Goal: Task Accomplishment & Management: Manage account settings

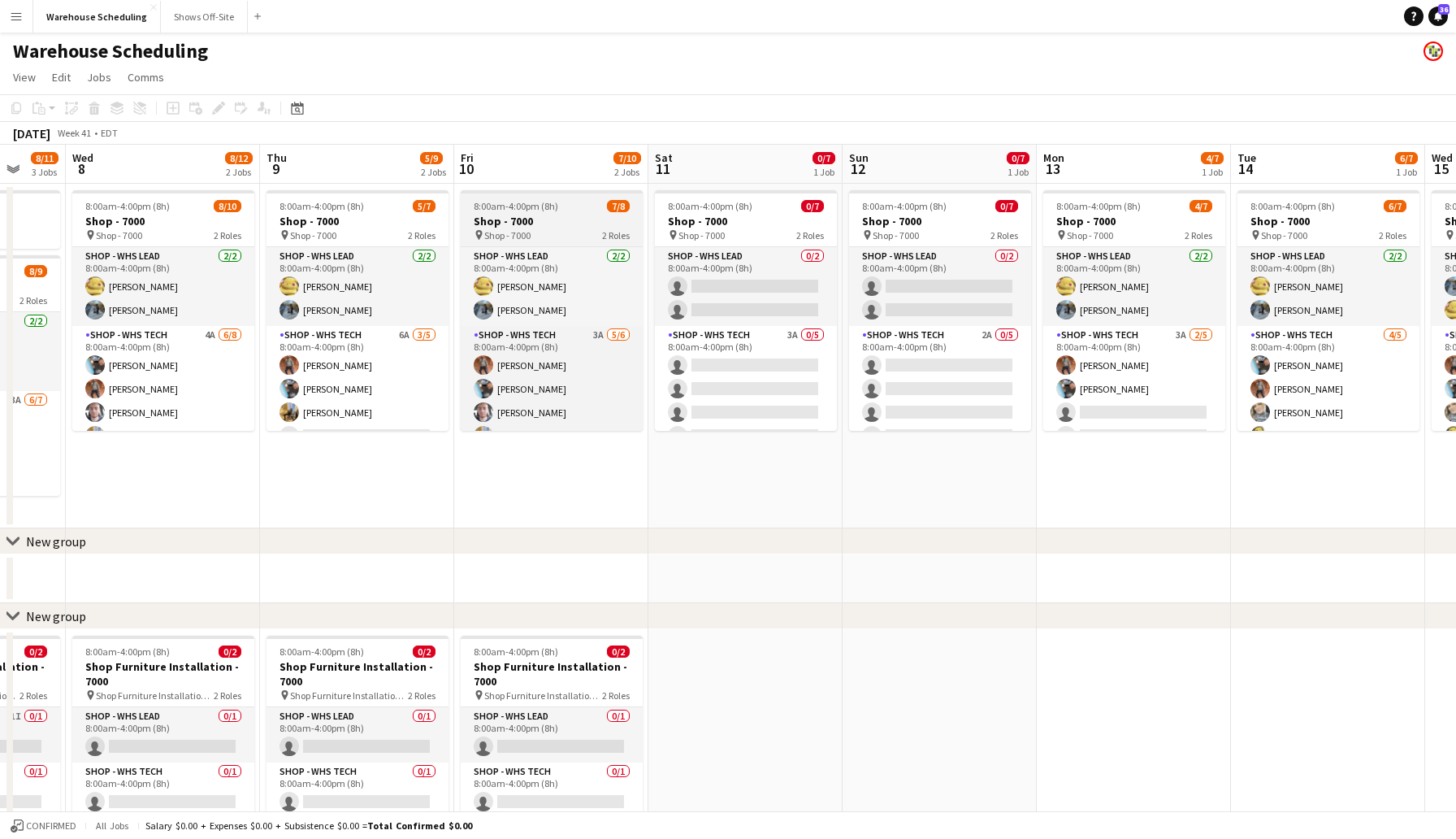
scroll to position [0, 640]
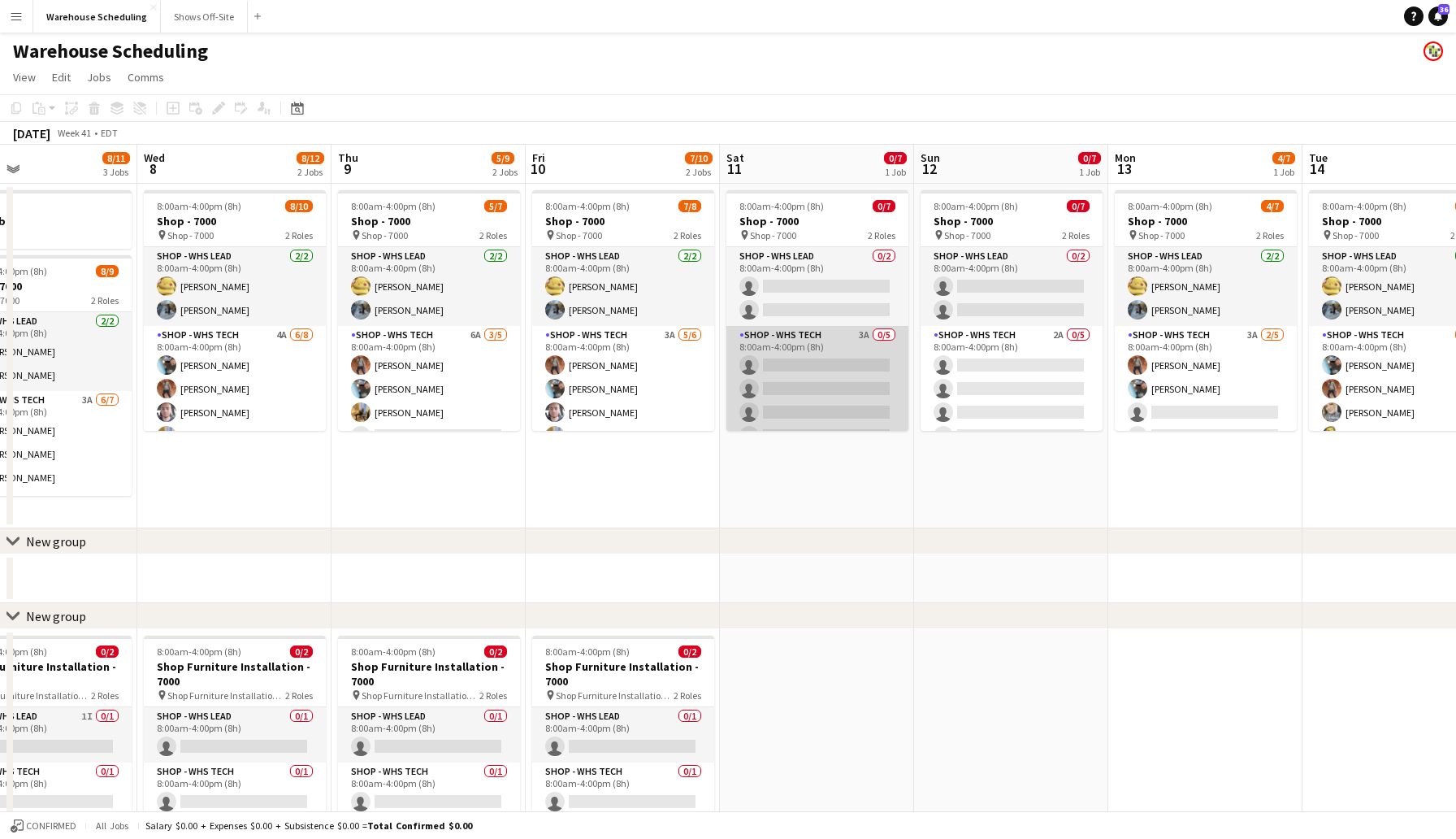
click at [806, 365] on app-card-role "Shop - WHS Tech 3A 0/5 8:00am-4:00pm (8h) single-neutral-actions single-neutral…" at bounding box center [817, 401] width 182 height 150
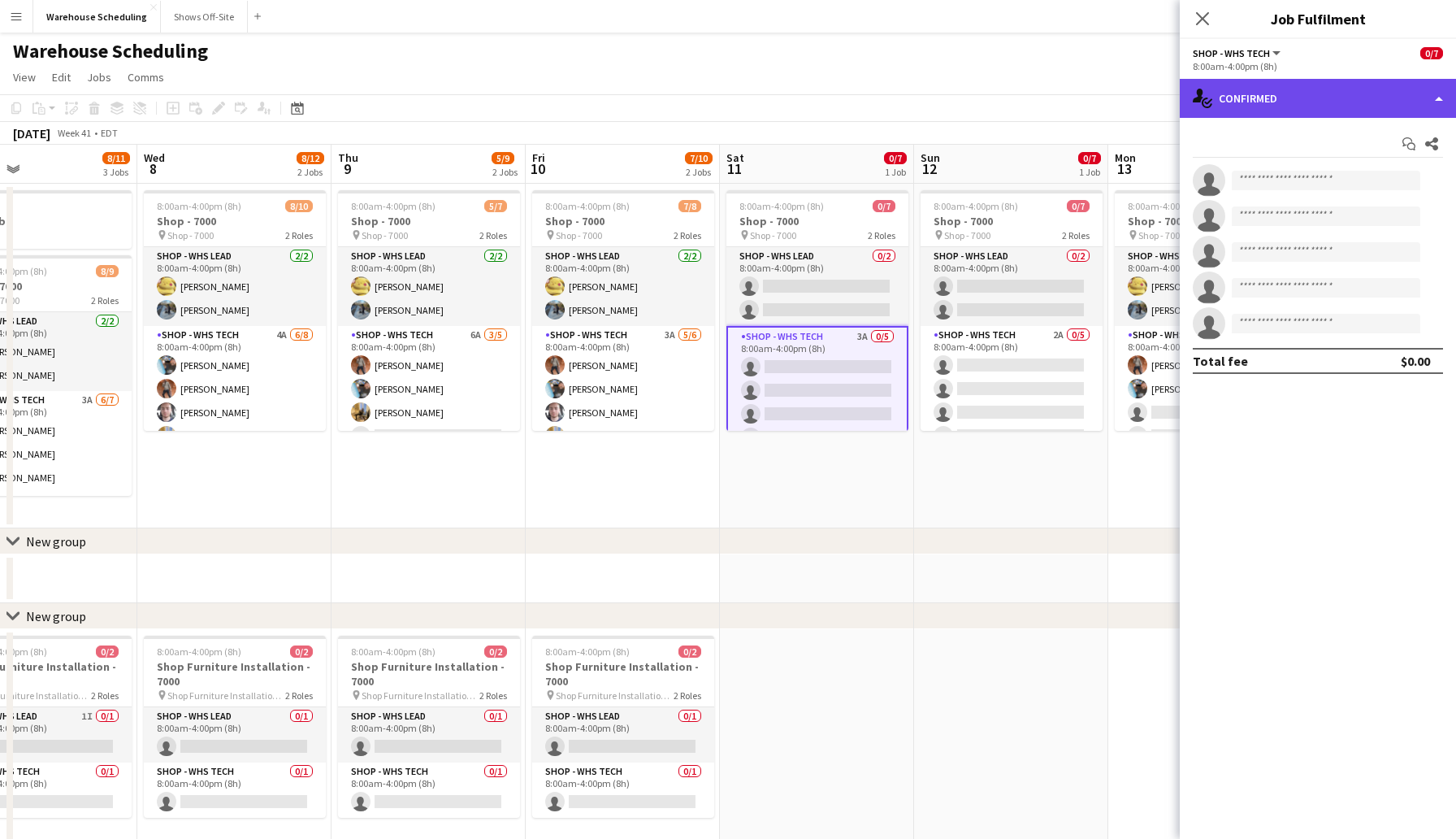
click at [1234, 105] on div "single-neutral-actions-check-2 Confirmed" at bounding box center [1318, 98] width 277 height 39
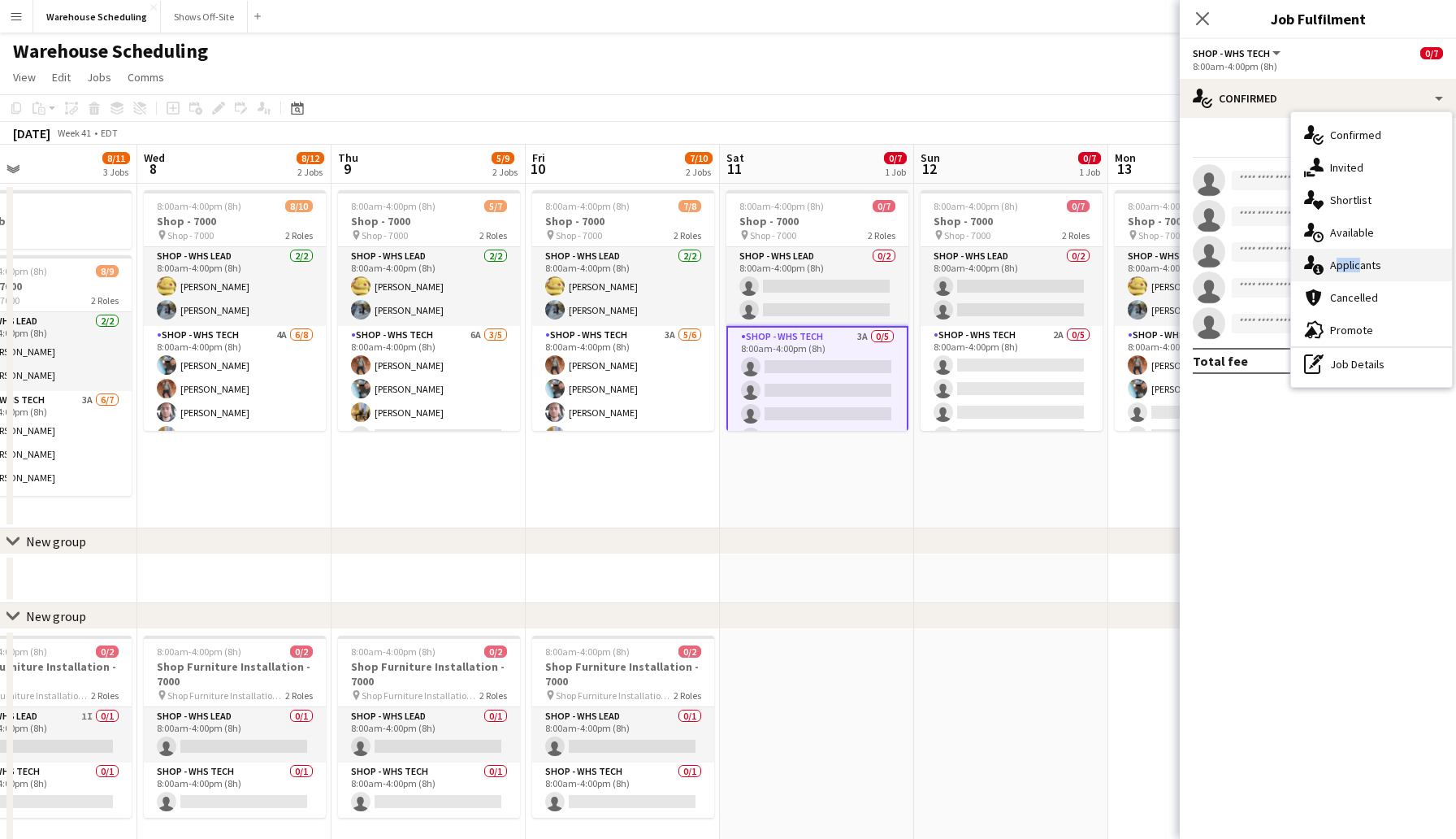
click at [1354, 257] on span "Applicants" at bounding box center [1356, 265] width 51 height 15
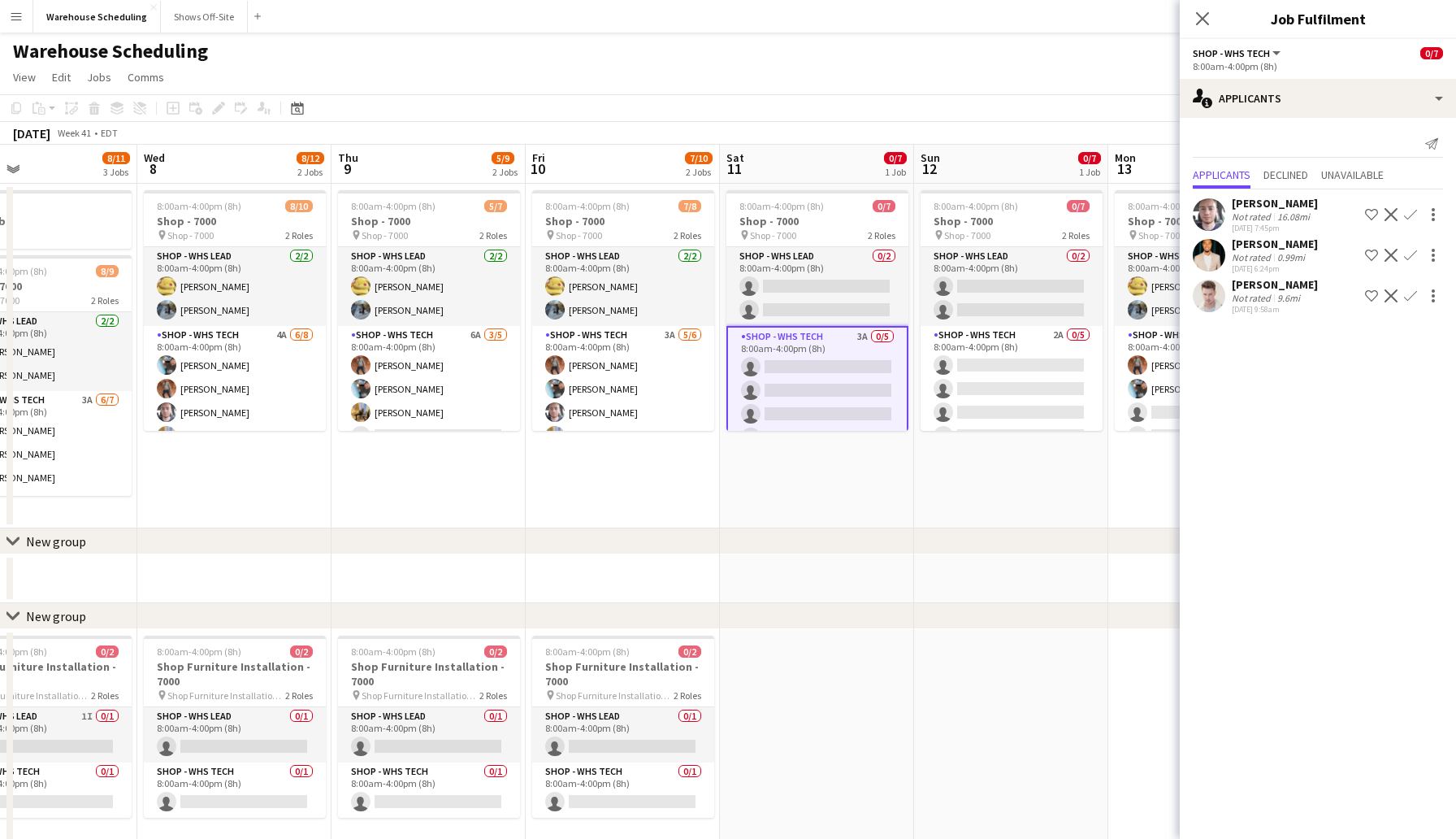
click at [1413, 214] on app-icon "Confirm" at bounding box center [1411, 214] width 13 height 13
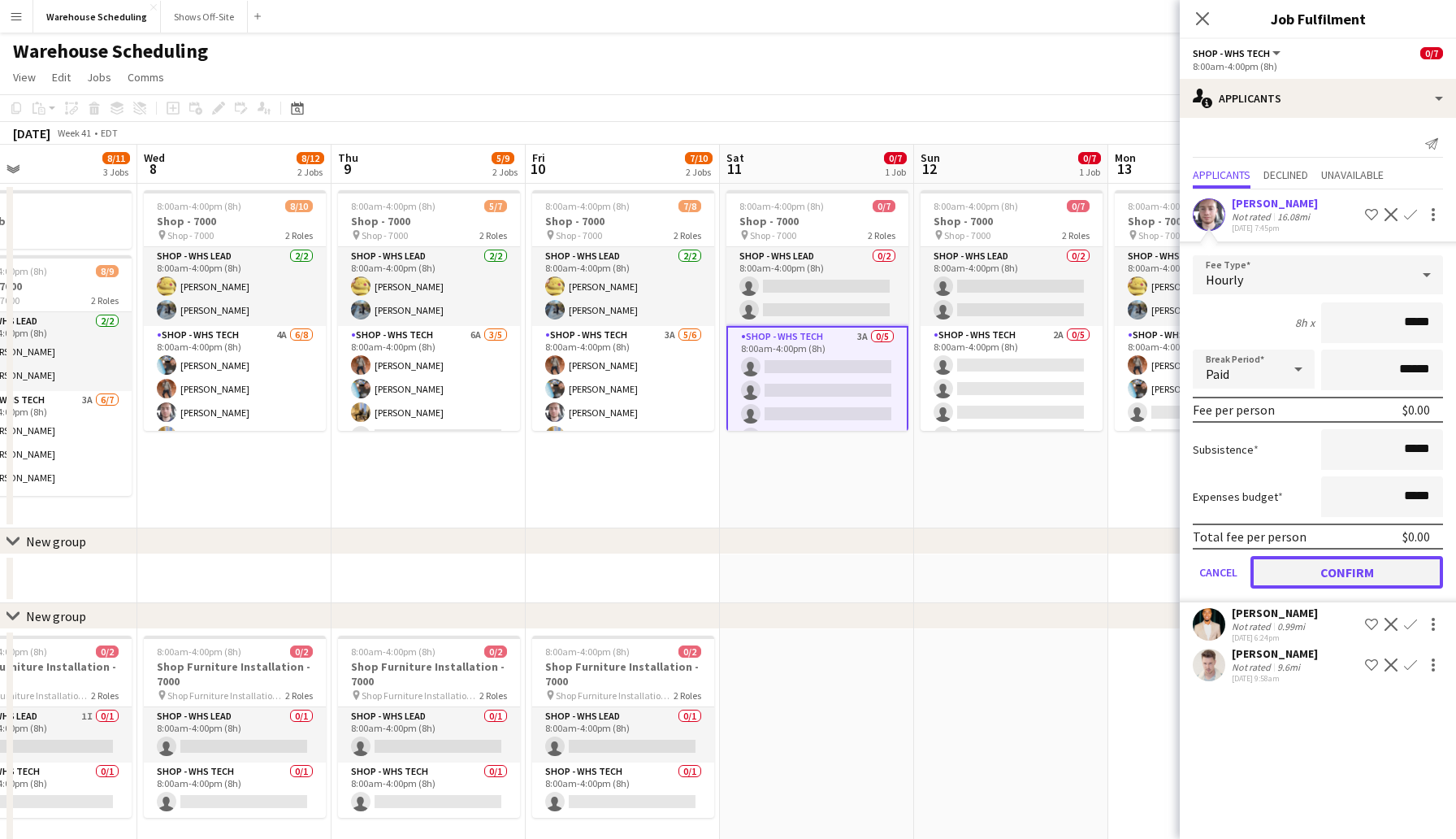
click at [1364, 570] on button "Confirm" at bounding box center [1348, 572] width 193 height 32
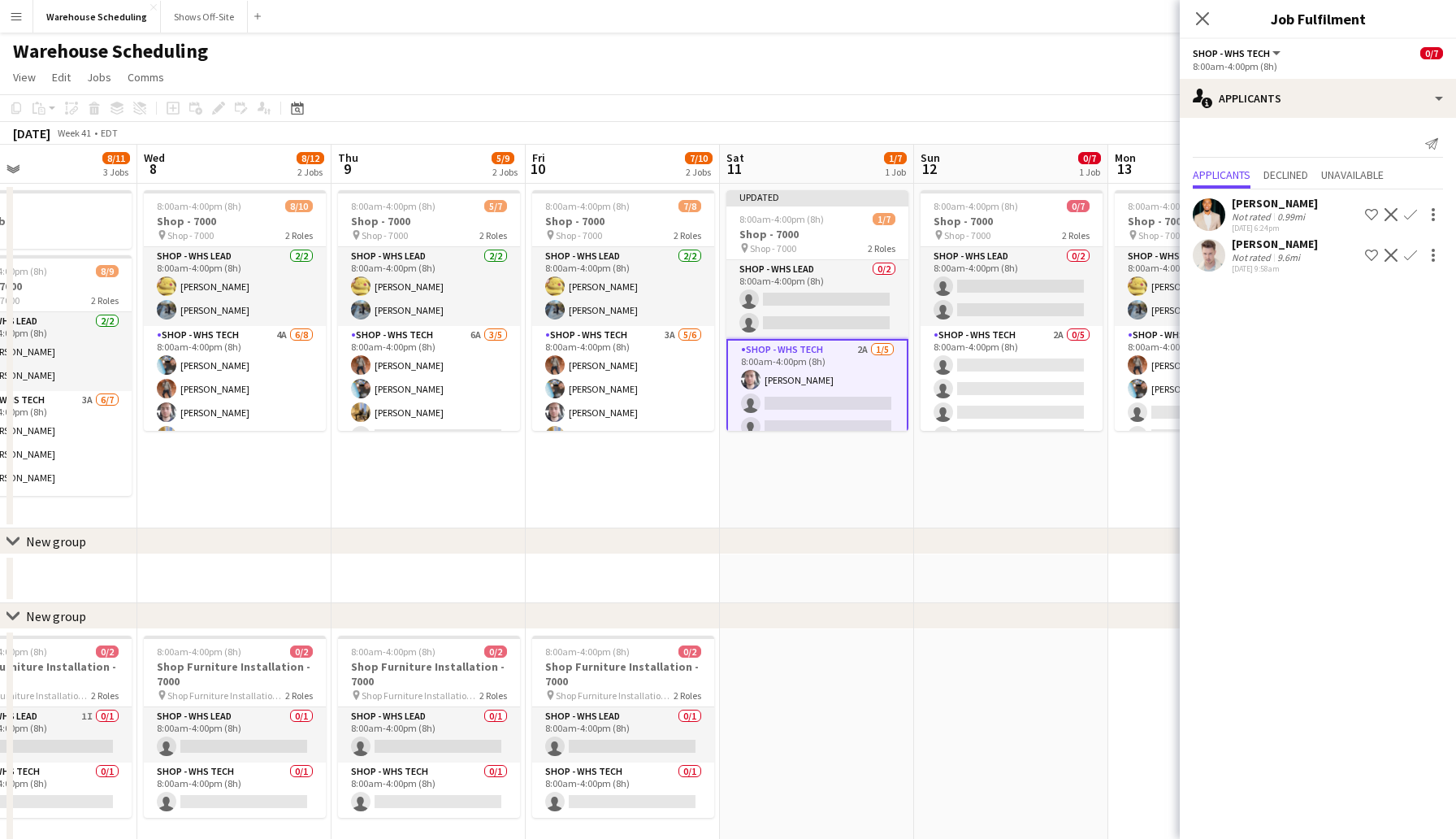
click at [1407, 211] on app-icon "Confirm" at bounding box center [1411, 214] width 13 height 13
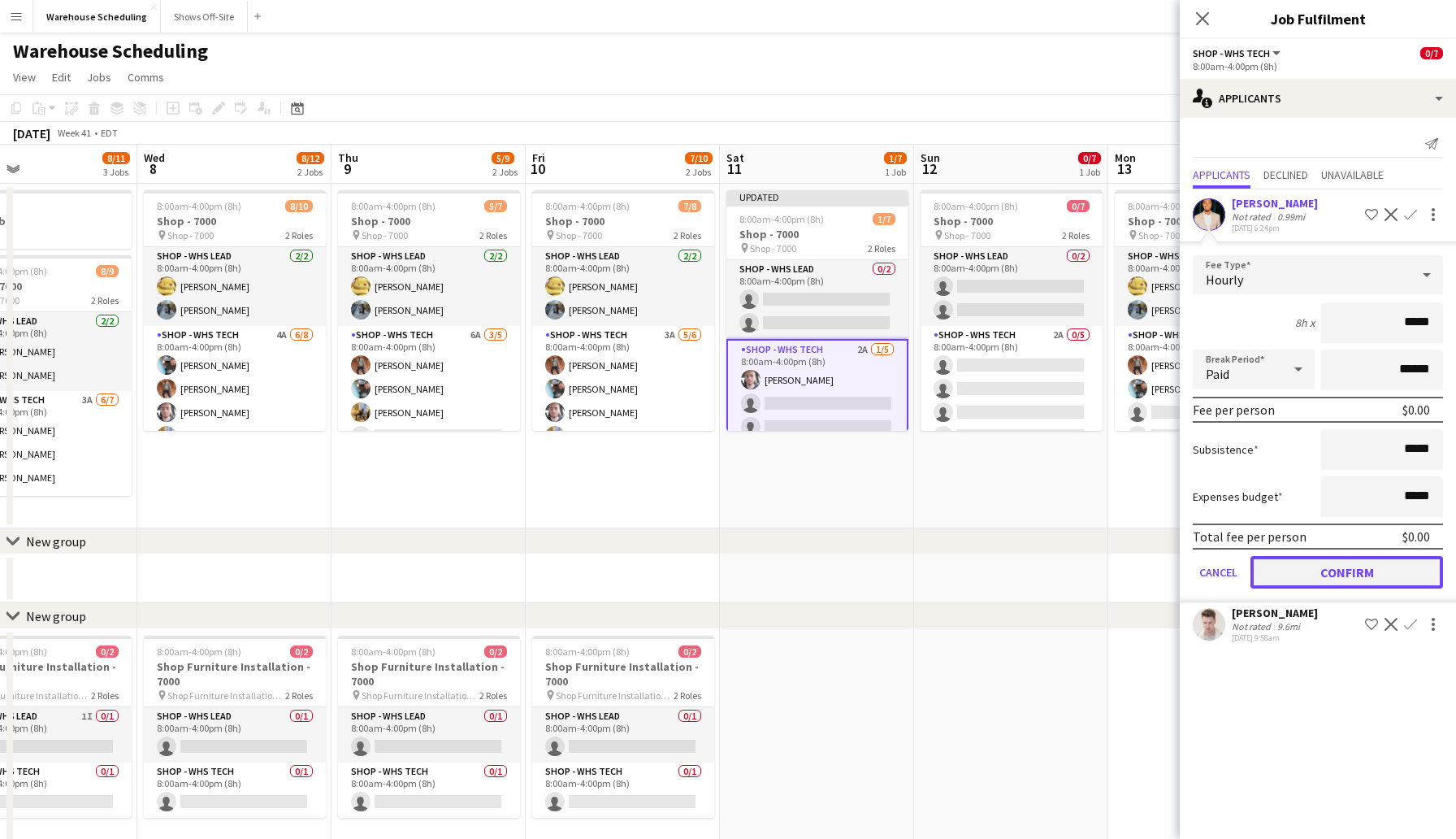
click at [1379, 564] on button "Confirm" at bounding box center [1348, 572] width 193 height 32
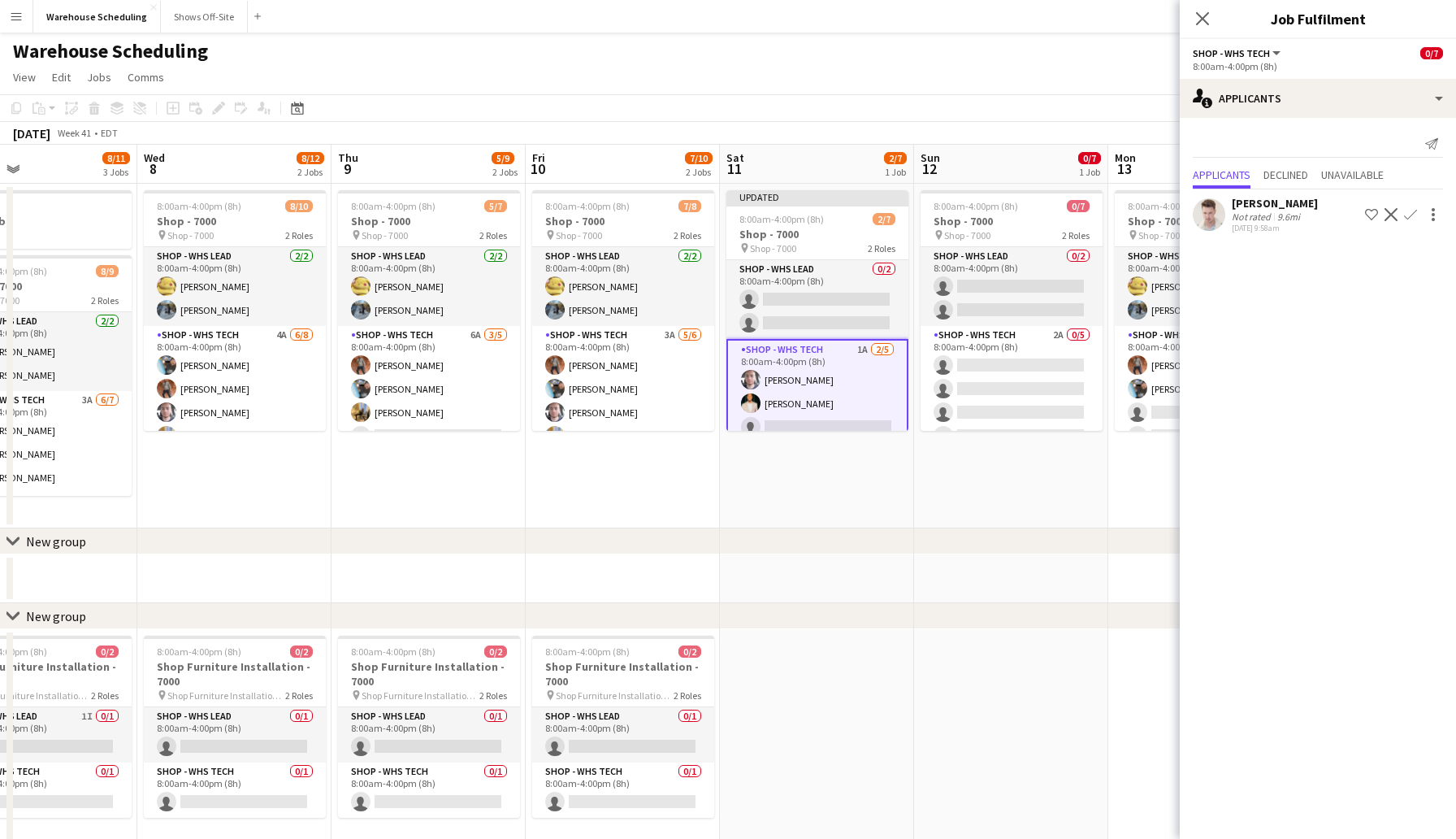
click at [1409, 213] on app-icon "Confirm" at bounding box center [1411, 214] width 13 height 13
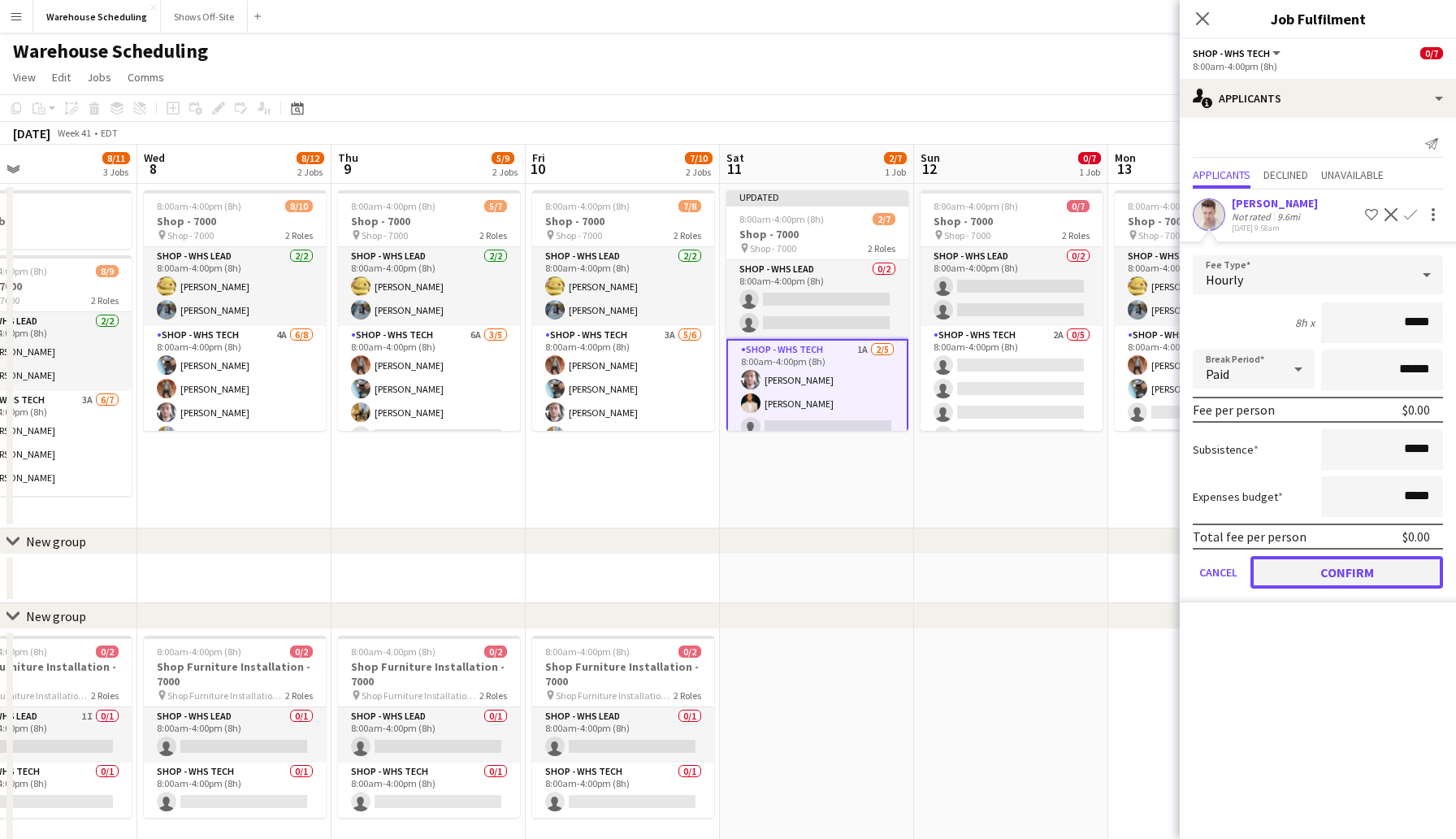
click at [1317, 573] on button "Confirm" at bounding box center [1348, 572] width 193 height 32
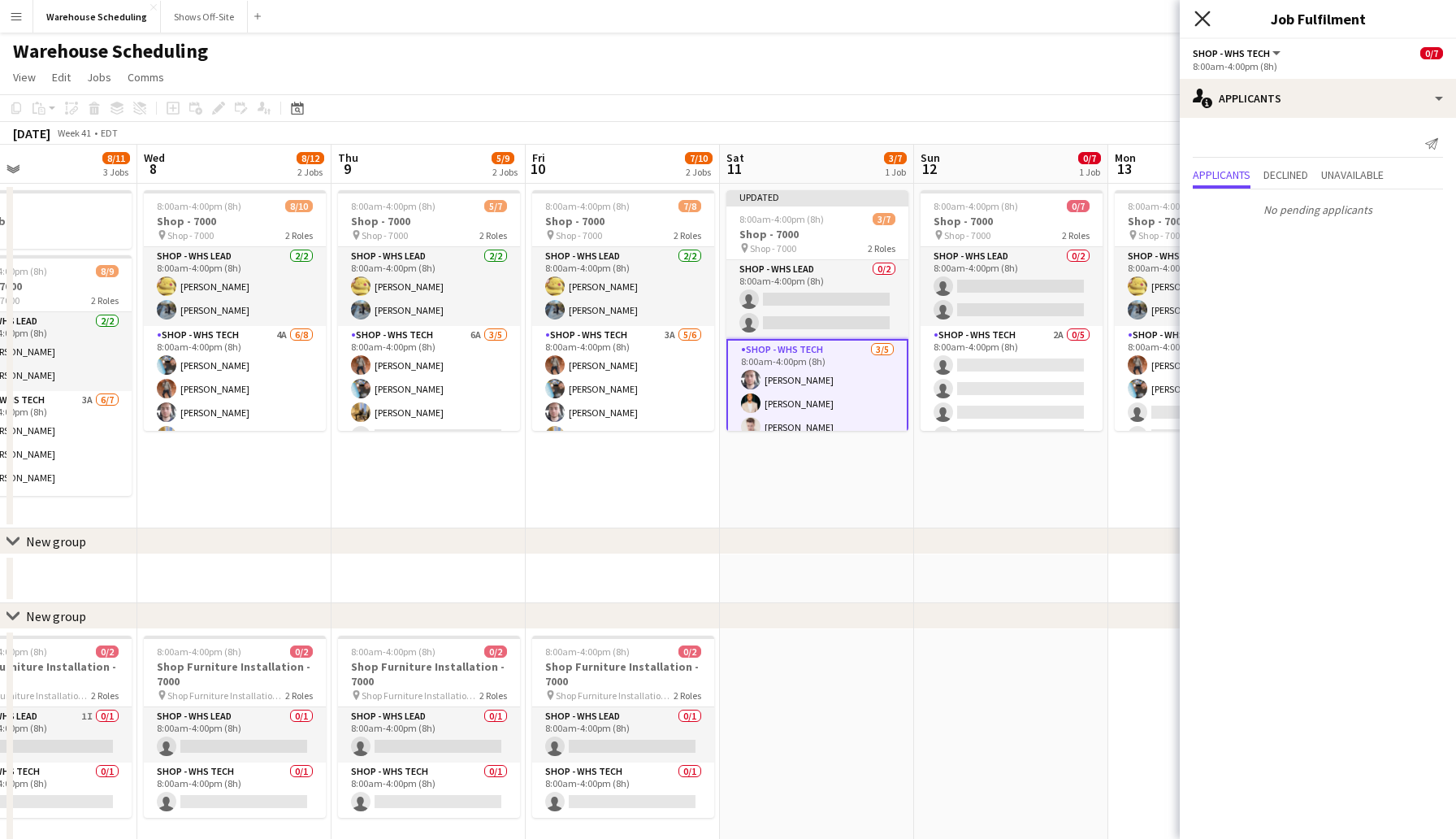
click at [1202, 12] on icon "Close pop-in" at bounding box center [1202, 17] width 16 height 16
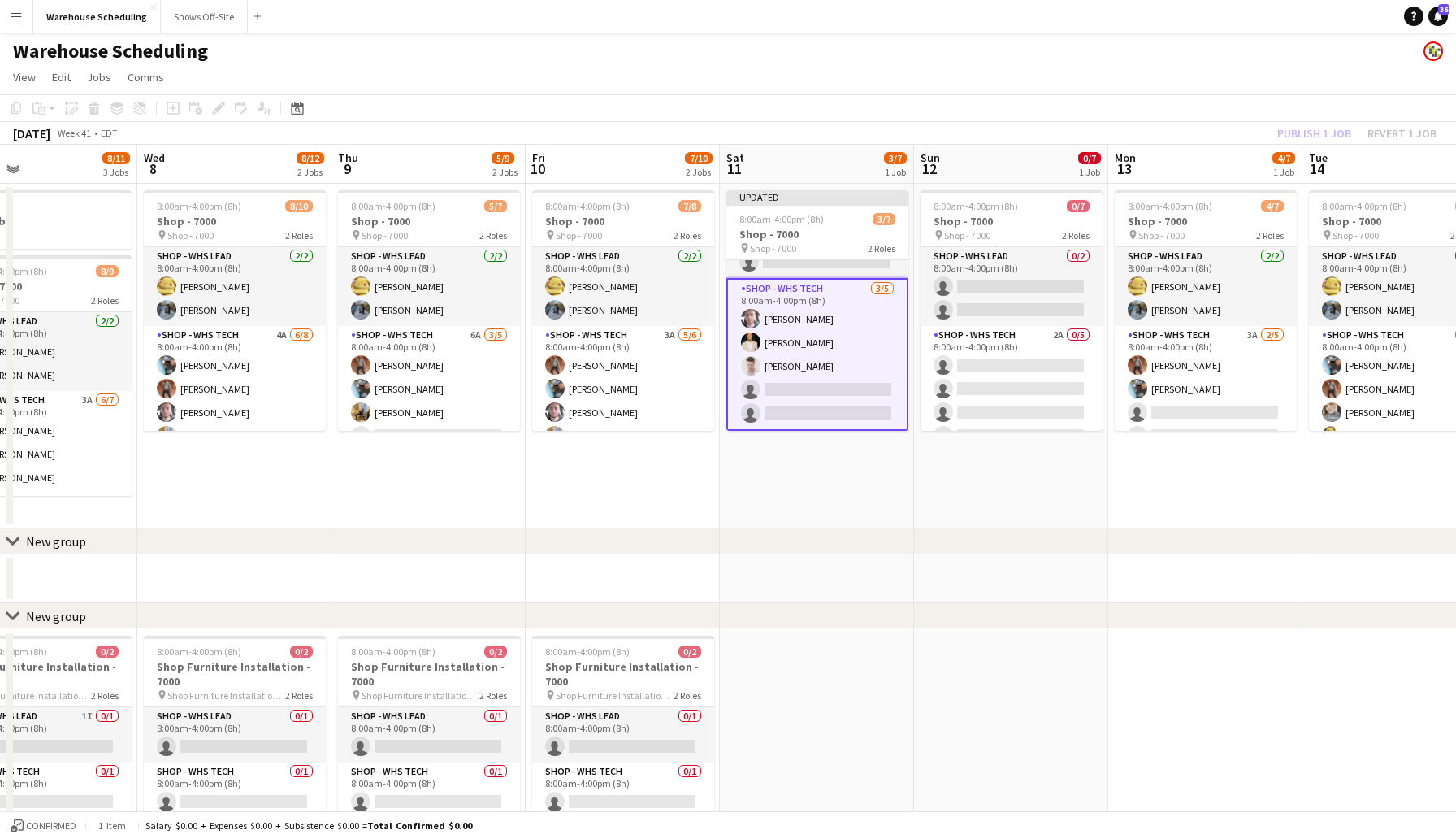
scroll to position [0, 0]
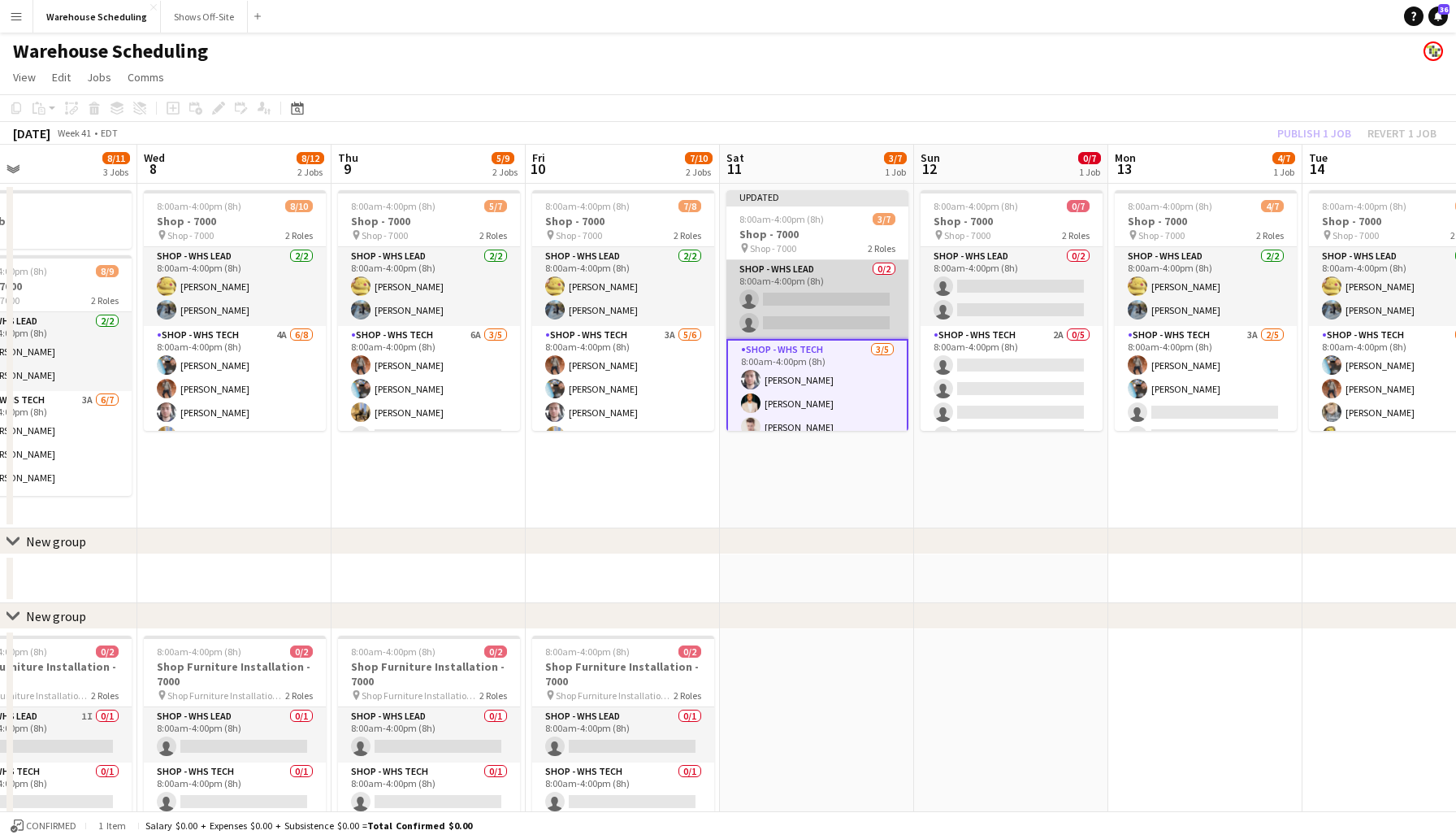
click at [784, 299] on app-card-role "Shop - WHS Lead 0/2 8:00am-4:00pm (8h) single-neutral-actions single-neutral-ac…" at bounding box center [817, 300] width 182 height 79
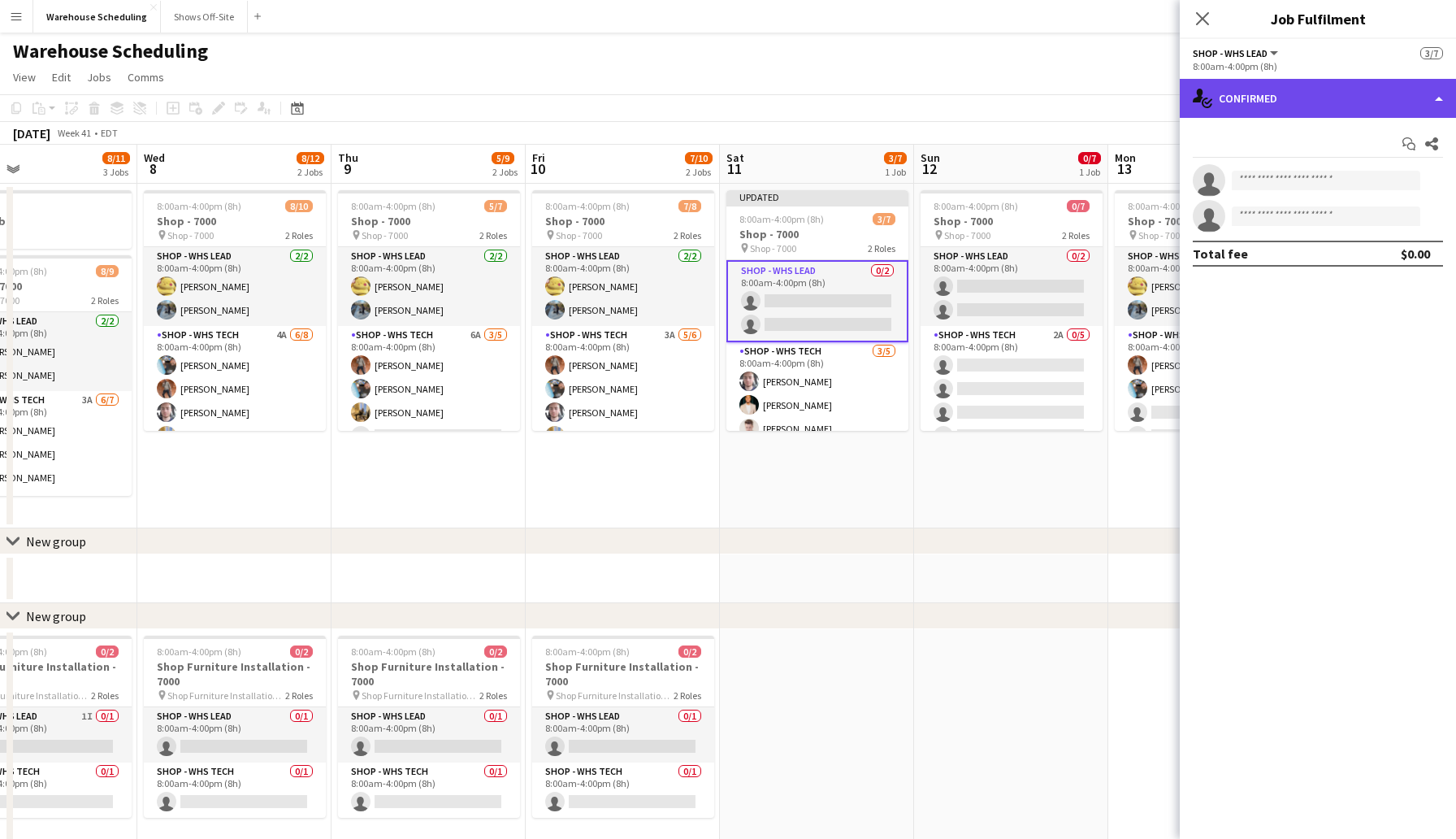
click at [1289, 87] on div "single-neutral-actions-check-2 Confirmed" at bounding box center [1318, 98] width 277 height 39
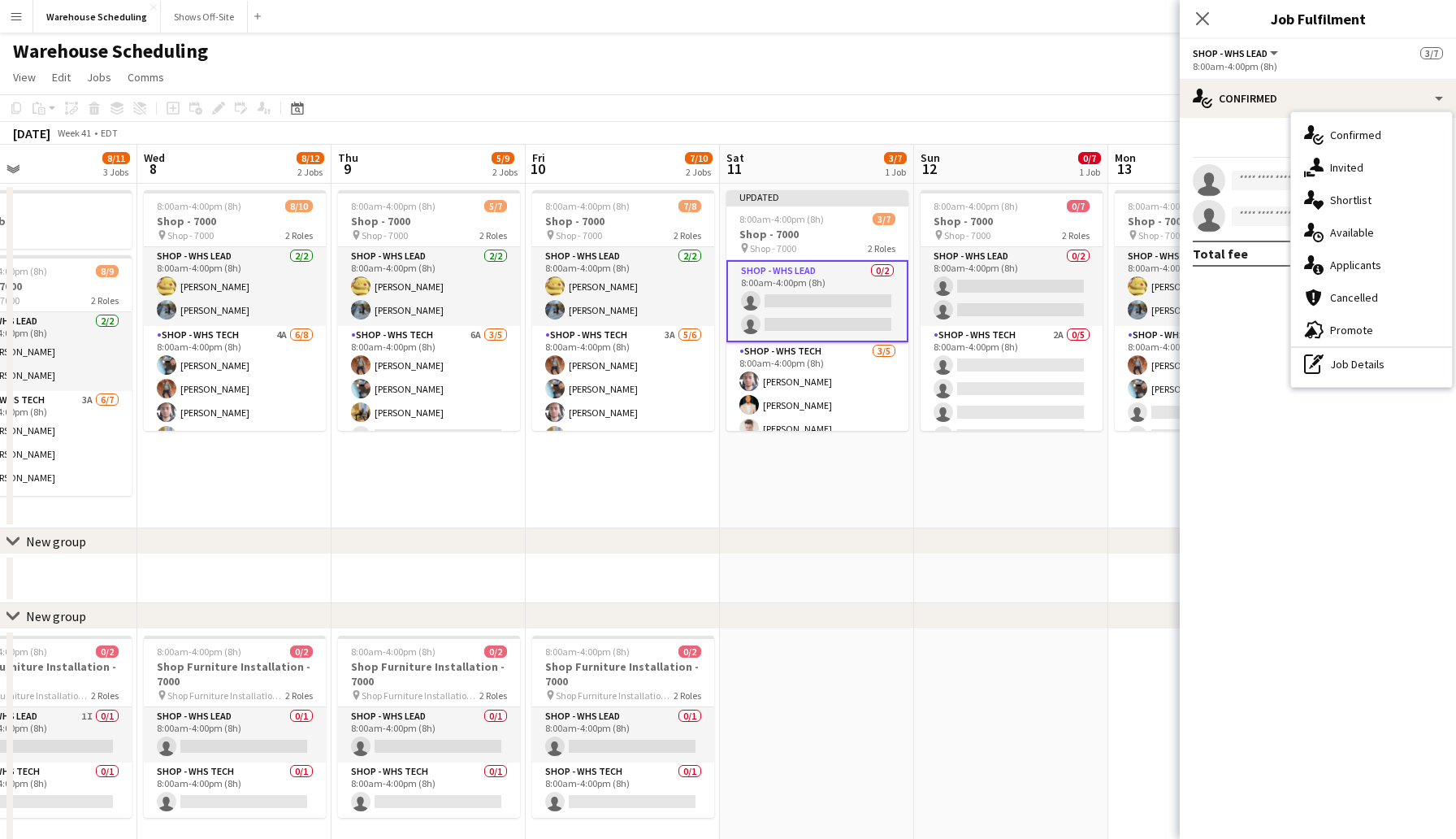
click at [1268, 133] on div "Start chat Share" at bounding box center [1318, 143] width 250 height 27
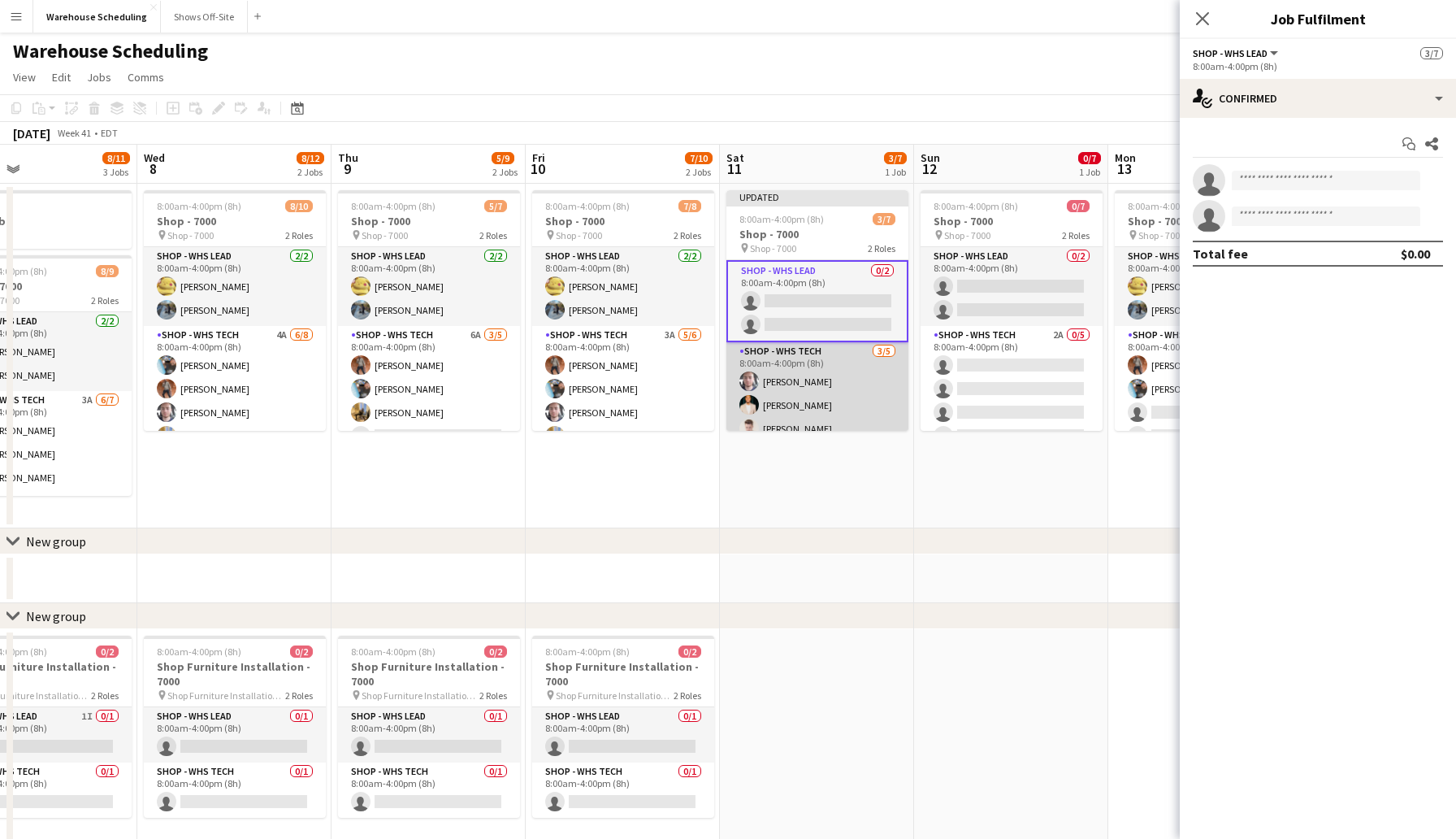
scroll to position [61, 0]
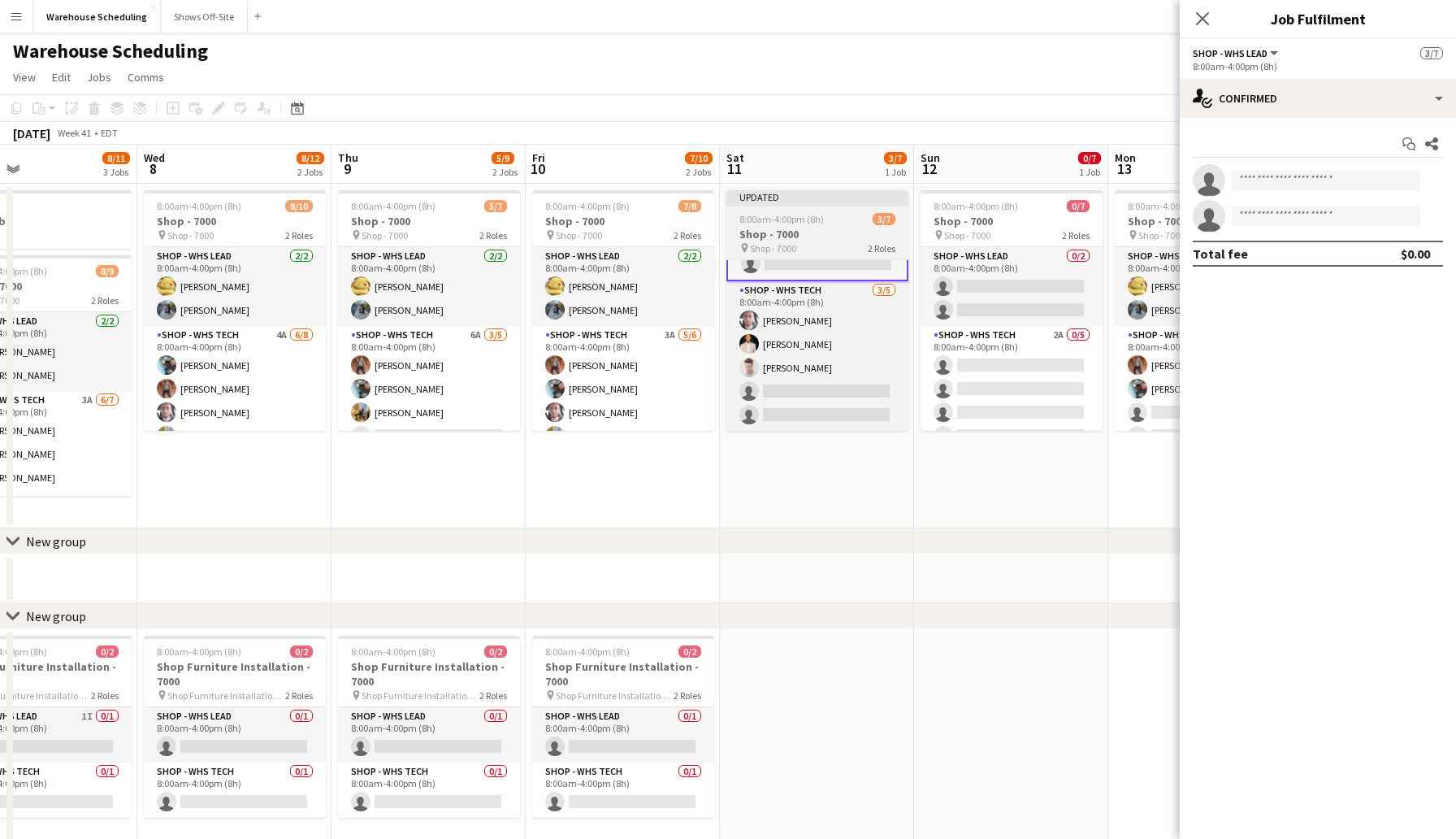
click at [759, 207] on app-job-card "Updated 8:00am-4:00pm (8h) 3/7 Shop - 7000 pin Shop - 7000 2 Roles Shop - WHS L…" at bounding box center [817, 311] width 182 height 241
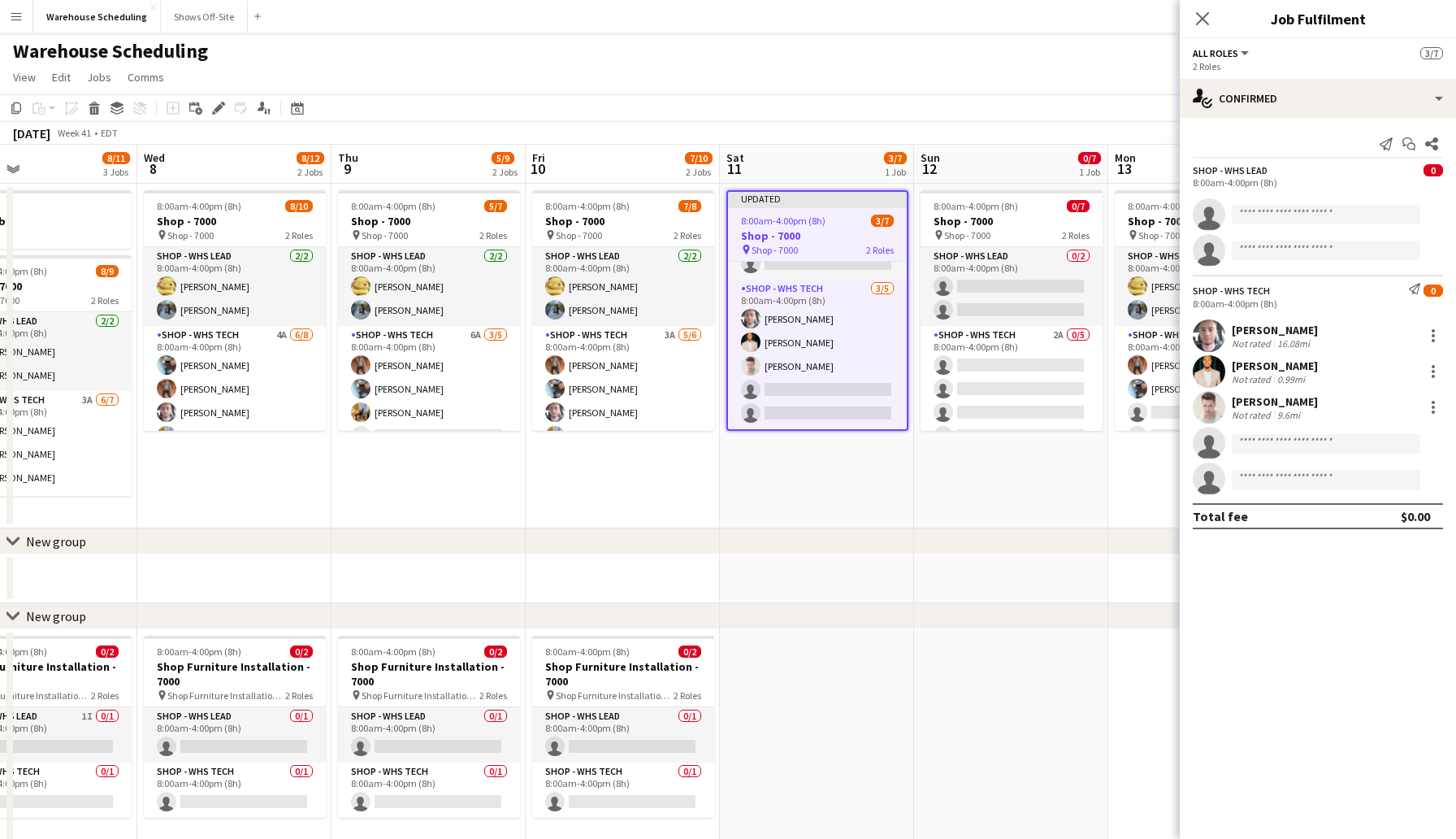
scroll to position [60, 0]
click at [223, 120] on app-toolbar "Copy Paste Paste Command V Paste with crew Command Shift V Paste linked Job [GE…" at bounding box center [728, 108] width 1456 height 28
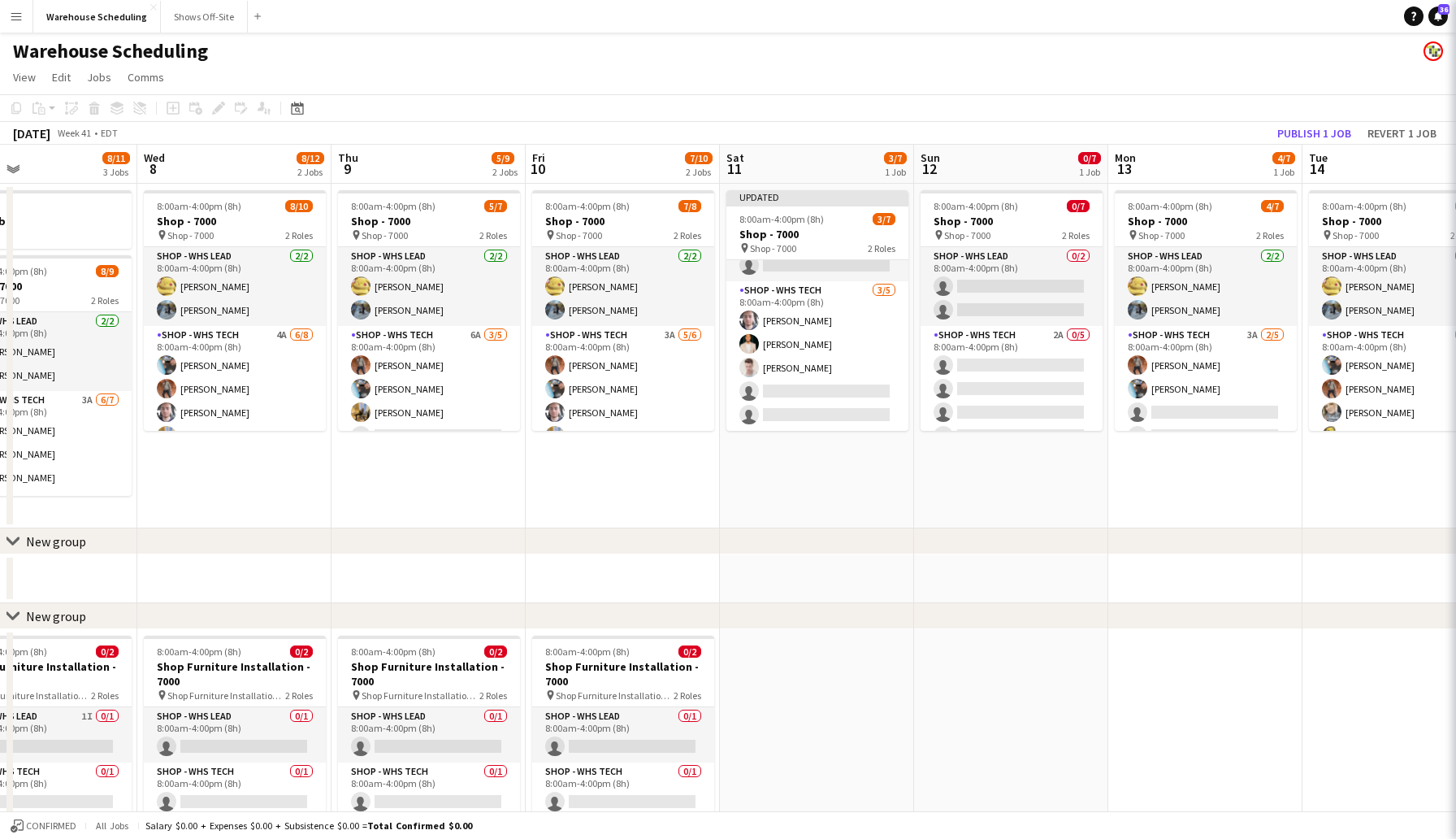
scroll to position [58, 0]
click at [222, 108] on div "Add job Add linked Job Edit Edit linked Job Applicants" at bounding box center [211, 108] width 124 height 19
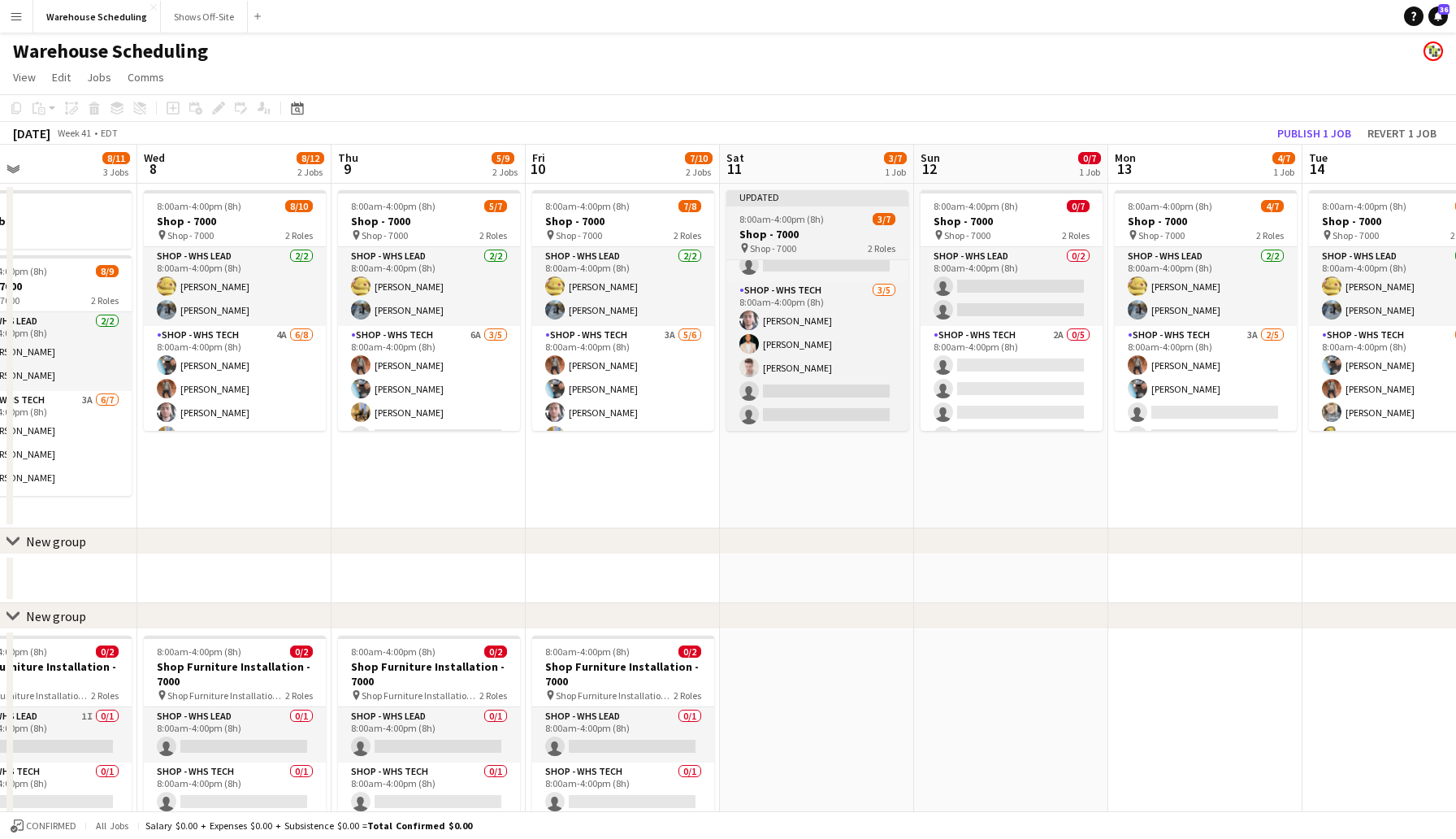
click at [803, 202] on div "Updated" at bounding box center [817, 197] width 182 height 13
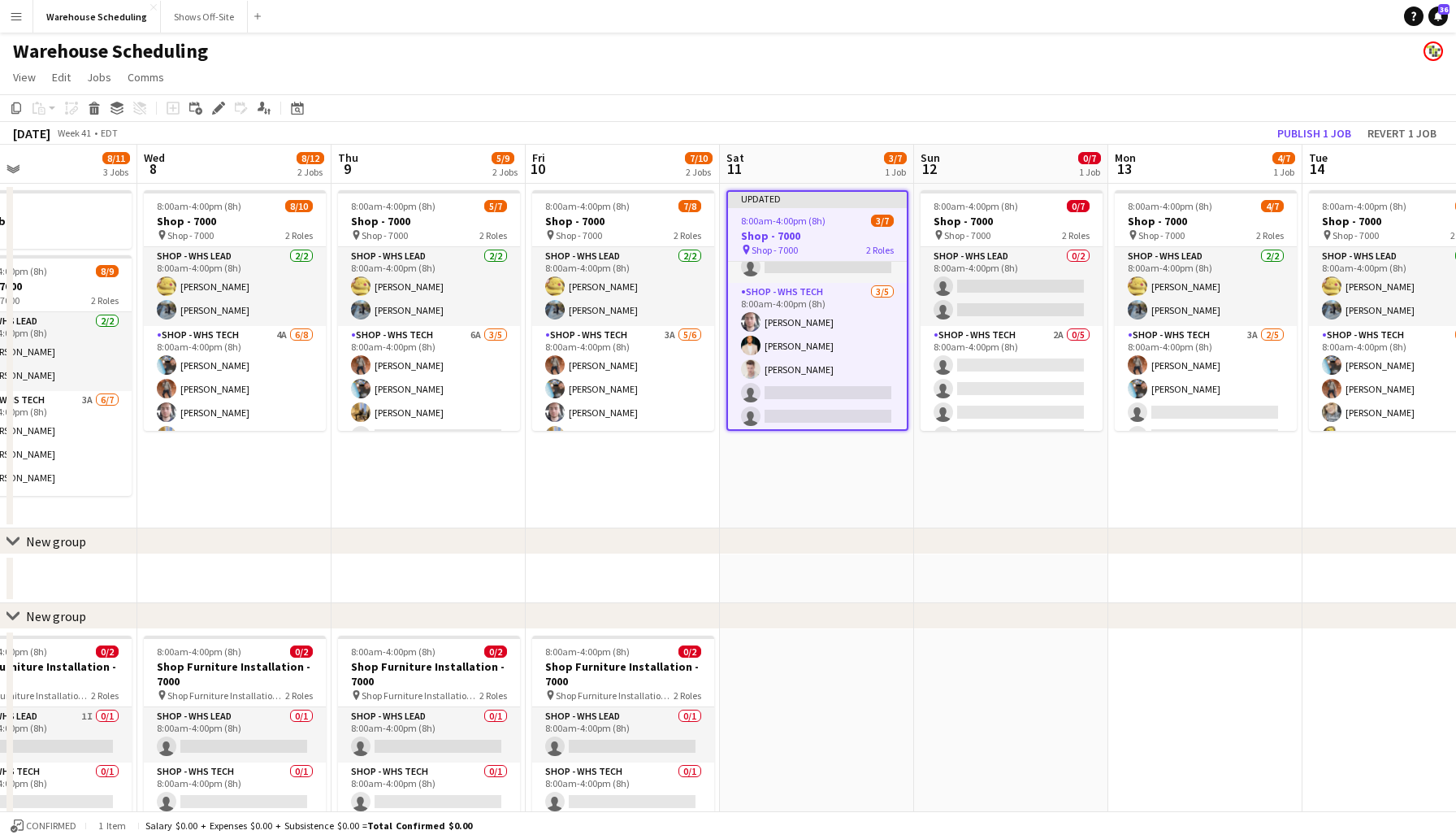
scroll to position [60, 0]
click at [218, 107] on icon at bounding box center [219, 108] width 9 height 9
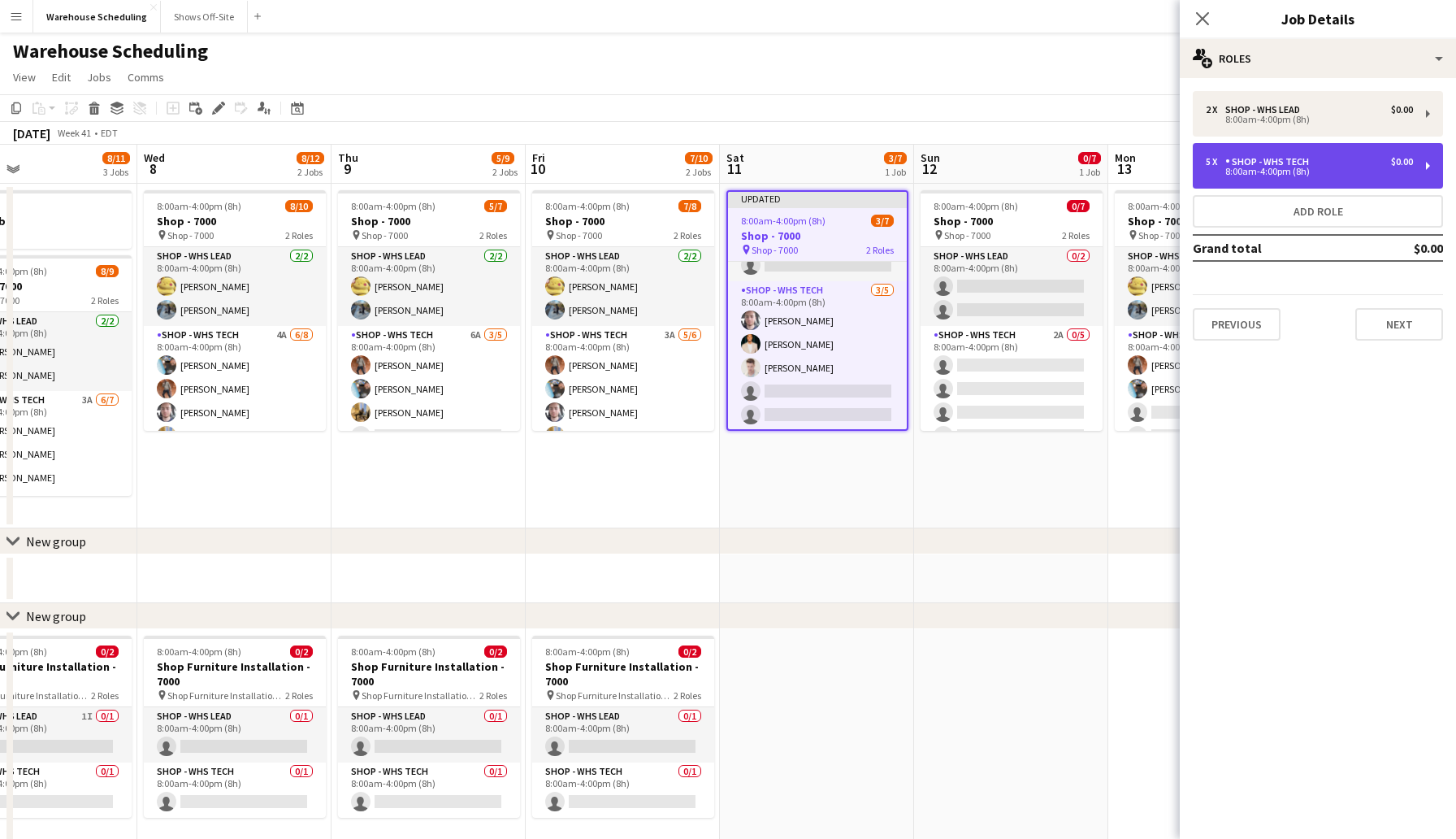
click at [1258, 152] on div "5 x Shop - WHS Tech $0.00 8:00am-4:00pm (8h)" at bounding box center [1318, 166] width 250 height 46
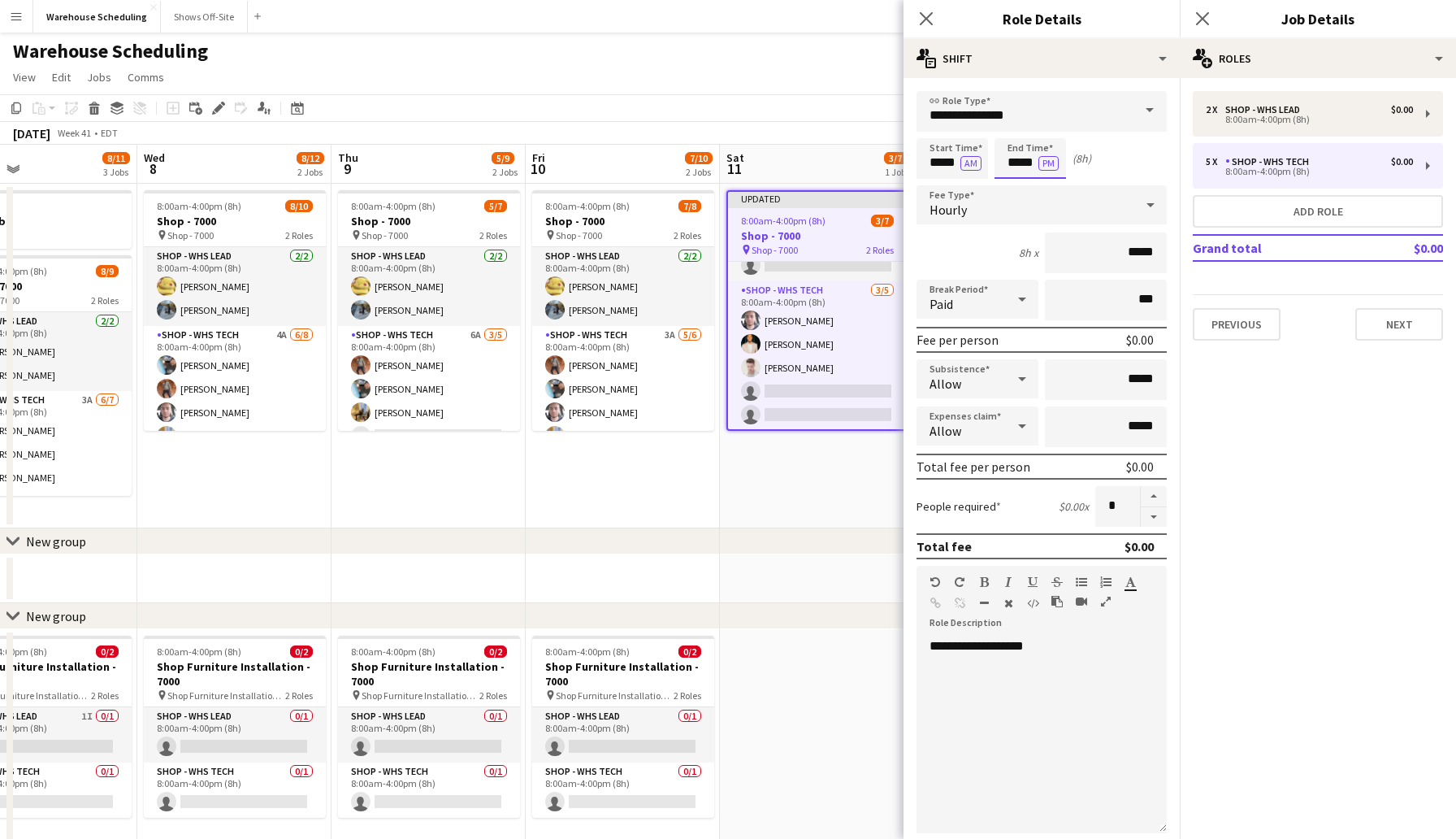
click at [1031, 161] on input "*****" at bounding box center [1030, 158] width 72 height 40
type input "*****"
click at [1016, 126] on div at bounding box center [1014, 130] width 32 height 17
click at [940, 158] on input "*****" at bounding box center [952, 158] width 72 height 40
click at [938, 188] on div at bounding box center [936, 187] width 32 height 17
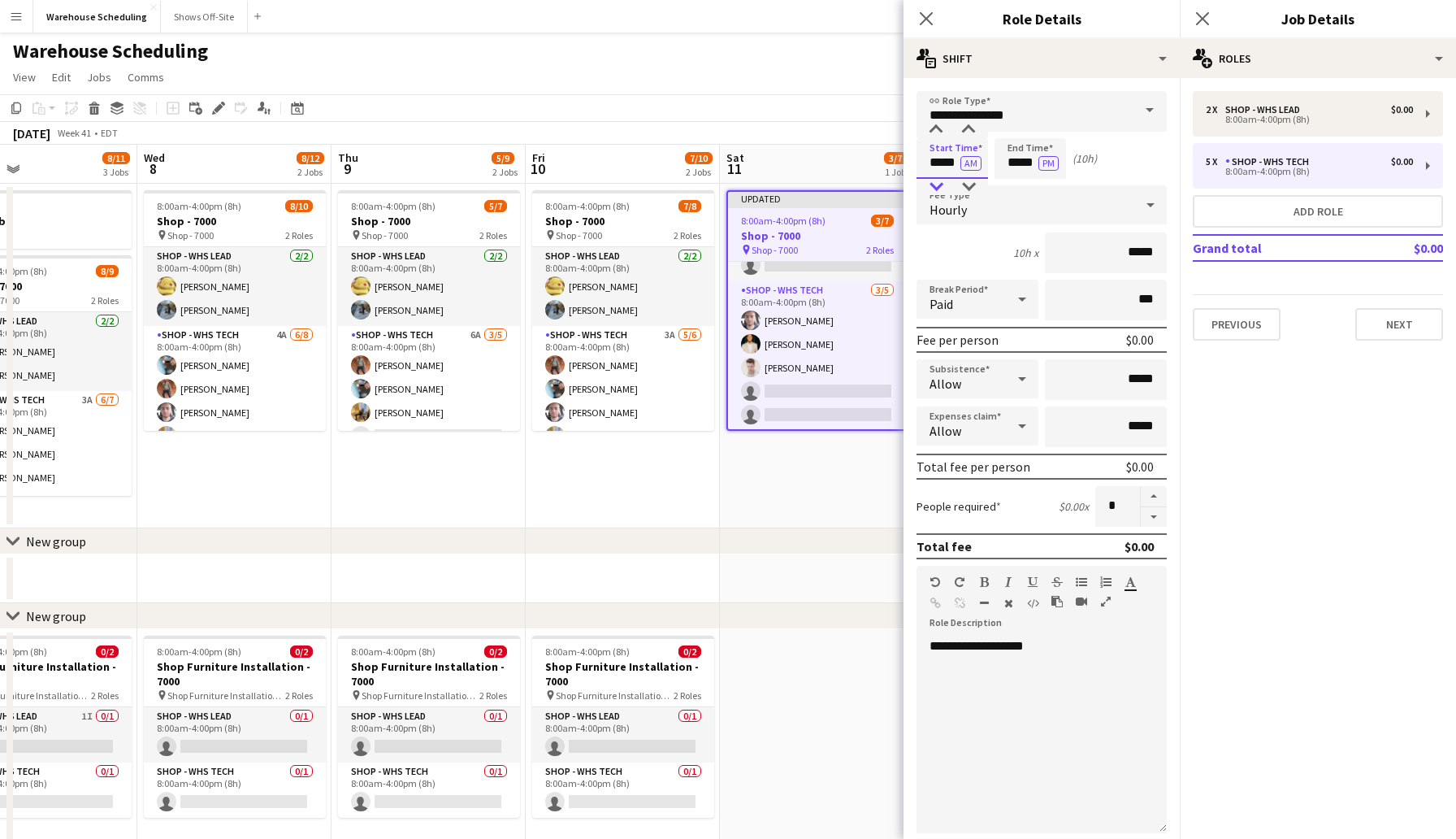
type input "*****"
click at [938, 188] on div at bounding box center [936, 187] width 32 height 17
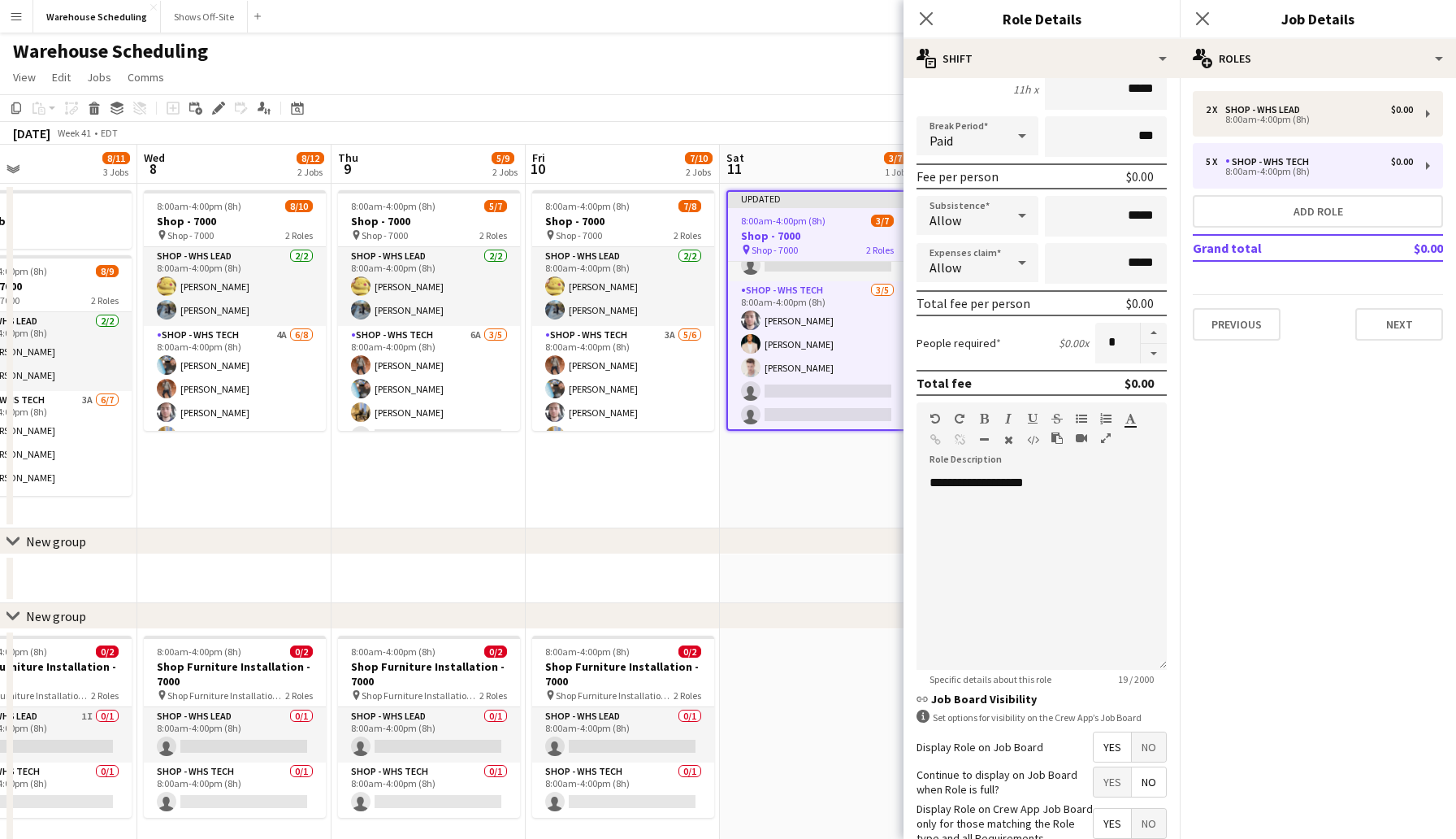
scroll to position [262, 0]
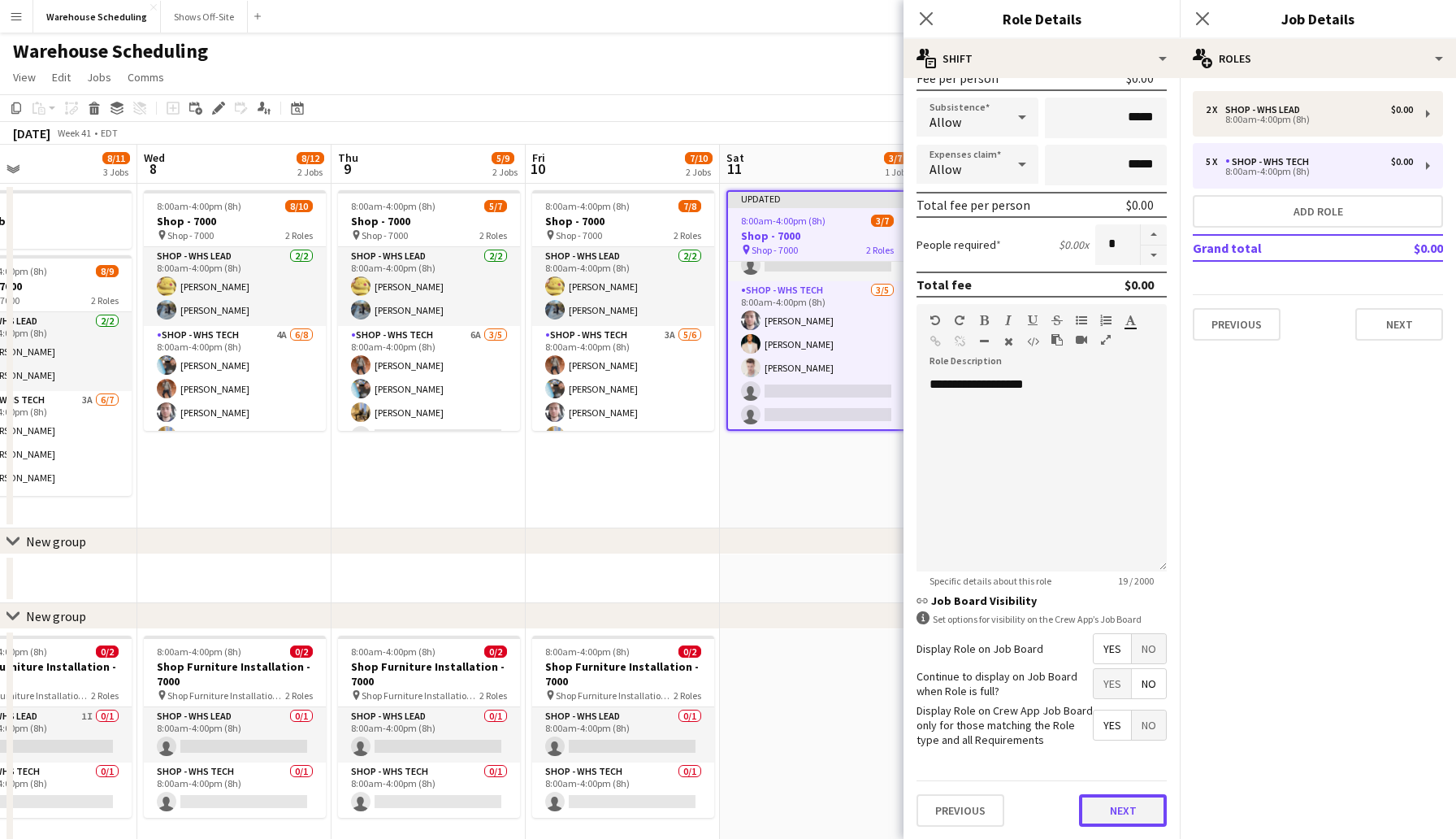
click at [1127, 810] on button "Next" at bounding box center [1122, 810] width 87 height 32
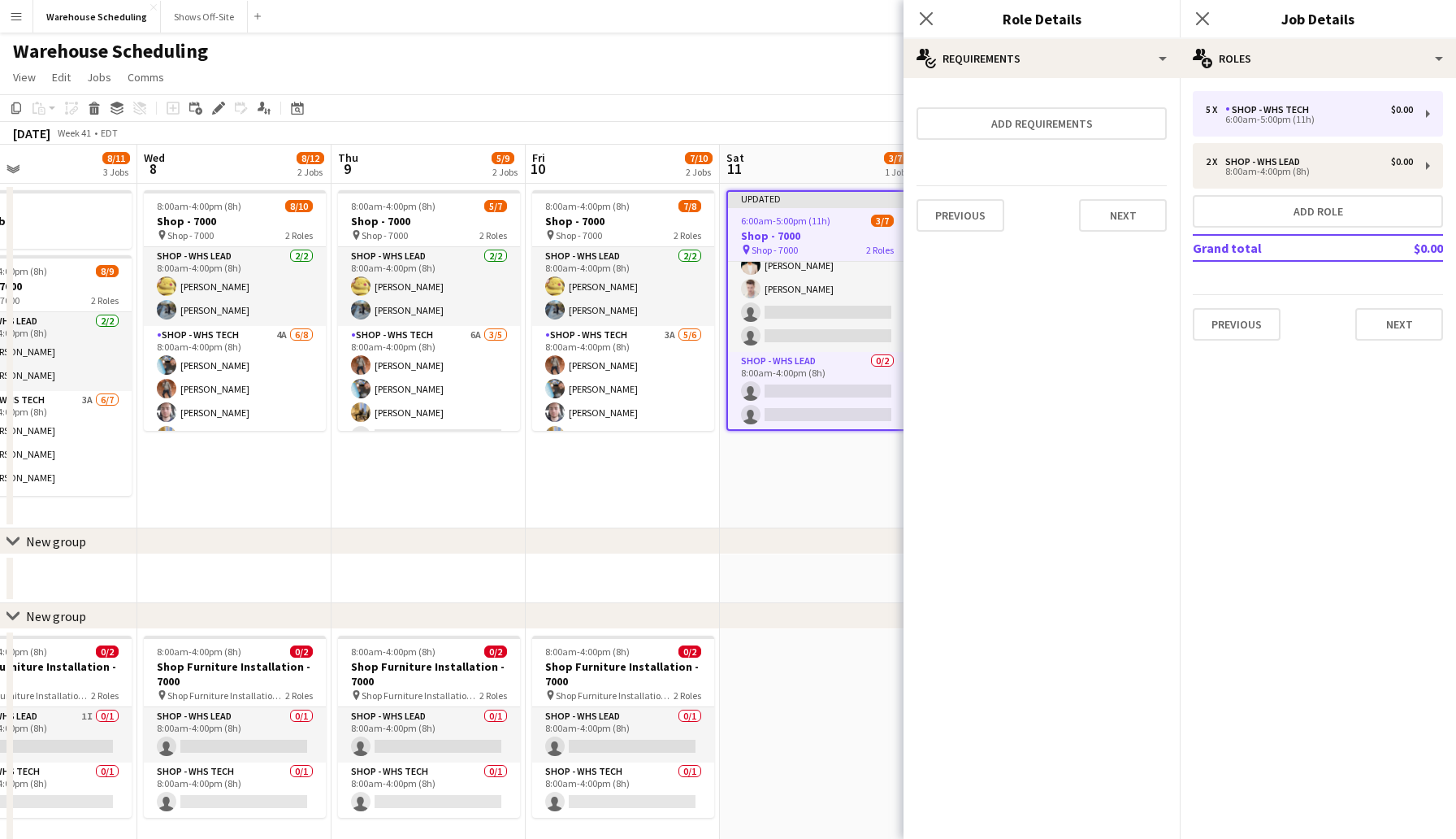
scroll to position [61, 0]
click at [1387, 315] on button "Next" at bounding box center [1399, 323] width 87 height 32
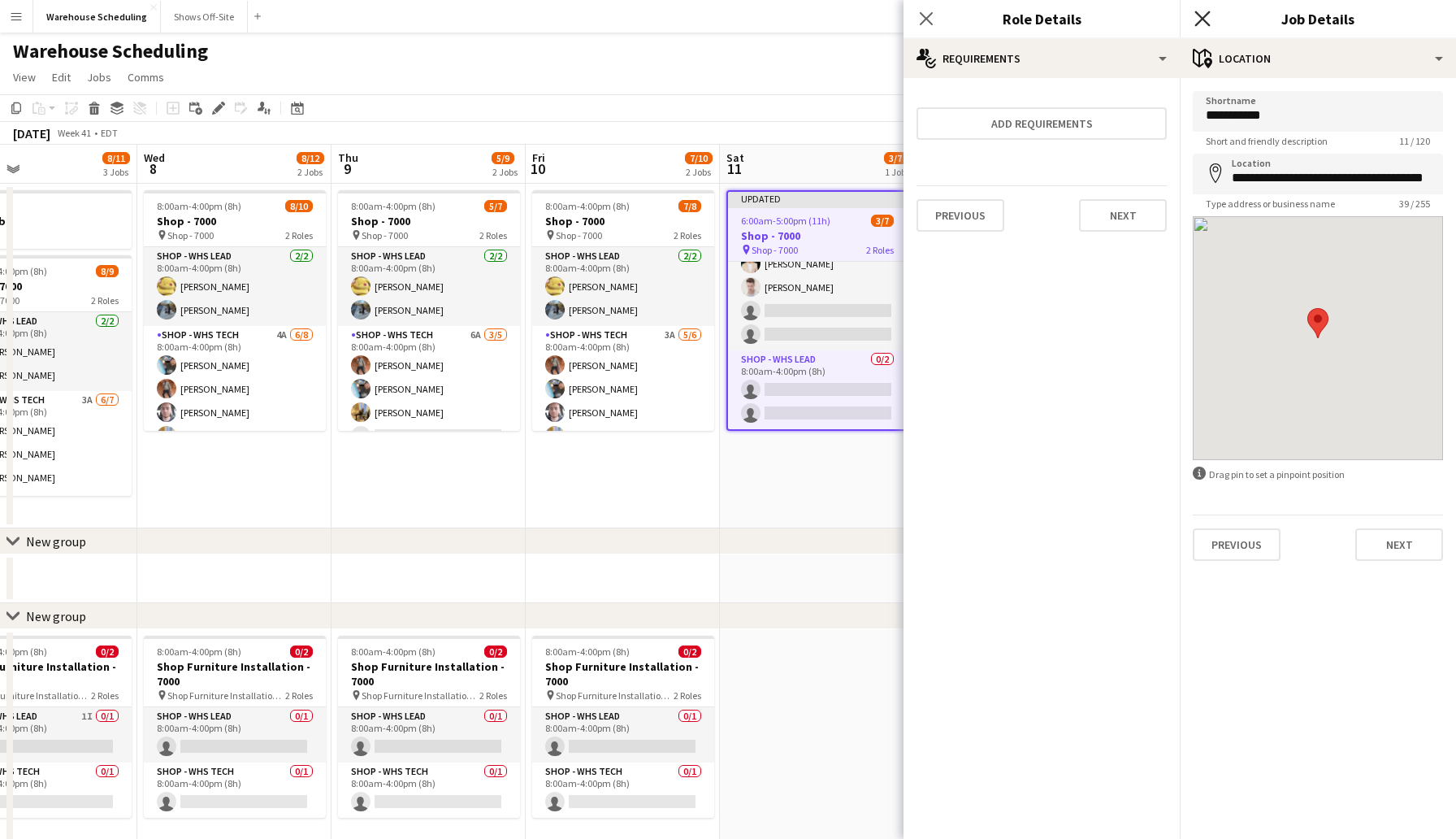
click at [1203, 13] on icon "Close pop-in" at bounding box center [1202, 17] width 16 height 16
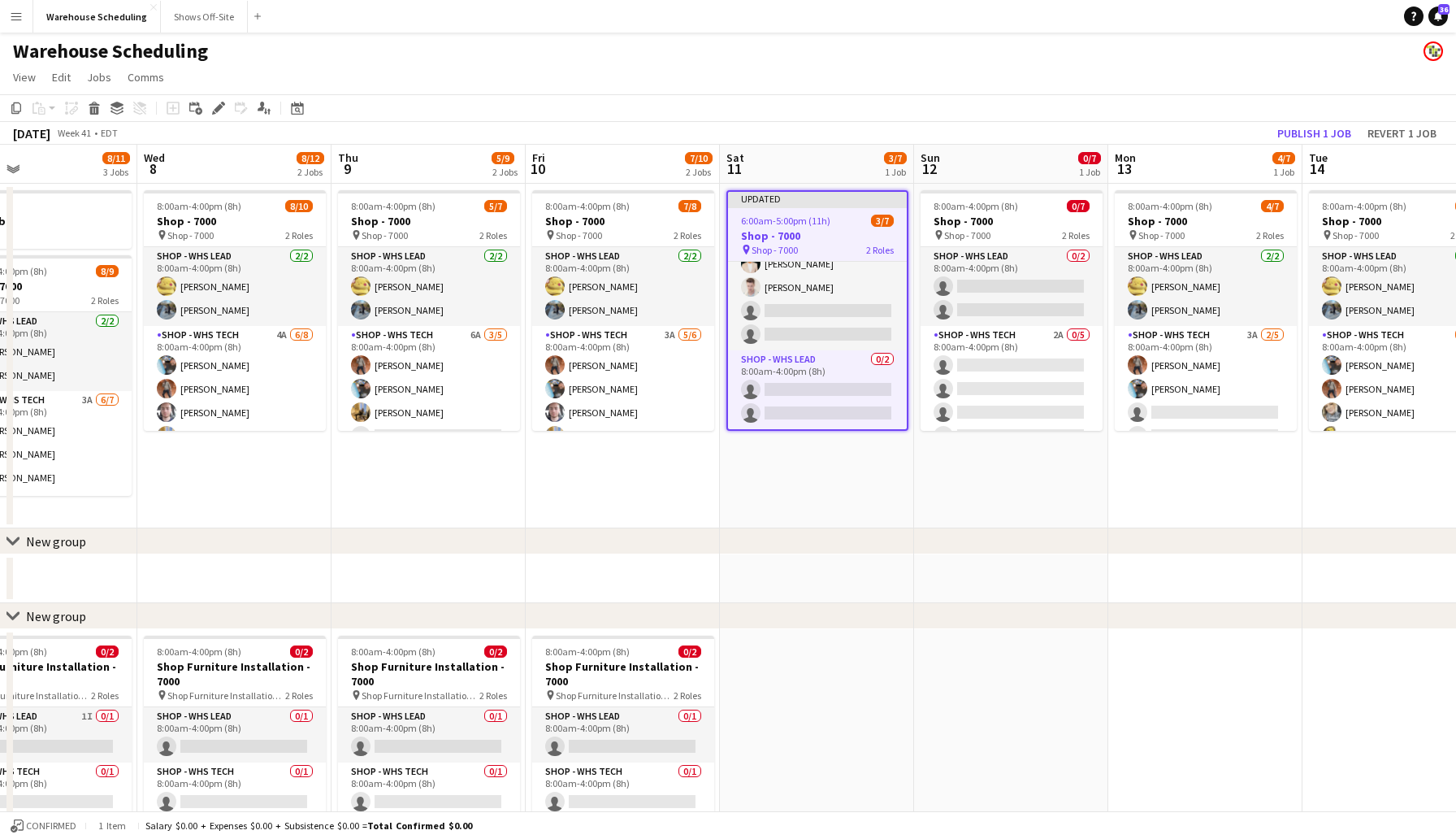
click at [1092, 67] on app-page-menu "View Day view expanded Day view collapsed Month view Date picker Jump to [DATE]…" at bounding box center [728, 79] width 1456 height 31
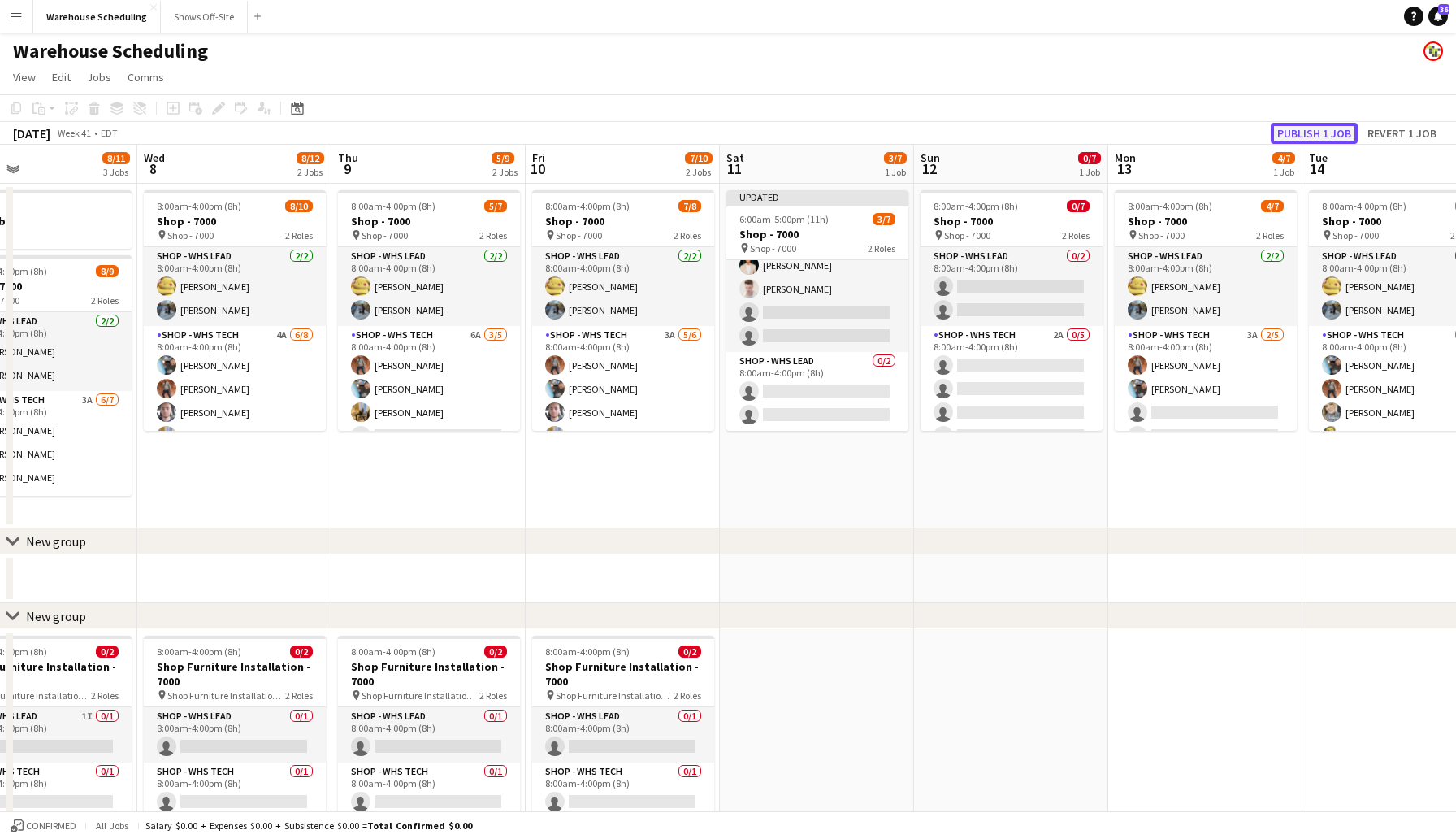
click at [1291, 130] on button "Publish 1 job" at bounding box center [1314, 133] width 87 height 21
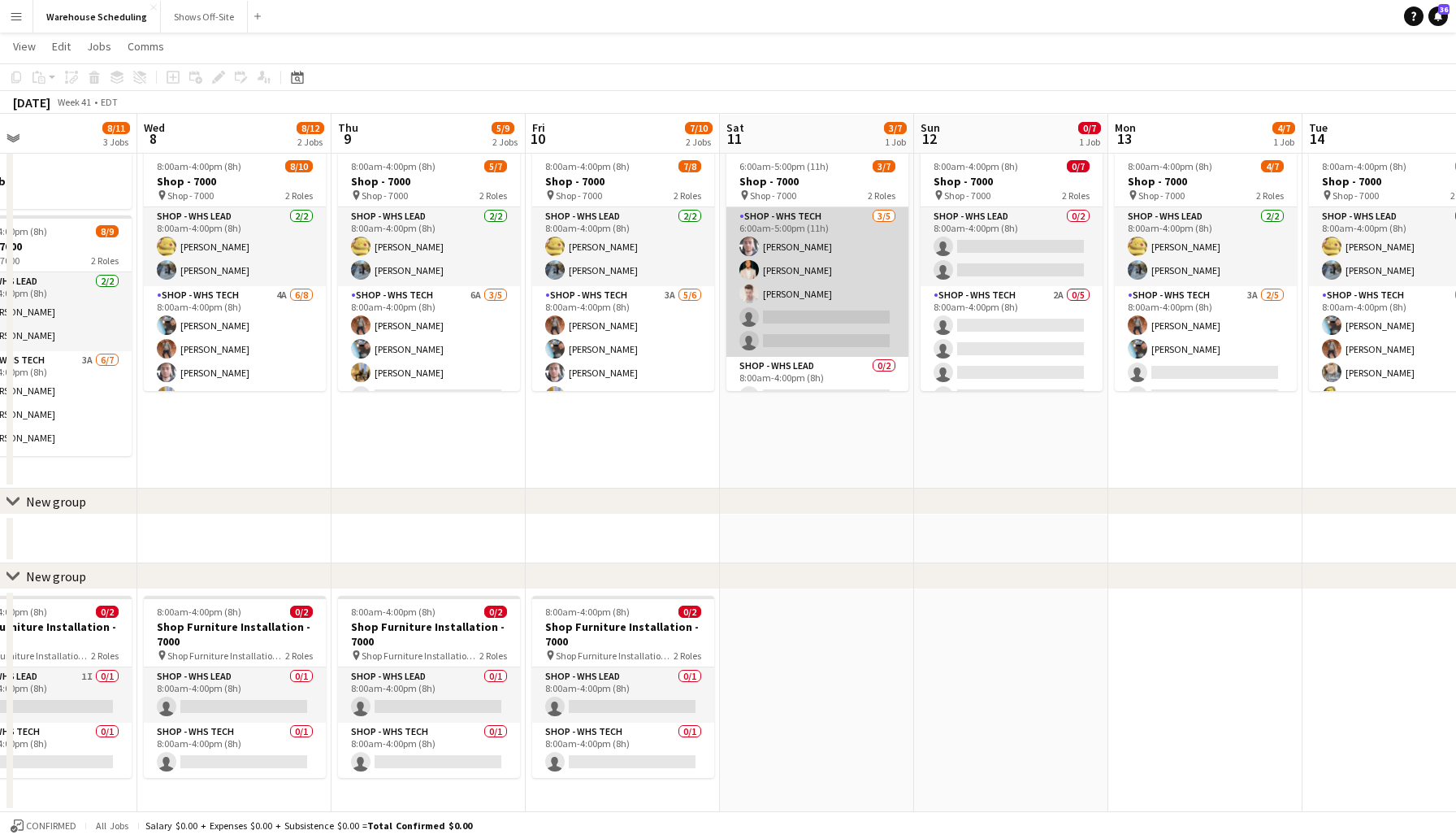
scroll to position [45, 0]
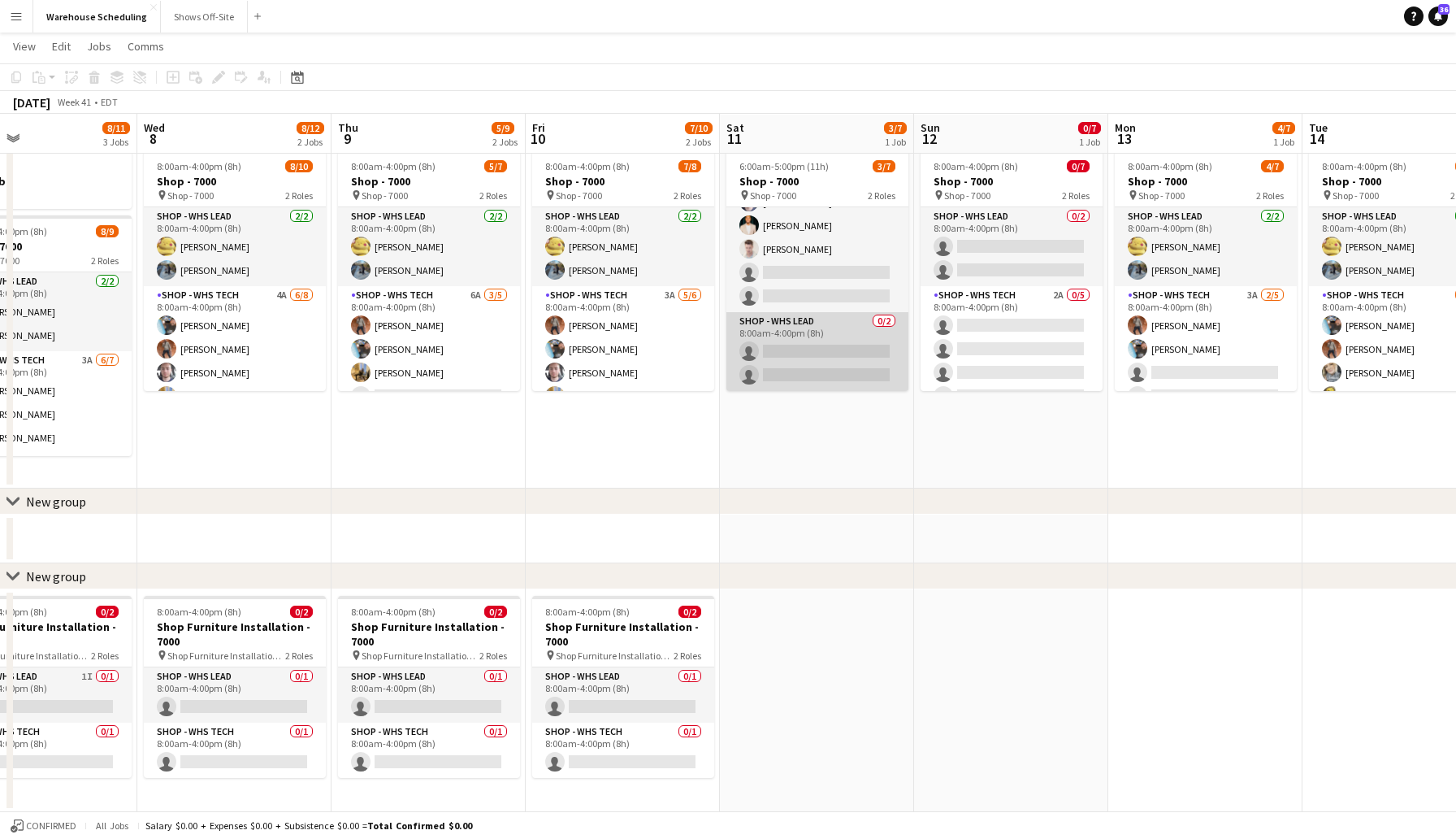
click at [787, 334] on app-card-role "Shop - WHS Lead 0/2 8:00am-4:00pm (8h) single-neutral-actions single-neutral-ac…" at bounding box center [817, 352] width 182 height 79
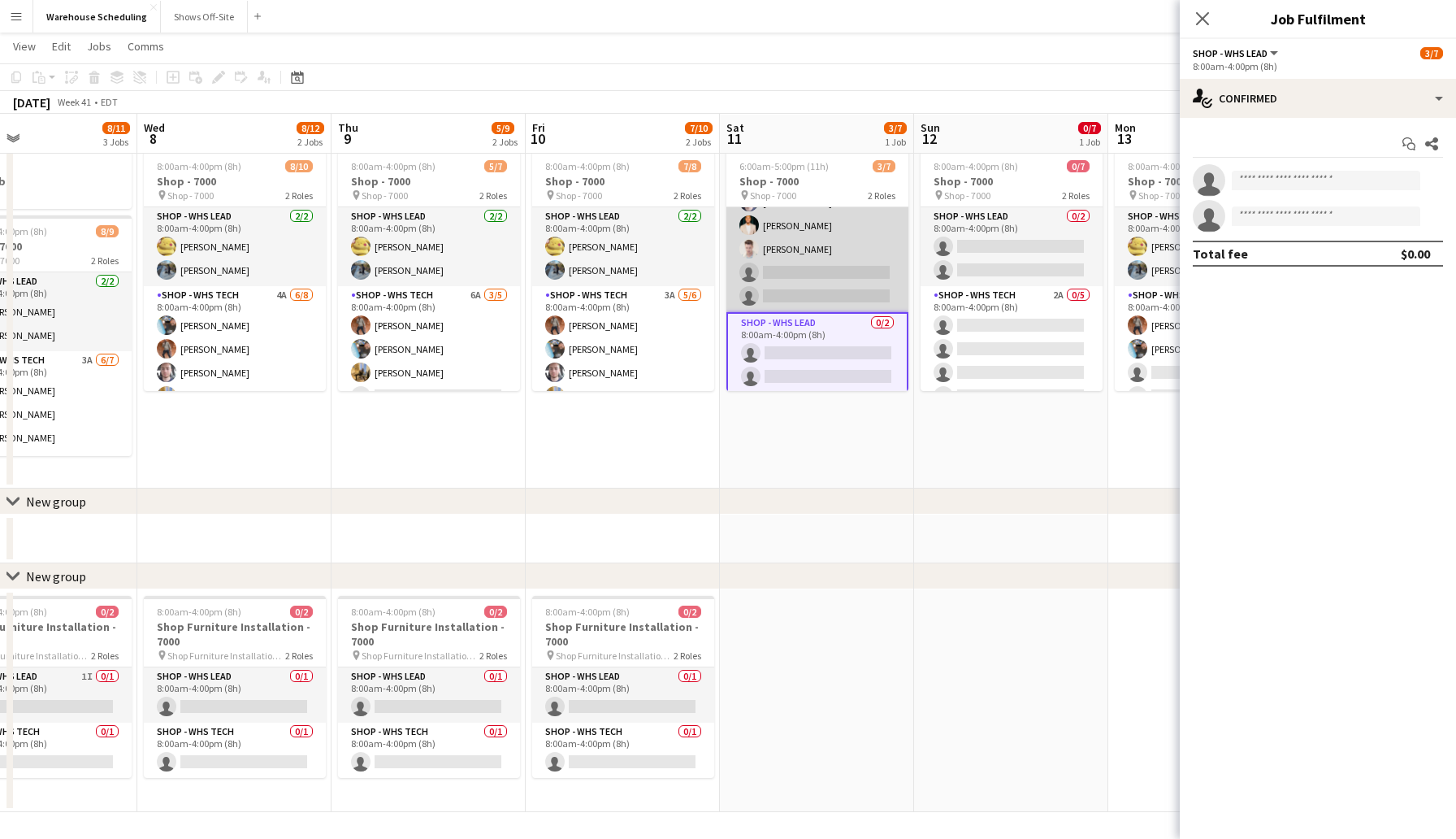
scroll to position [0, 0]
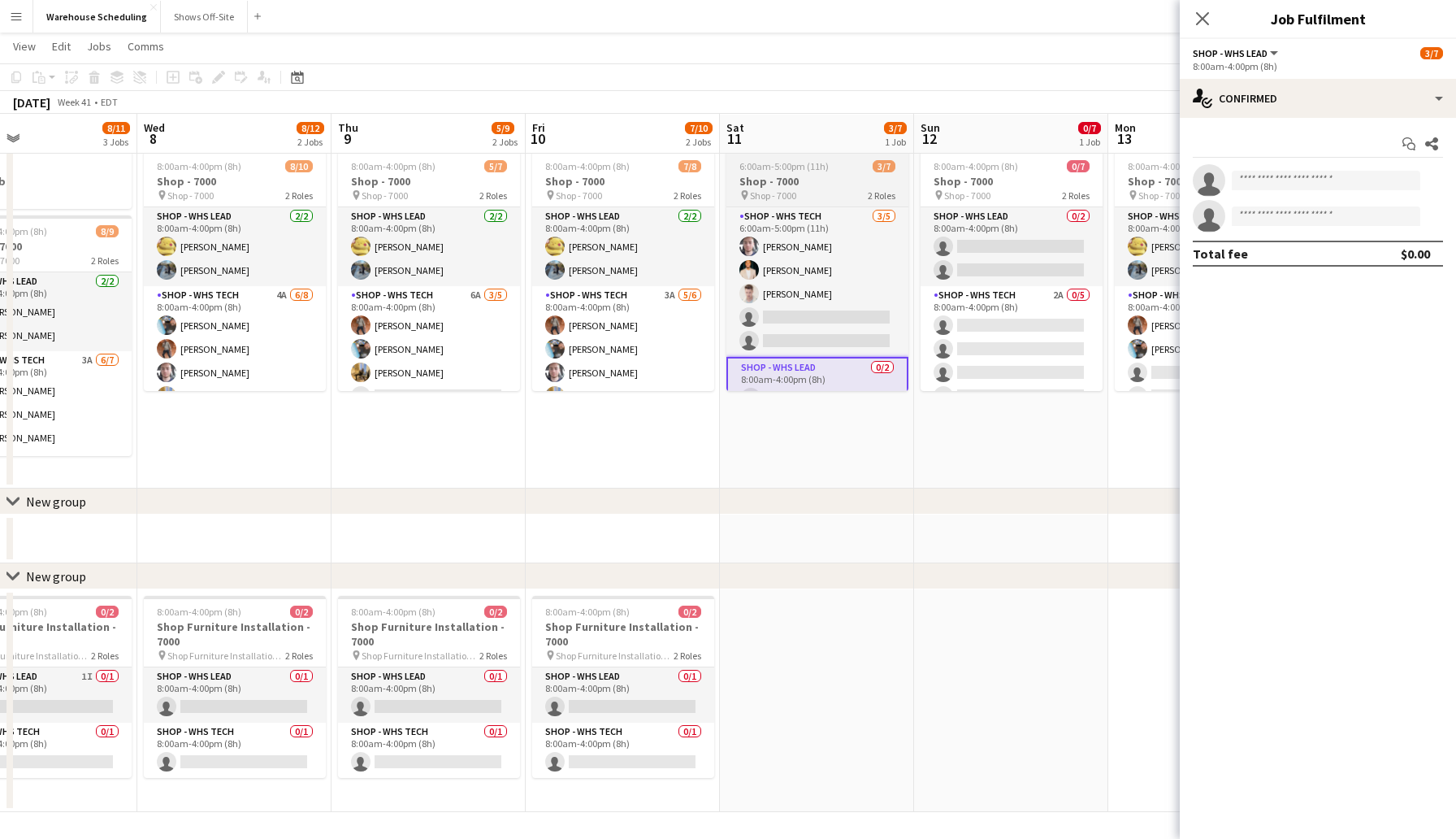
click at [796, 178] on h3 "Shop - 7000" at bounding box center [817, 181] width 182 height 15
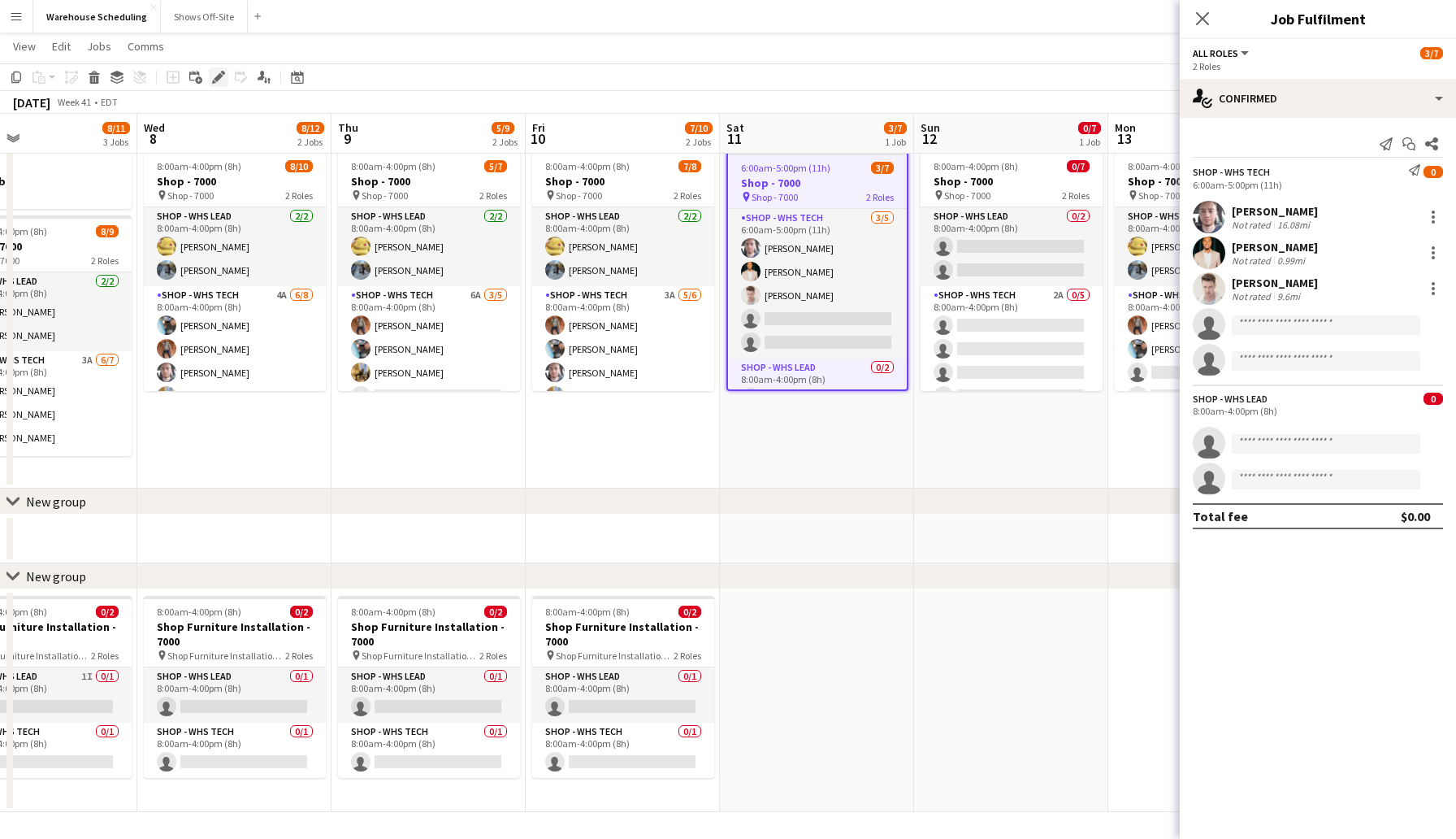
click at [217, 77] on icon at bounding box center [219, 78] width 9 height 9
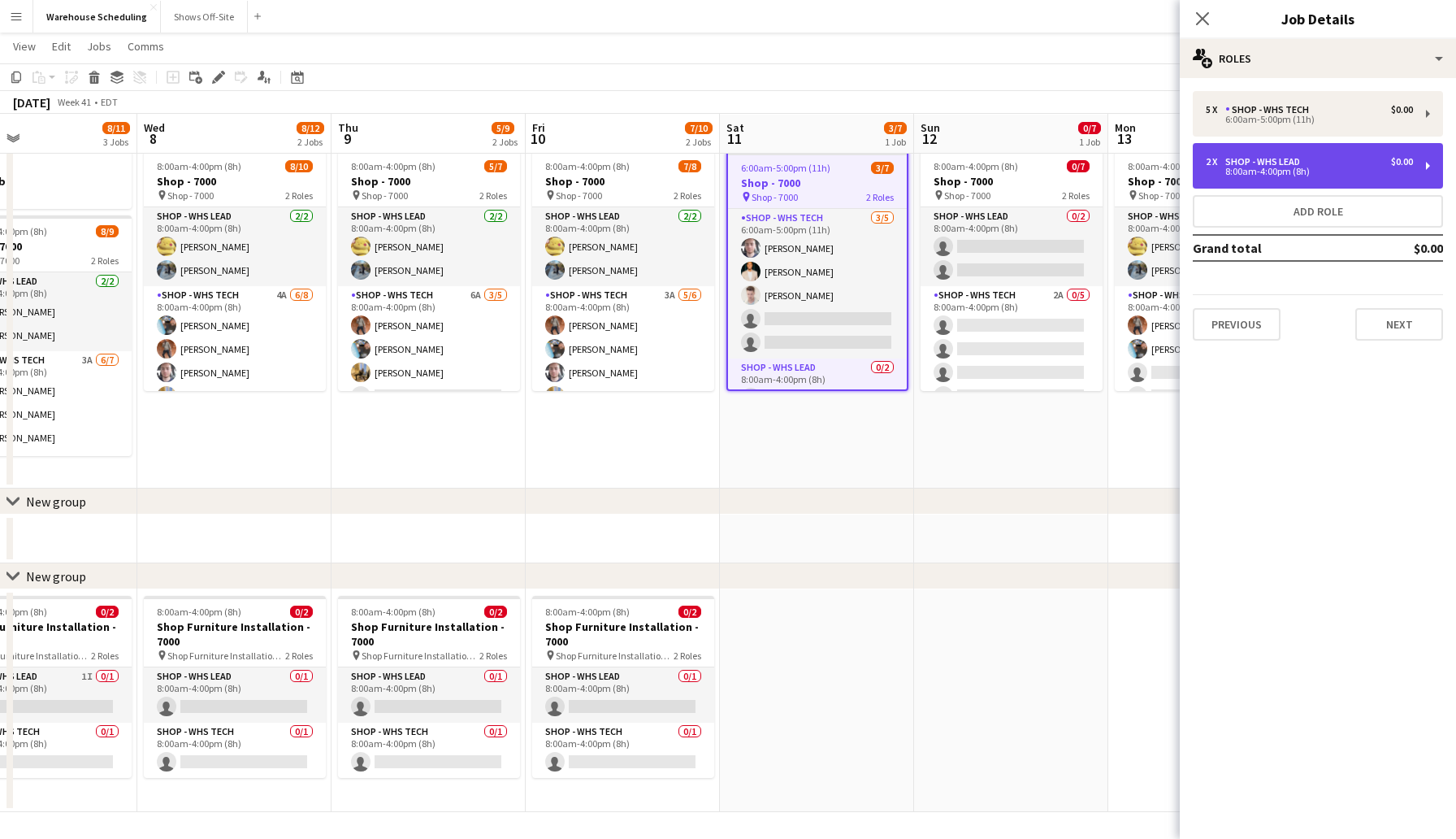
click at [1314, 158] on div "2 x Shop - WHS Lead $0.00" at bounding box center [1309, 162] width 207 height 11
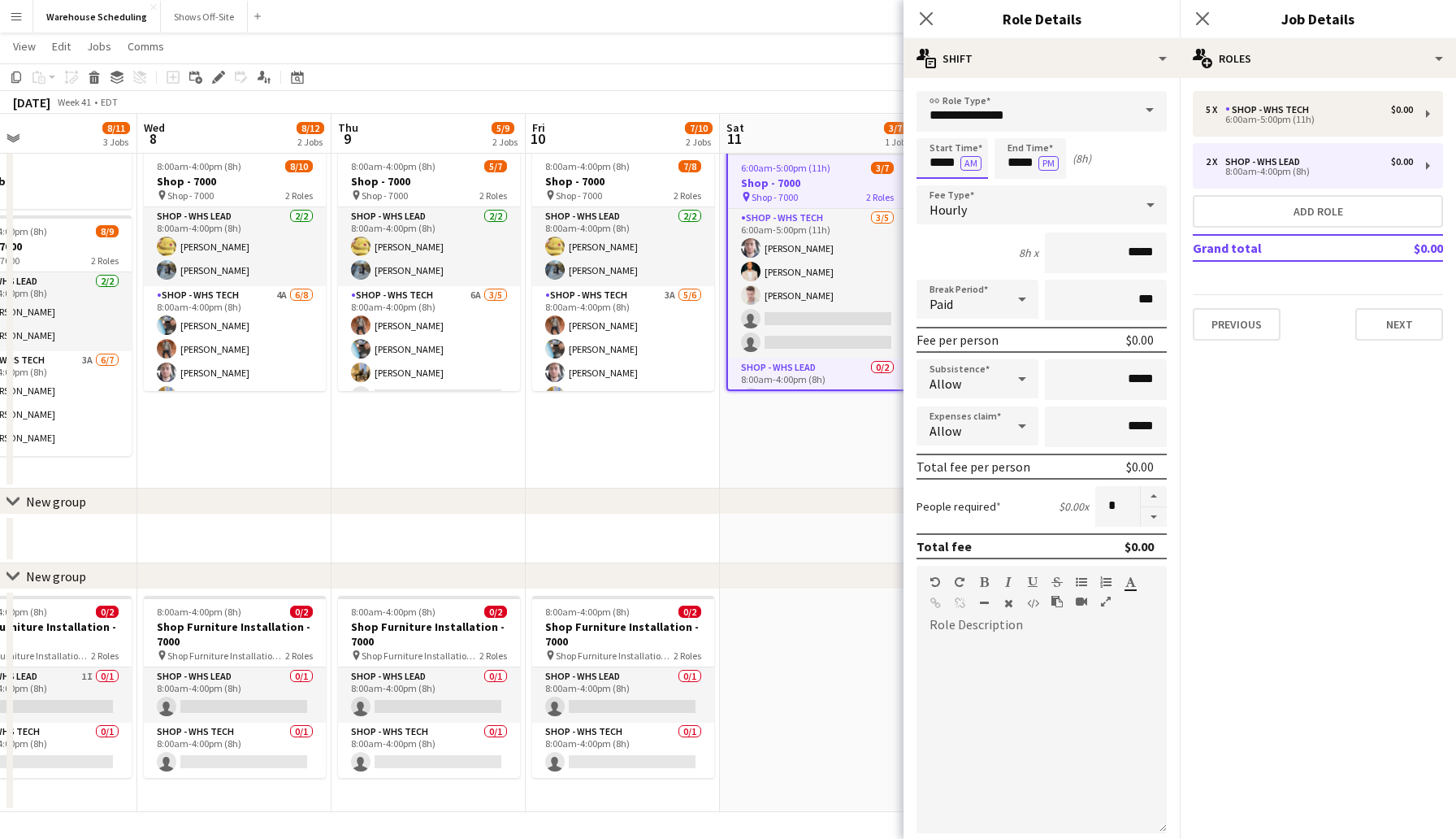
click at [948, 156] on input "*****" at bounding box center [952, 158] width 72 height 40
click at [936, 187] on div at bounding box center [936, 187] width 32 height 17
type input "*****"
click at [936, 187] on div at bounding box center [936, 187] width 32 height 17
click at [1022, 154] on input "*****" at bounding box center [1030, 158] width 72 height 40
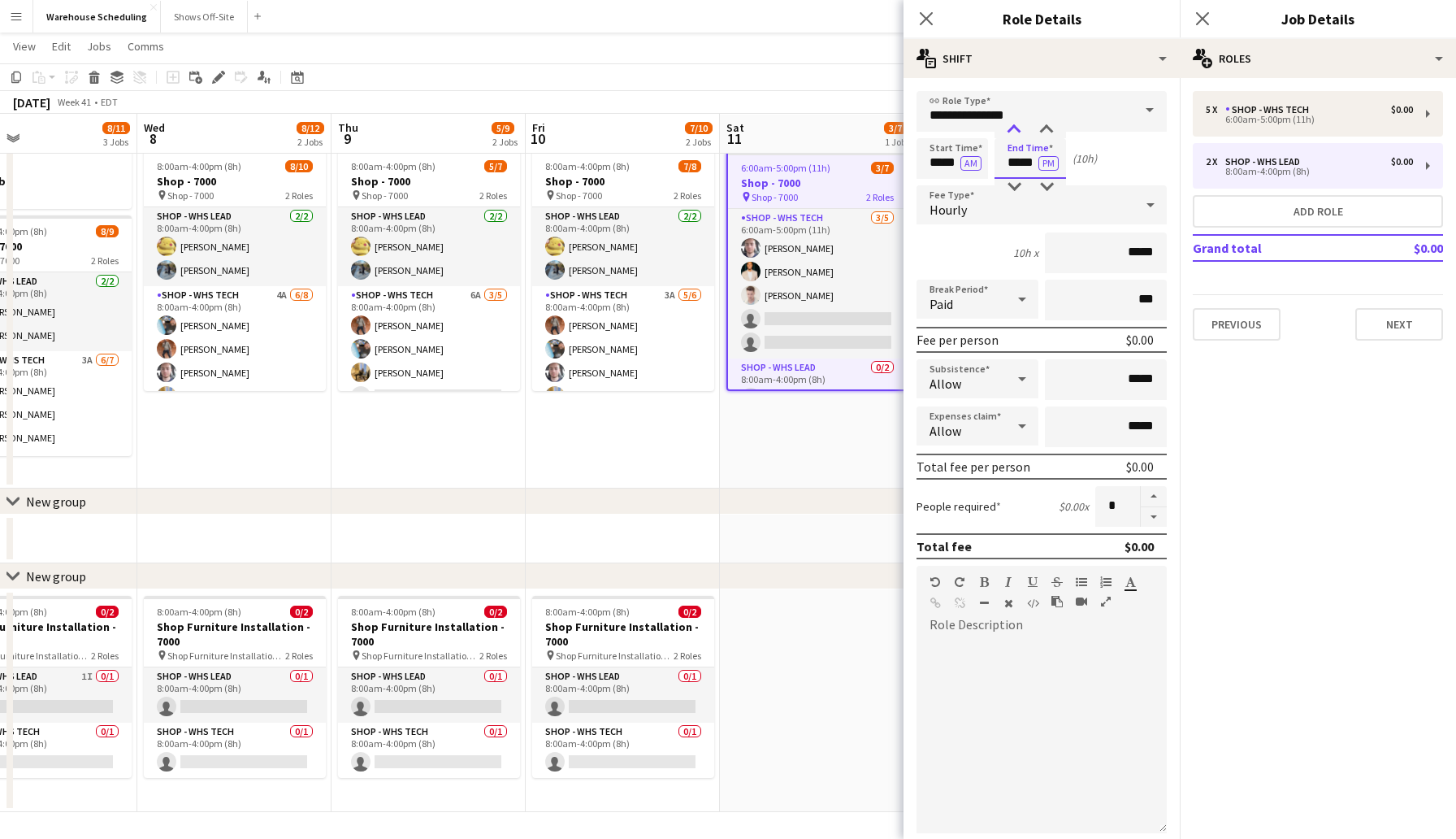
type input "*****"
click at [1016, 129] on div at bounding box center [1014, 130] width 32 height 17
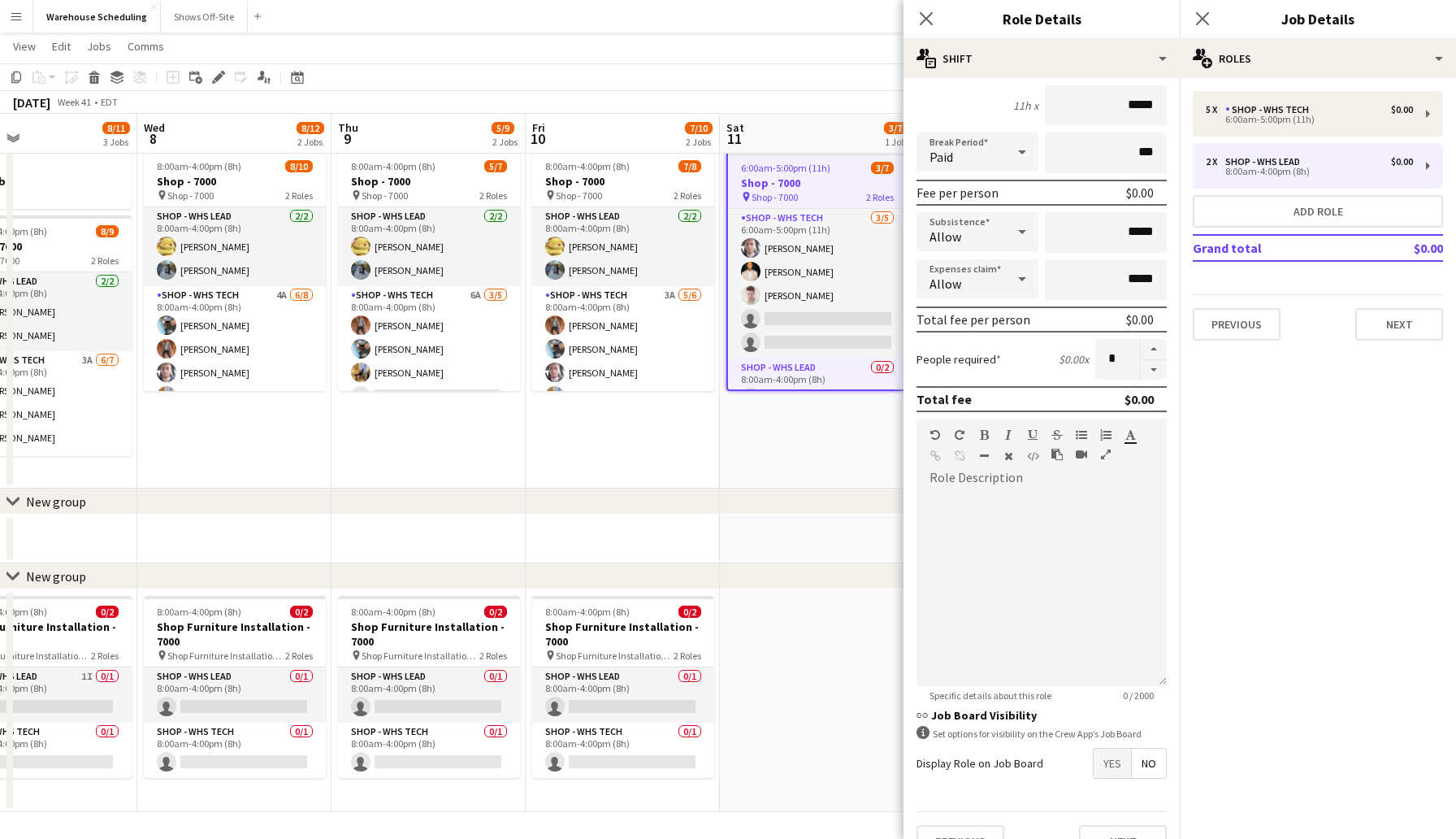
scroll to position [179, 0]
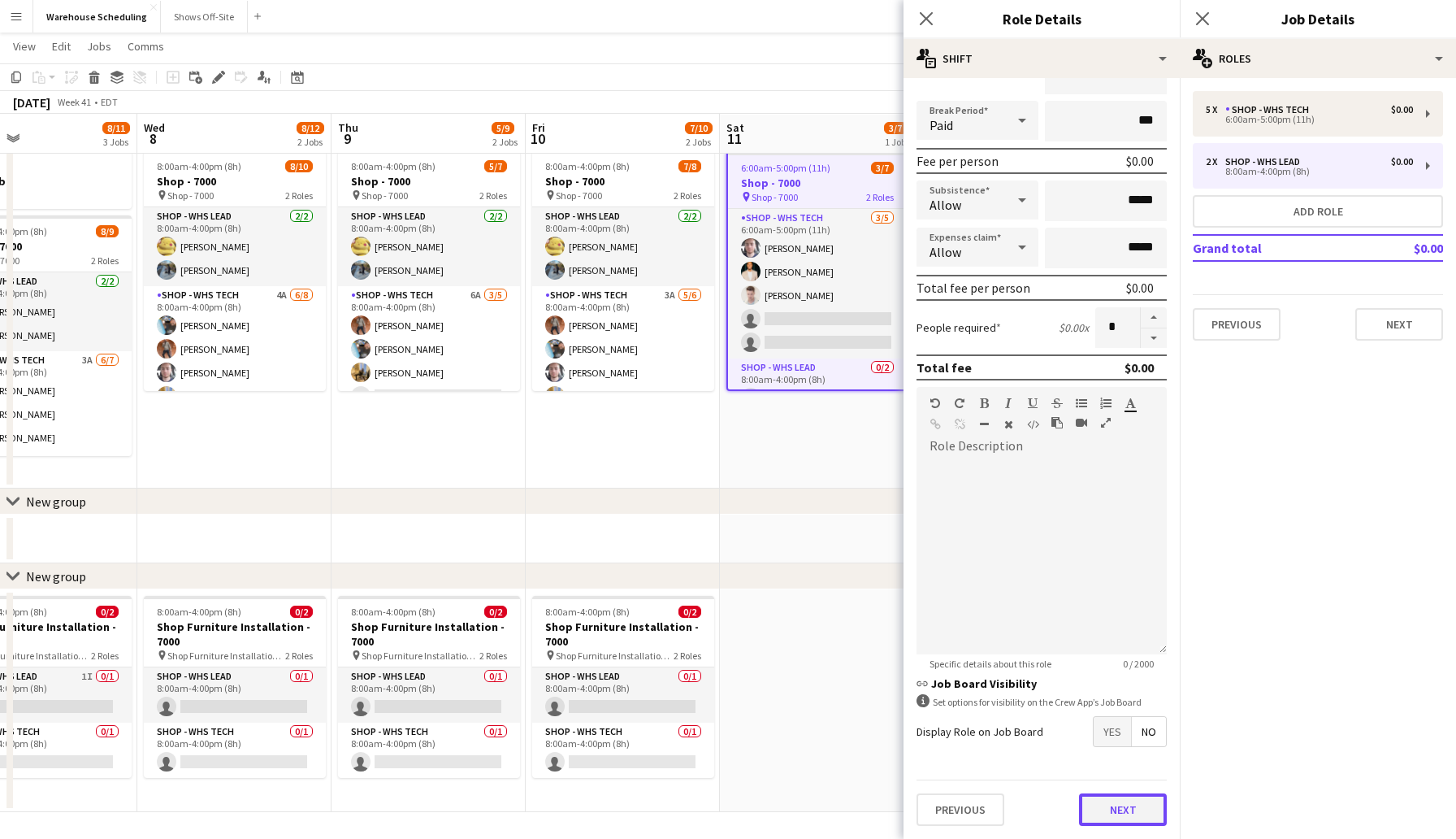
click at [1119, 811] on button "Next" at bounding box center [1122, 809] width 87 height 32
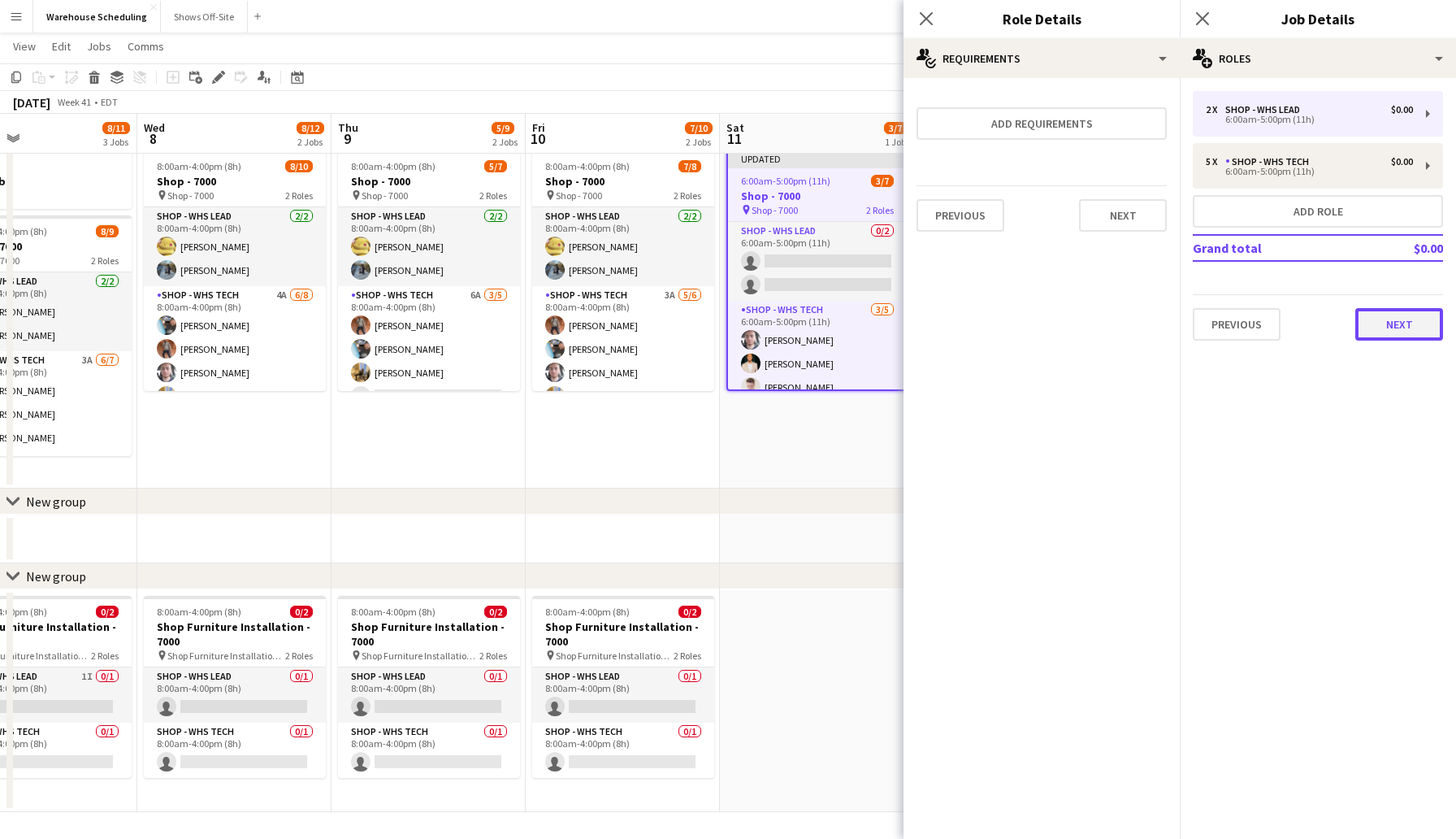
click at [1415, 319] on button "Next" at bounding box center [1399, 323] width 87 height 32
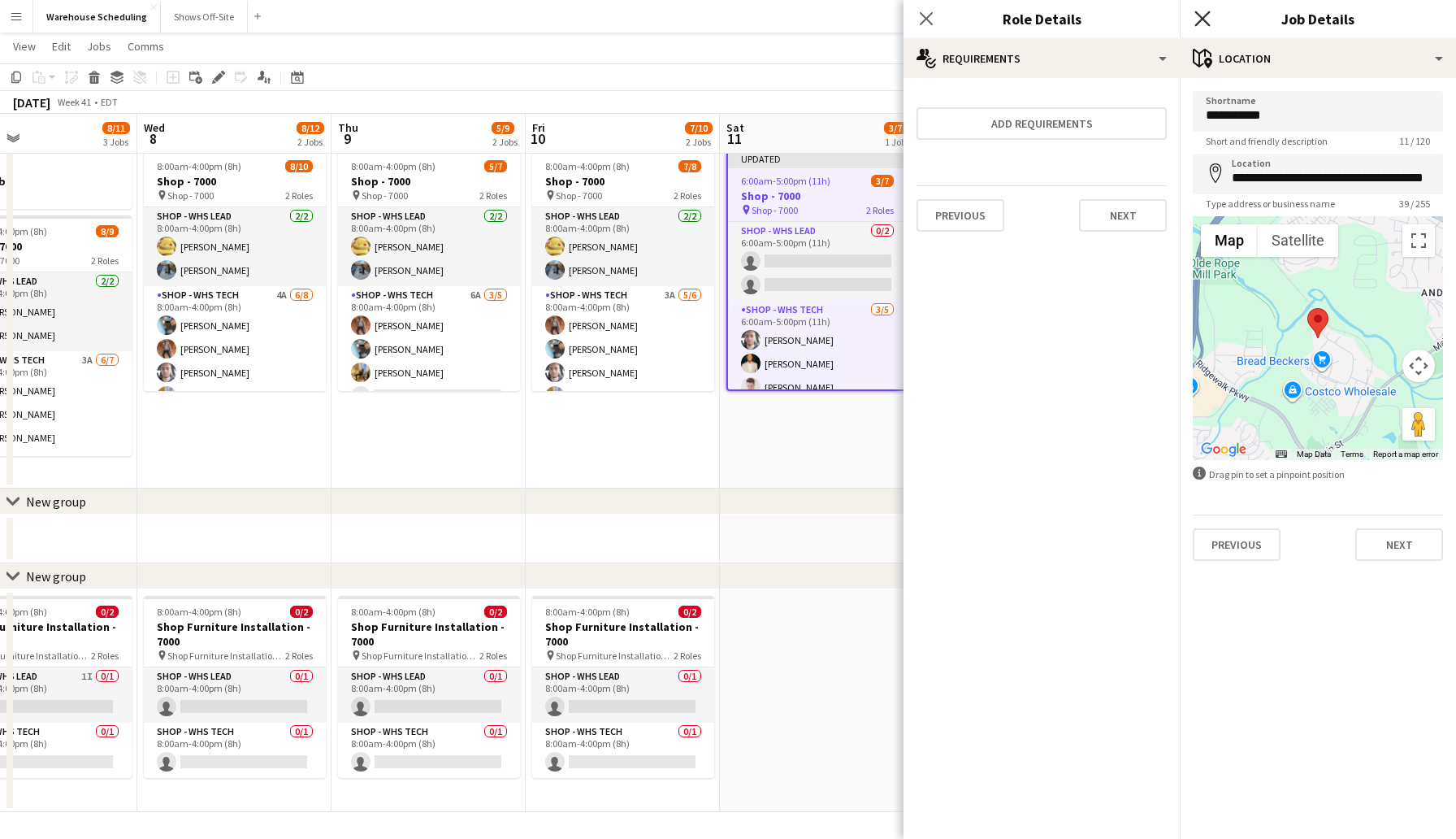
click at [1206, 11] on icon "Close pop-in" at bounding box center [1202, 17] width 16 height 16
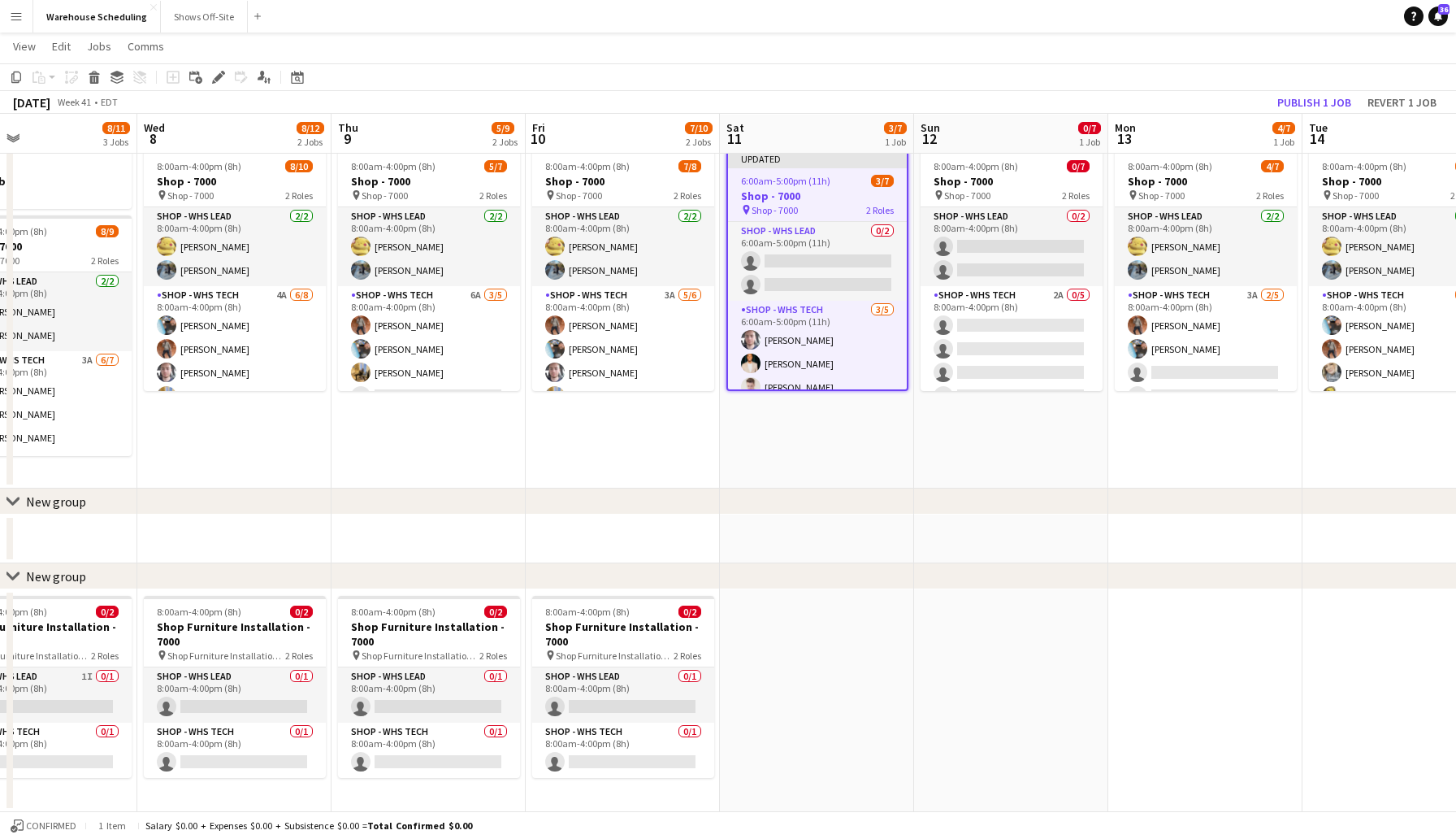
click at [1235, 64] on app-toolbar "Copy Paste Paste Command V Paste with crew Command Shift V Paste linked Job [GE…" at bounding box center [728, 77] width 1456 height 28
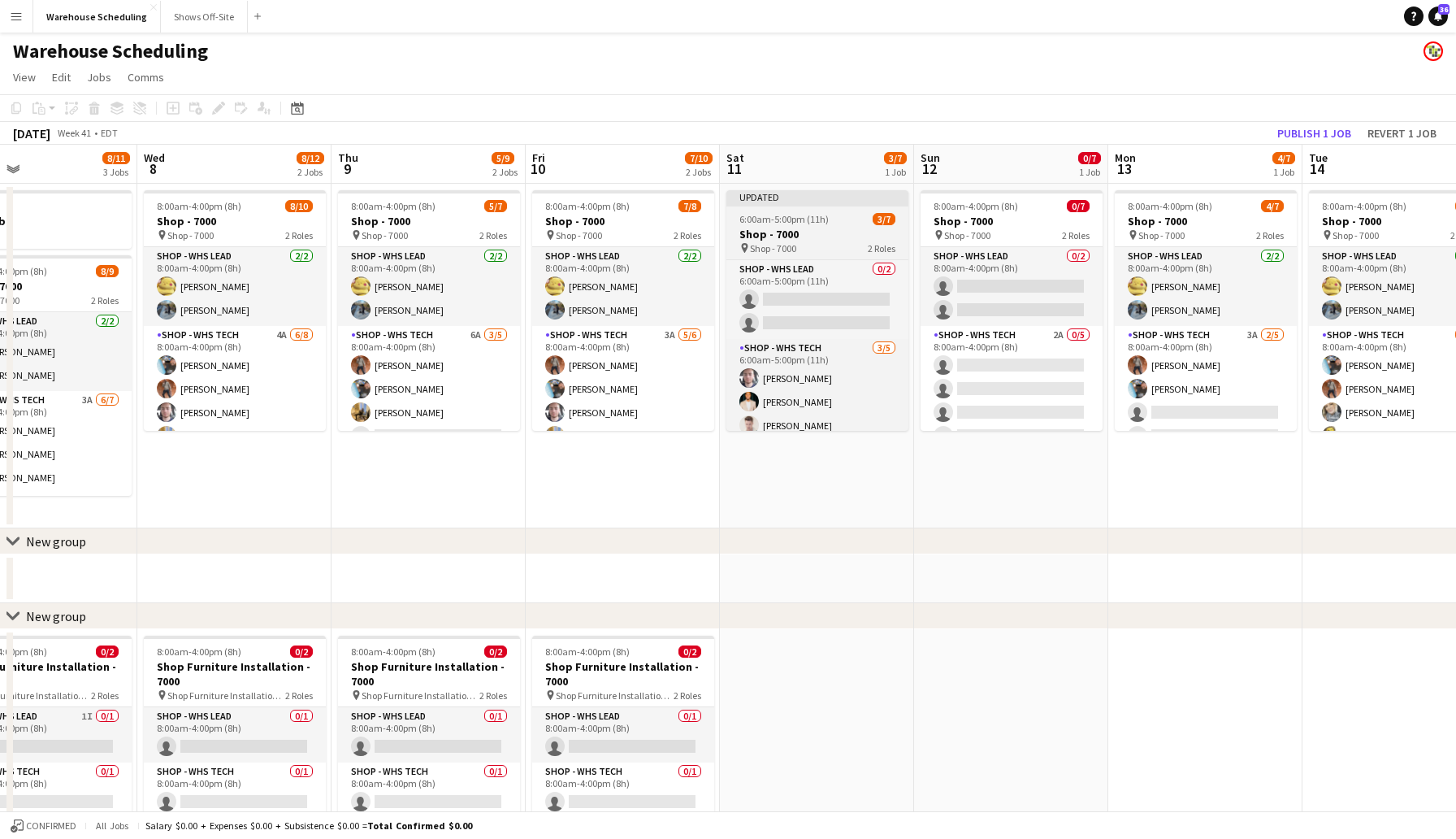
click at [820, 209] on app-job-card "Updated 6:00am-5:00pm (11h) 3/7 Shop - 7000 pin Shop - 7000 2 Roles Shop - WHS …" at bounding box center [817, 311] width 182 height 241
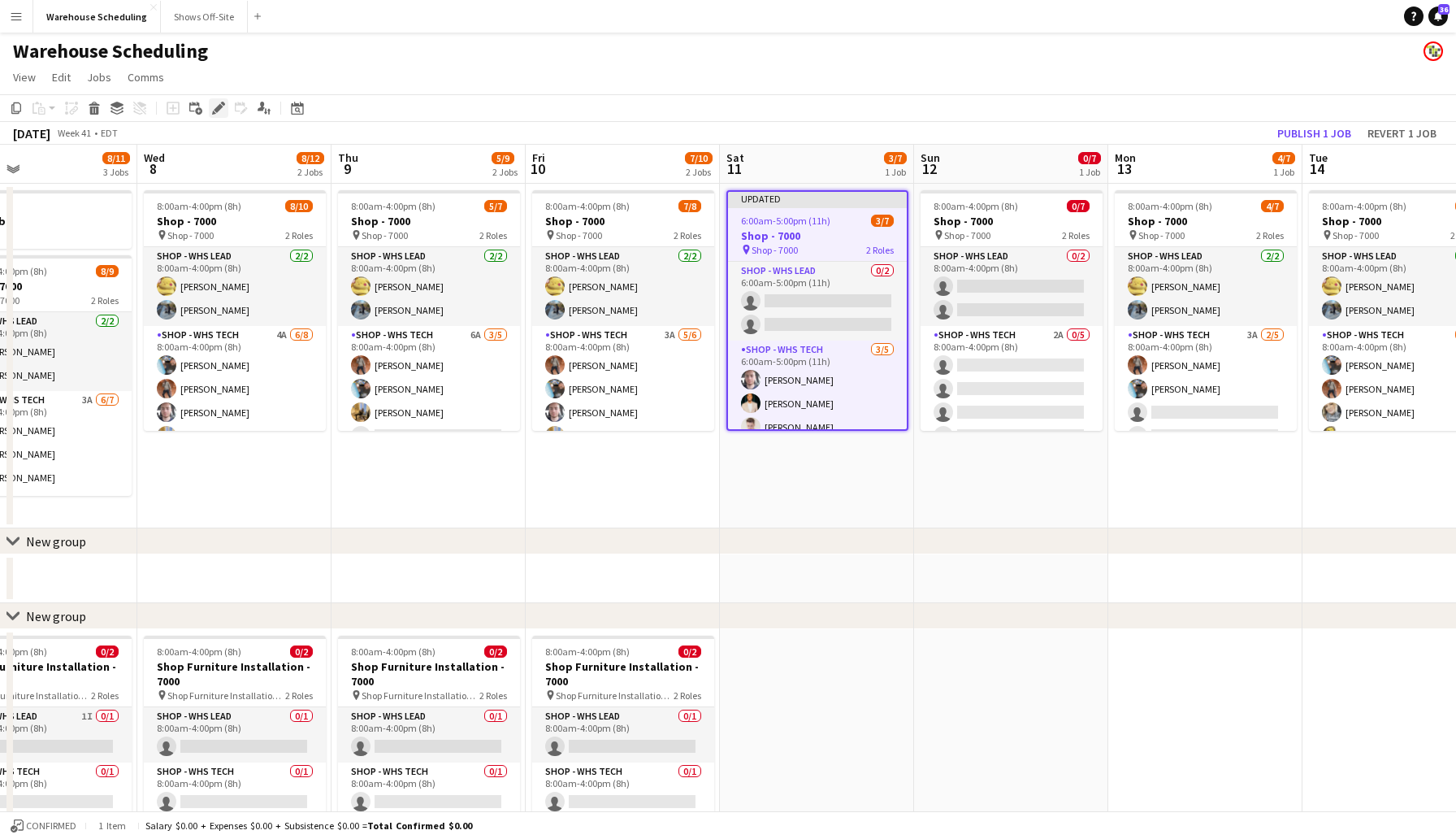
click at [214, 108] on icon at bounding box center [219, 108] width 9 height 9
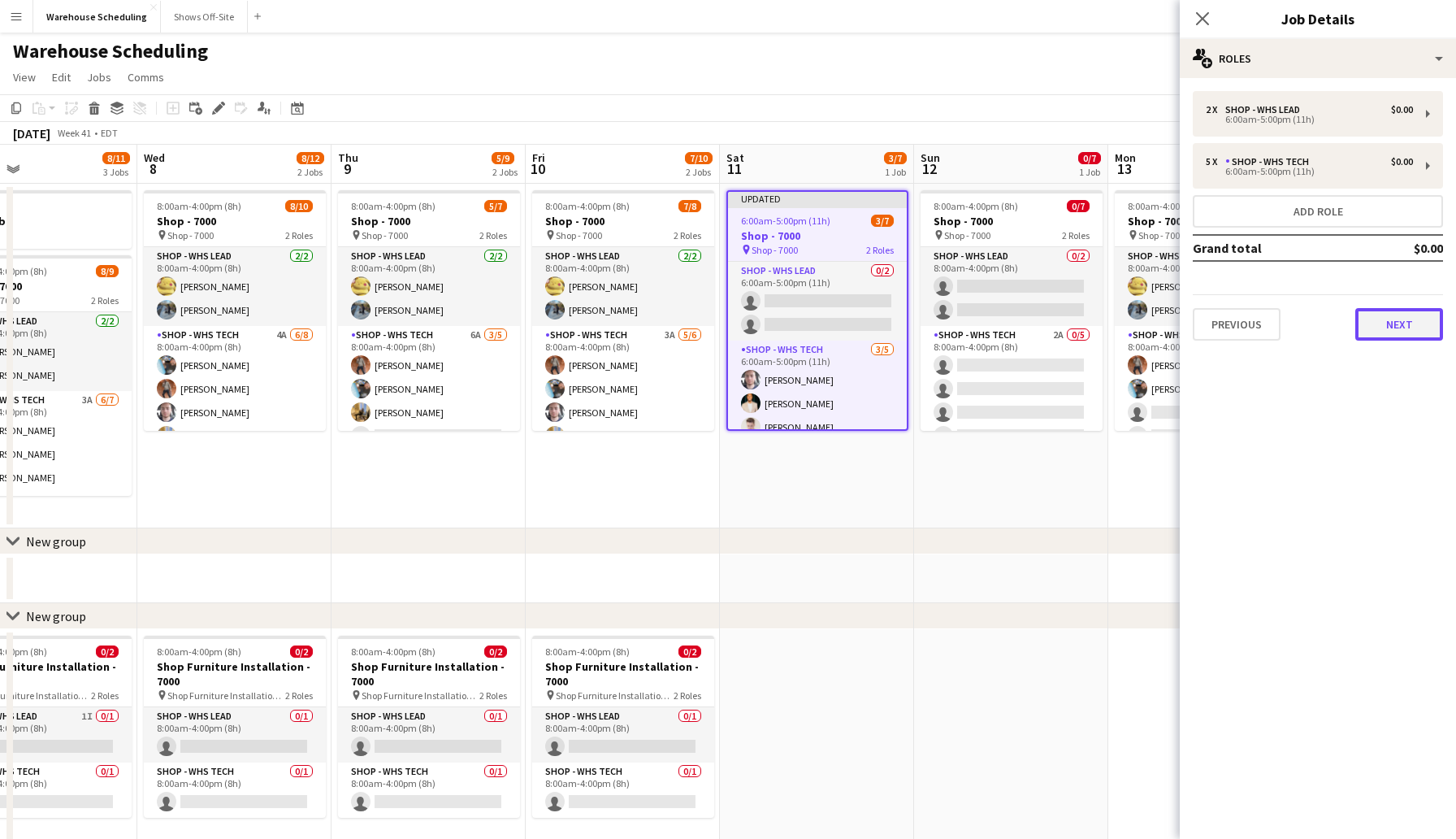
click at [1402, 334] on button "Next" at bounding box center [1399, 323] width 87 height 32
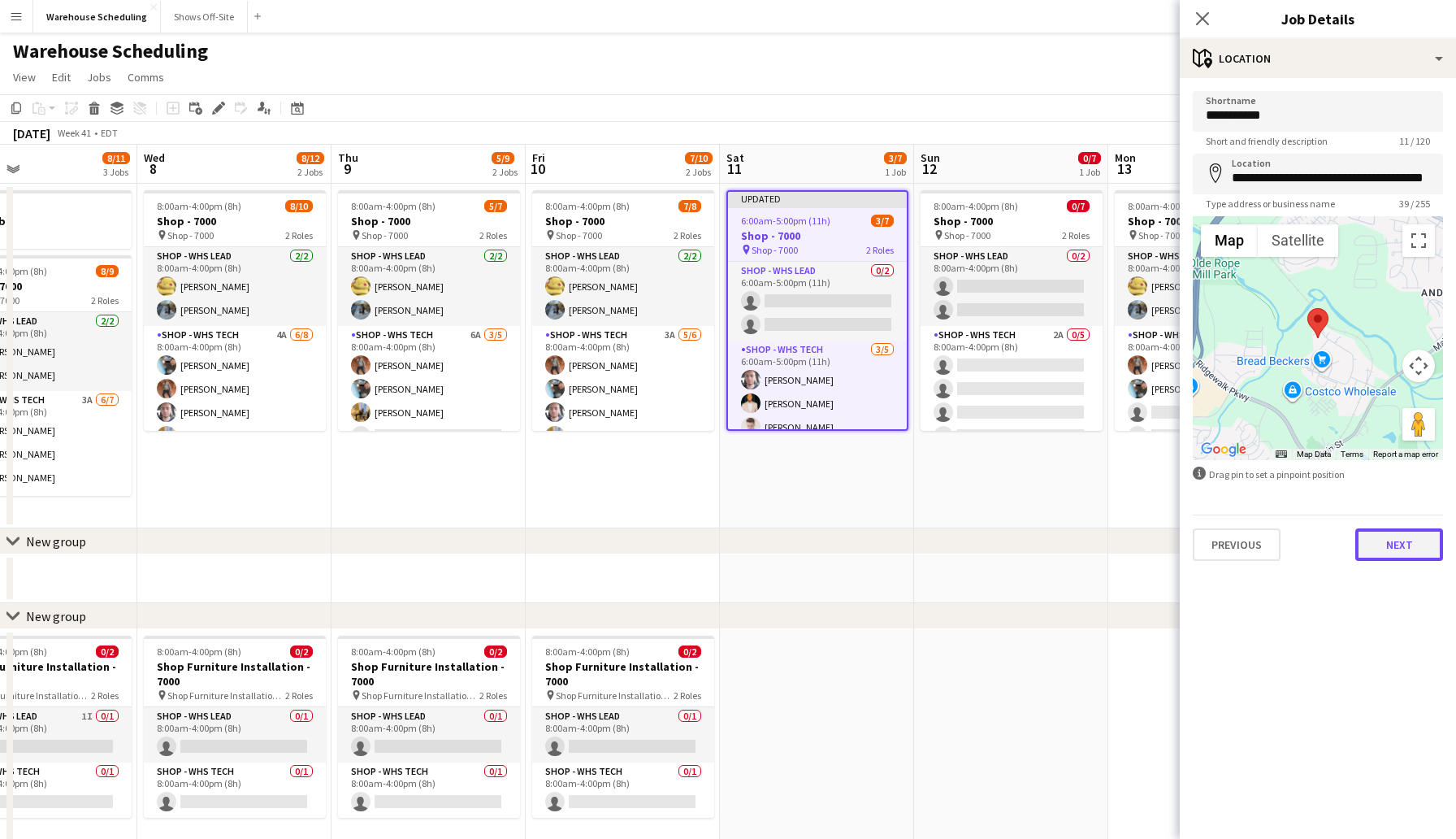
click at [1393, 530] on button "Next" at bounding box center [1399, 544] width 87 height 32
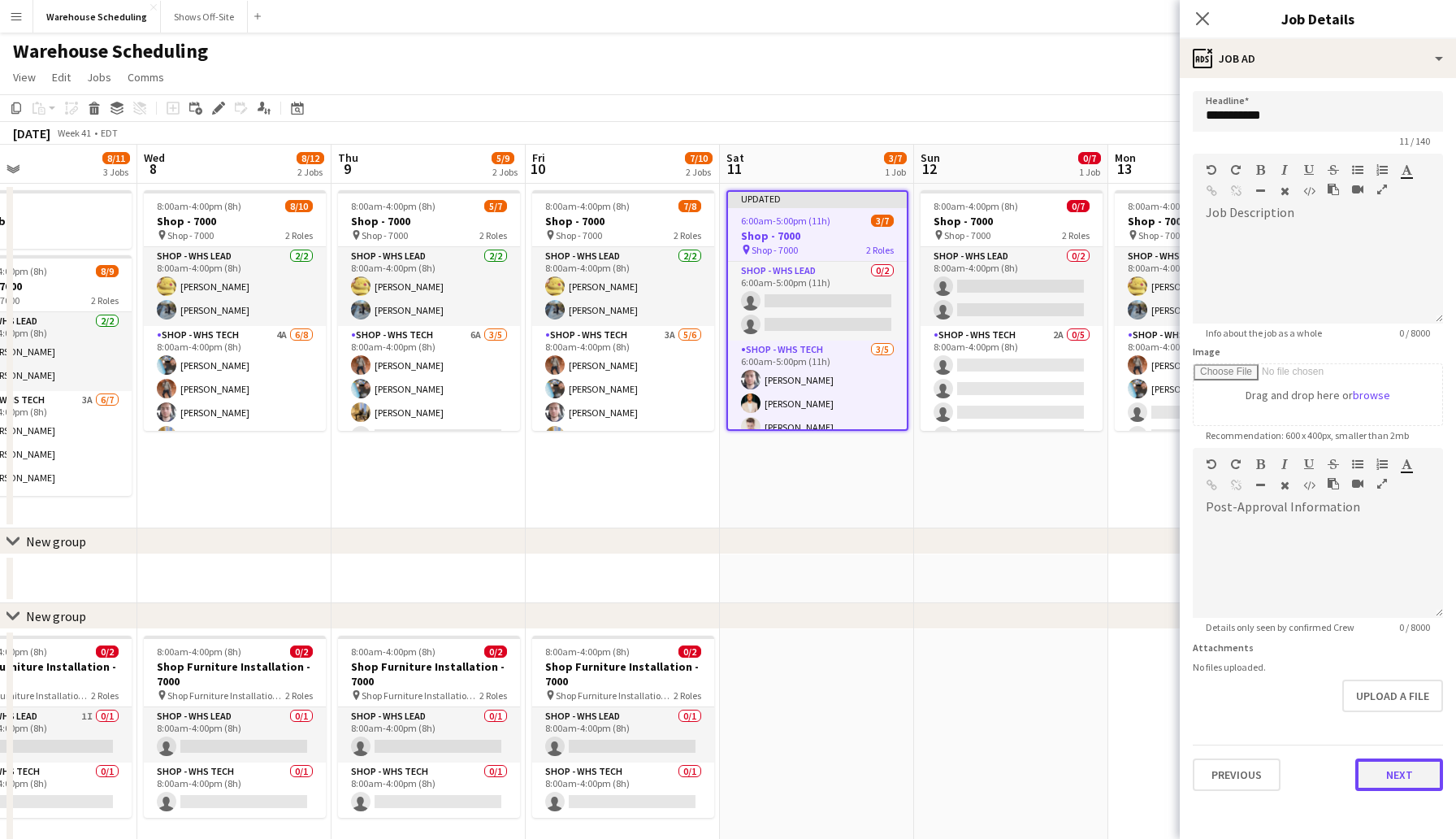
click at [1393, 762] on button "Next" at bounding box center [1399, 774] width 87 height 32
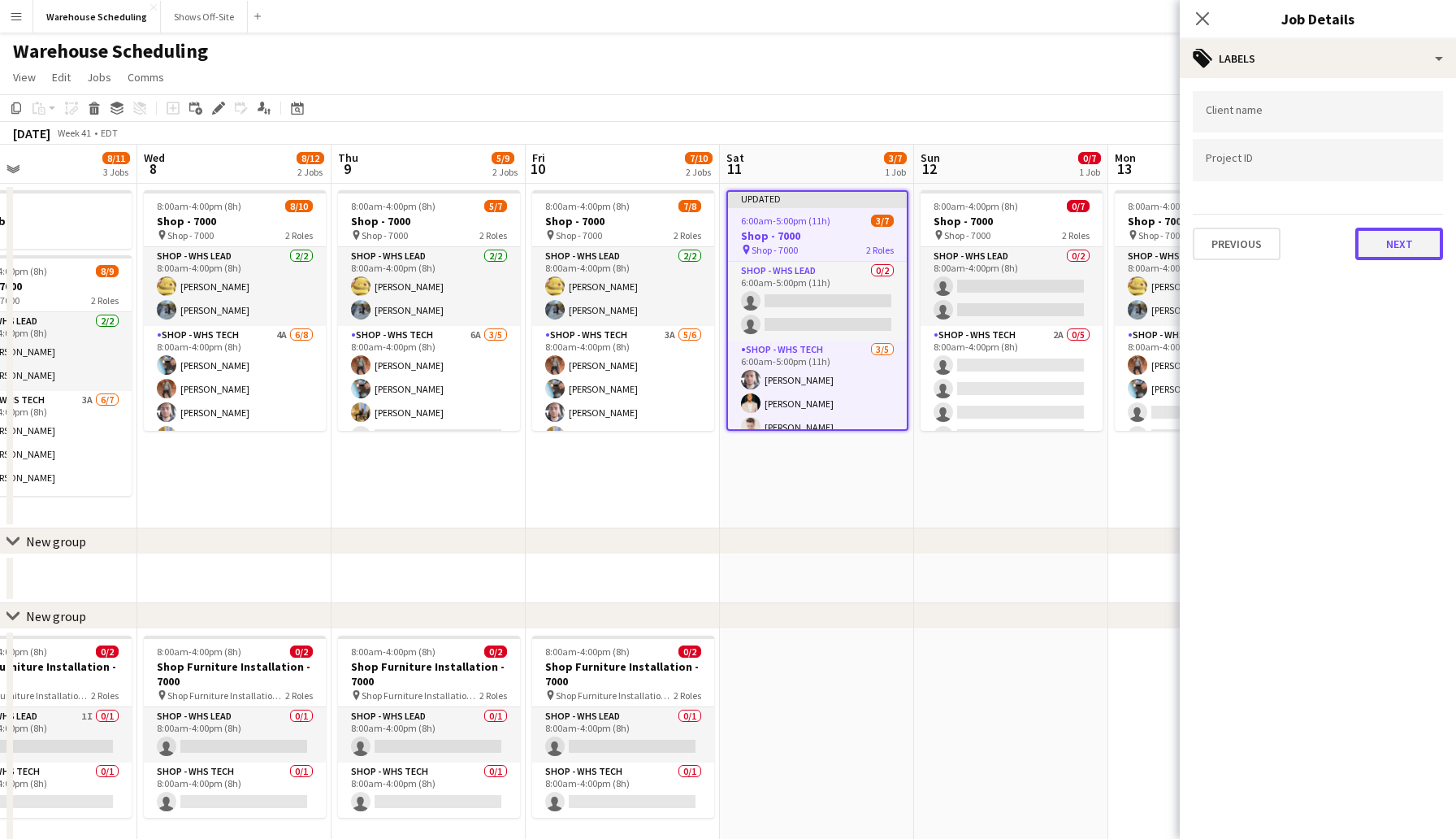
click at [1404, 229] on button "Next" at bounding box center [1399, 244] width 87 height 32
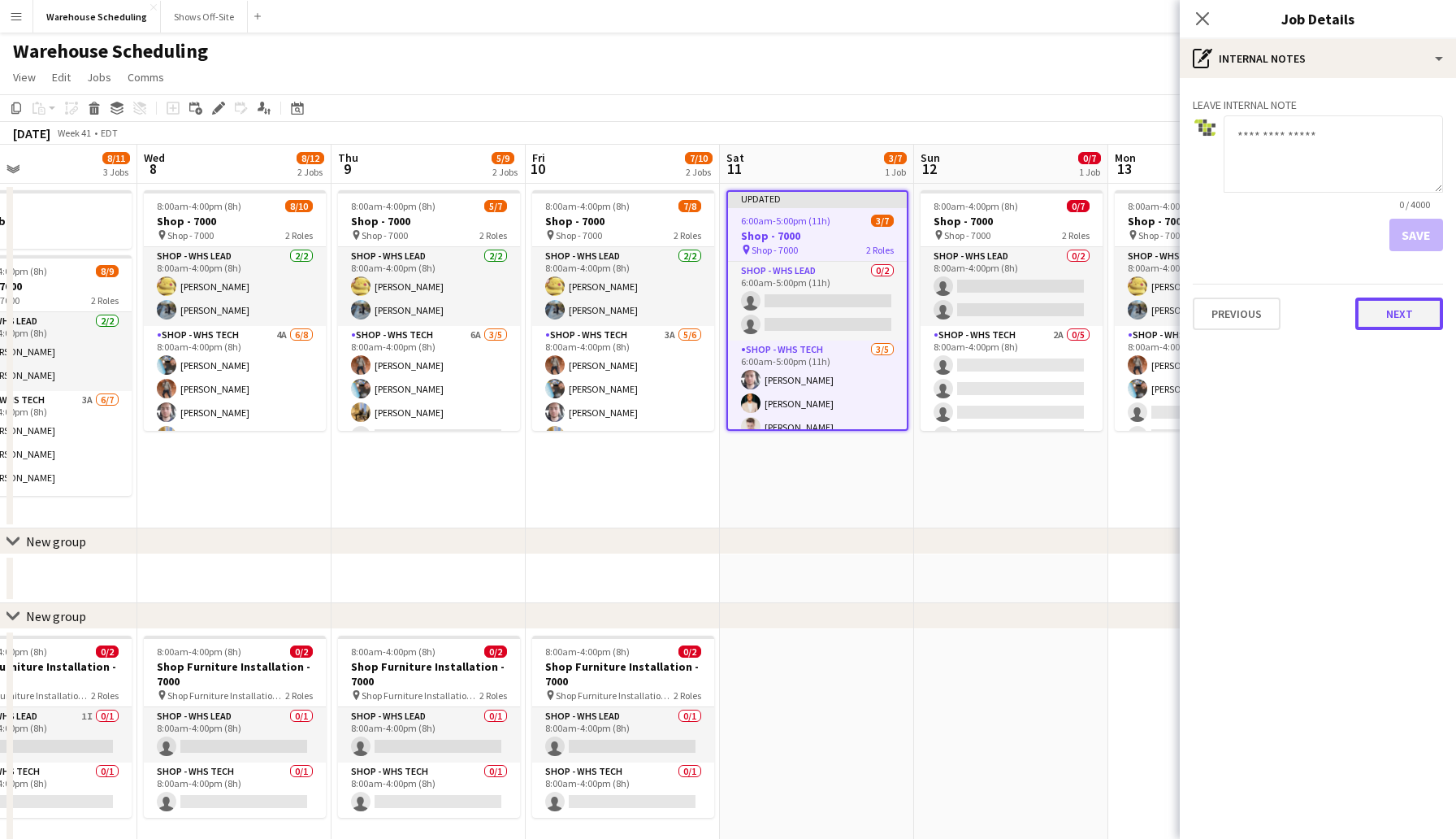
click at [1407, 314] on button "Next" at bounding box center [1399, 313] width 87 height 32
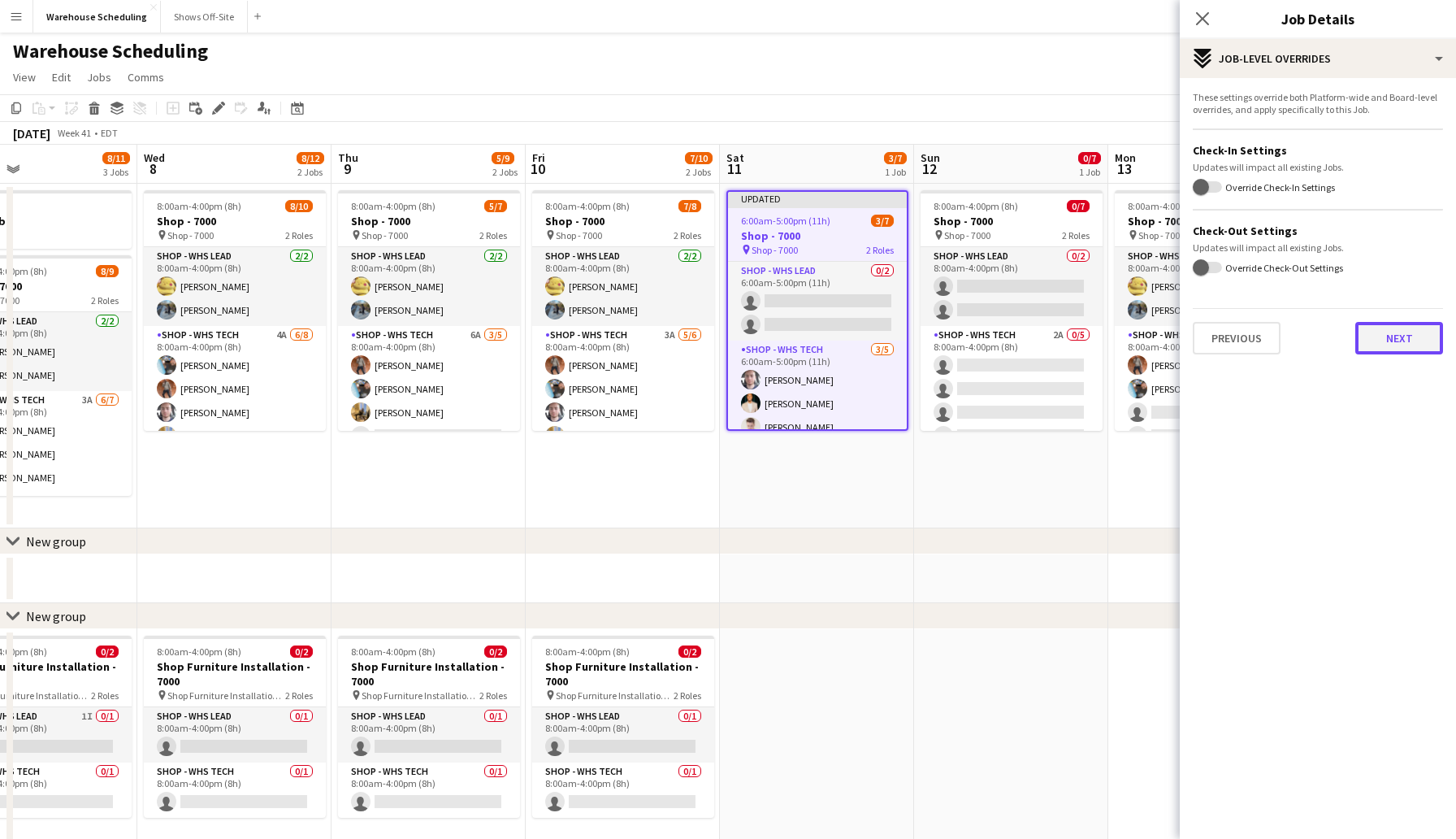
click at [1393, 346] on button "Next" at bounding box center [1399, 337] width 87 height 32
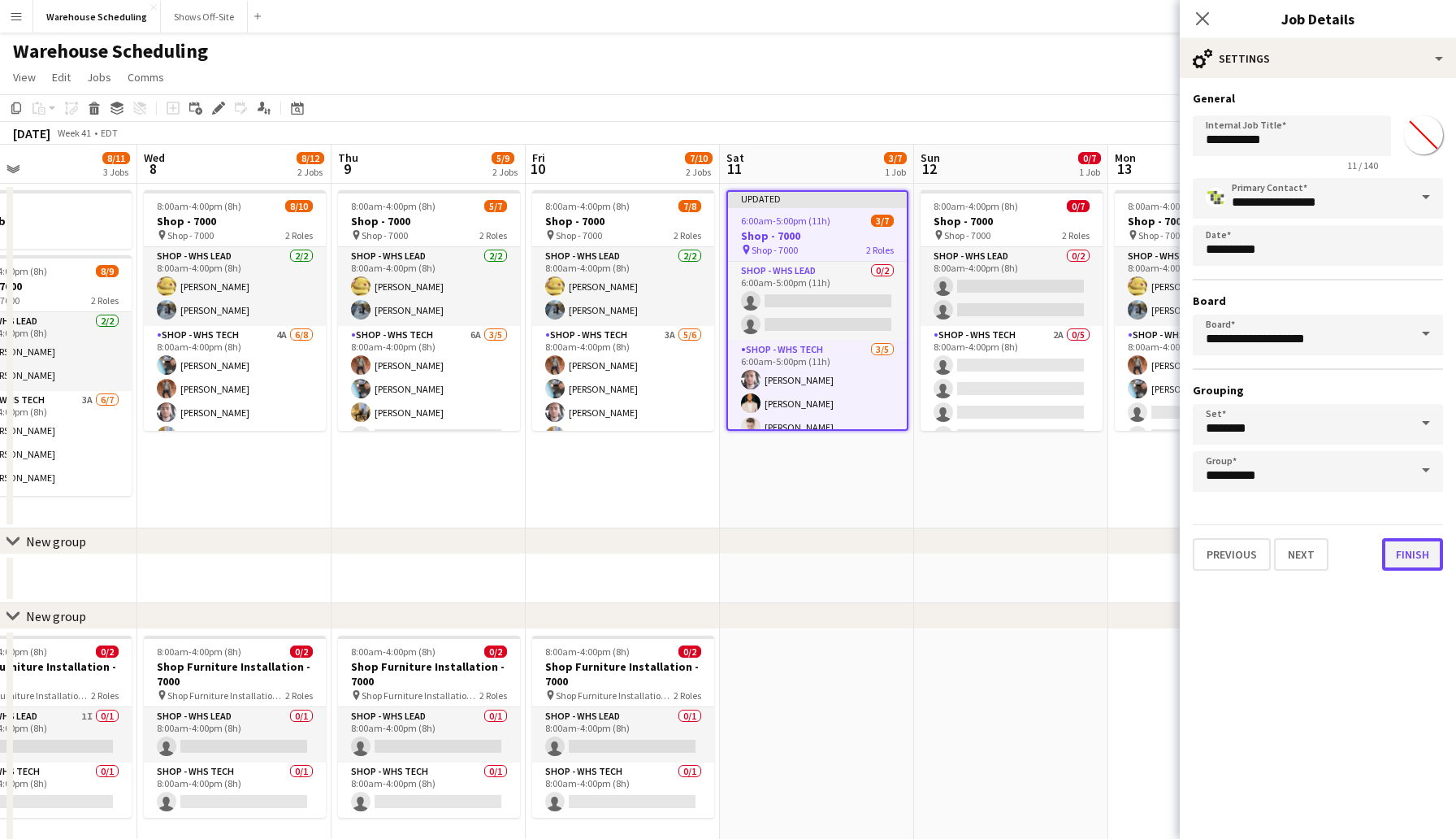
click at [1413, 550] on button "Finish" at bounding box center [1413, 553] width 61 height 32
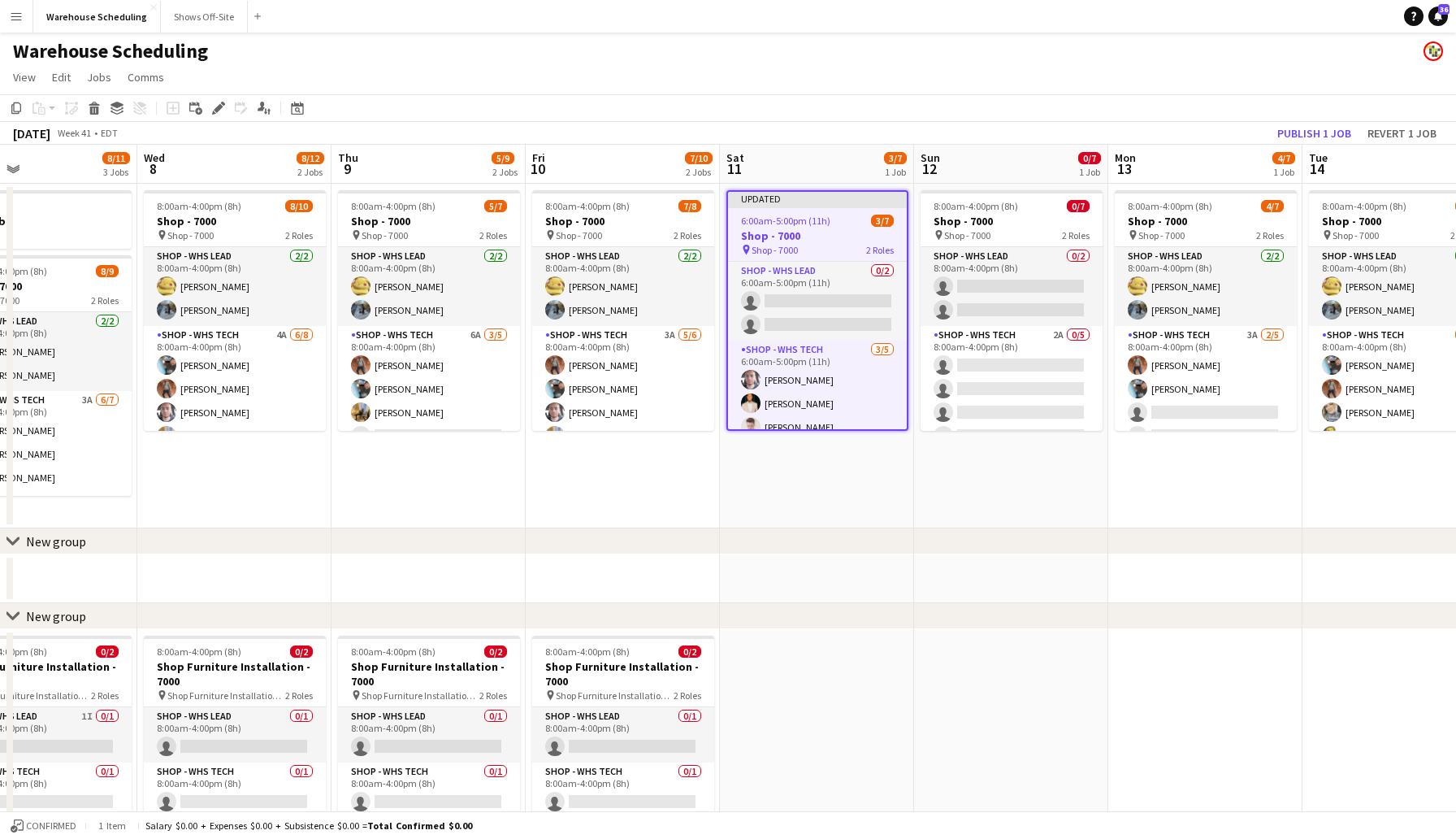
click at [1215, 95] on app-toolbar "Copy Paste Paste Command V Paste with crew Command Shift V Paste linked Job [GE…" at bounding box center [728, 108] width 1456 height 28
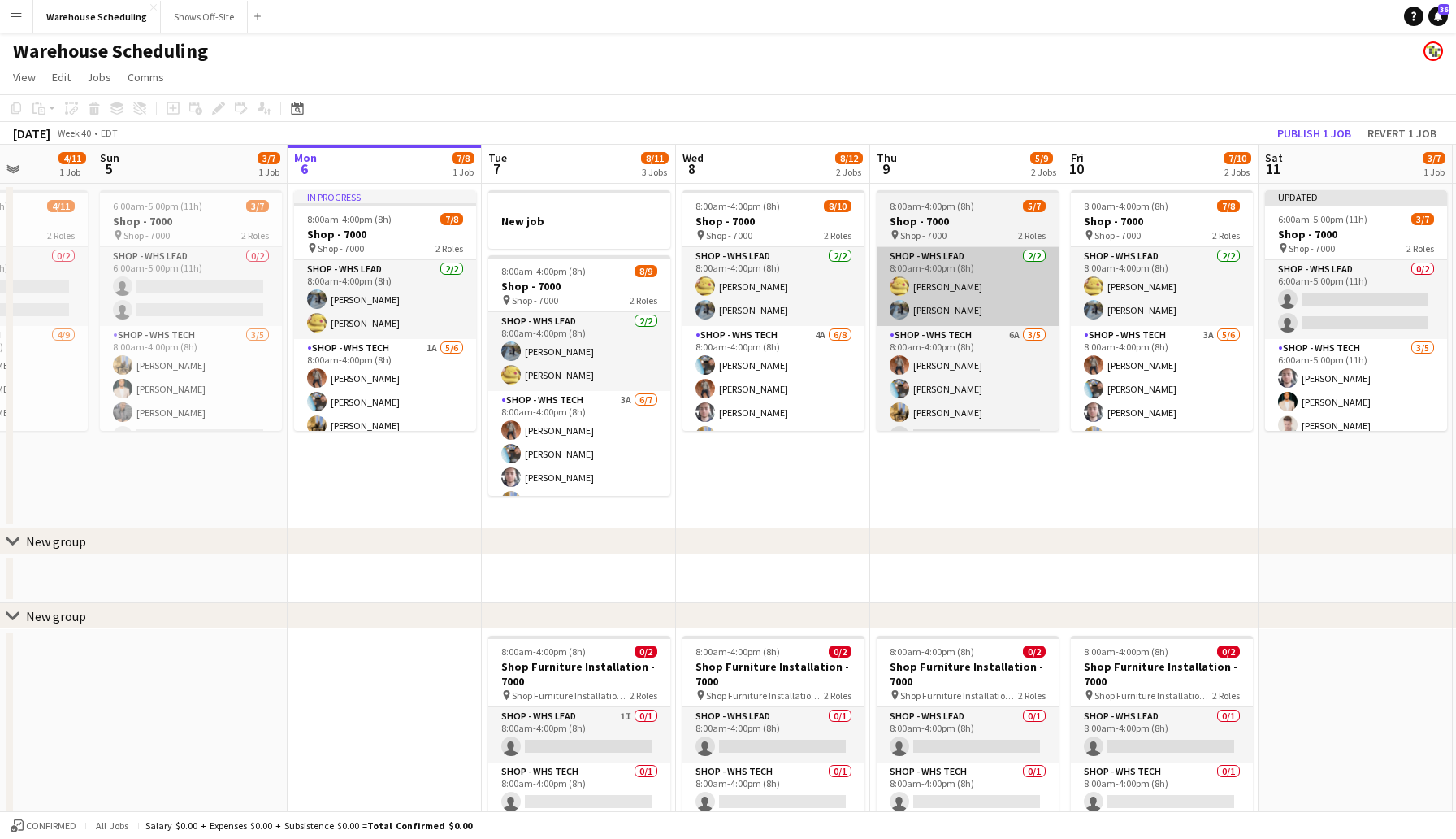
scroll to position [0, 487]
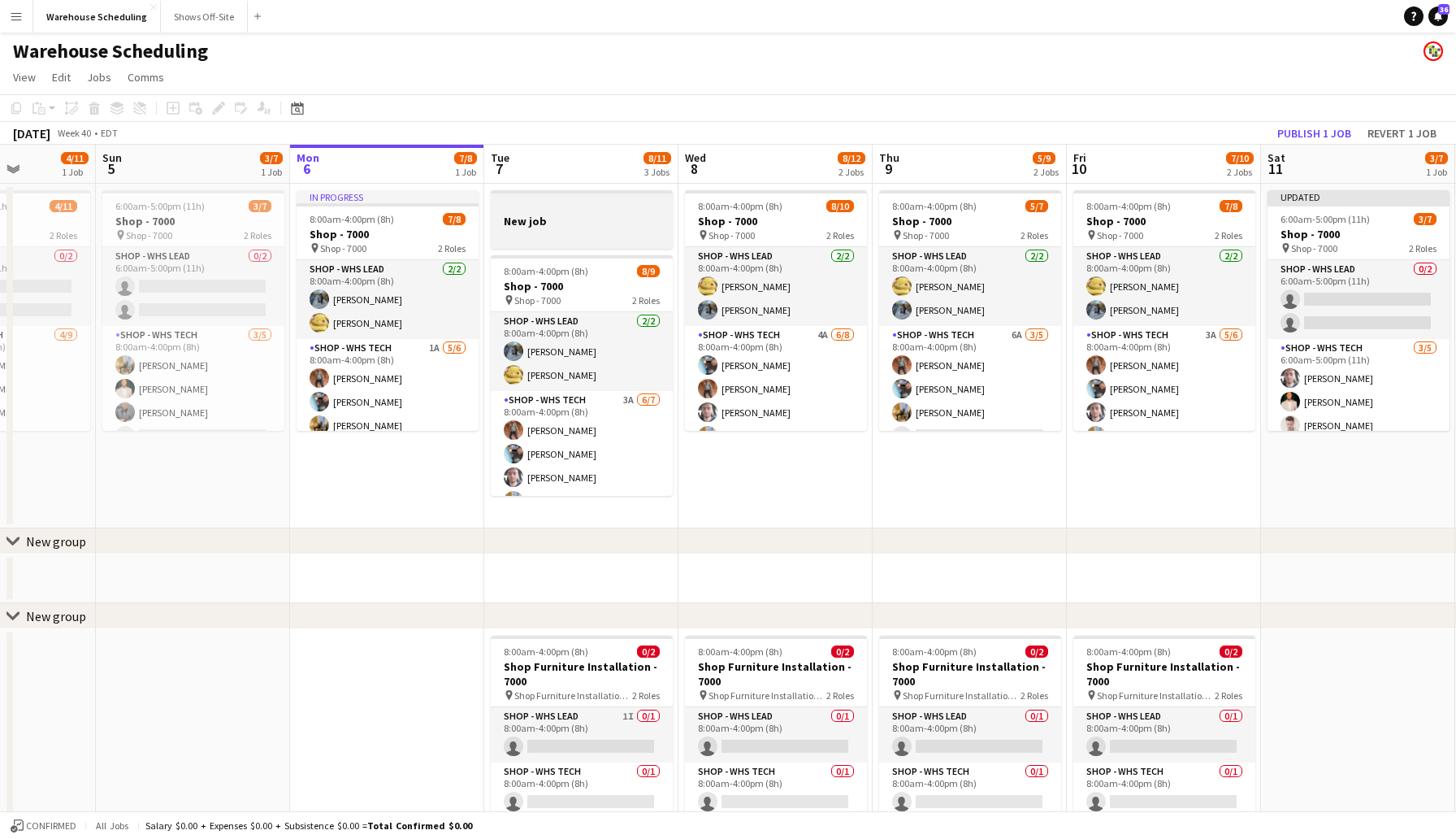
click at [591, 228] on div at bounding box center [582, 234] width 182 height 13
click at [94, 108] on icon at bounding box center [95, 110] width 9 height 8
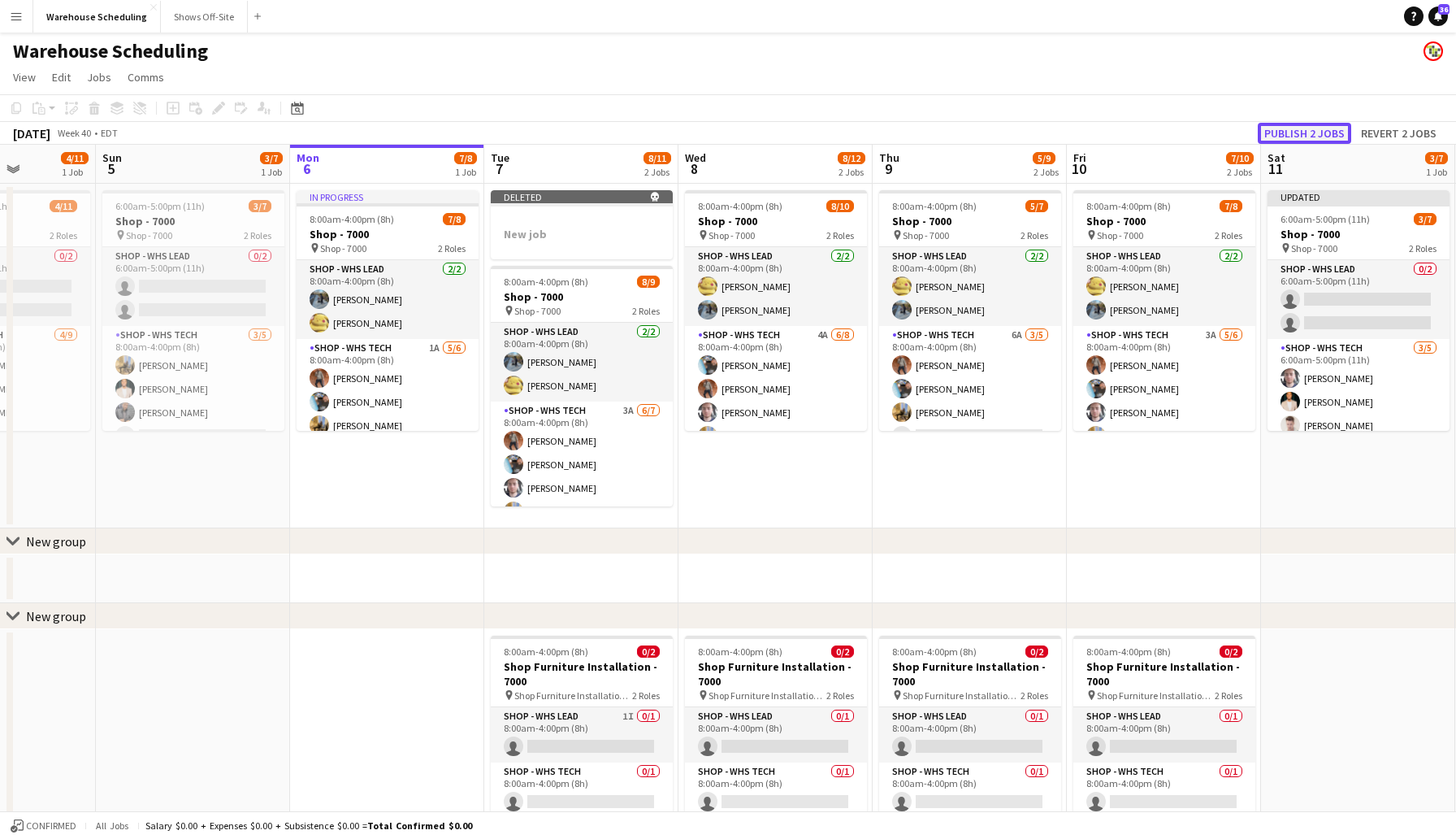
click at [1281, 131] on button "Publish 2 jobs" at bounding box center [1305, 133] width 94 height 21
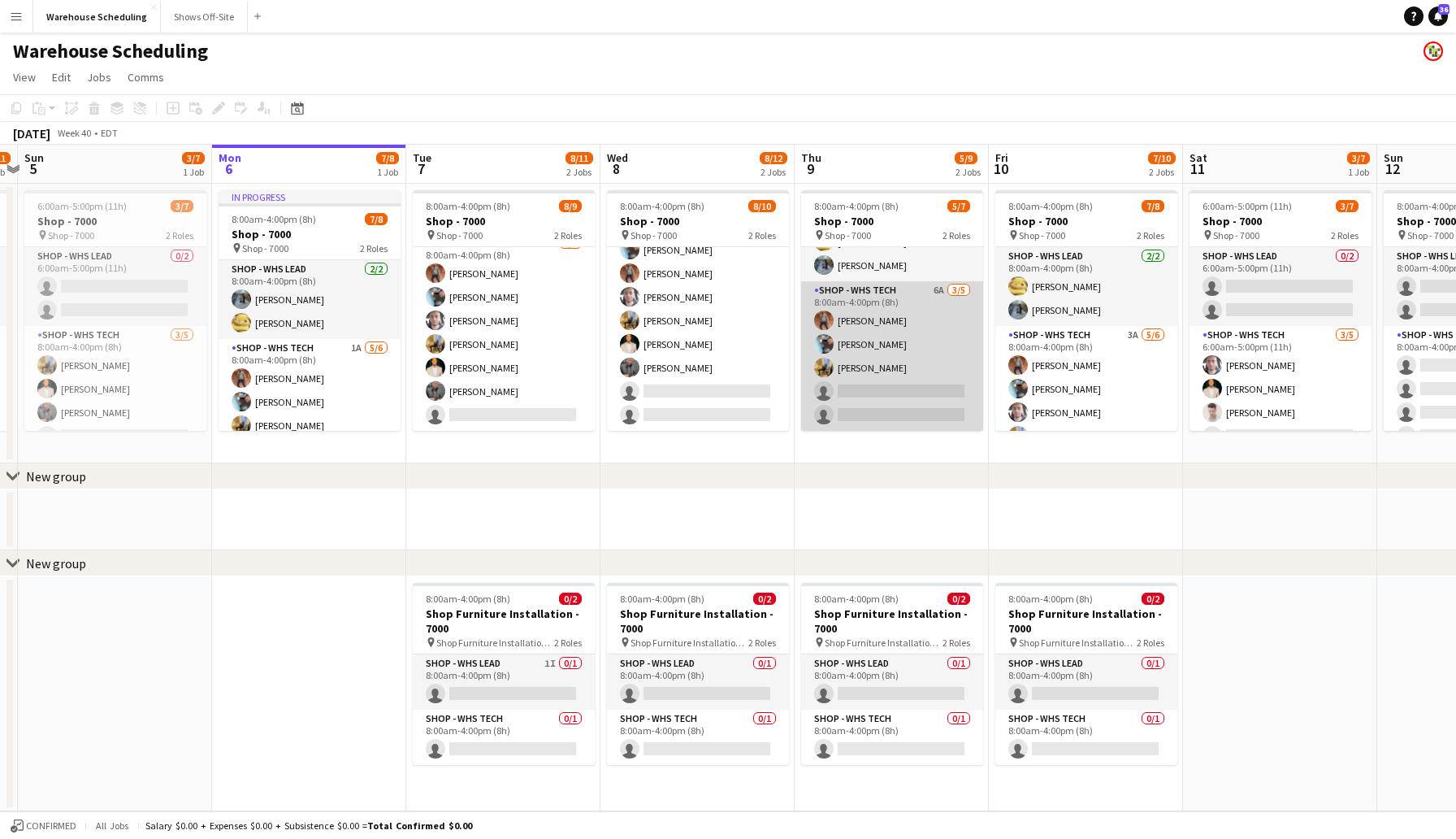
scroll to position [0, 595]
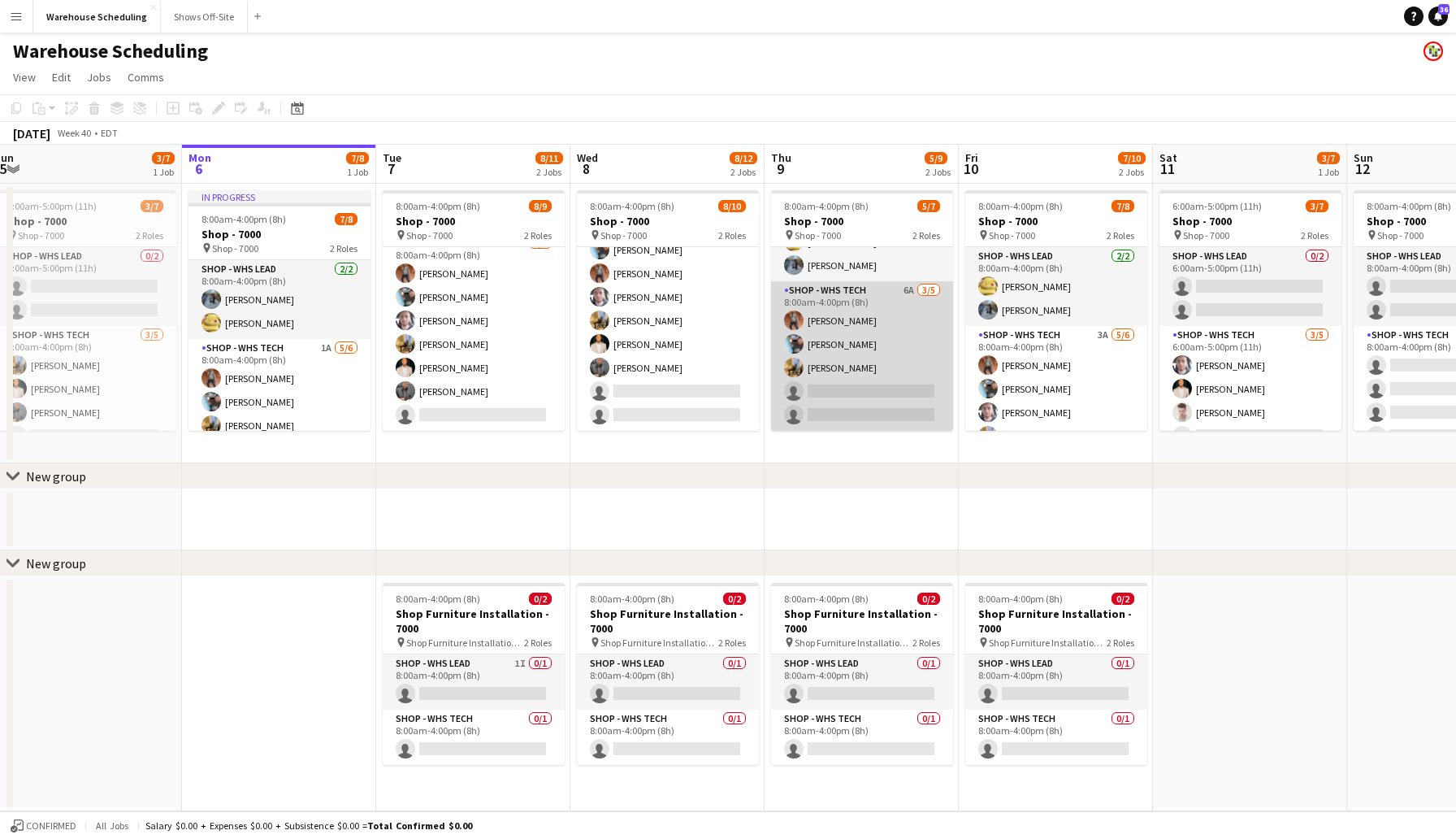
click at [881, 382] on app-card-role "Shop - WHS Tech 6A [DATE] 8:00am-4:00pm (8h) [PERSON_NAME] [PERSON_NAME] [PERSO…" at bounding box center [862, 356] width 182 height 150
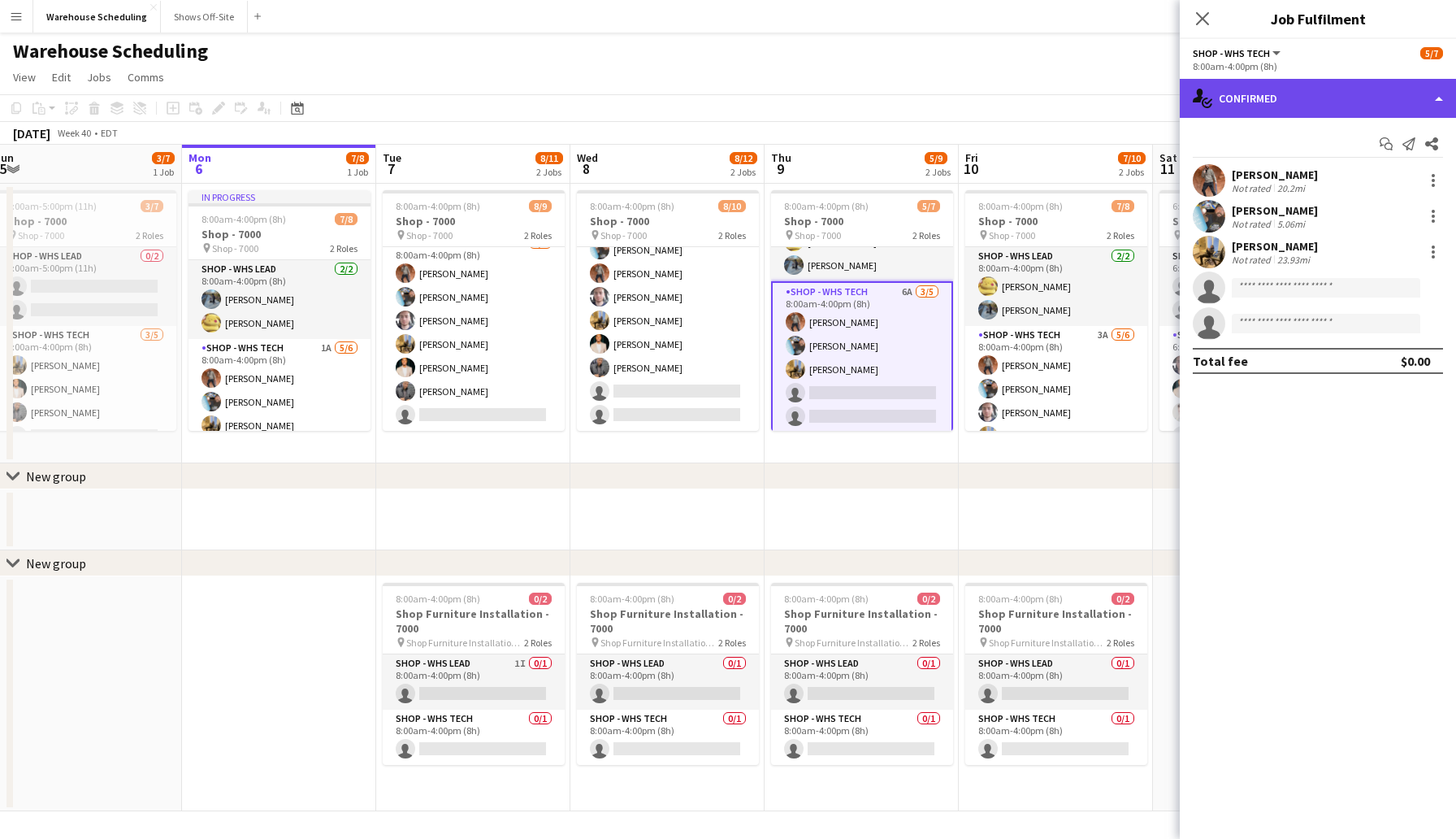
click at [1290, 88] on div "single-neutral-actions-check-2 Confirmed" at bounding box center [1318, 98] width 277 height 39
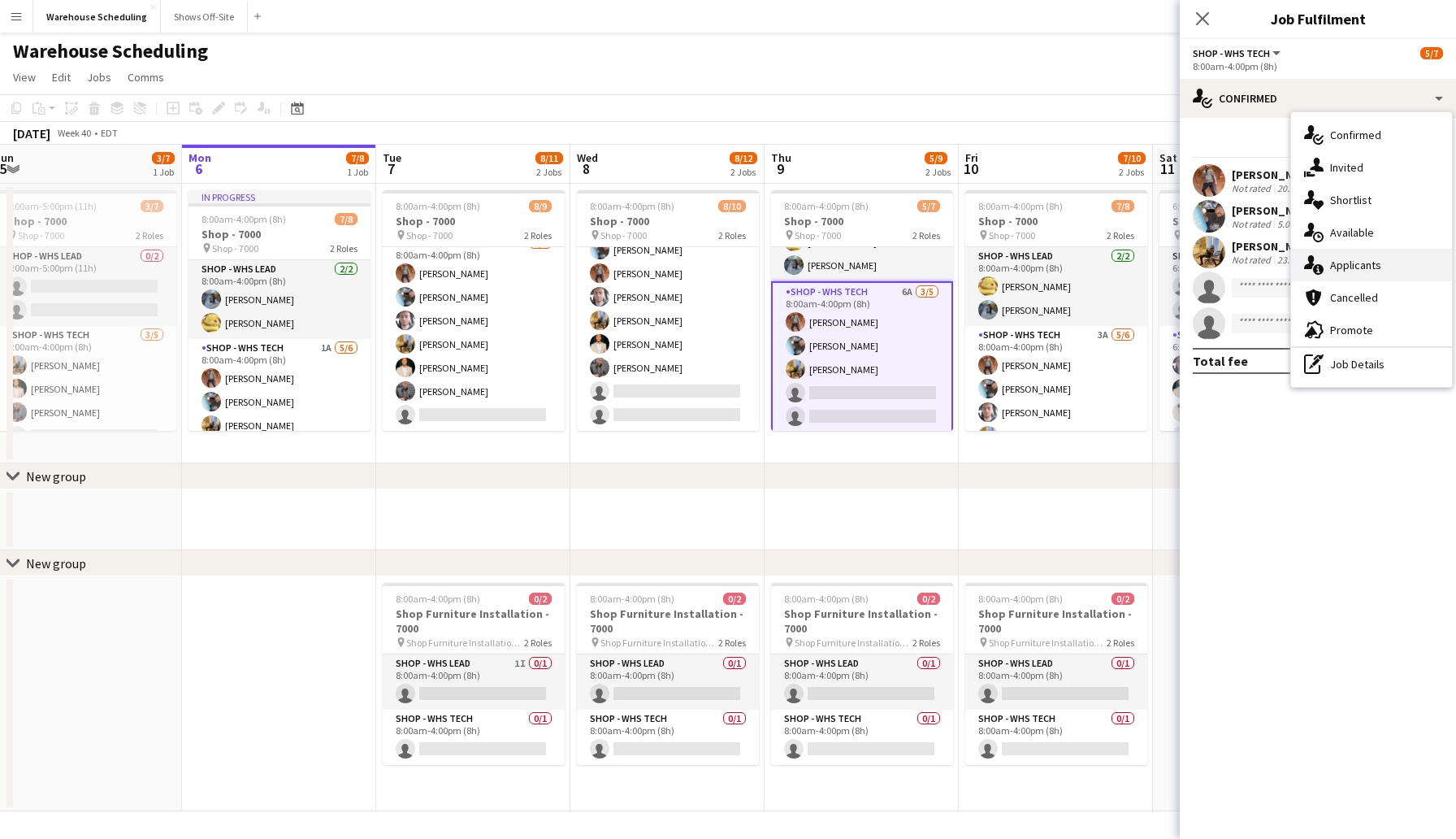
click at [1346, 262] on span "Applicants" at bounding box center [1356, 265] width 51 height 15
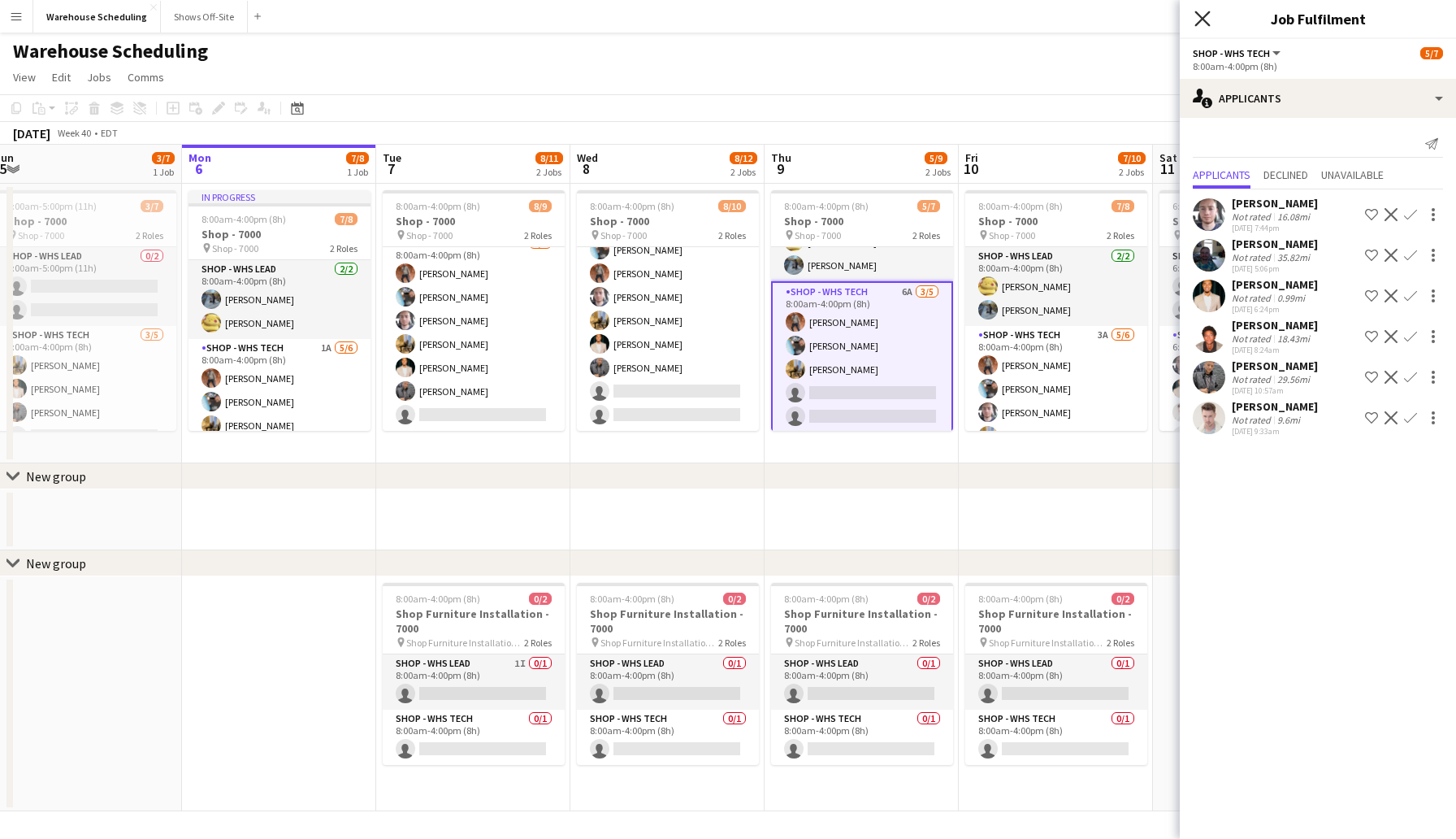
click at [1202, 20] on icon at bounding box center [1202, 17] width 16 height 16
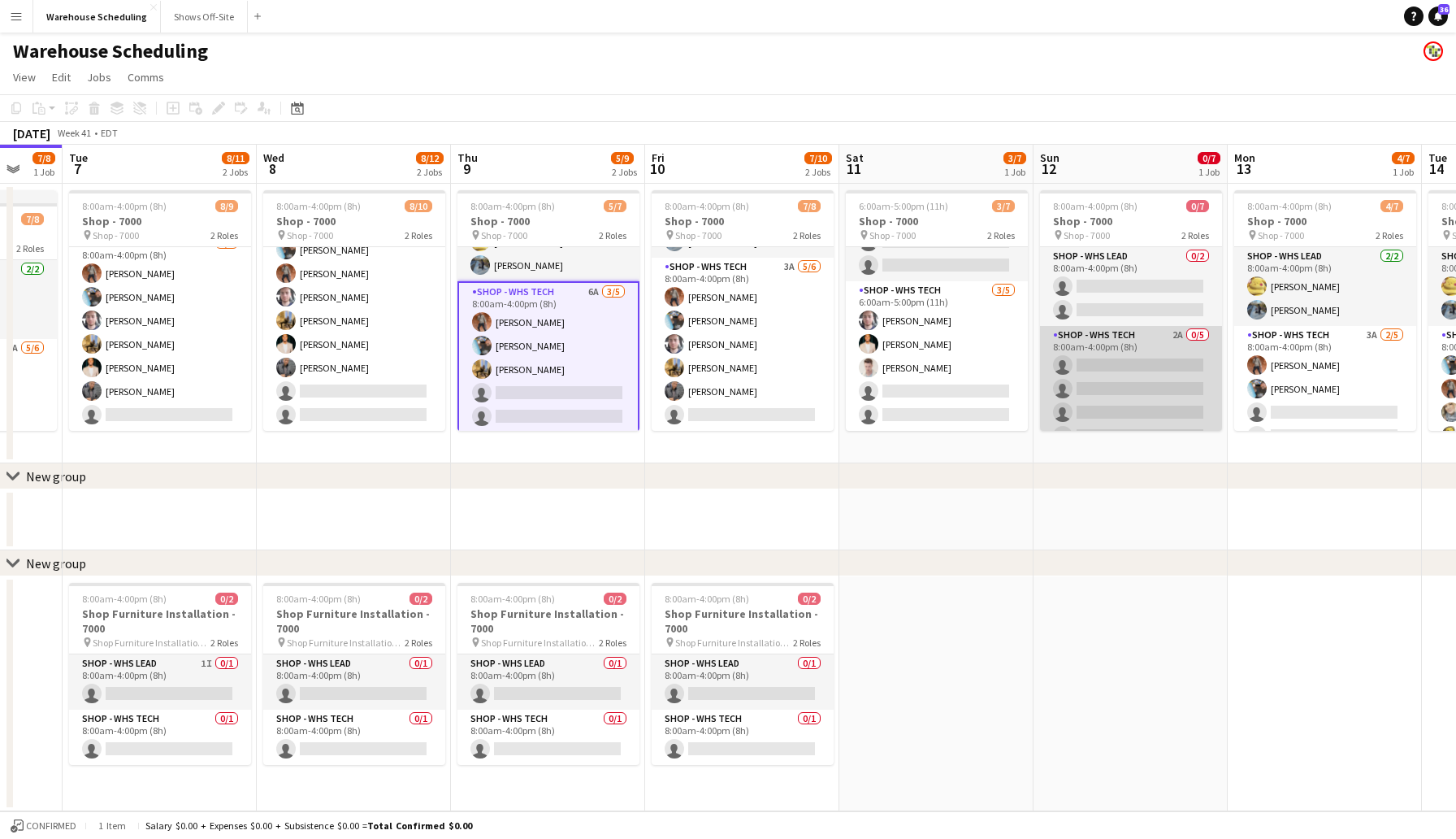
scroll to position [45, 0]
click at [1098, 313] on app-card-role "Shop - WHS Tech 2A 0/5 8:00am-4:00pm (8h) single-neutral-actions single-neutral…" at bounding box center [1132, 356] width 182 height 150
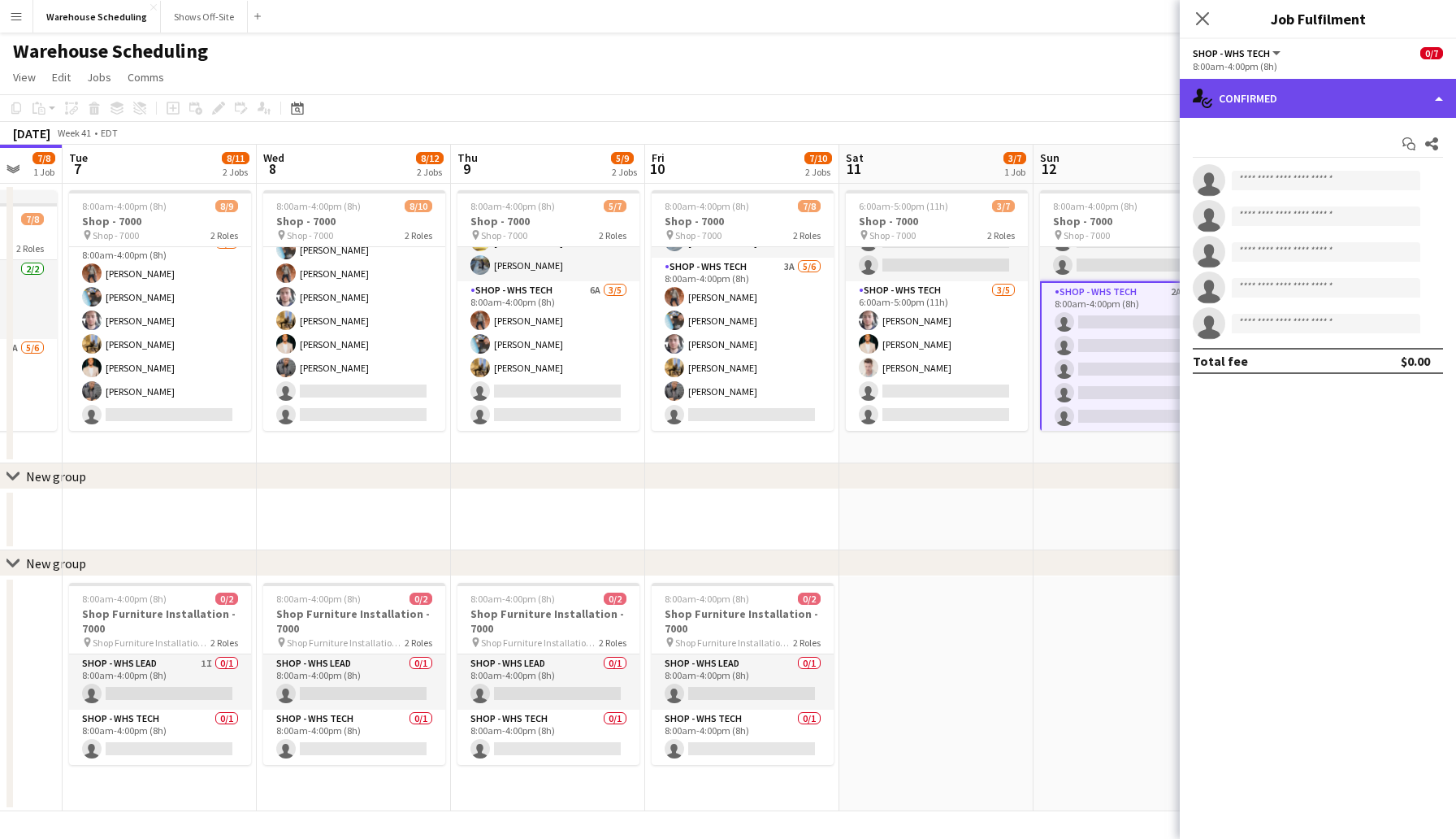
click at [1314, 94] on div "single-neutral-actions-check-2 Confirmed" at bounding box center [1318, 98] width 277 height 39
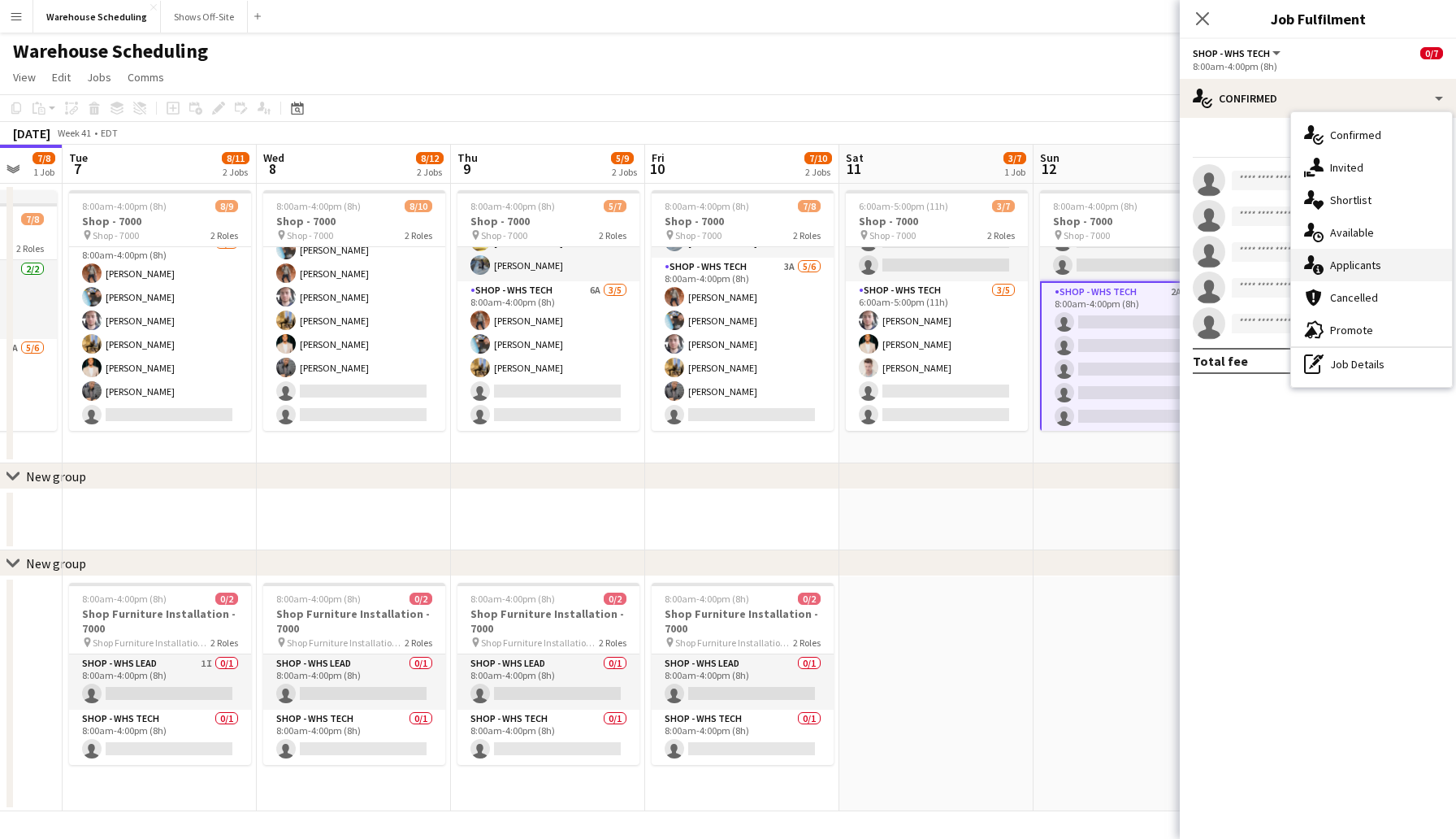
click at [1369, 260] on span "Applicants" at bounding box center [1356, 265] width 51 height 15
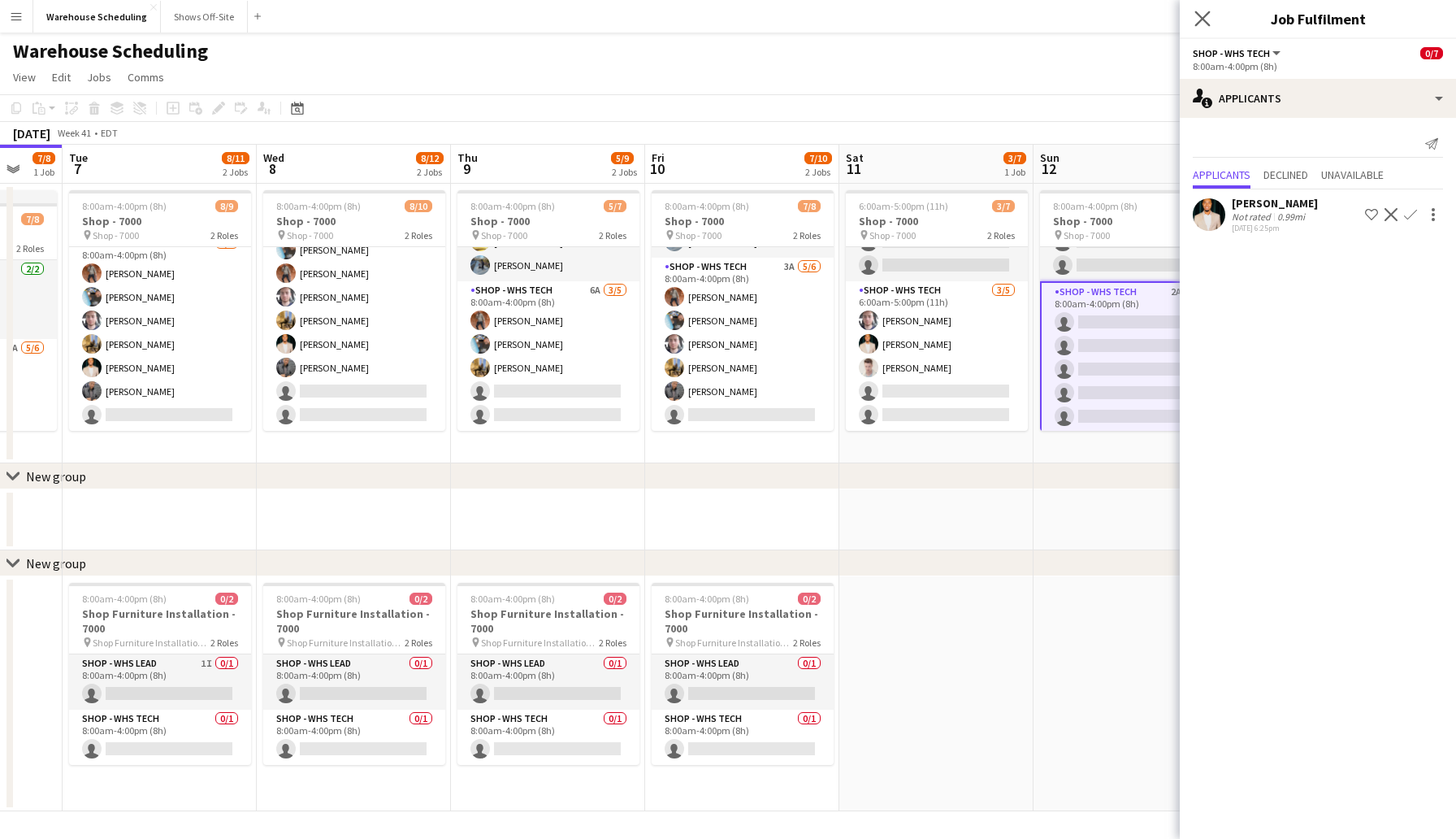
click at [1192, 18] on app-icon "Close pop-in" at bounding box center [1203, 19] width 24 height 24
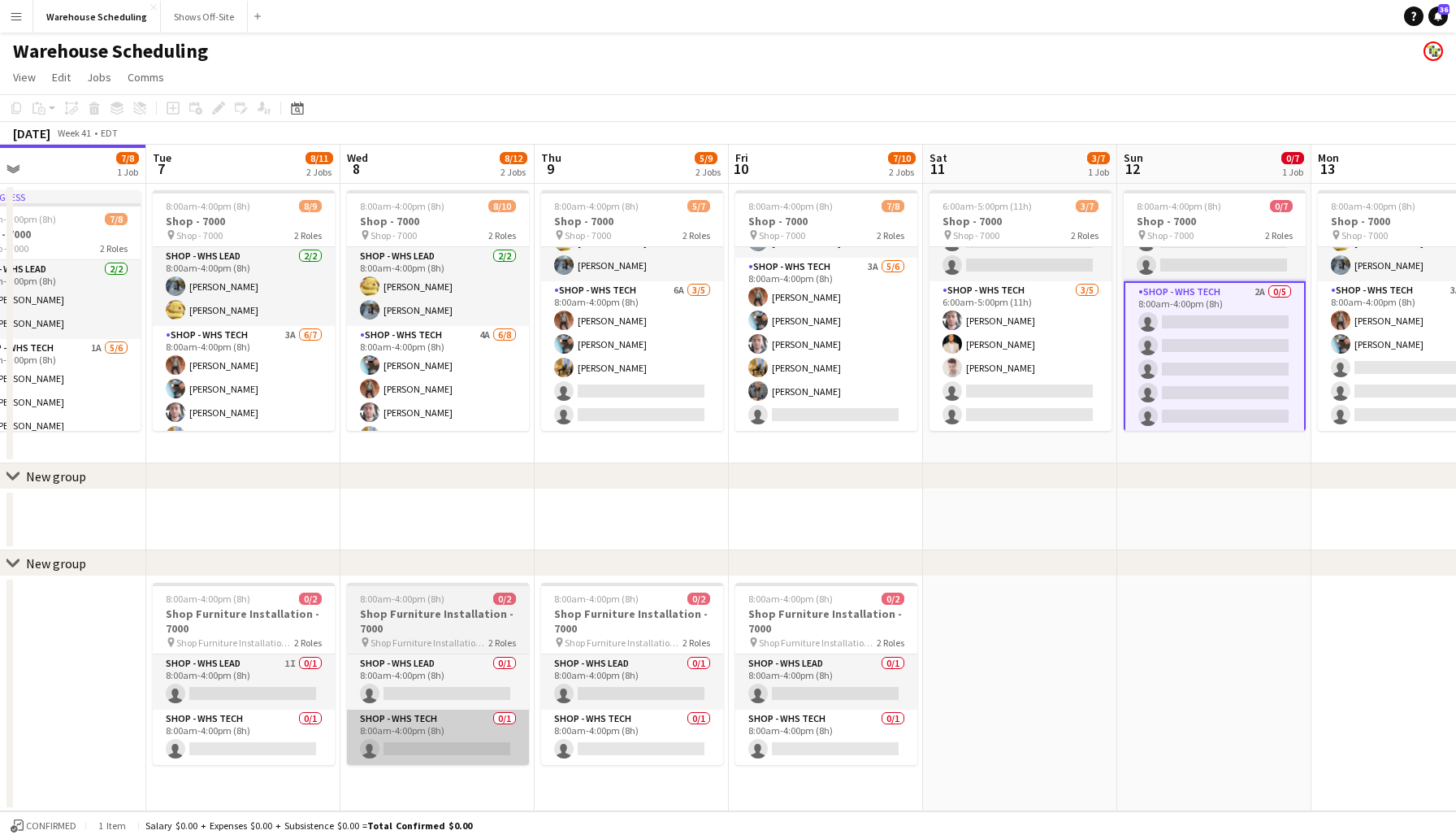
scroll to position [0, 394]
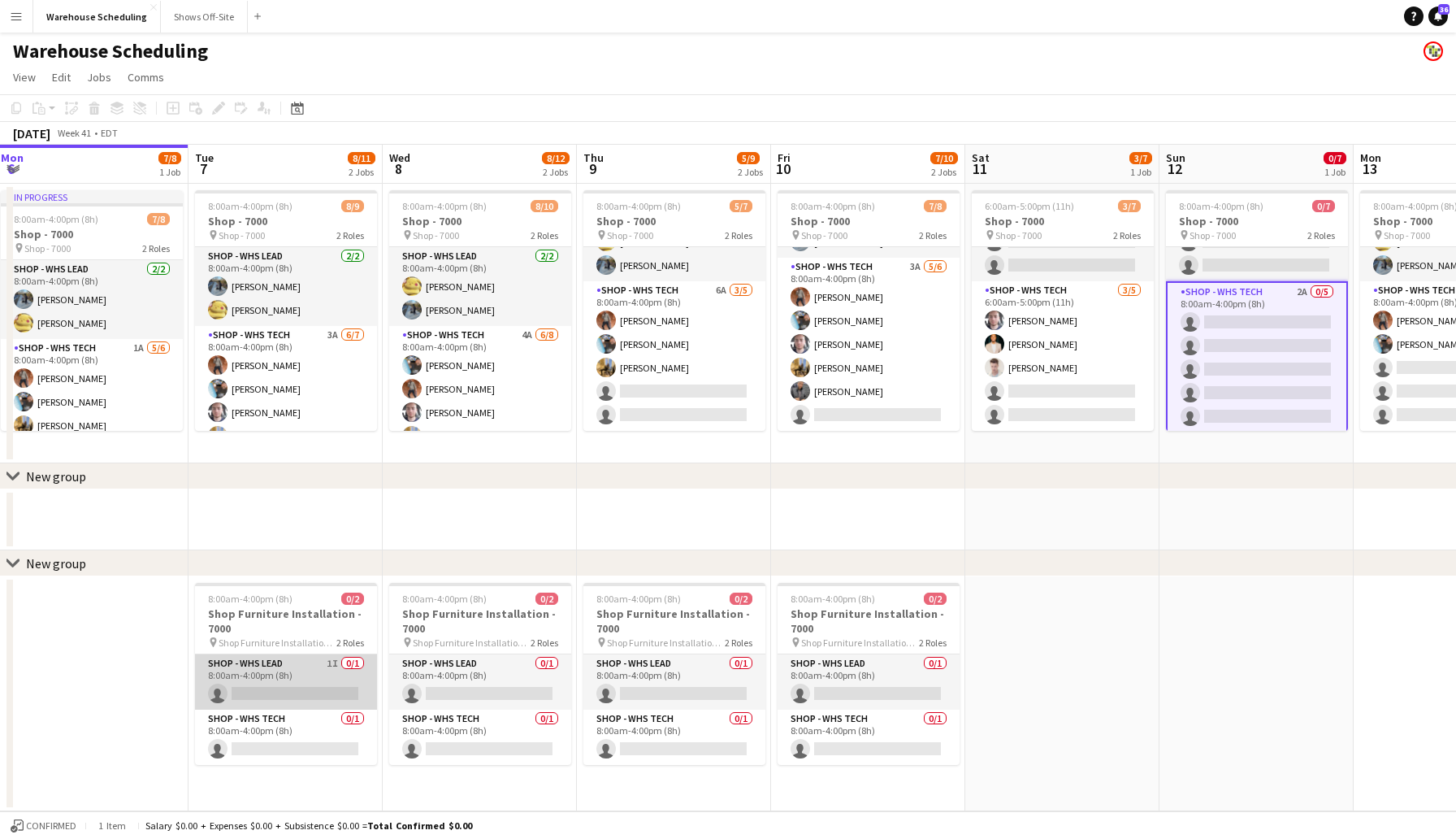
click at [268, 691] on app-card-role "Shop - WHS Lead 1I 0/1 8:00am-4:00pm (8h) single-neutral-actions" at bounding box center [286, 682] width 182 height 55
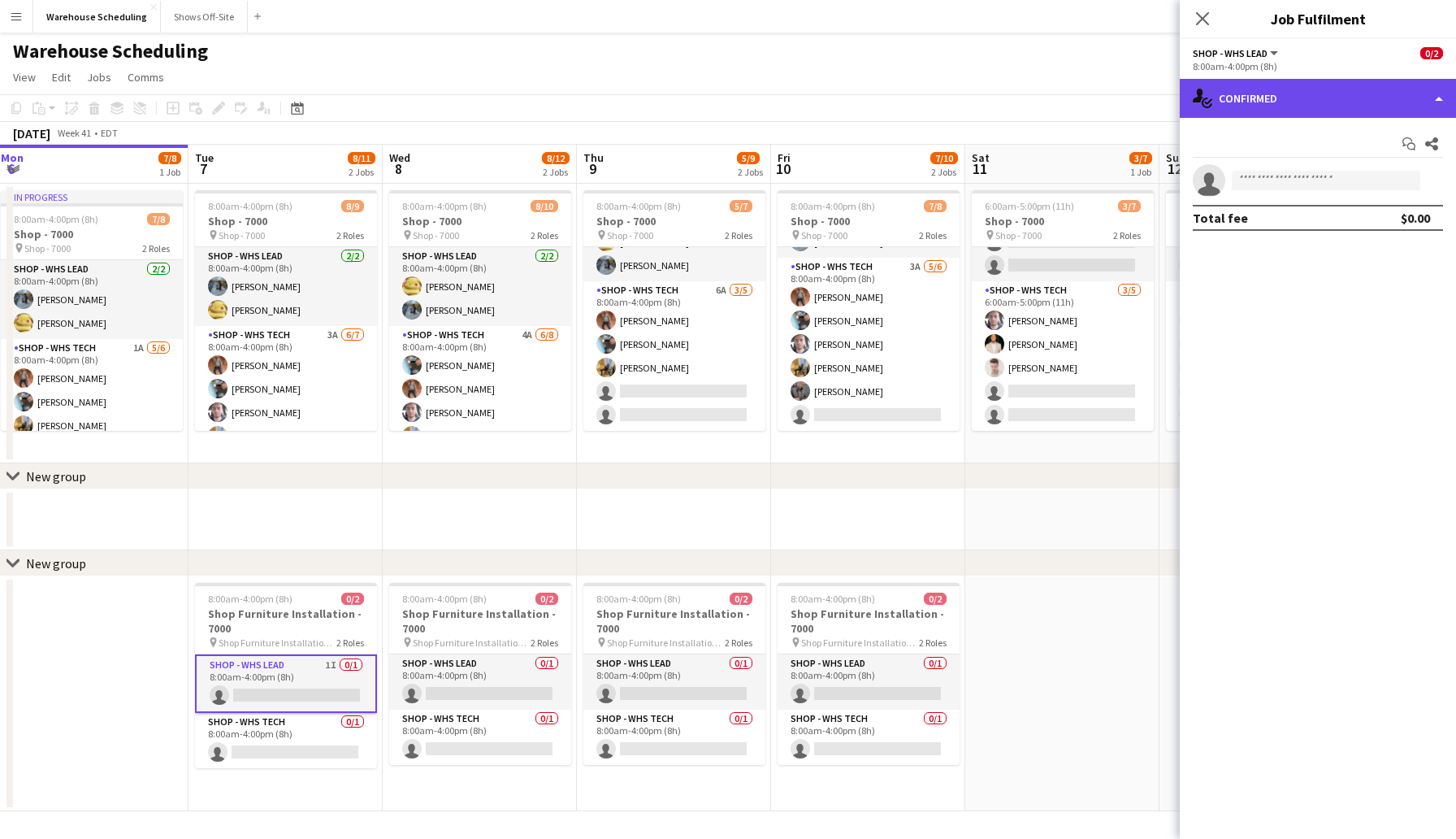
click at [1263, 96] on div "single-neutral-actions-check-2 Confirmed" at bounding box center [1318, 98] width 277 height 39
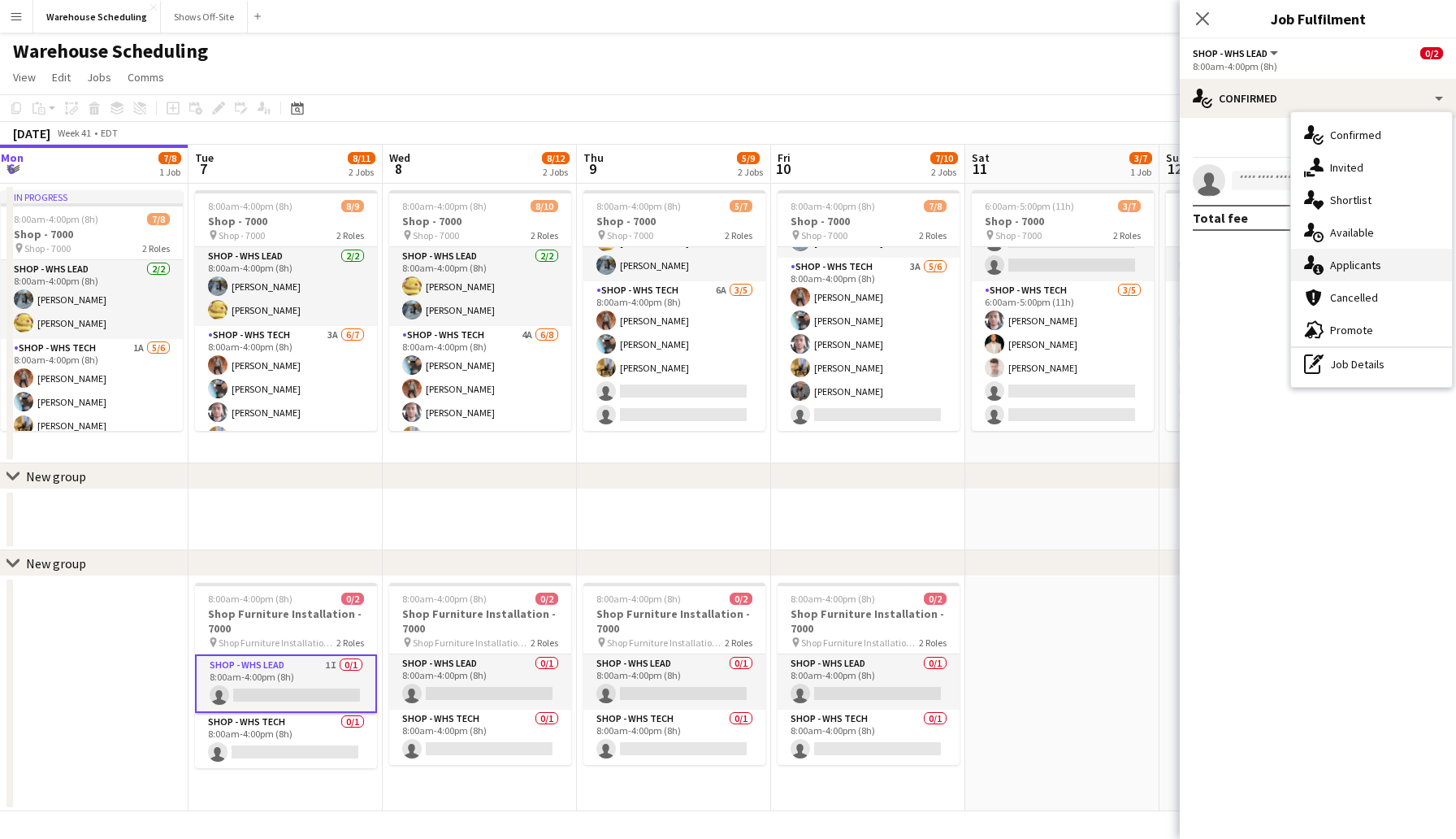
click at [1343, 263] on span "Applicants" at bounding box center [1356, 265] width 51 height 15
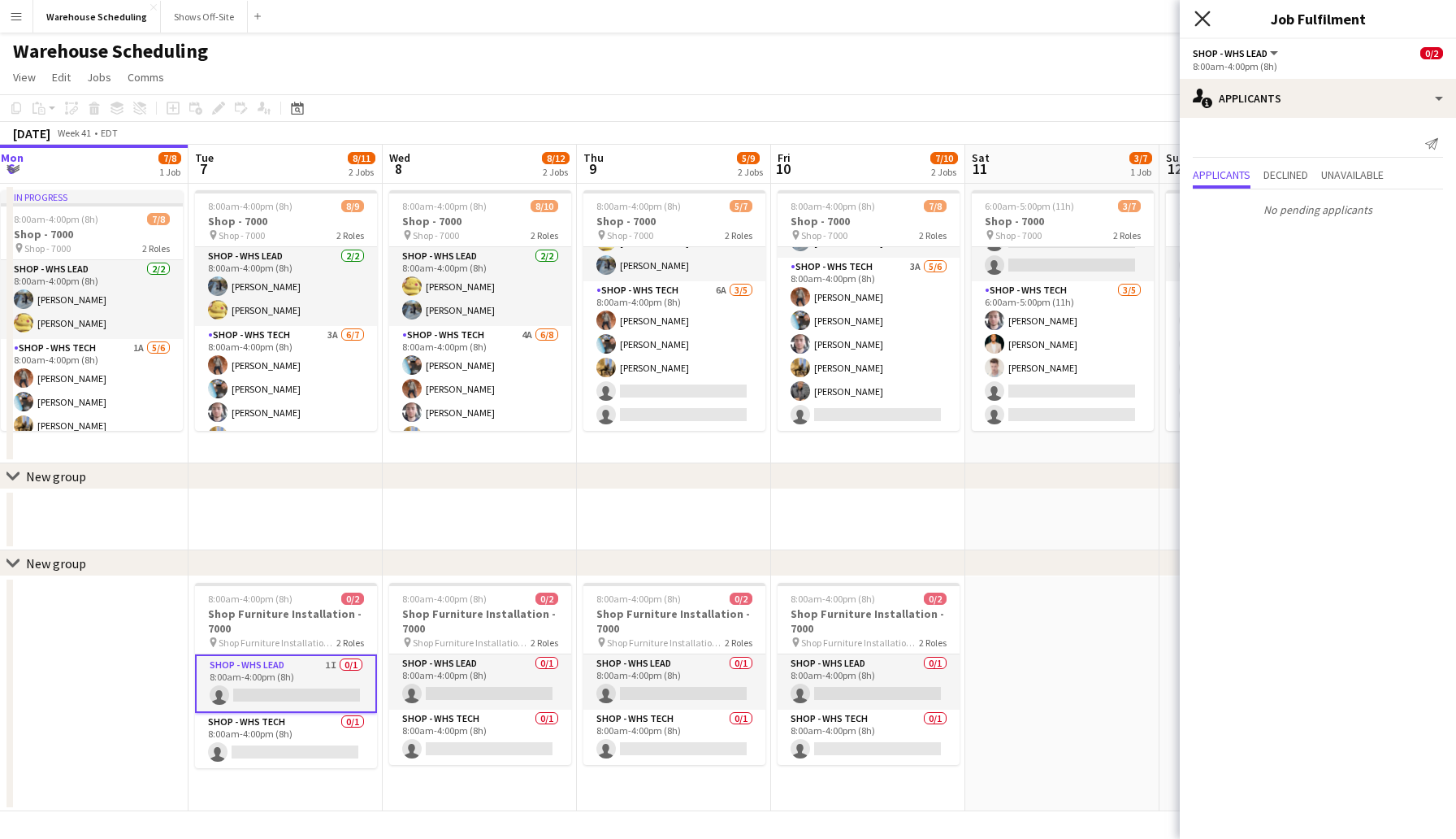
click at [1201, 10] on icon "Close pop-in" at bounding box center [1202, 17] width 16 height 16
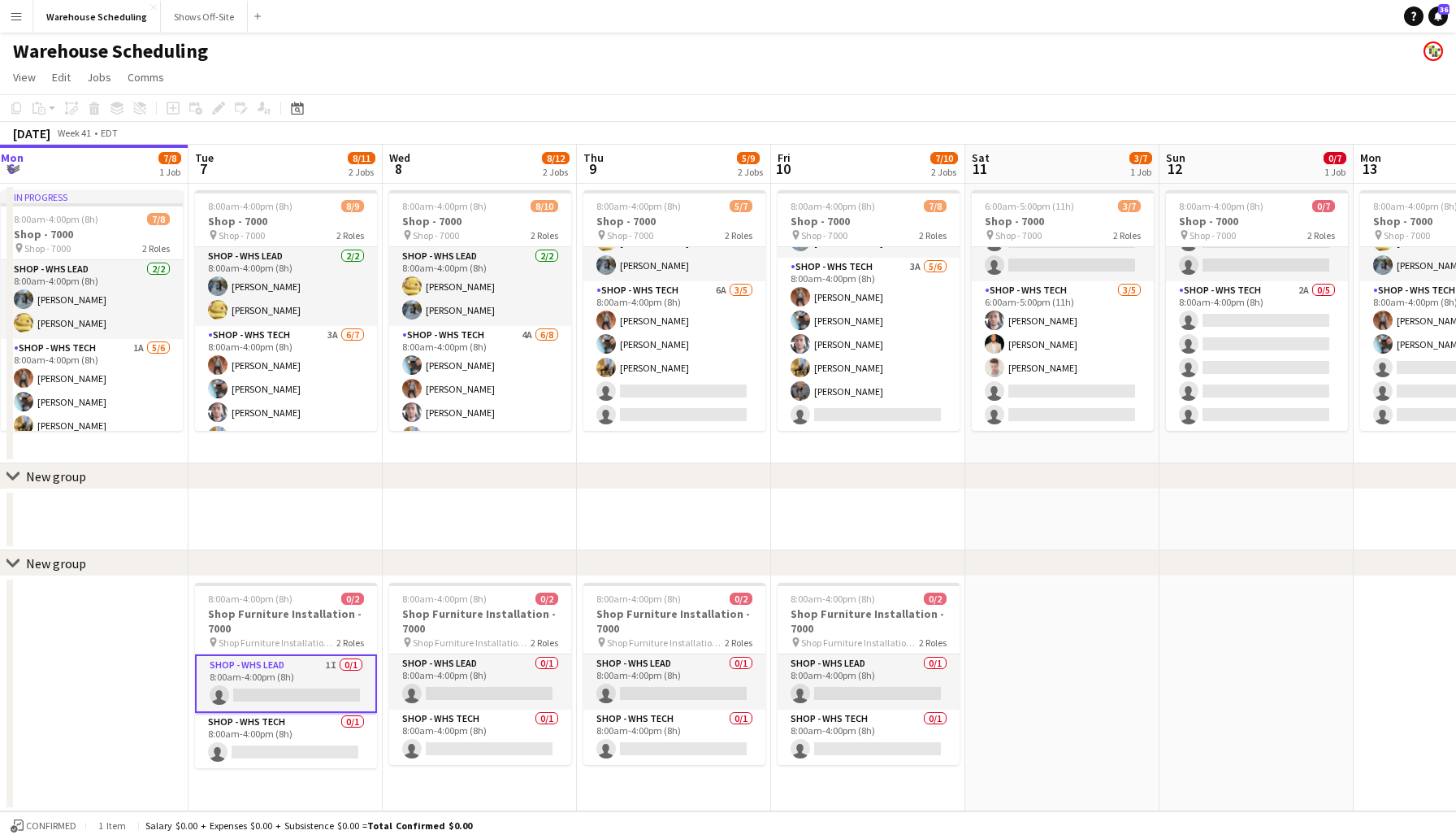
click at [282, 691] on app-card-role "Shop - WHS Lead 1I 0/1 8:00am-4:00pm (8h) single-neutral-actions" at bounding box center [286, 684] width 182 height 59
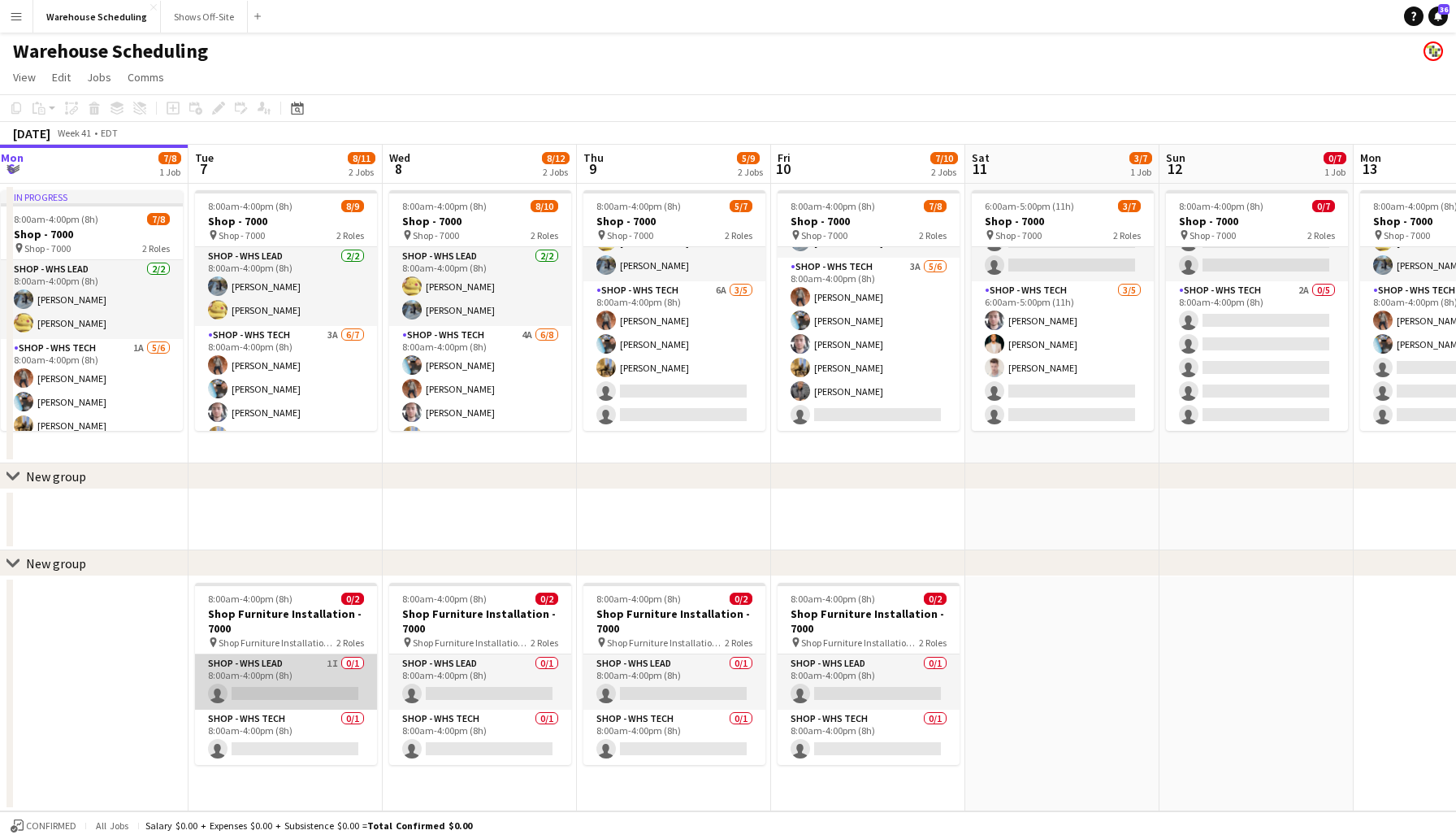
click at [282, 691] on app-card-role "Shop - WHS Lead 1I 0/1 8:00am-4:00pm (8h) single-neutral-actions" at bounding box center [286, 682] width 182 height 55
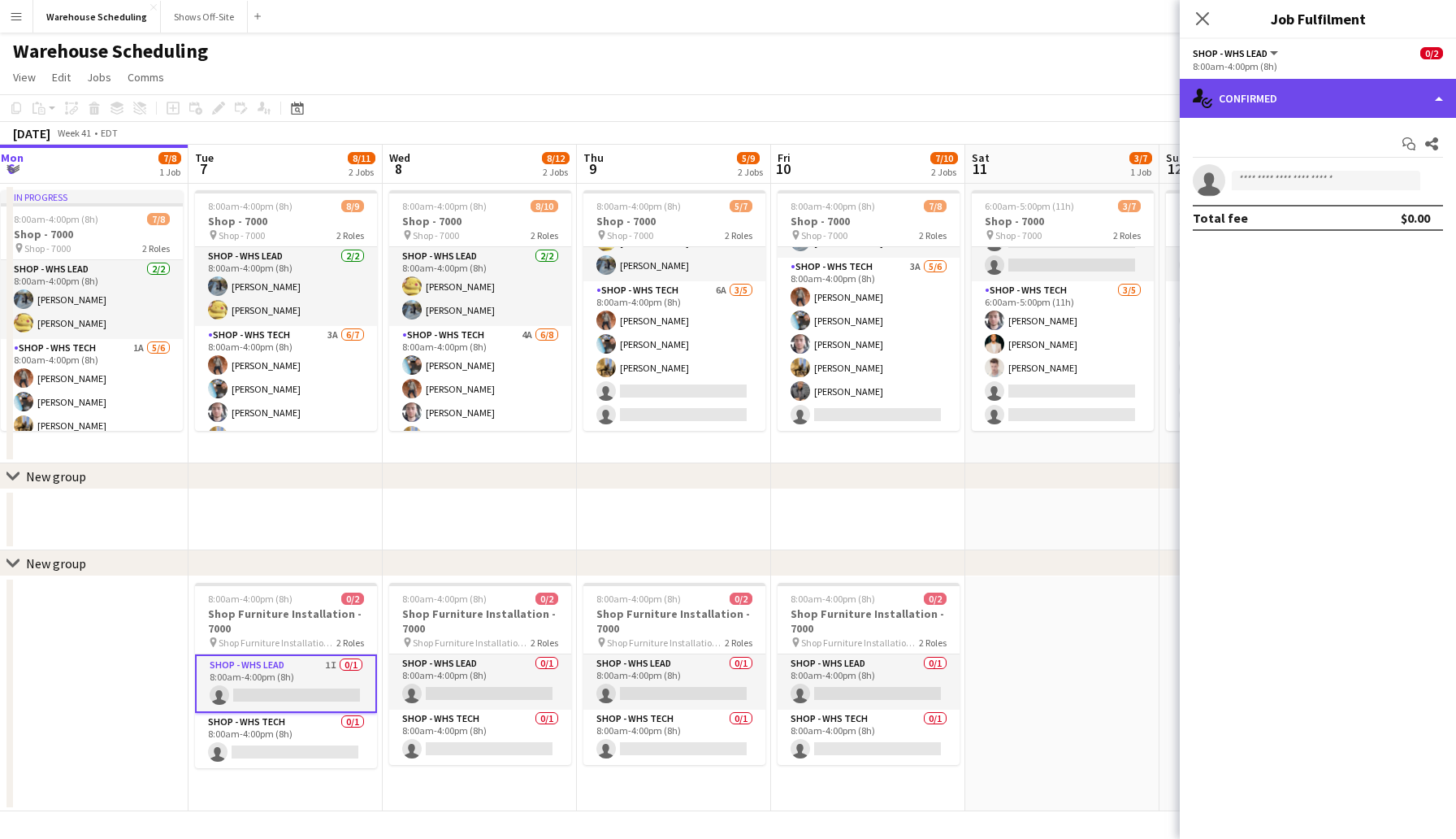
click at [1262, 98] on div "single-neutral-actions-check-2 Confirmed" at bounding box center [1318, 98] width 277 height 39
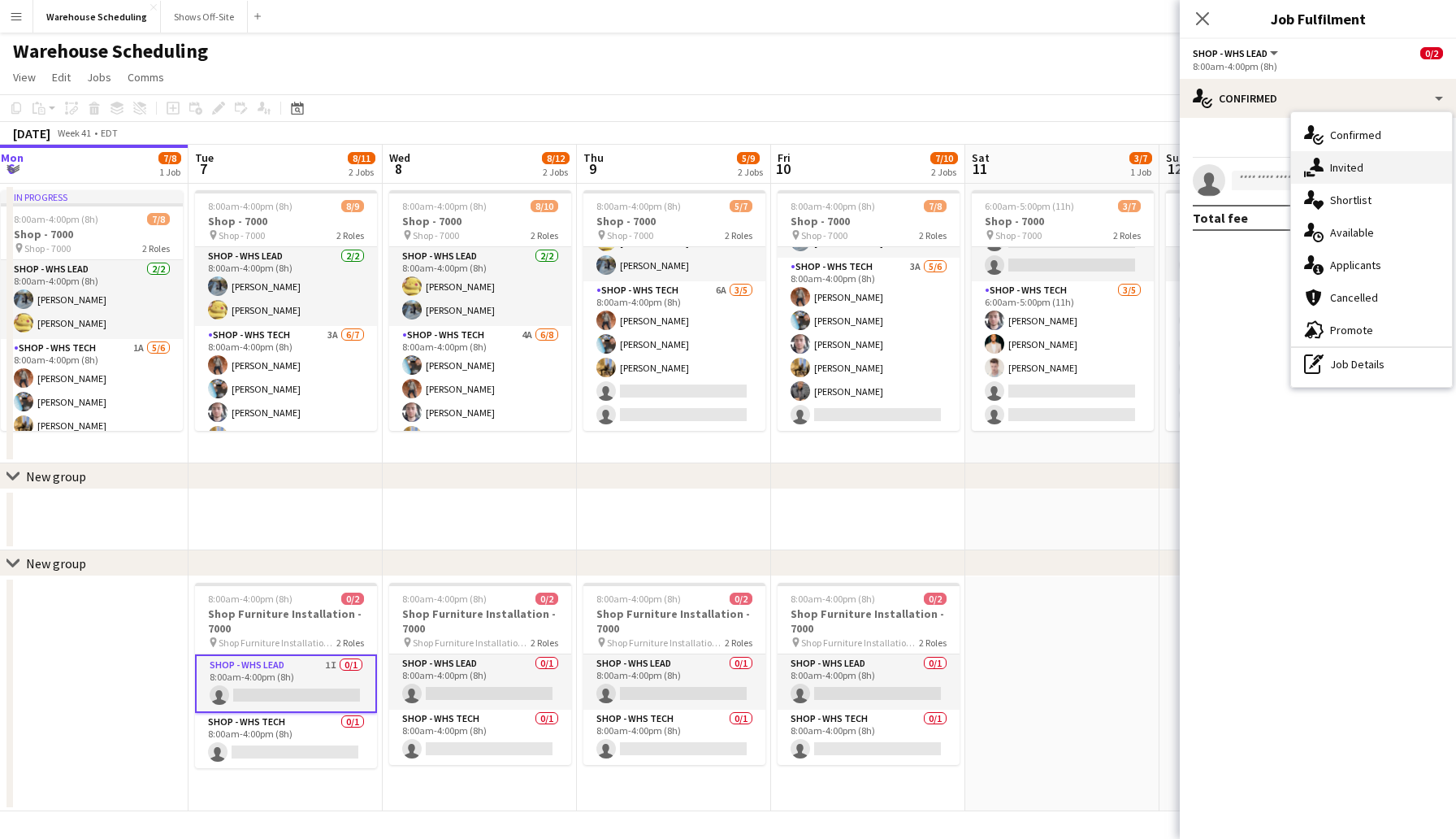
click at [1353, 176] on div "single-neutral-actions-share-1 Invited" at bounding box center [1371, 166] width 161 height 32
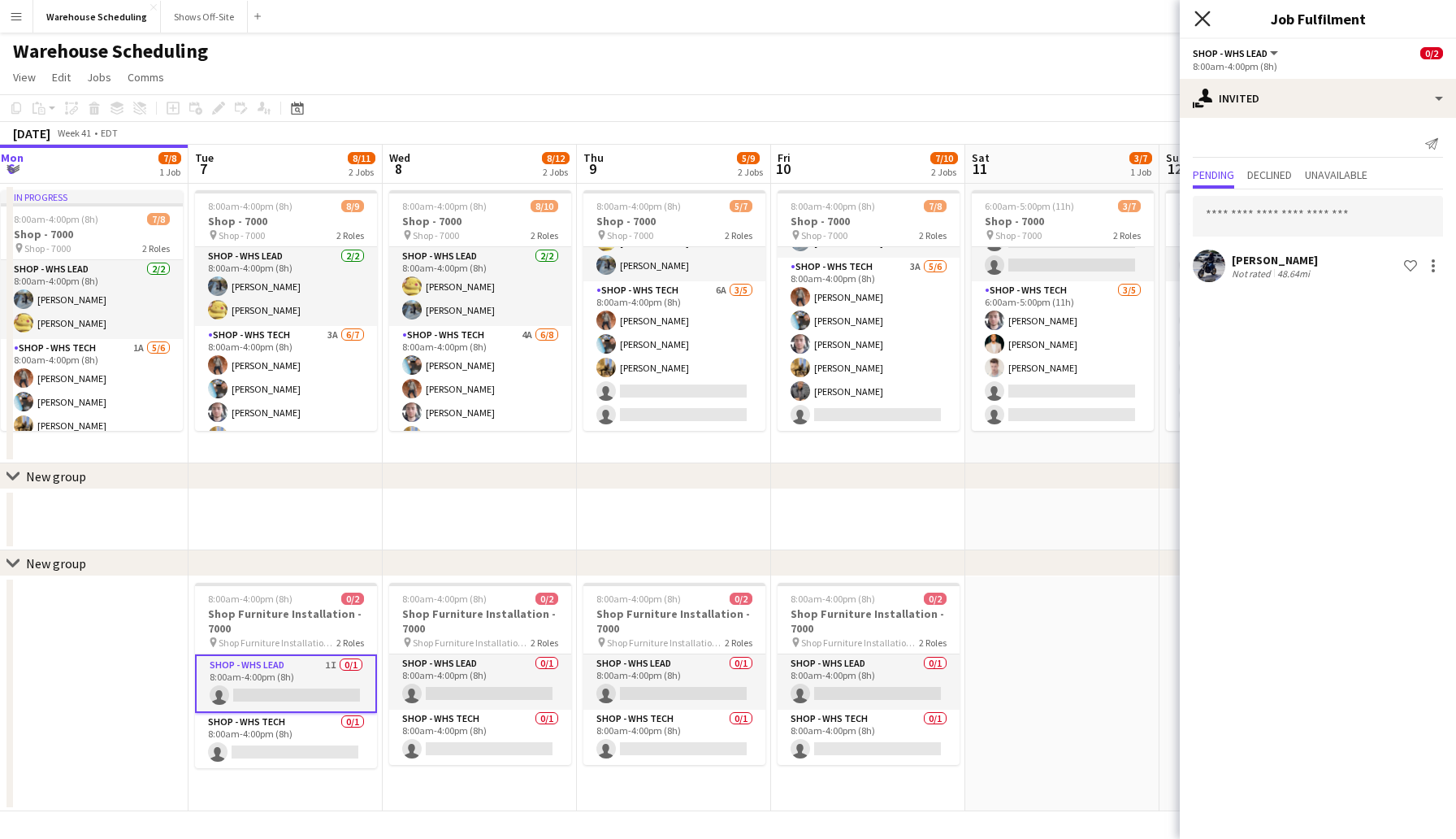
click at [1200, 22] on icon at bounding box center [1202, 17] width 16 height 16
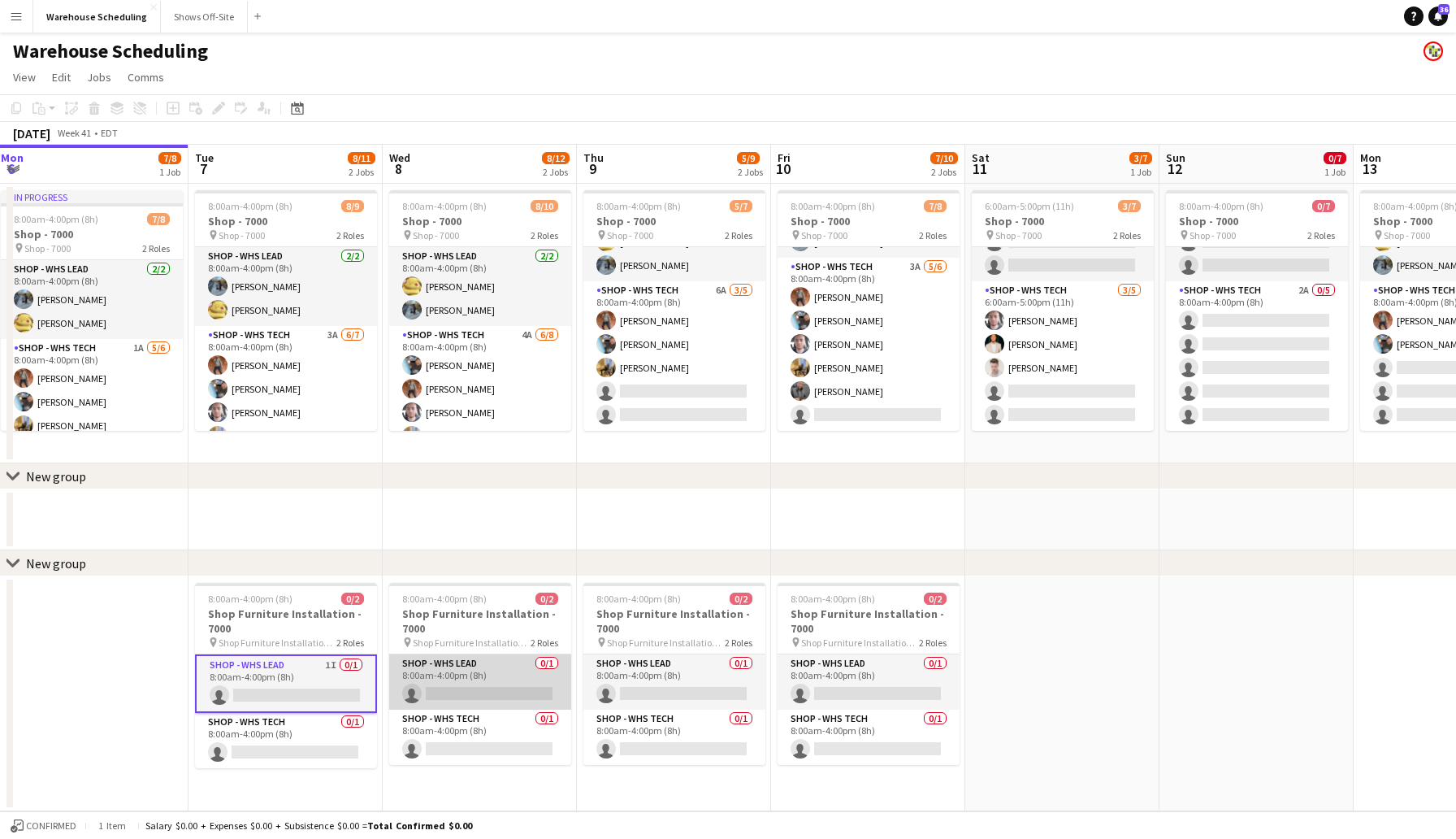
click at [461, 693] on app-card-role "Shop - WHS Lead 0/1 8:00am-4:00pm (8h) single-neutral-actions" at bounding box center [481, 682] width 182 height 55
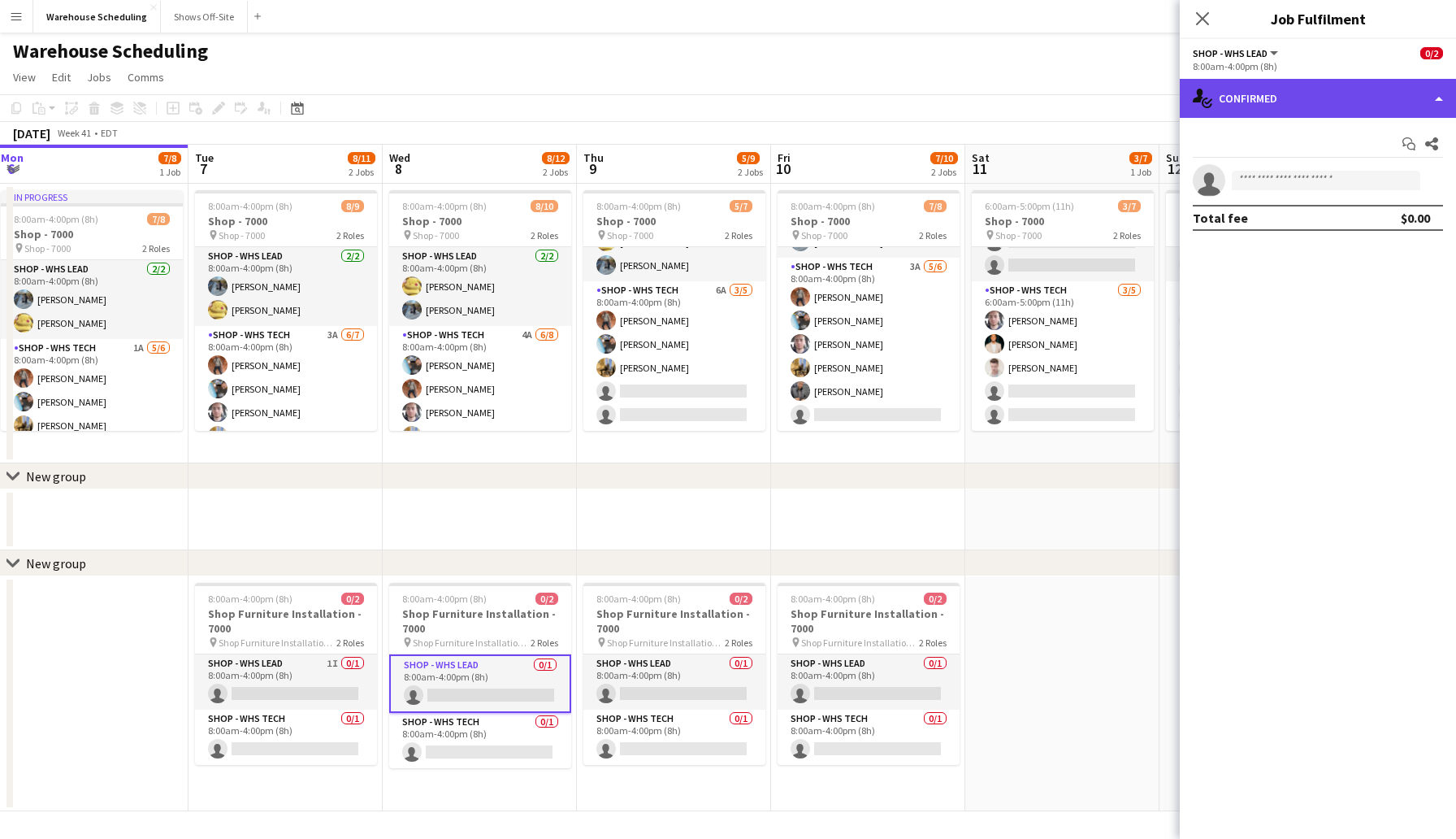
click at [1261, 112] on div "single-neutral-actions-check-2 Confirmed" at bounding box center [1318, 98] width 277 height 39
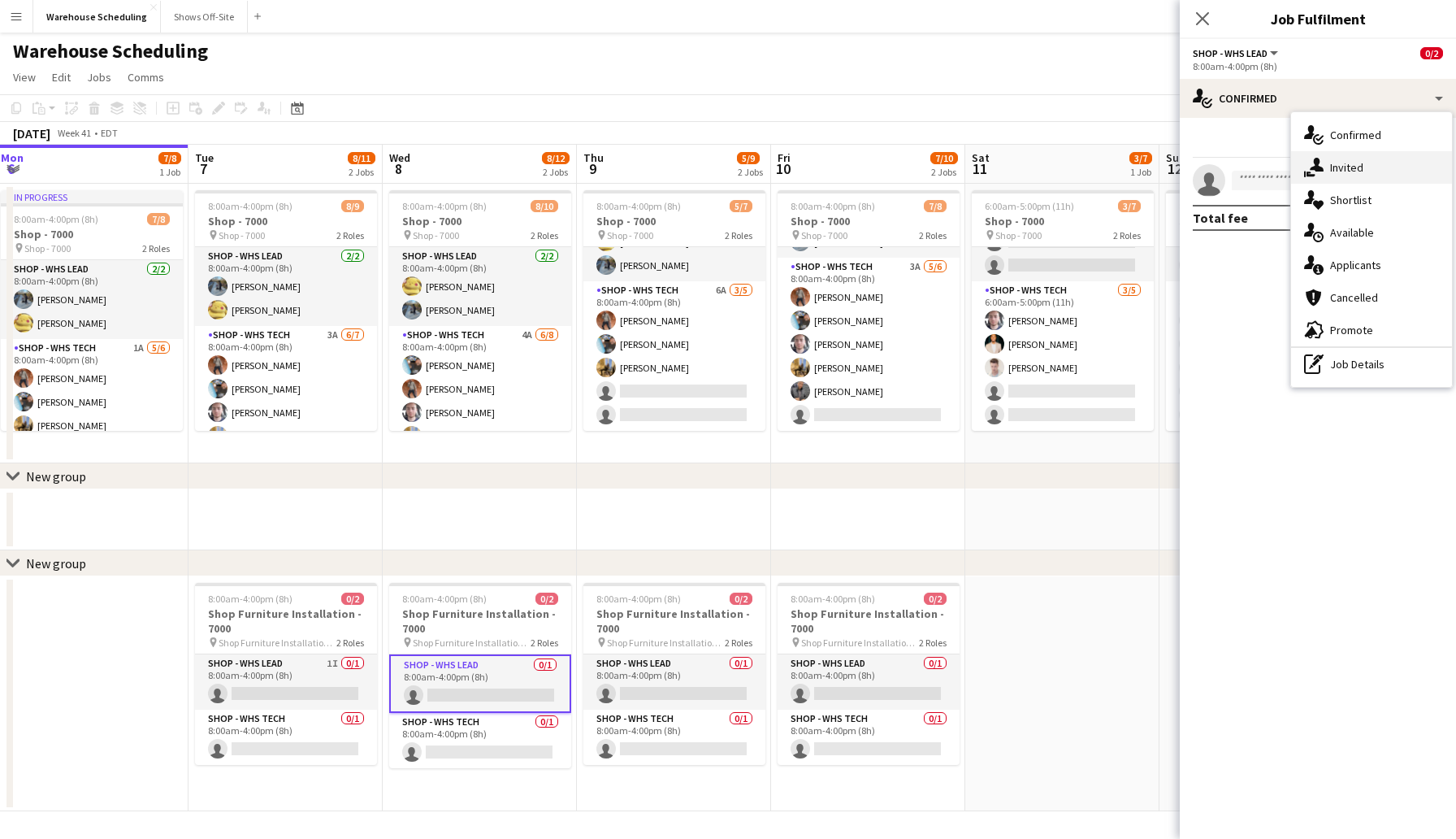
click at [1349, 181] on div "single-neutral-actions-share-1 Invited" at bounding box center [1371, 166] width 161 height 32
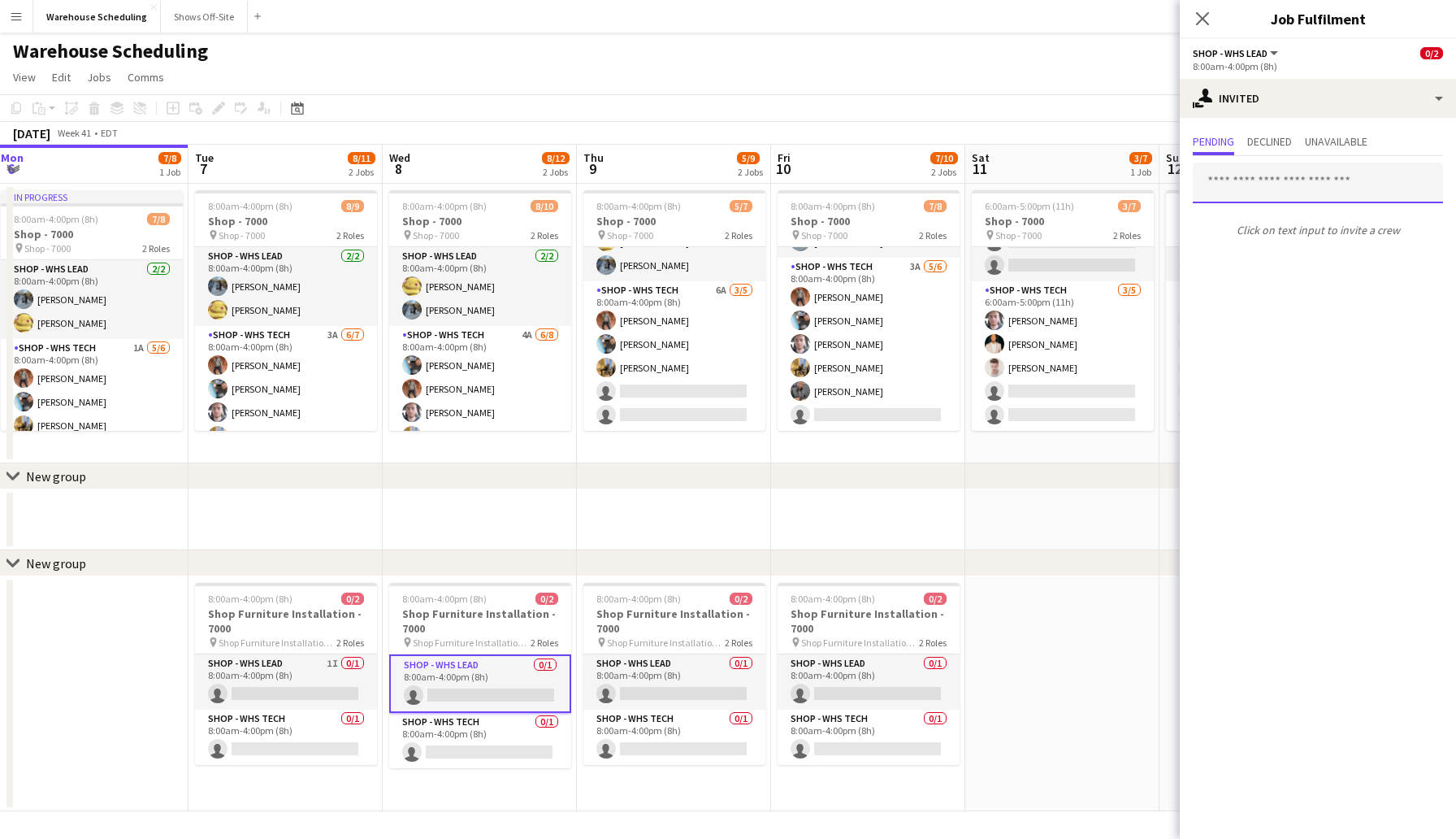
click at [1273, 183] on input "text" at bounding box center [1318, 183] width 250 height 40
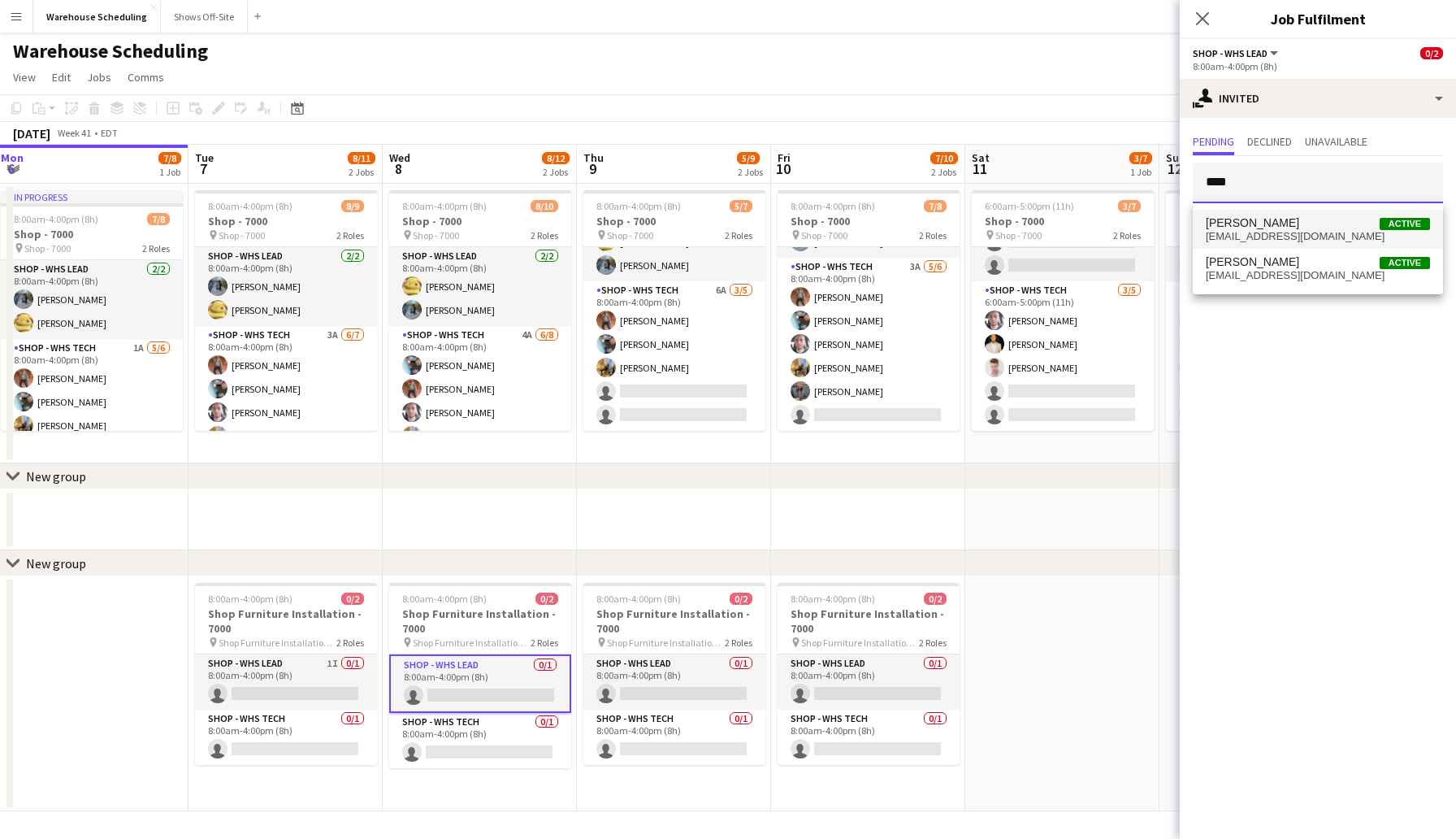
type input "****"
click at [1302, 228] on span "[PERSON_NAME] Active" at bounding box center [1318, 222] width 224 height 14
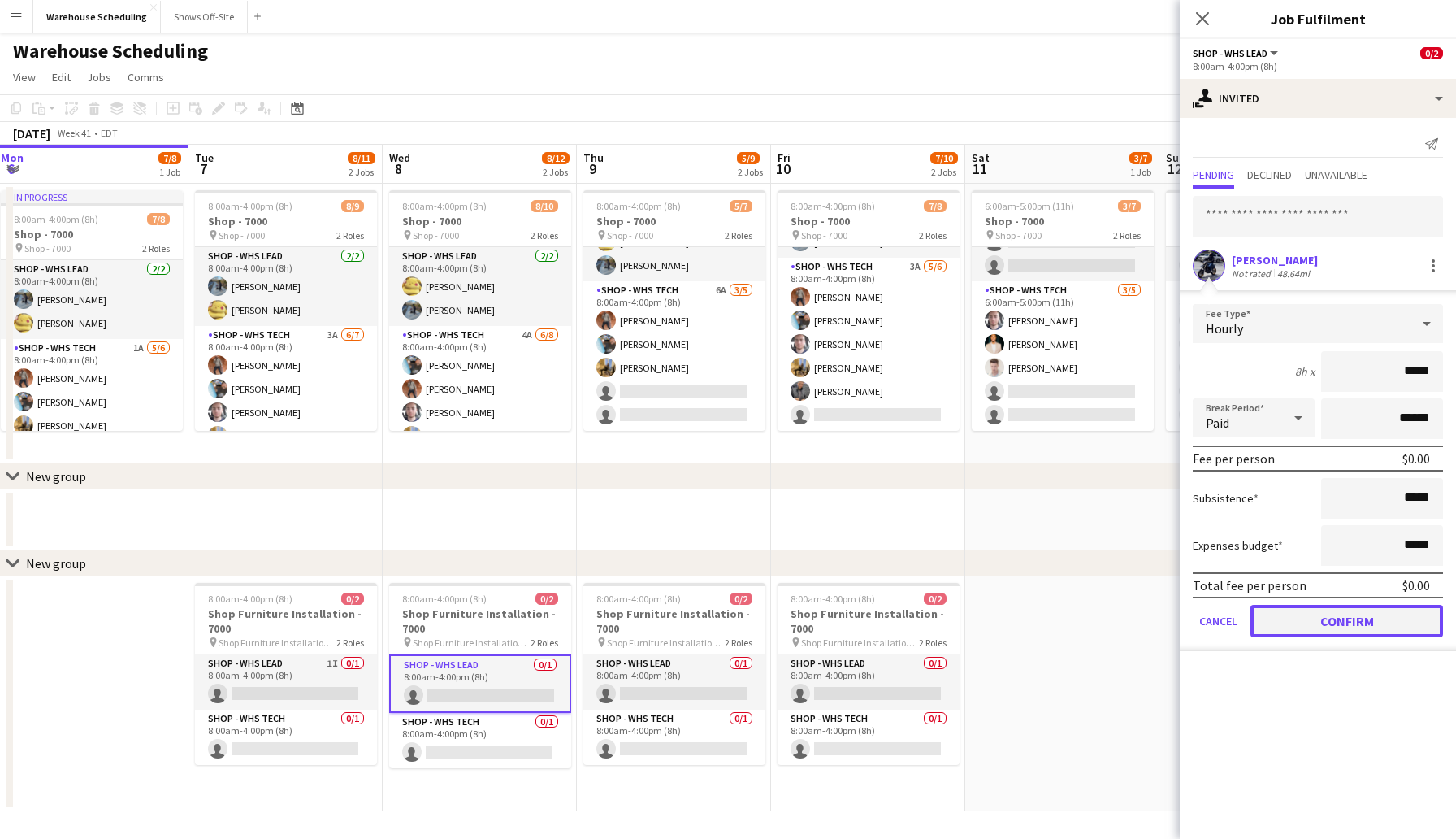
click at [1359, 617] on button "Confirm" at bounding box center [1348, 620] width 193 height 32
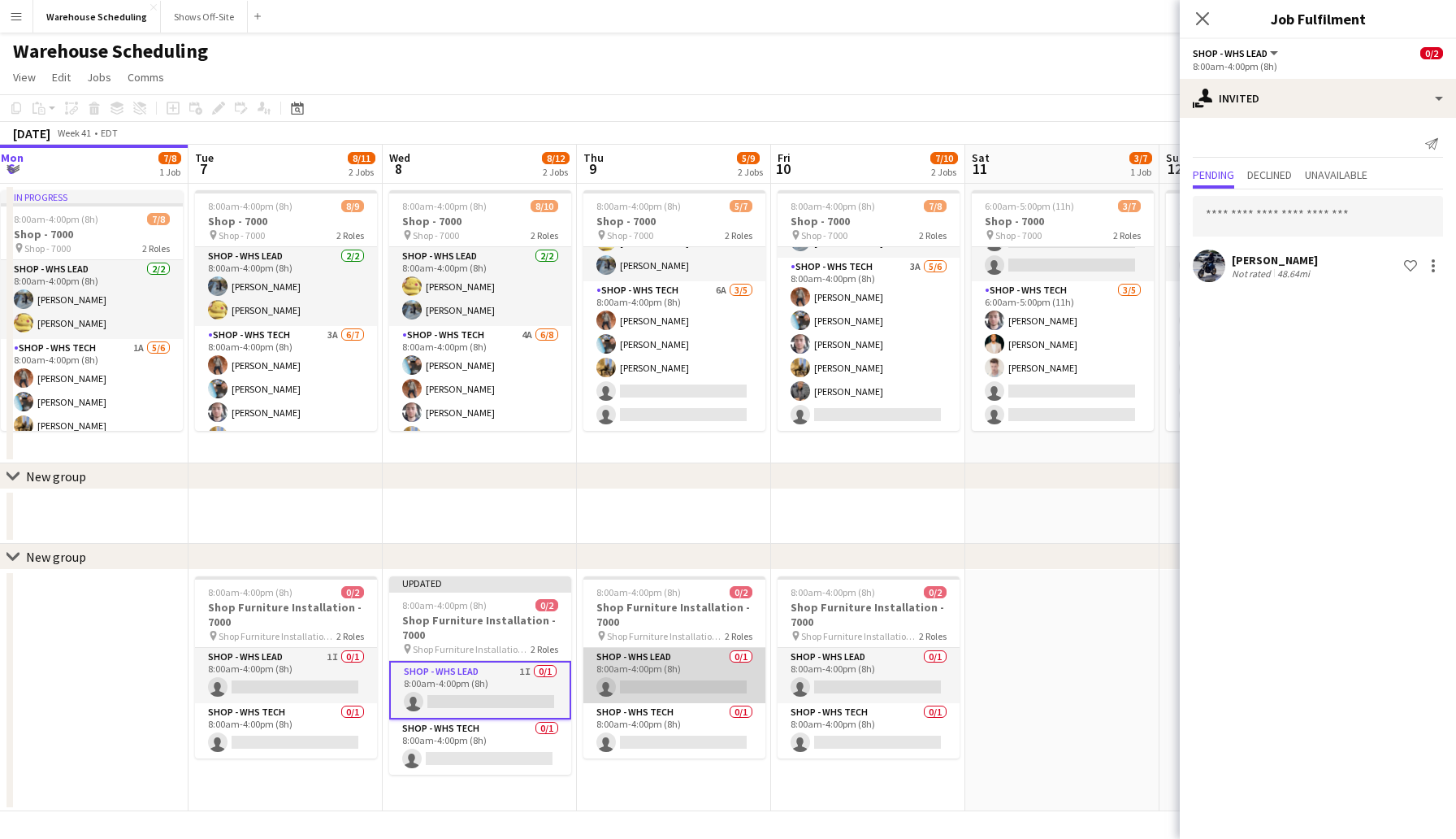
click at [687, 689] on app-card-role "Shop - WHS Lead 0/1 8:00am-4:00pm (8h) single-neutral-actions" at bounding box center [675, 675] width 182 height 55
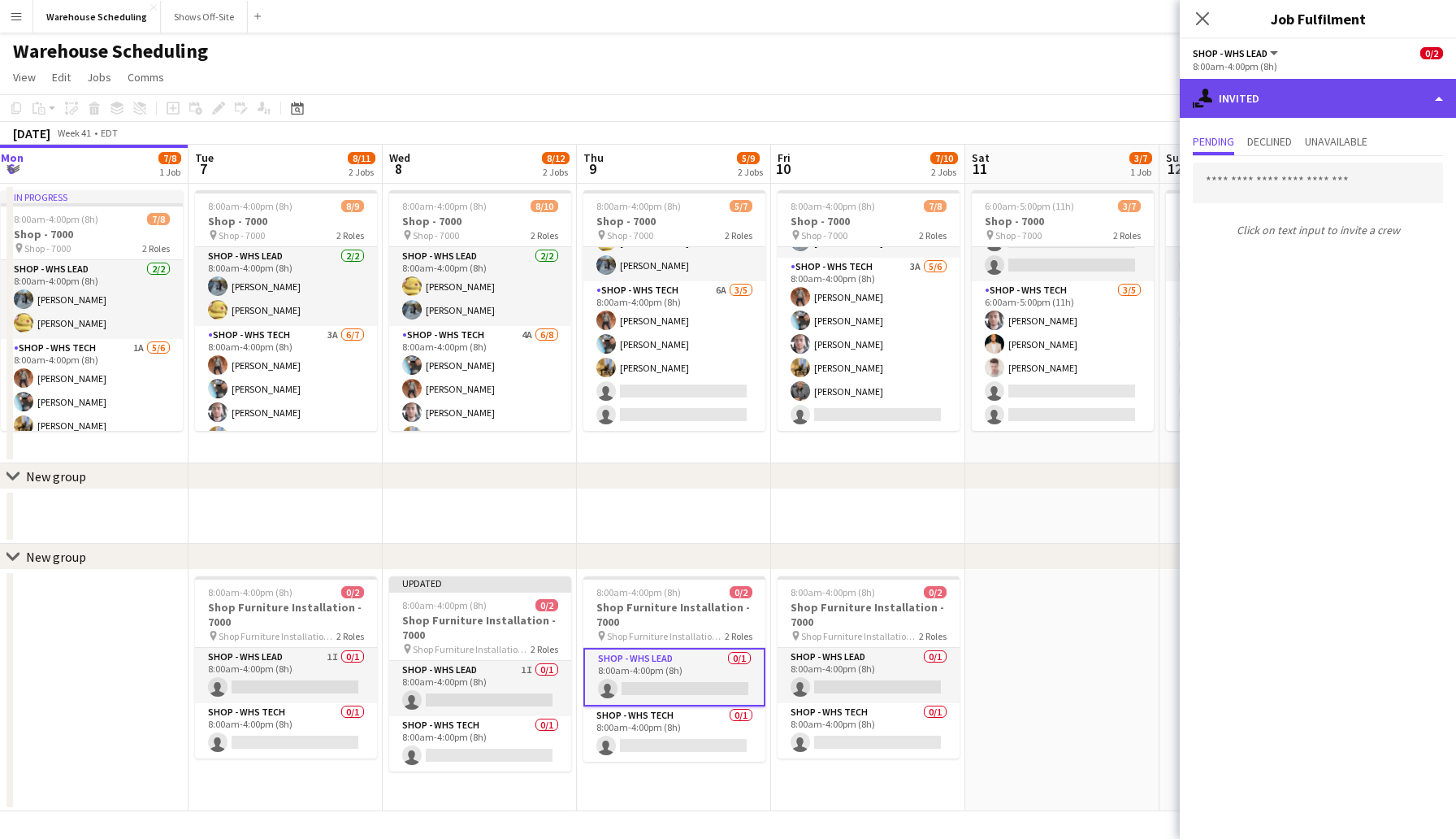
click at [1254, 108] on div "single-neutral-actions-share-1 Invited" at bounding box center [1318, 98] width 277 height 39
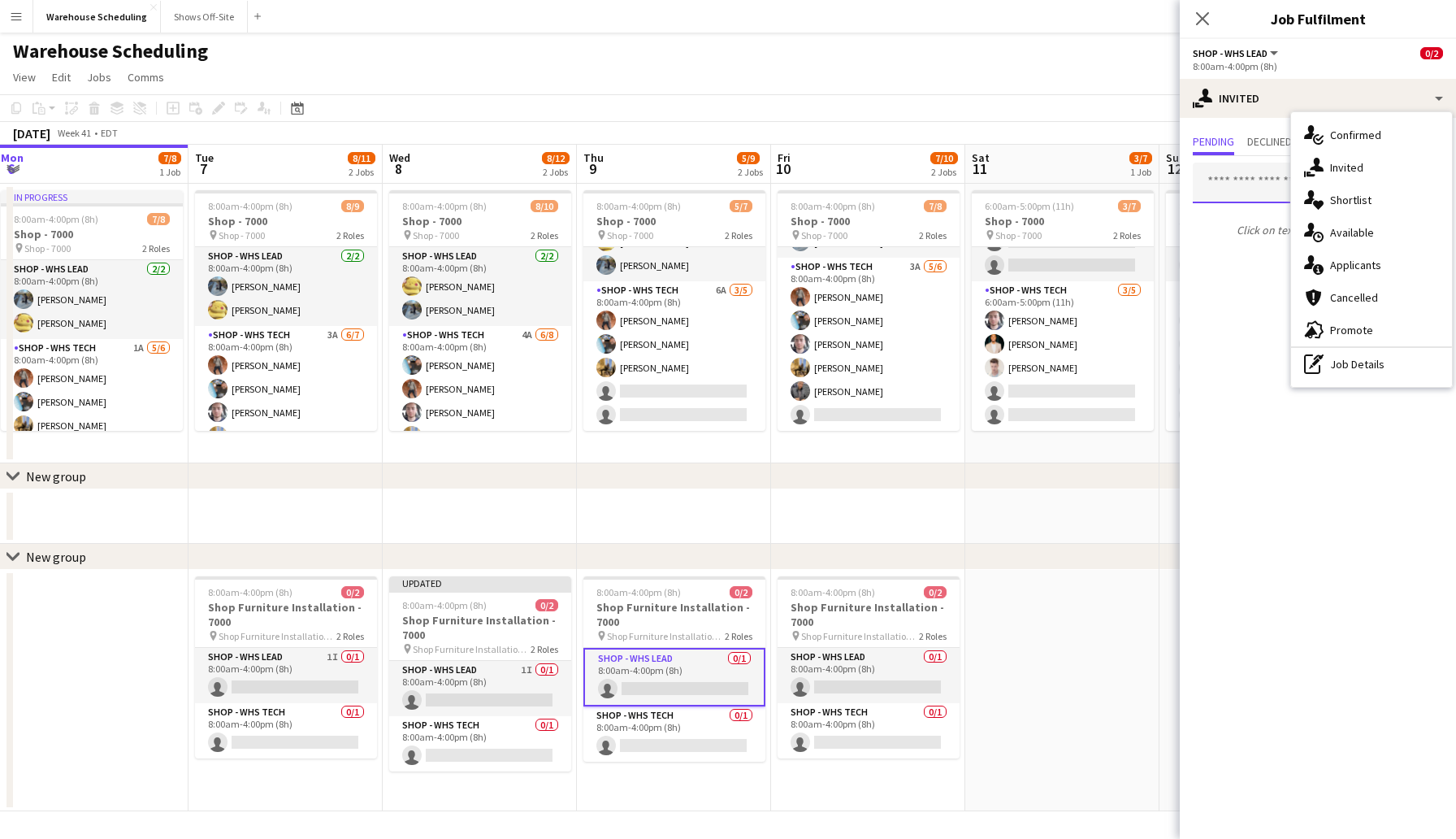
click at [1228, 183] on input "text" at bounding box center [1318, 183] width 250 height 40
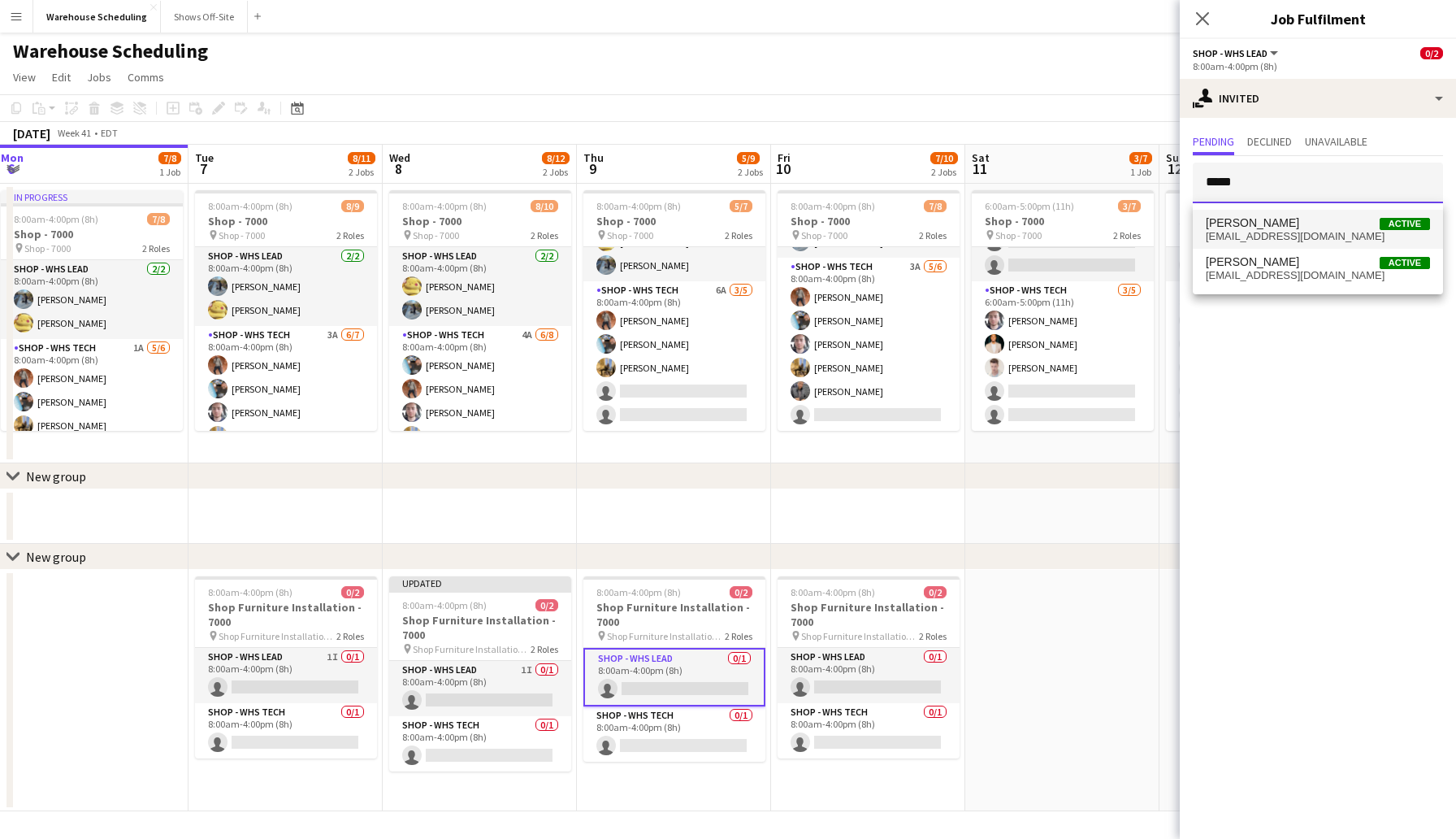
type input "*****"
click at [1286, 230] on span "[EMAIL_ADDRESS][DOMAIN_NAME]" at bounding box center [1318, 236] width 224 height 13
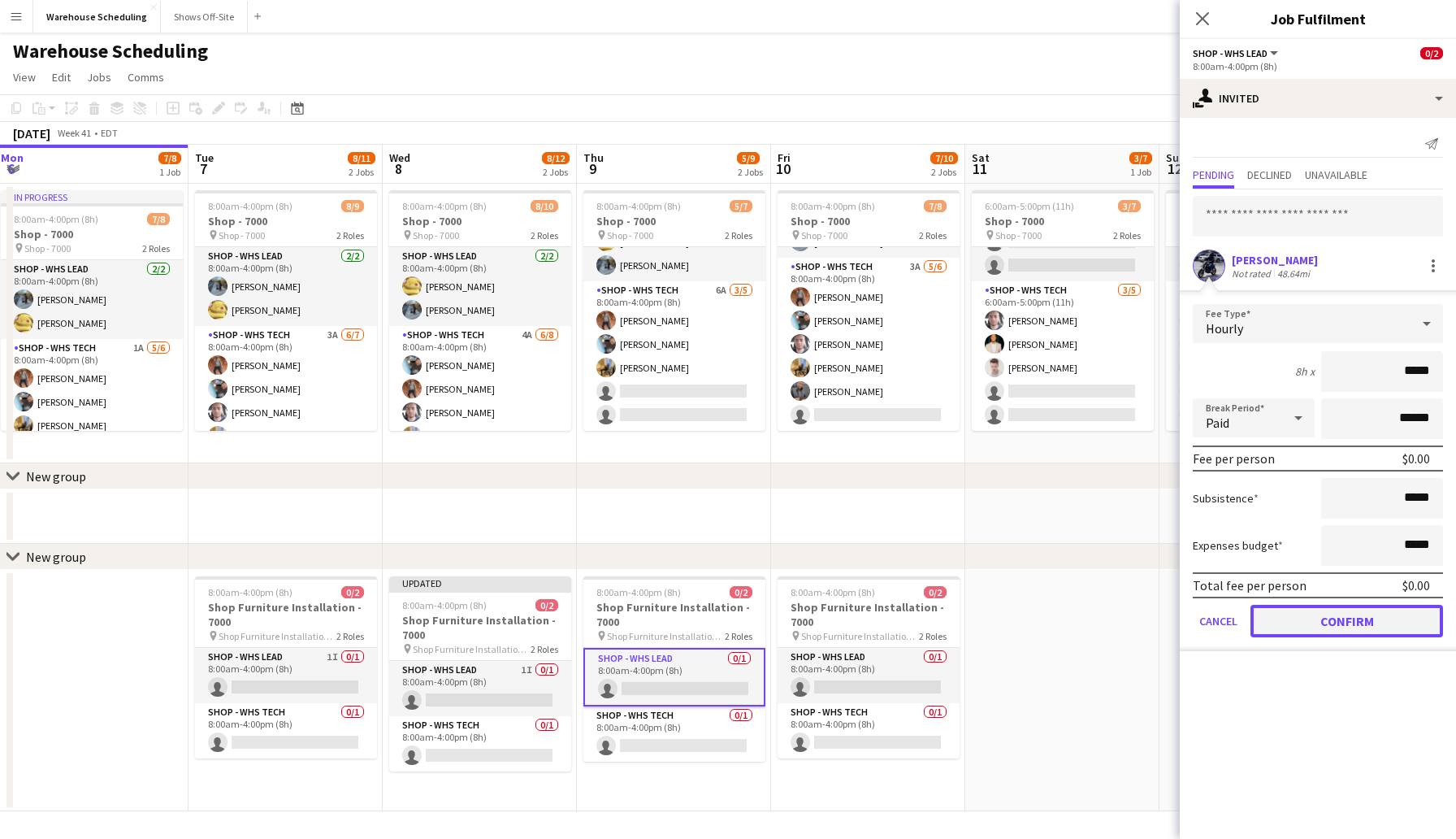
click at [1347, 628] on button "Confirm" at bounding box center [1348, 620] width 193 height 32
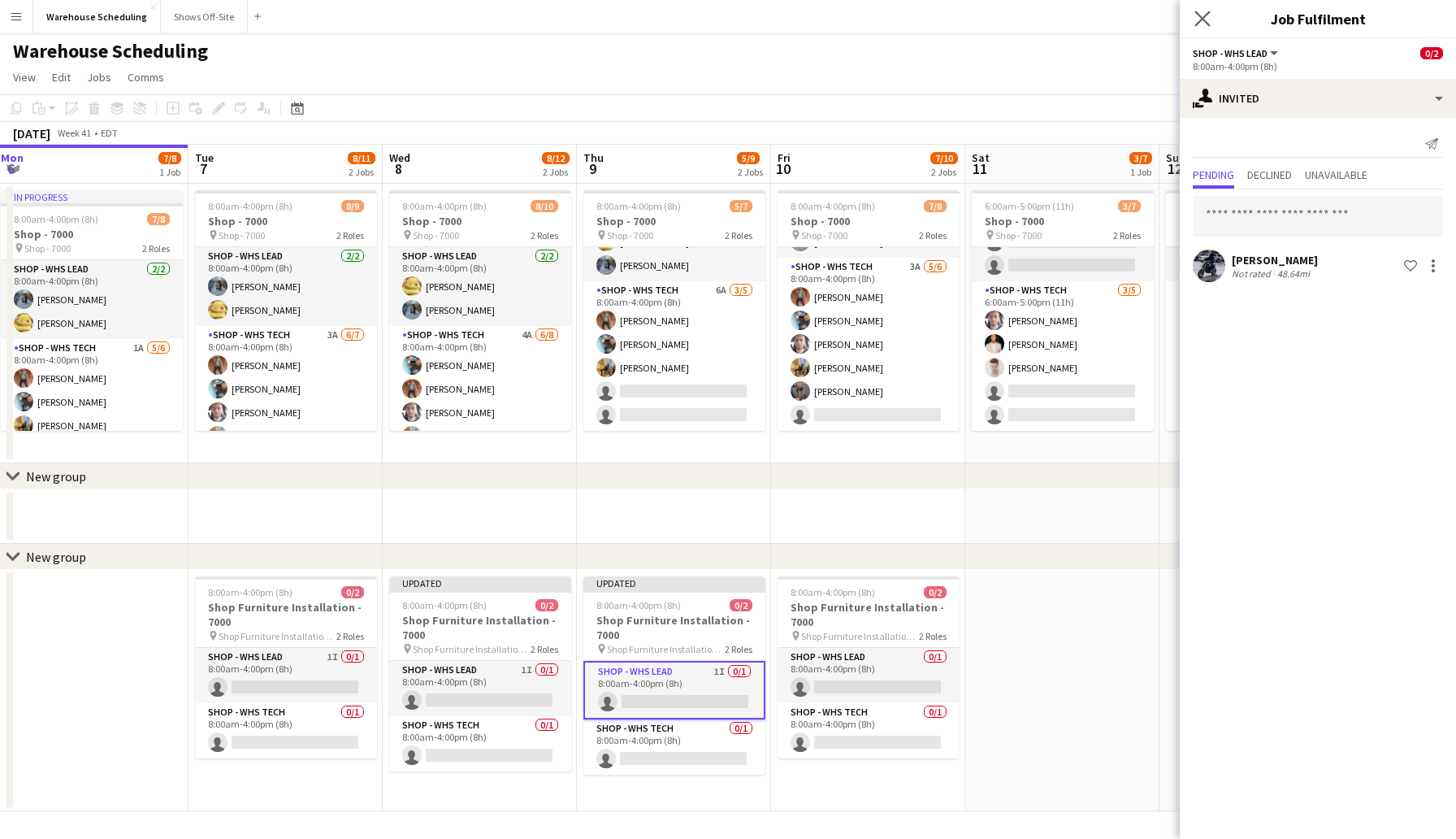
click at [1194, 12] on app-icon "Close pop-in" at bounding box center [1203, 19] width 24 height 24
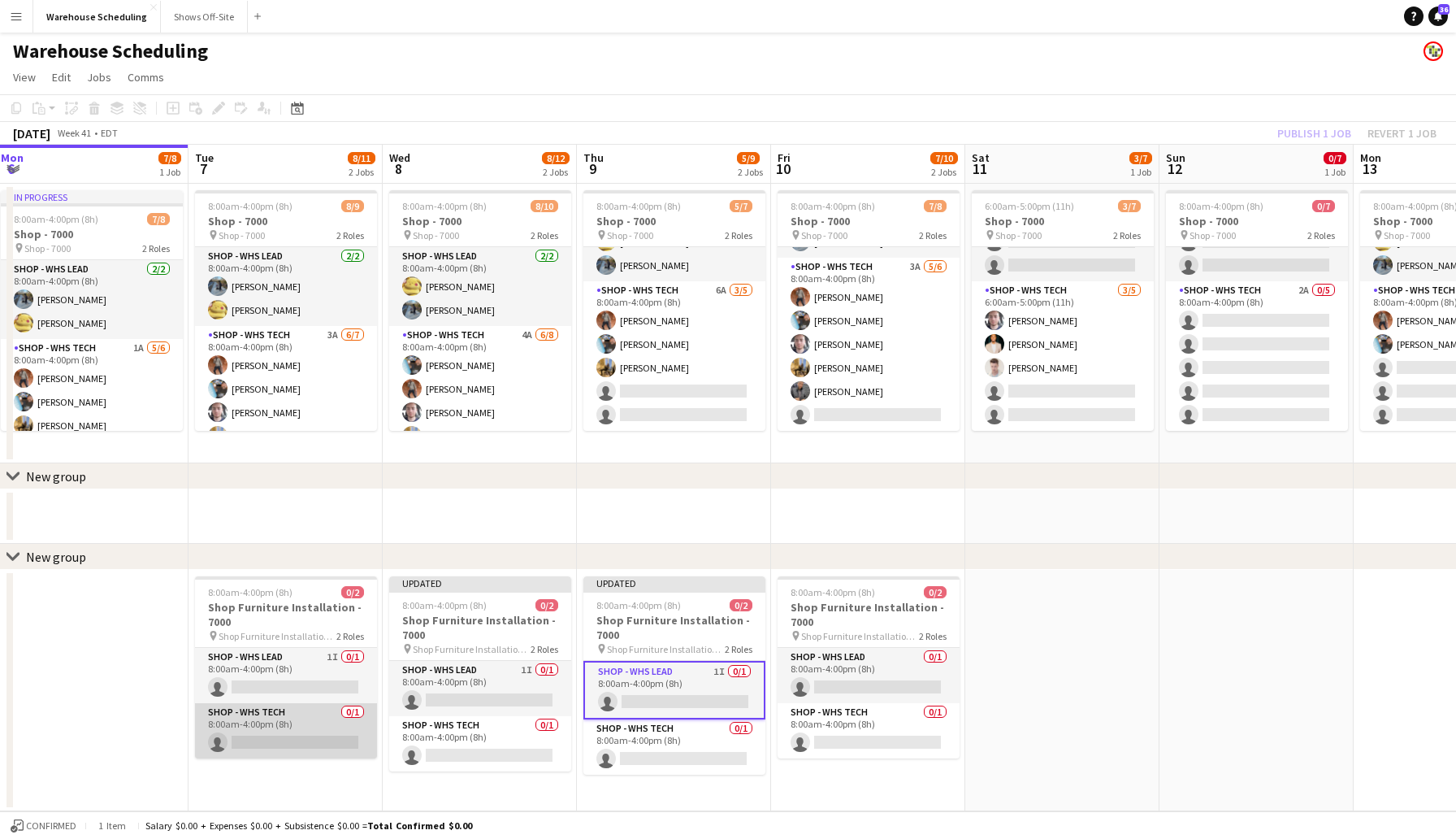
click at [279, 729] on app-card-role "Shop - WHS Tech 0/1 8:00am-4:00pm (8h) single-neutral-actions" at bounding box center [286, 731] width 182 height 55
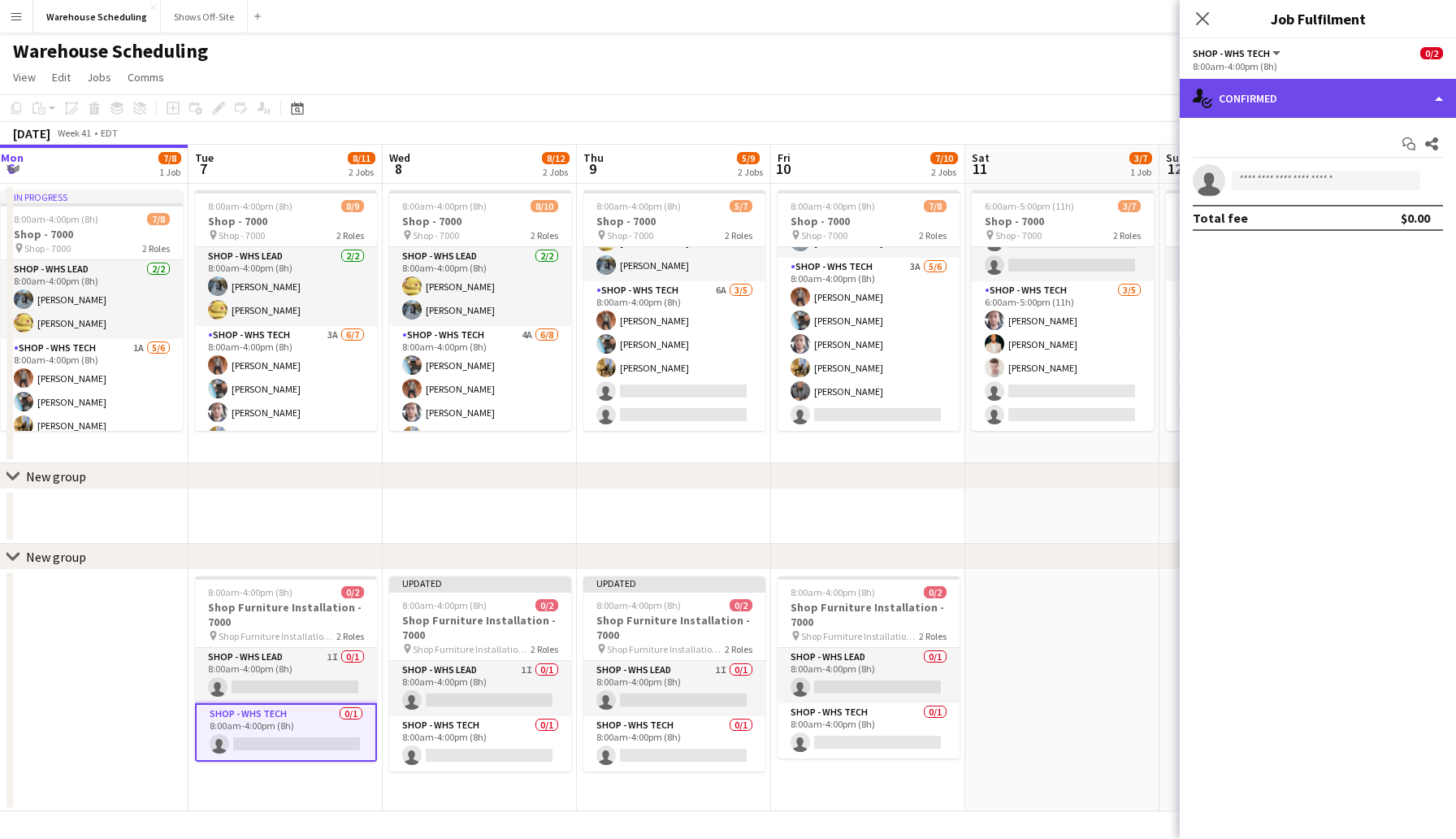
click at [1314, 93] on div "single-neutral-actions-check-2 Confirmed" at bounding box center [1318, 98] width 277 height 39
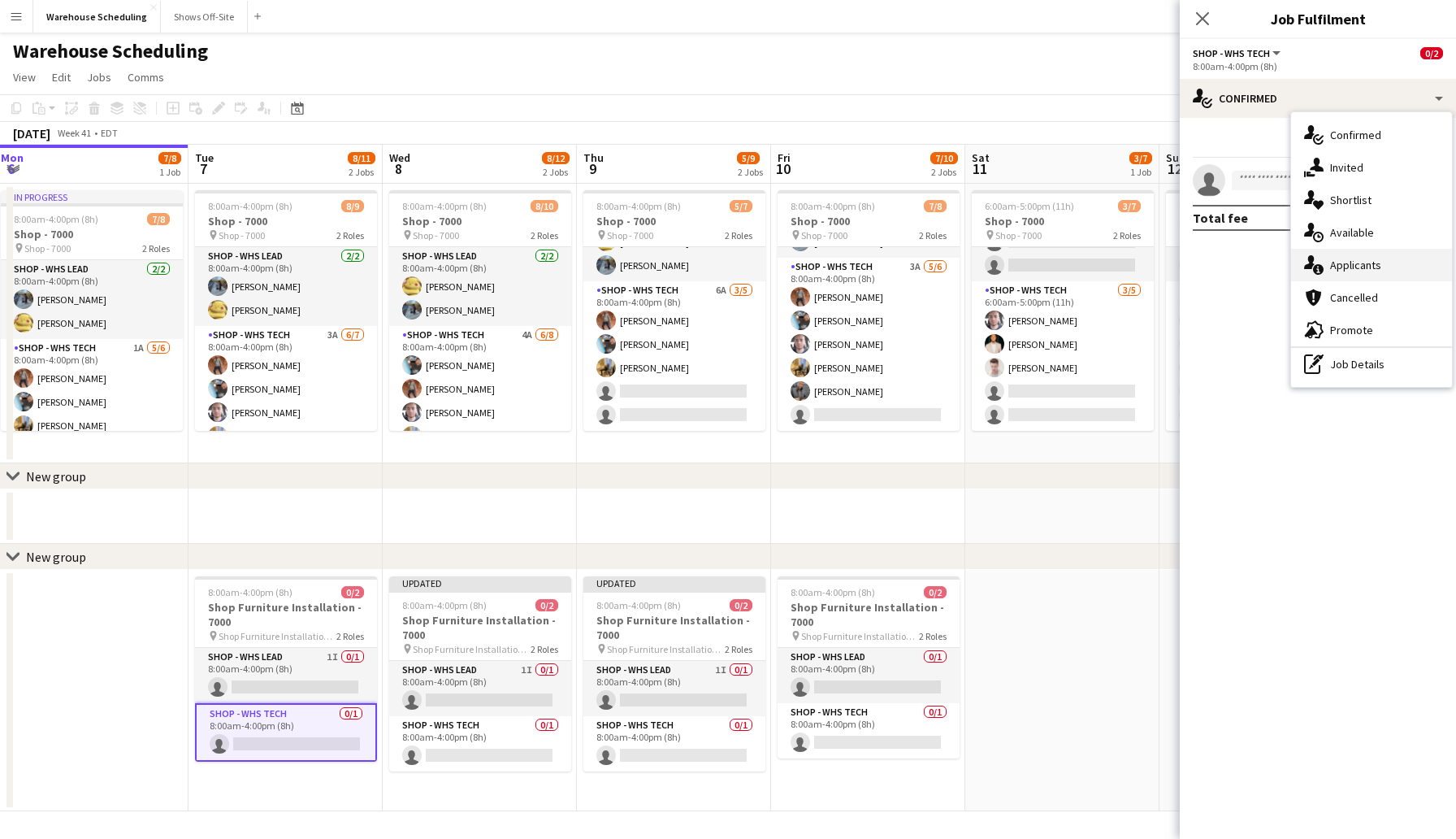
click at [1370, 256] on div "single-neutral-actions-information Applicants" at bounding box center [1371, 265] width 161 height 32
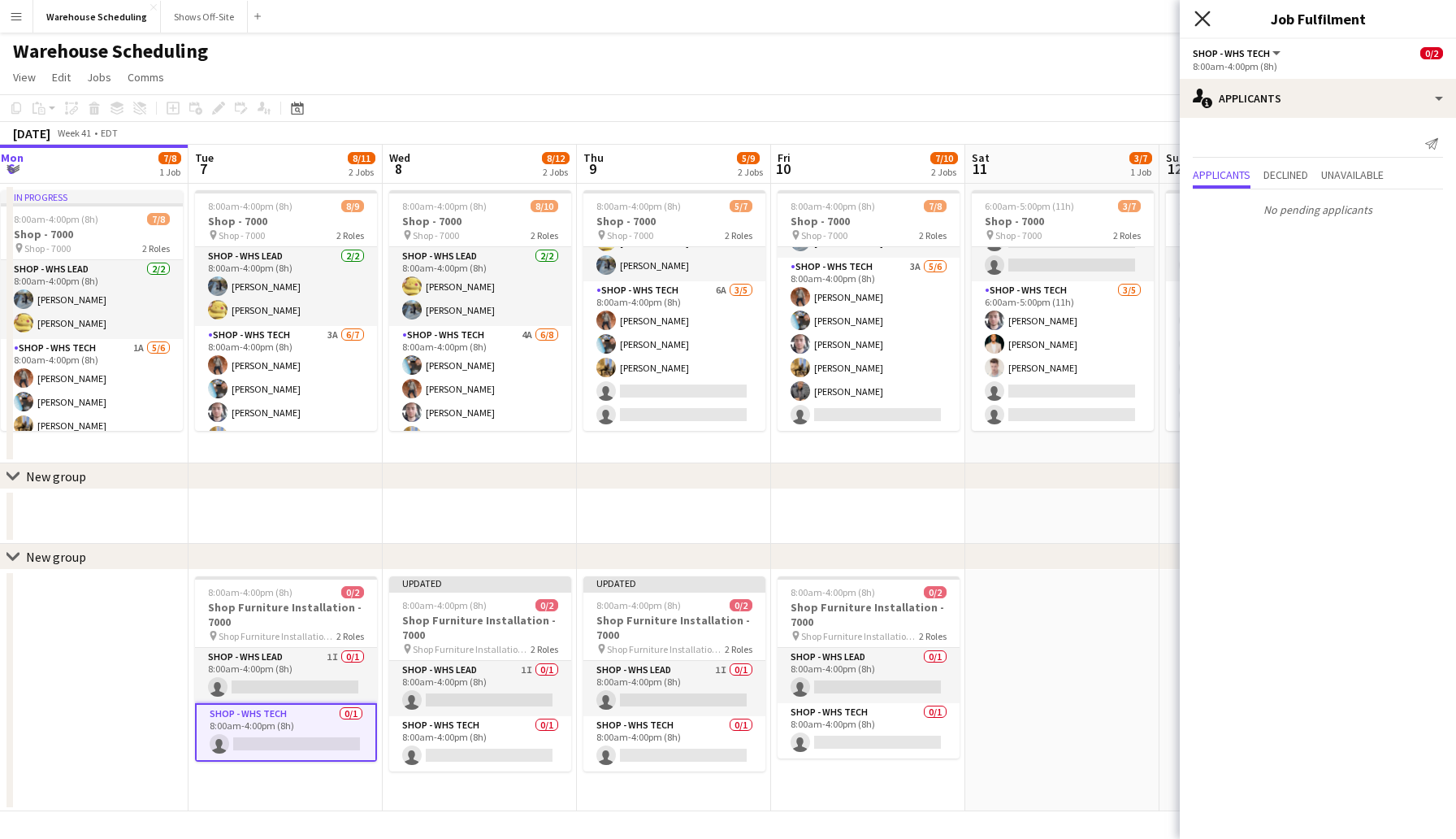
click at [1207, 22] on icon at bounding box center [1202, 17] width 16 height 16
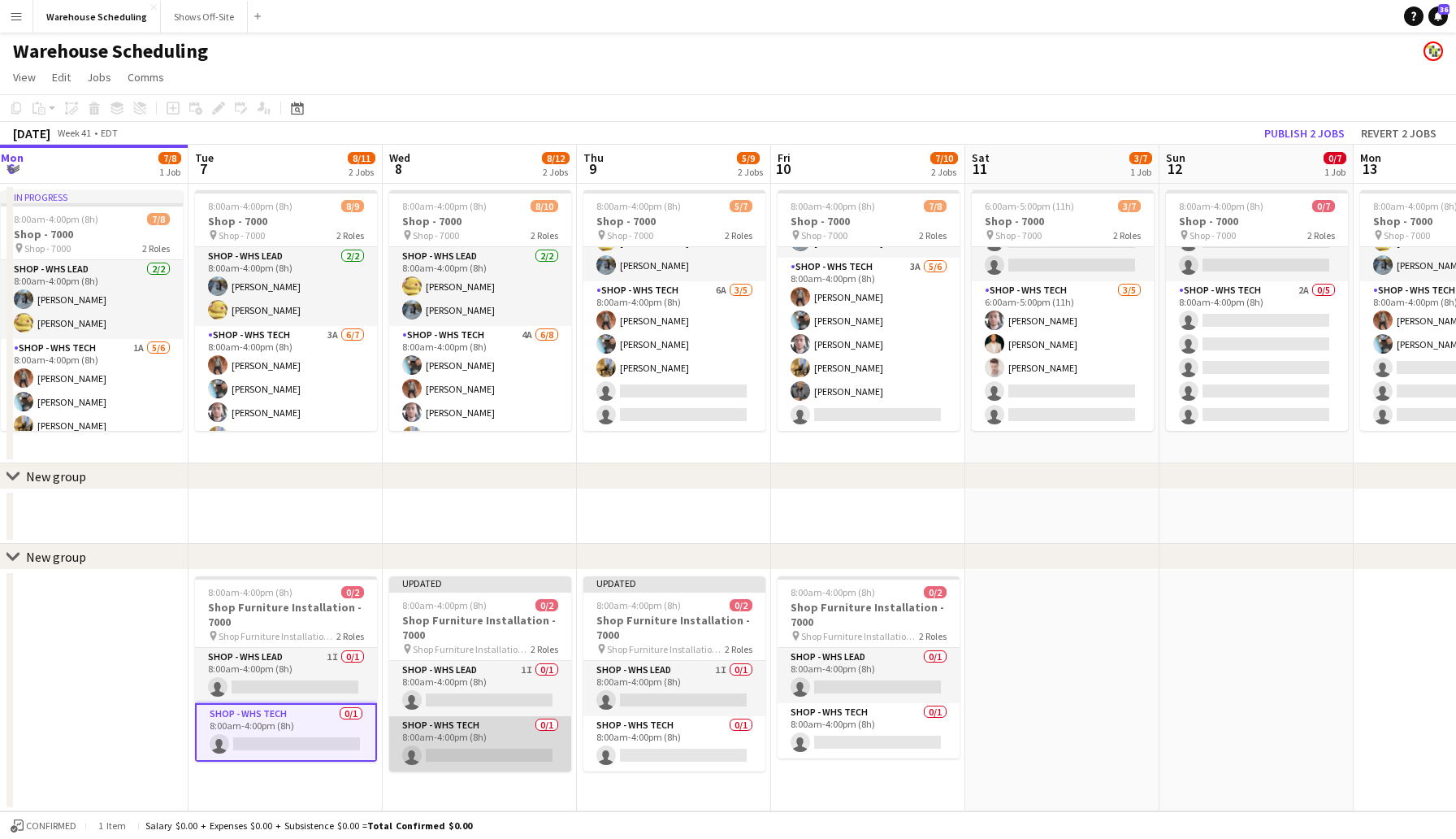
click at [483, 745] on app-card-role "Shop - WHS Tech 0/1 8:00am-4:00pm (8h) single-neutral-actions" at bounding box center [481, 743] width 182 height 55
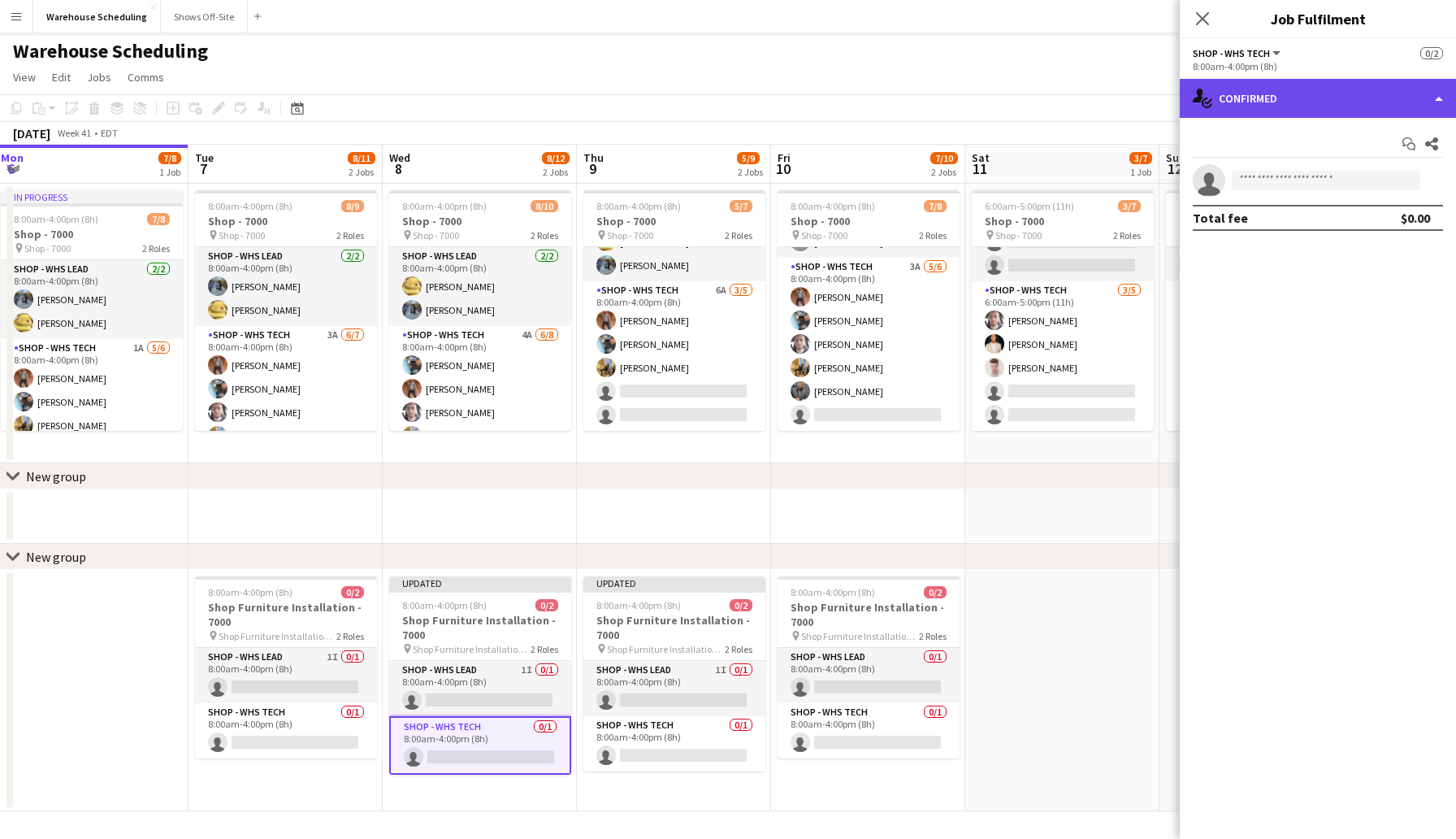
click at [1260, 105] on div "single-neutral-actions-check-2 Confirmed" at bounding box center [1318, 98] width 277 height 39
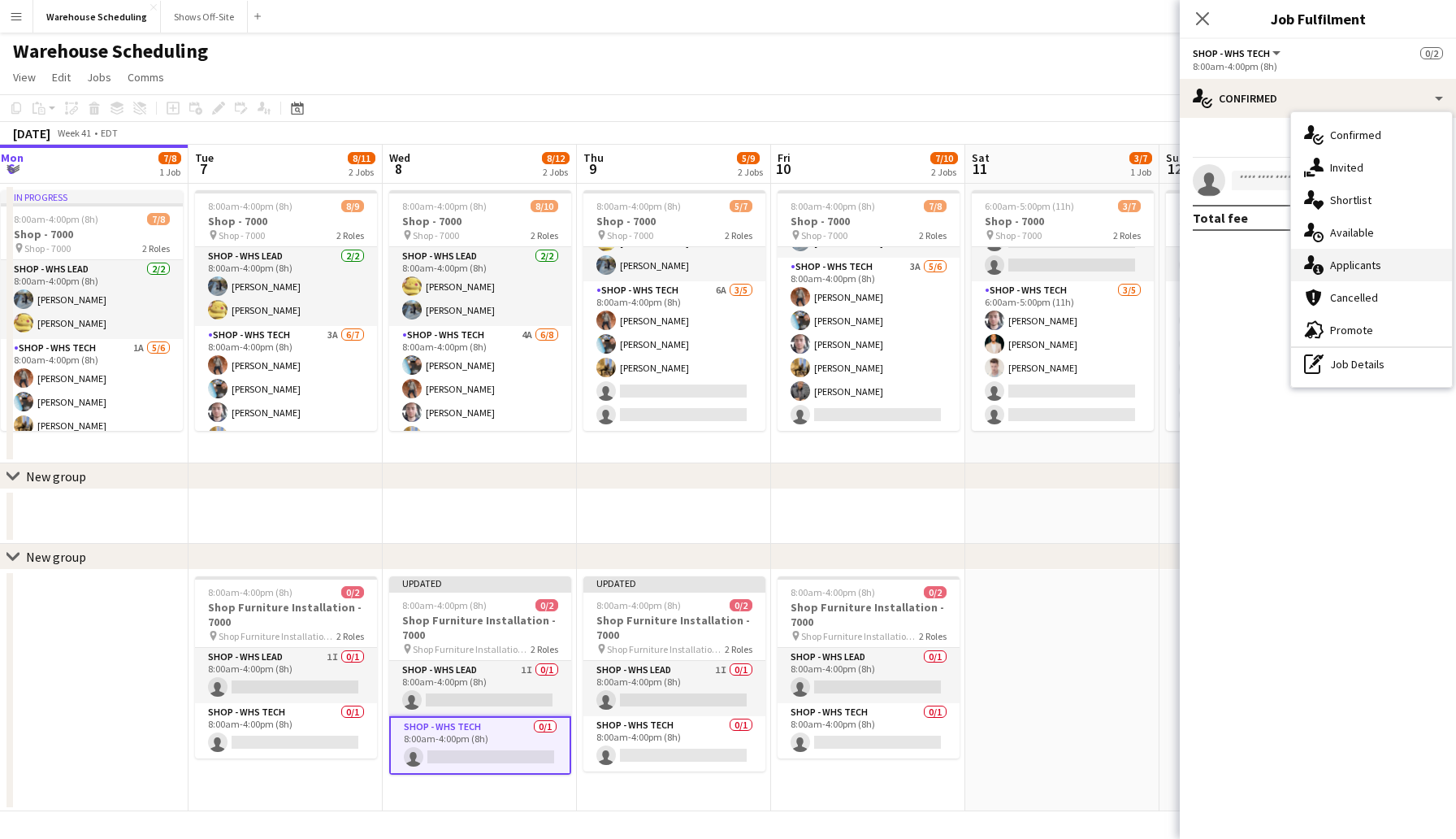
click at [1340, 270] on span "Applicants" at bounding box center [1356, 265] width 51 height 15
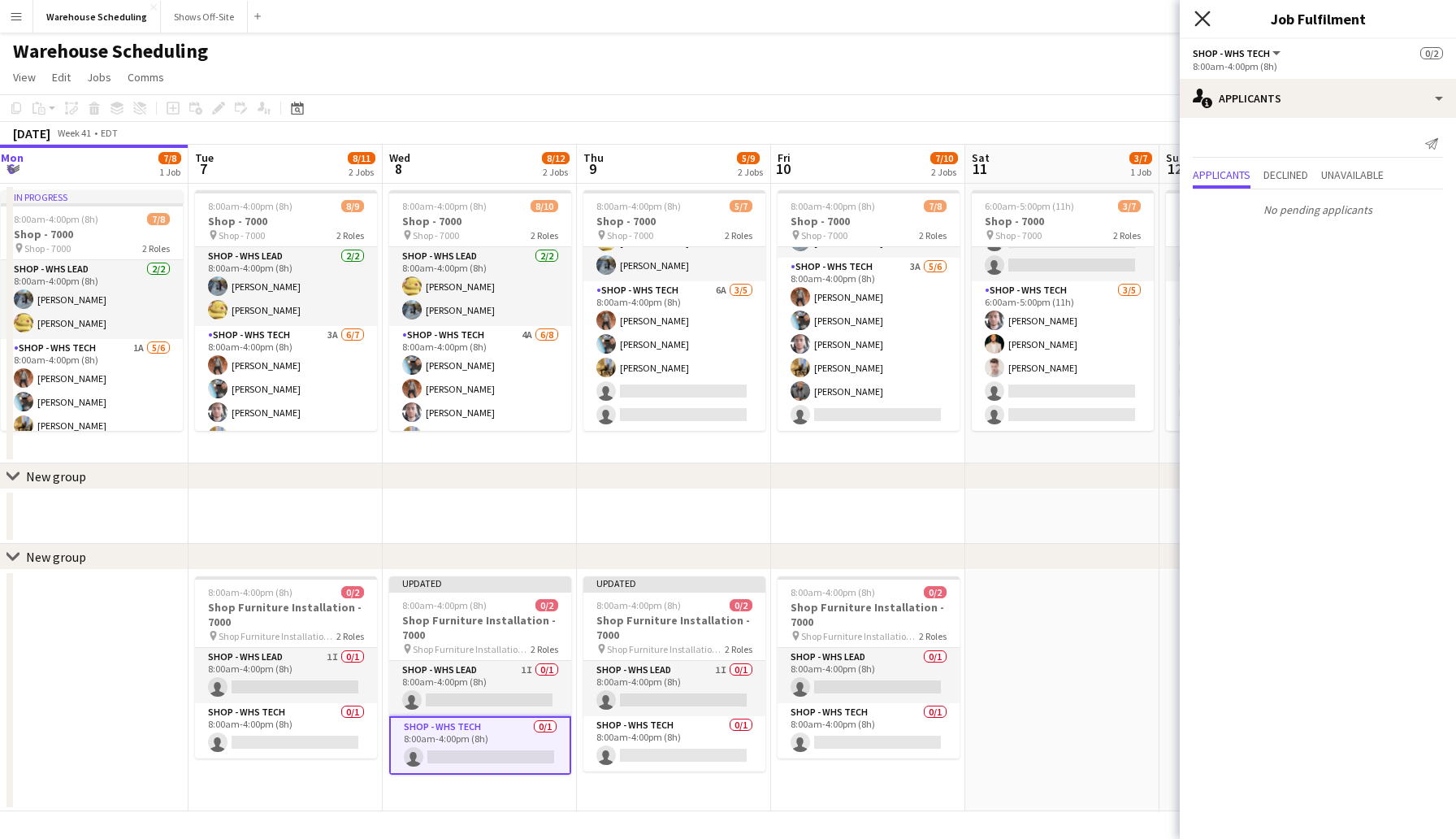
click at [1201, 17] on icon at bounding box center [1202, 17] width 16 height 16
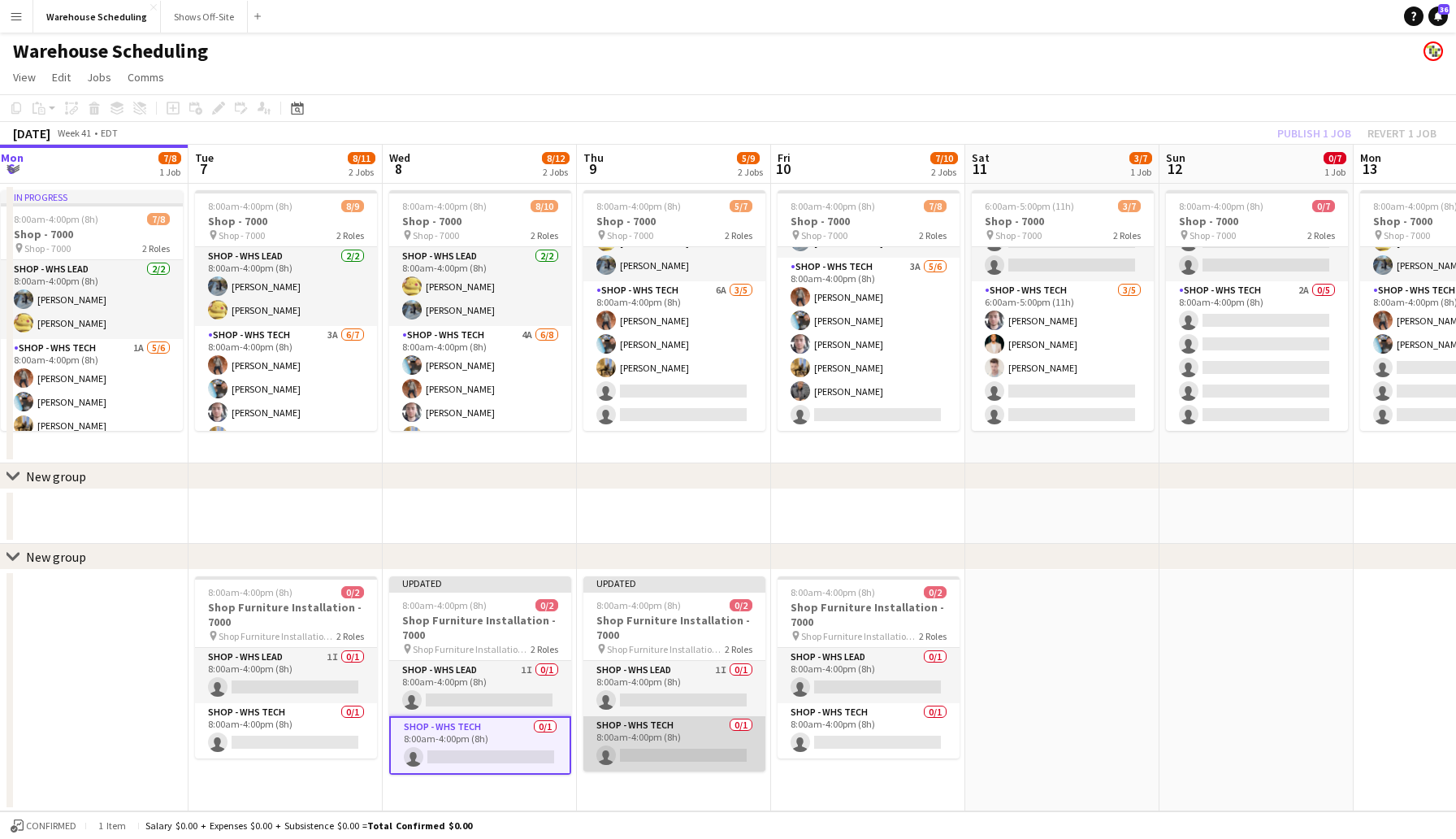
click at [637, 748] on app-card-role "Shop - WHS Tech 0/1 8:00am-4:00pm (8h) single-neutral-actions" at bounding box center [675, 743] width 182 height 55
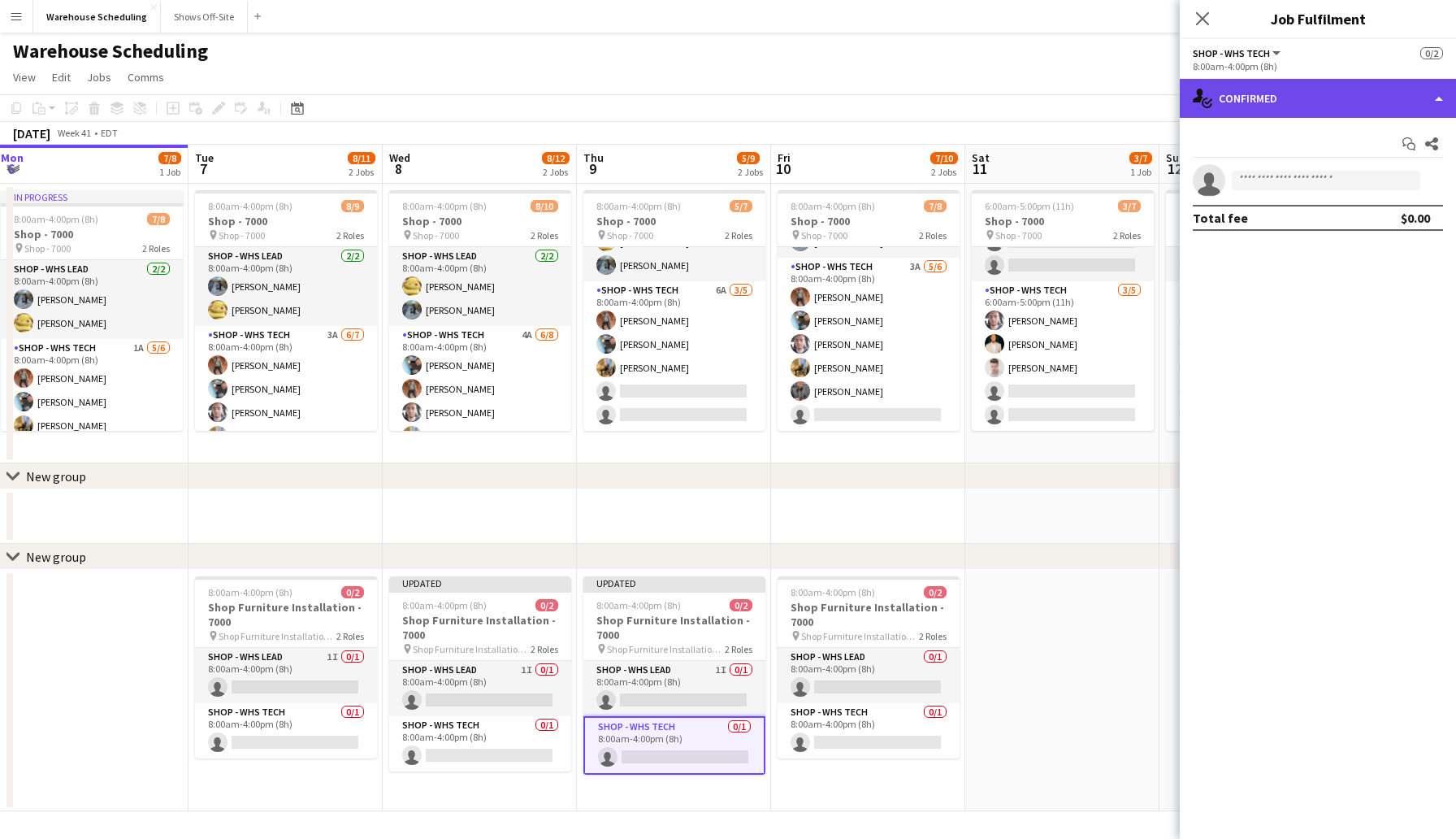
click at [1228, 112] on div "single-neutral-actions-check-2 Confirmed" at bounding box center [1318, 98] width 277 height 39
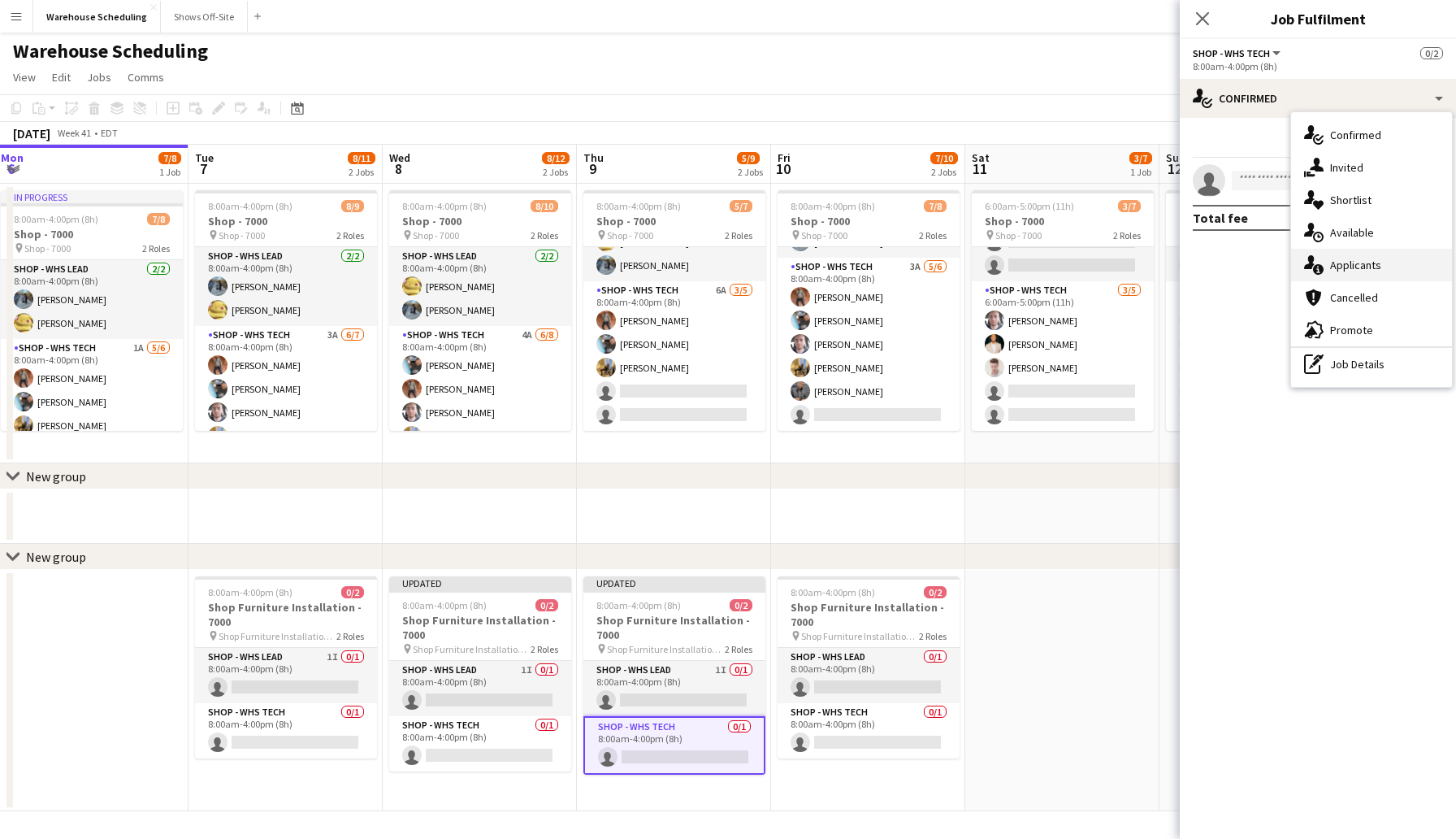
click at [1341, 256] on div "single-neutral-actions-information Applicants" at bounding box center [1371, 265] width 161 height 32
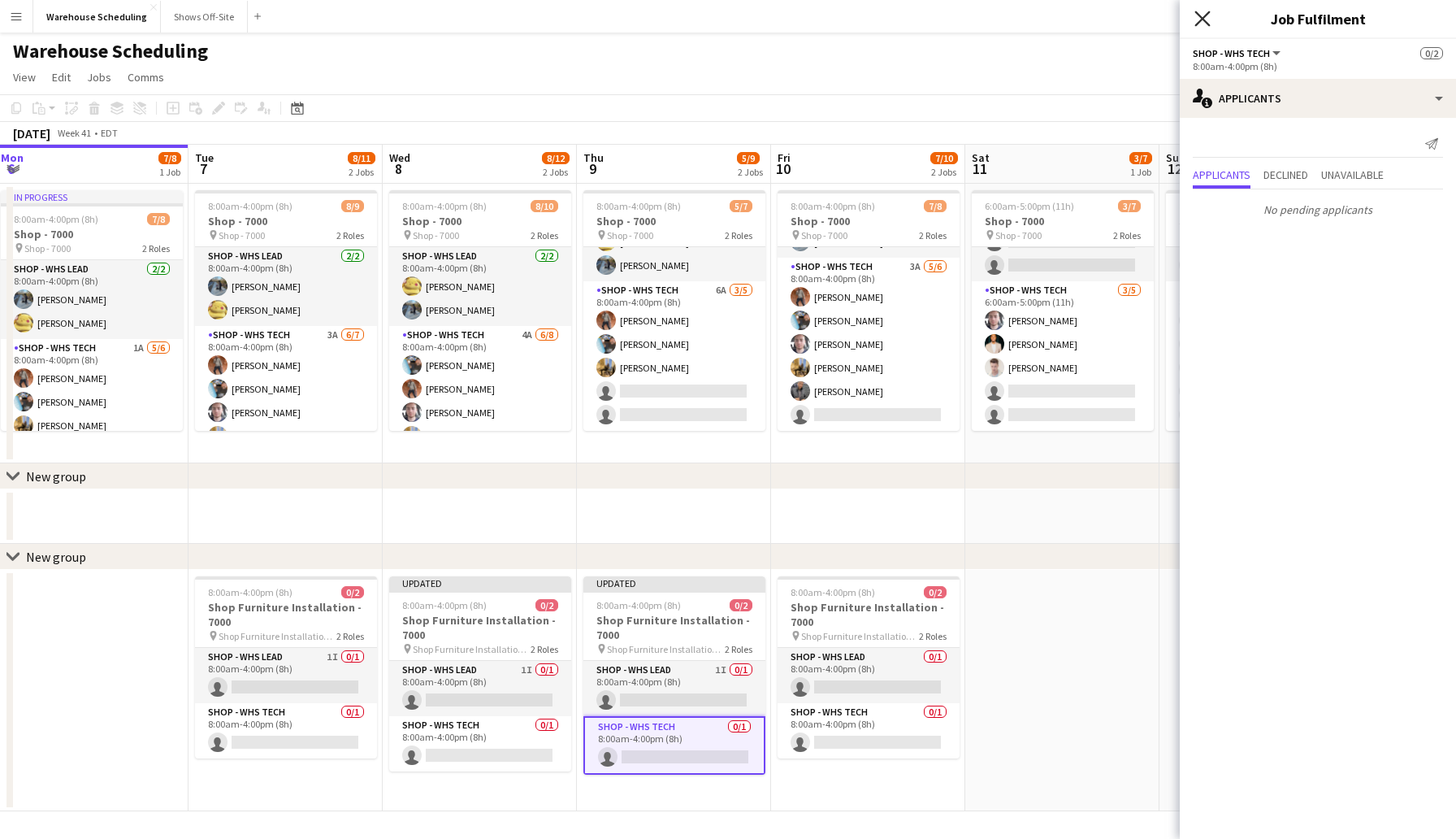
click at [1204, 17] on icon at bounding box center [1202, 17] width 16 height 16
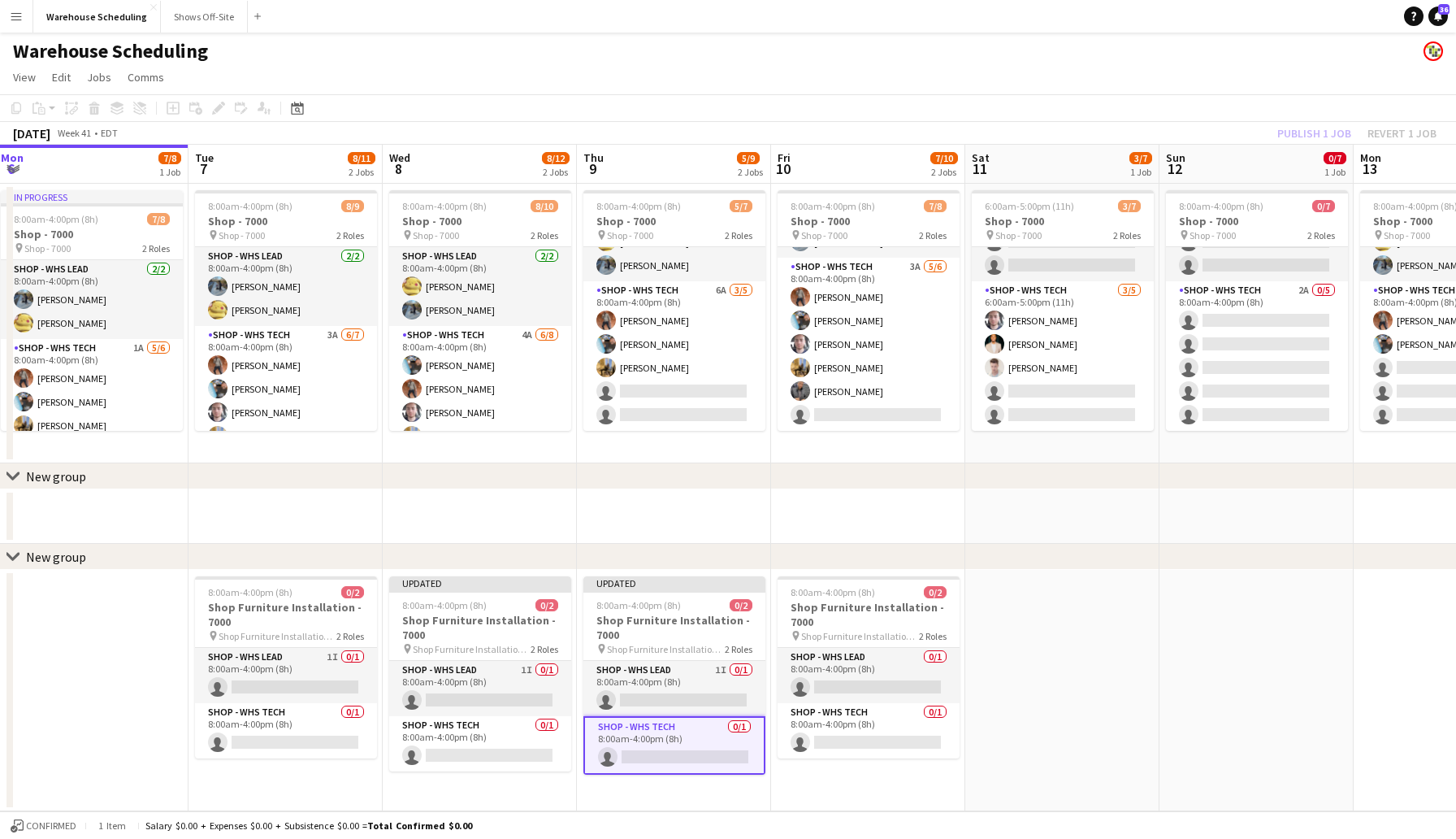
click at [820, 546] on div "chevron-right New group" at bounding box center [728, 557] width 1456 height 26
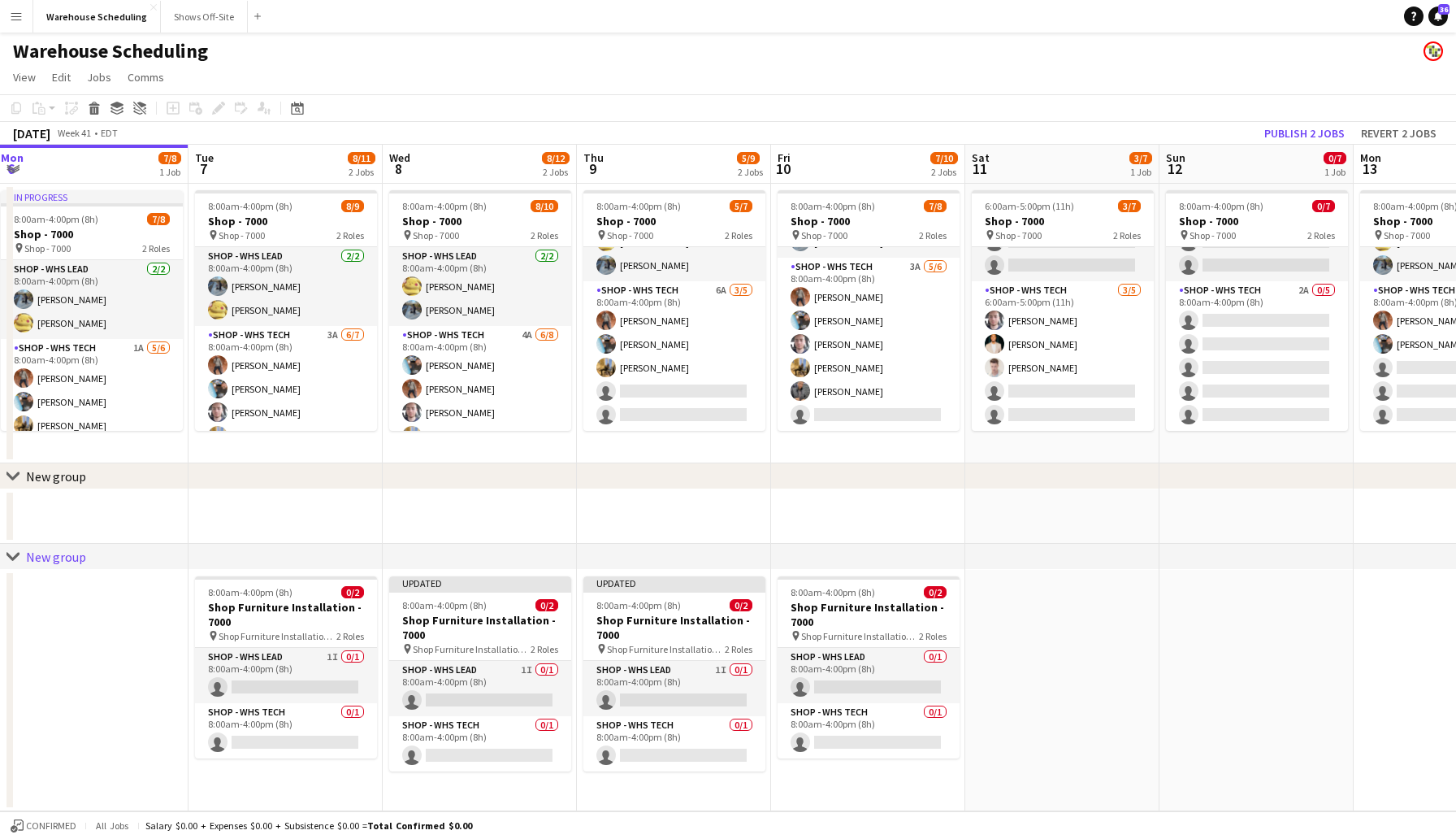
click at [1217, 114] on app-toolbar "Copy Paste Paste Command V Paste with crew Command Shift V Paste linked Job [GE…" at bounding box center [728, 108] width 1456 height 28
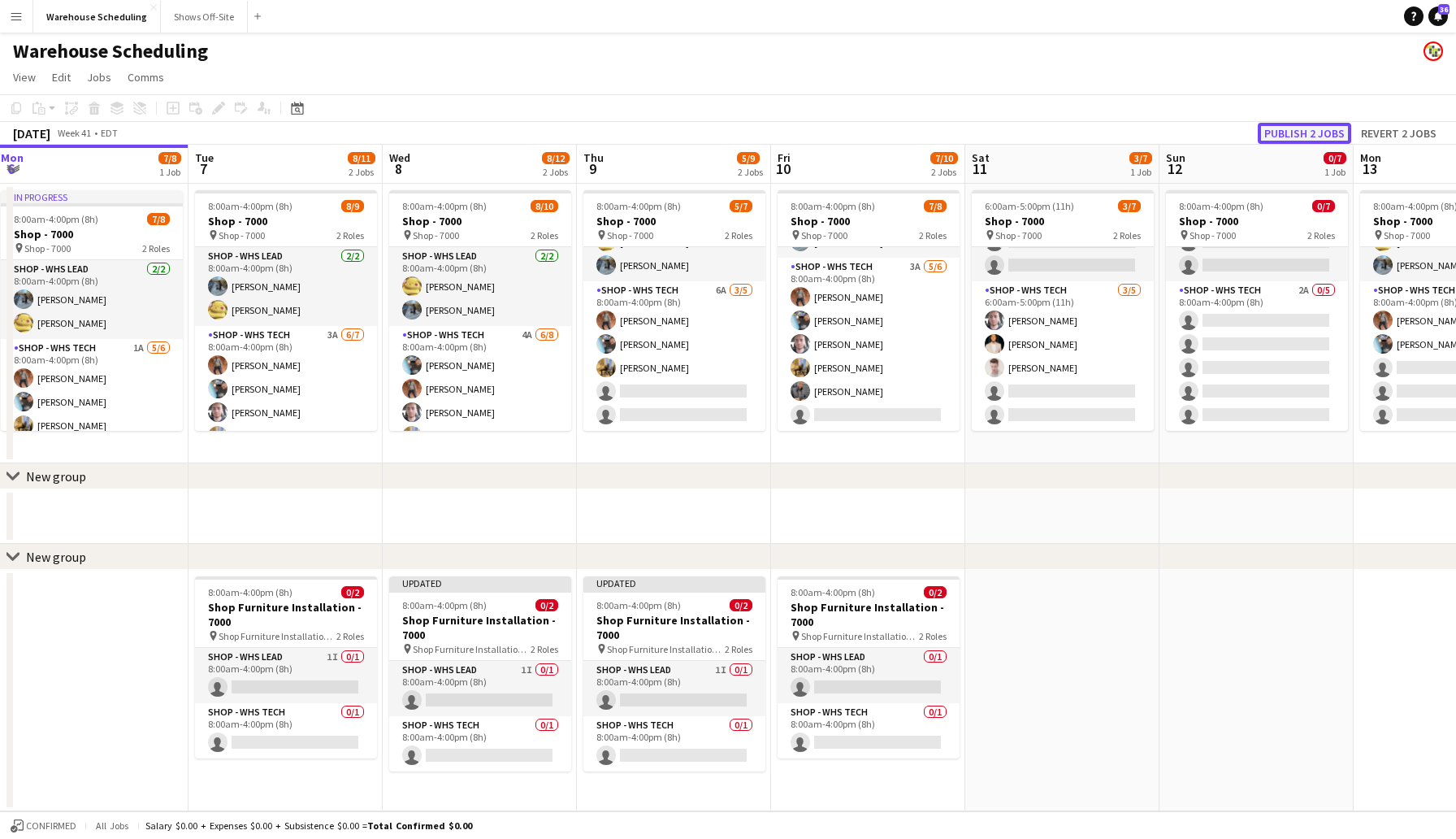
click at [1298, 130] on button "Publish 2 jobs" at bounding box center [1305, 133] width 94 height 21
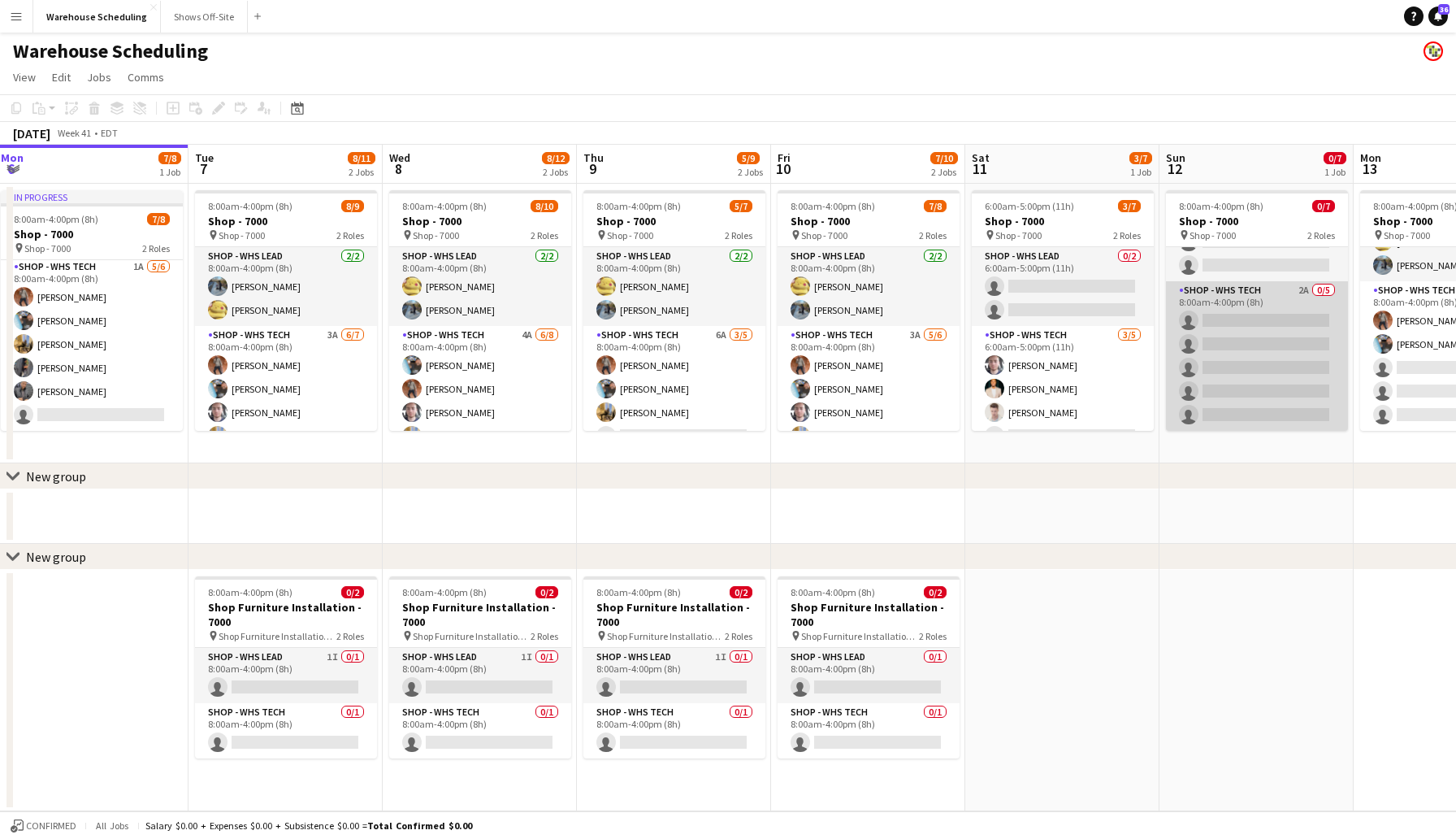
scroll to position [0, 0]
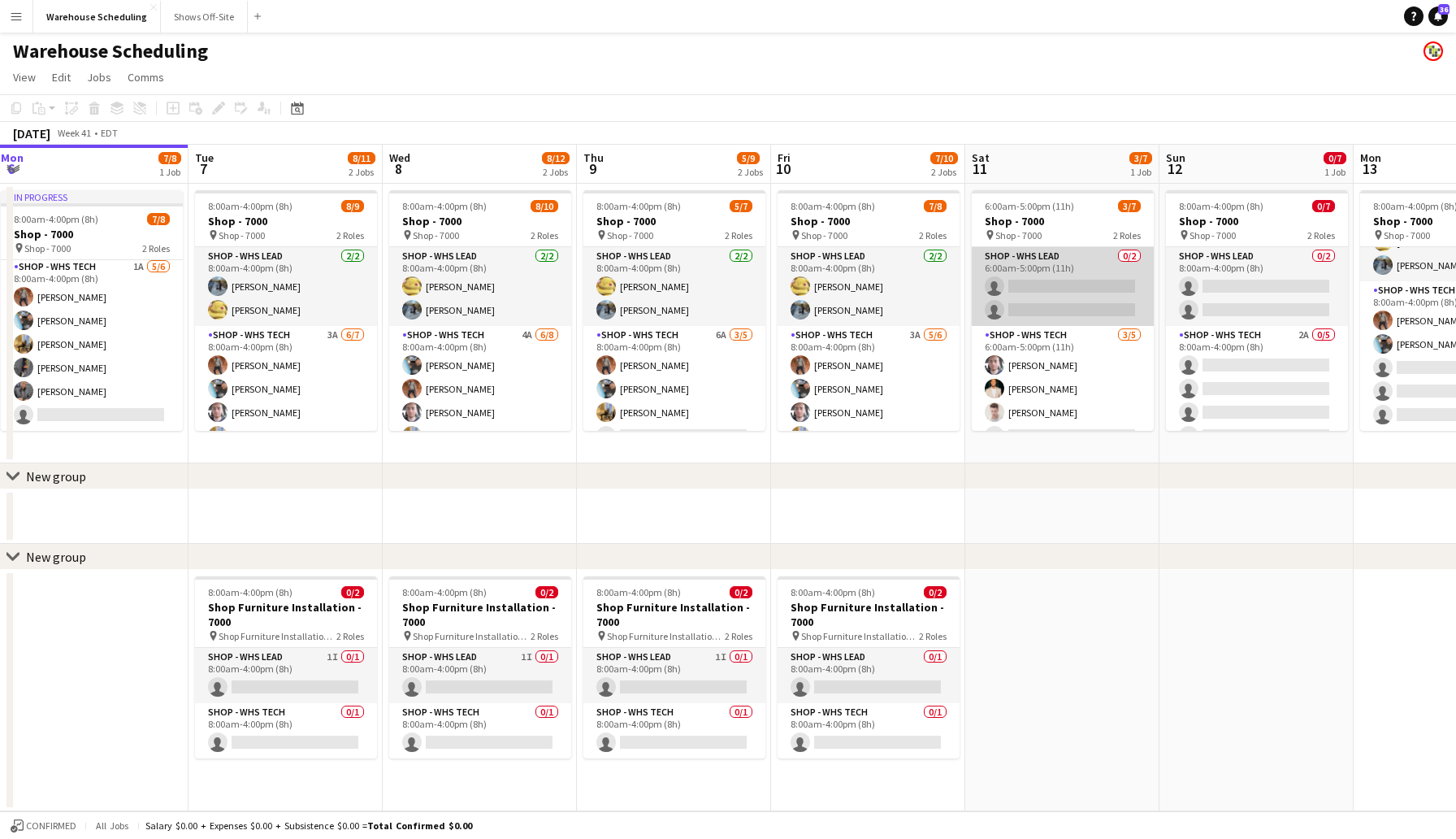
click at [1061, 285] on app-card-role "Shop - WHS Lead 0/2 6:00am-5:00pm (11h) single-neutral-actions single-neutral-a…" at bounding box center [1064, 287] width 182 height 79
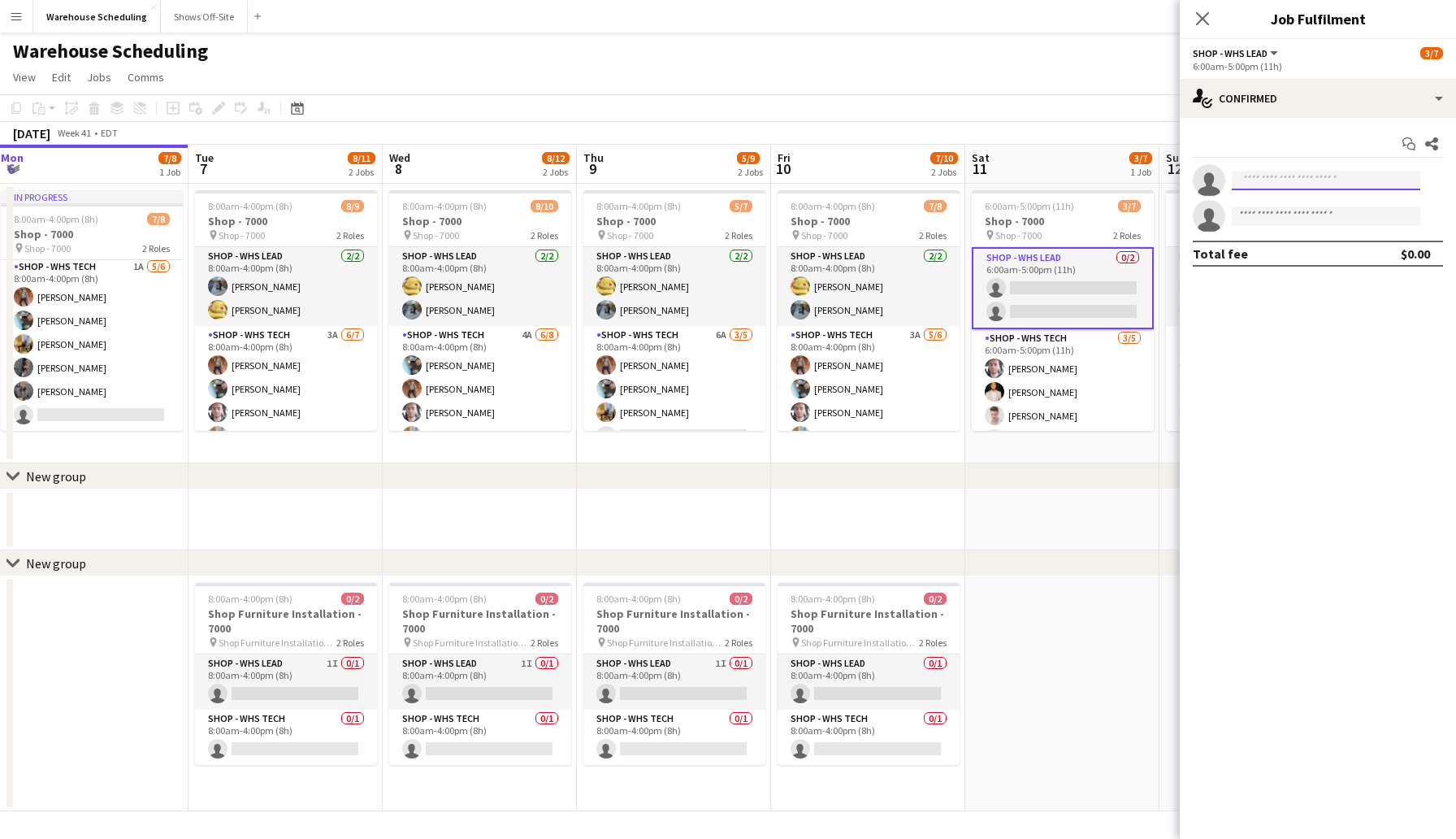
click at [1294, 187] on input at bounding box center [1325, 180] width 188 height 19
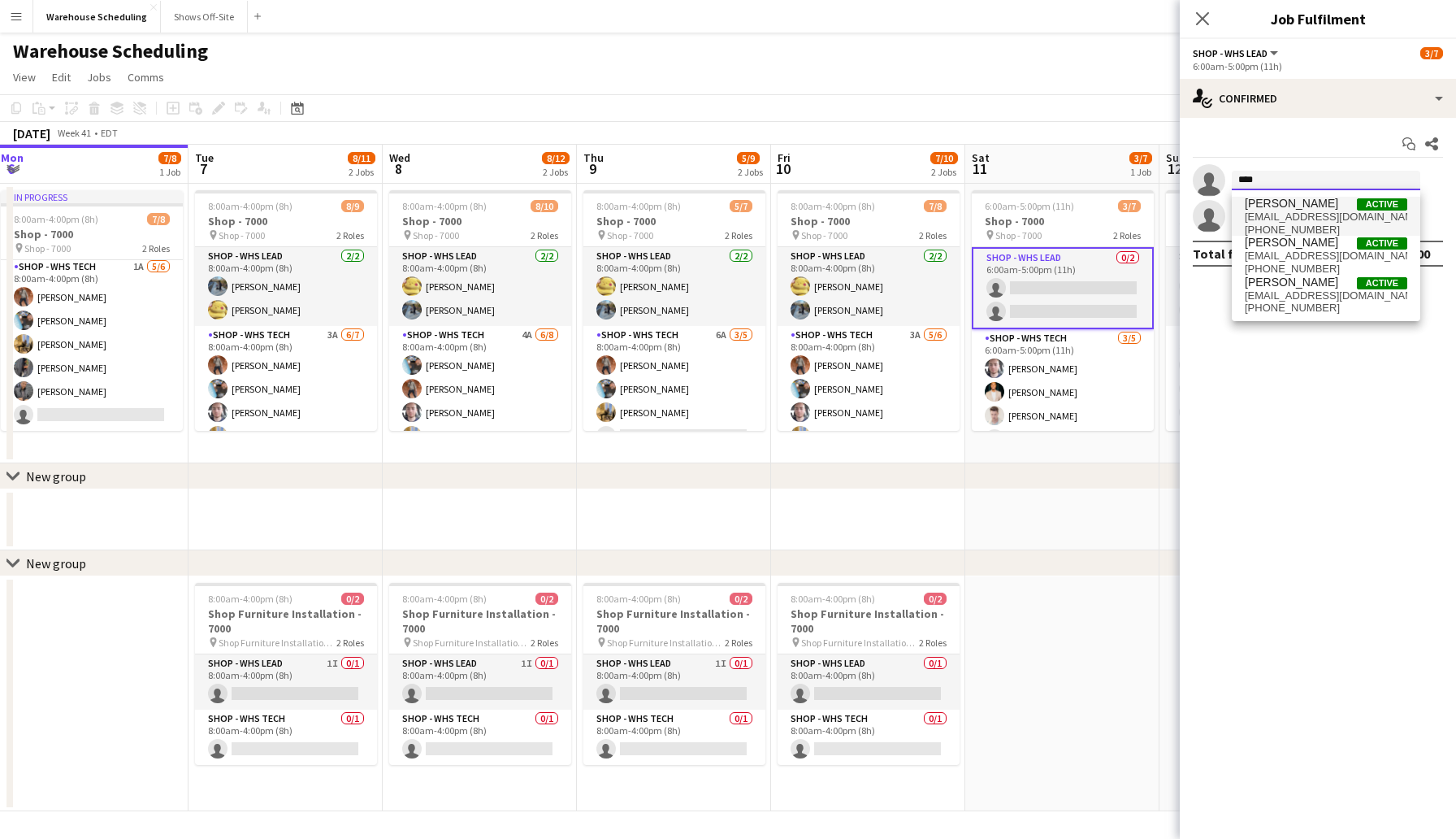
type input "****"
click at [1292, 216] on span "[EMAIL_ADDRESS][DOMAIN_NAME]" at bounding box center [1326, 217] width 163 height 13
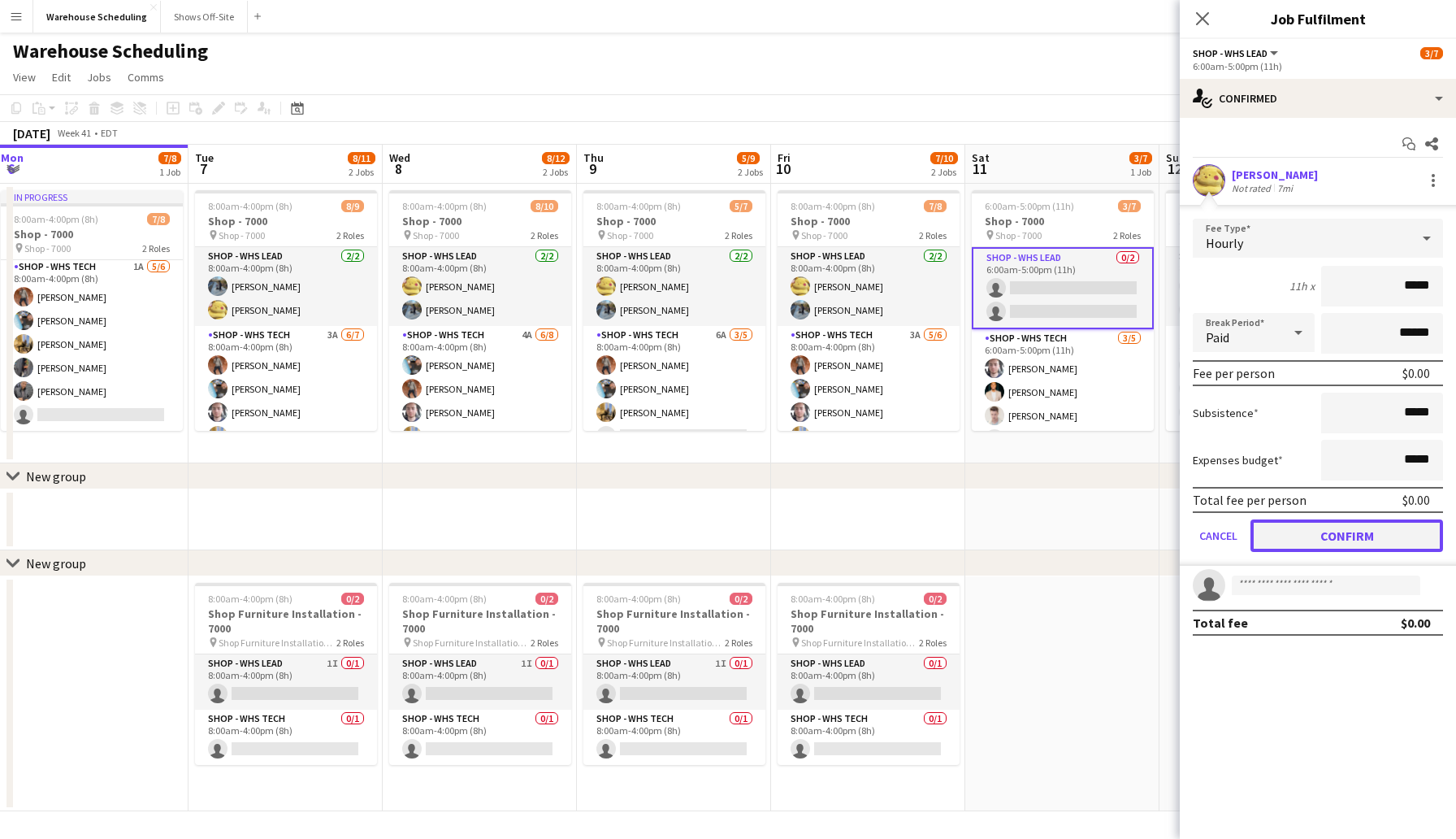
click at [1345, 530] on button "Confirm" at bounding box center [1348, 535] width 193 height 32
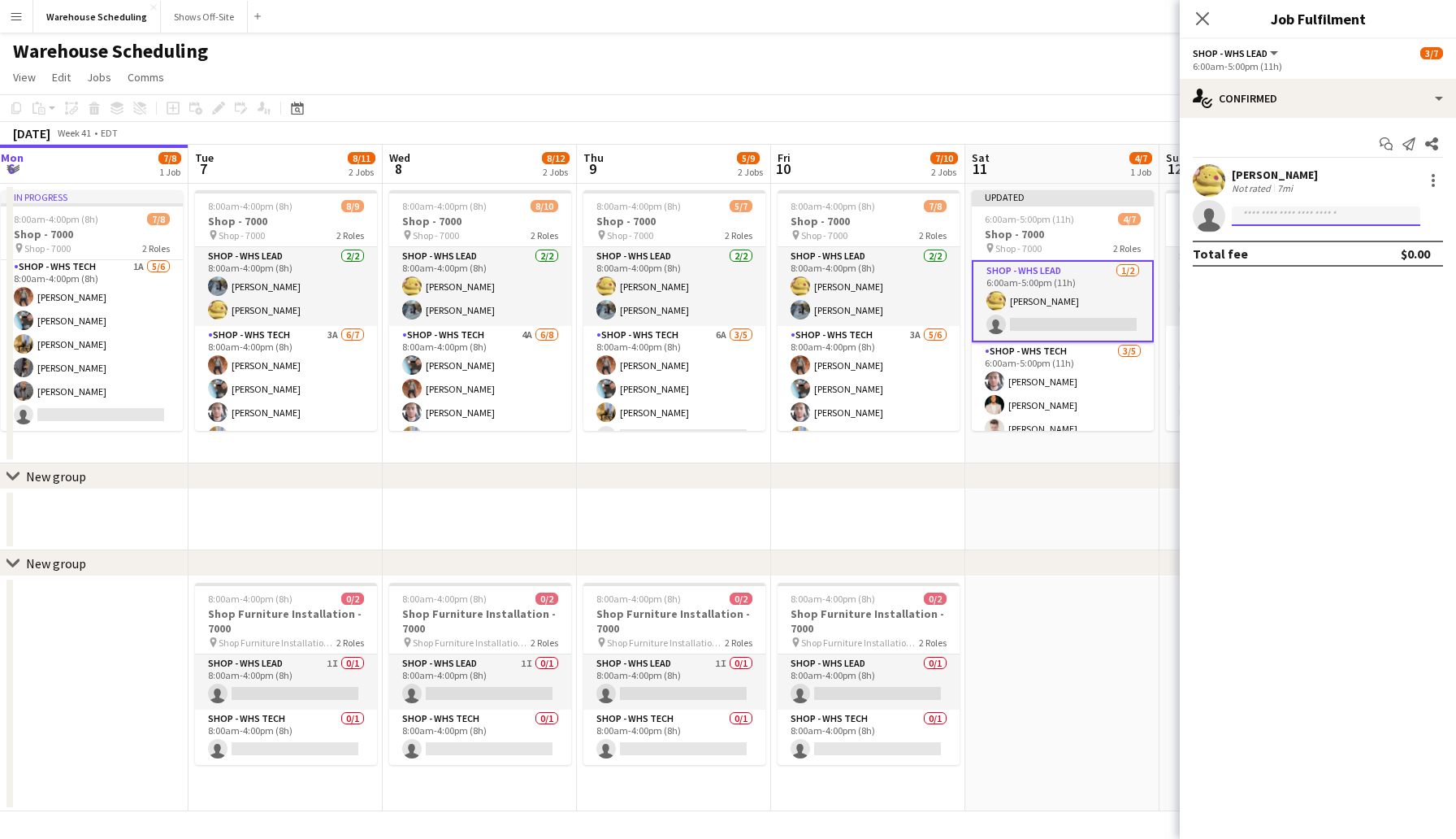
click at [1274, 207] on input at bounding box center [1325, 216] width 188 height 19
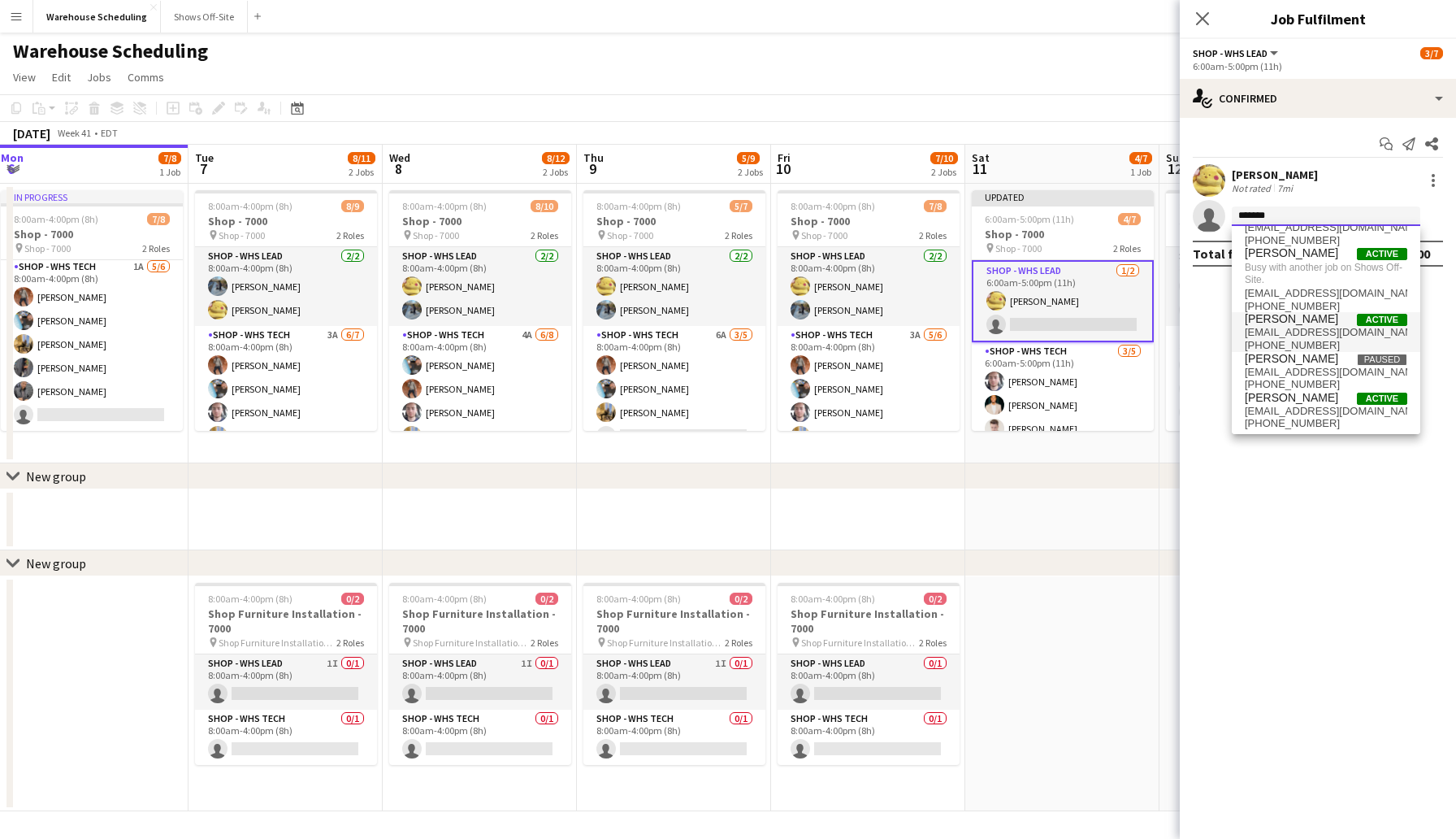
scroll to position [28, 0]
type input "*"
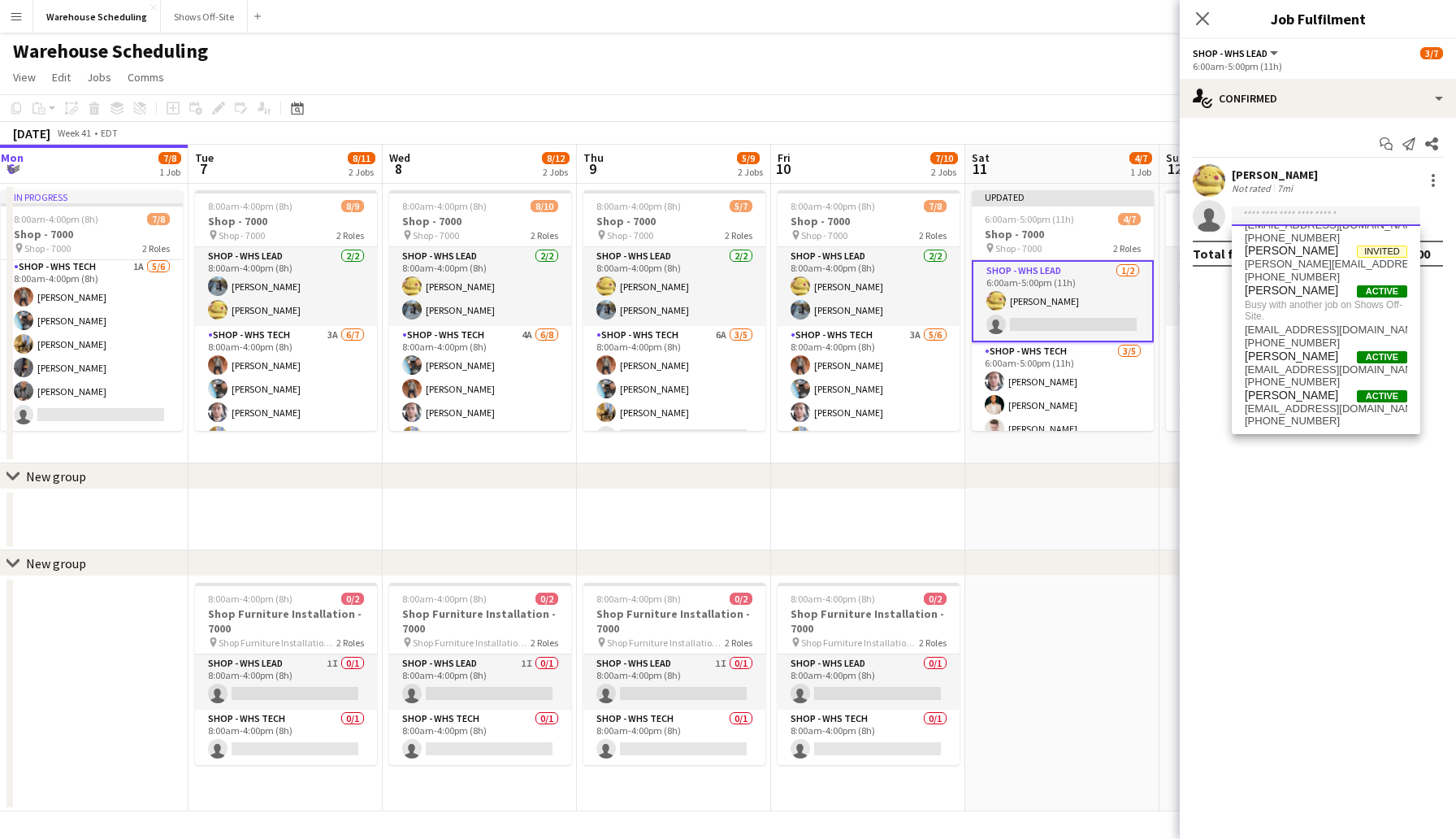
scroll to position [0, 0]
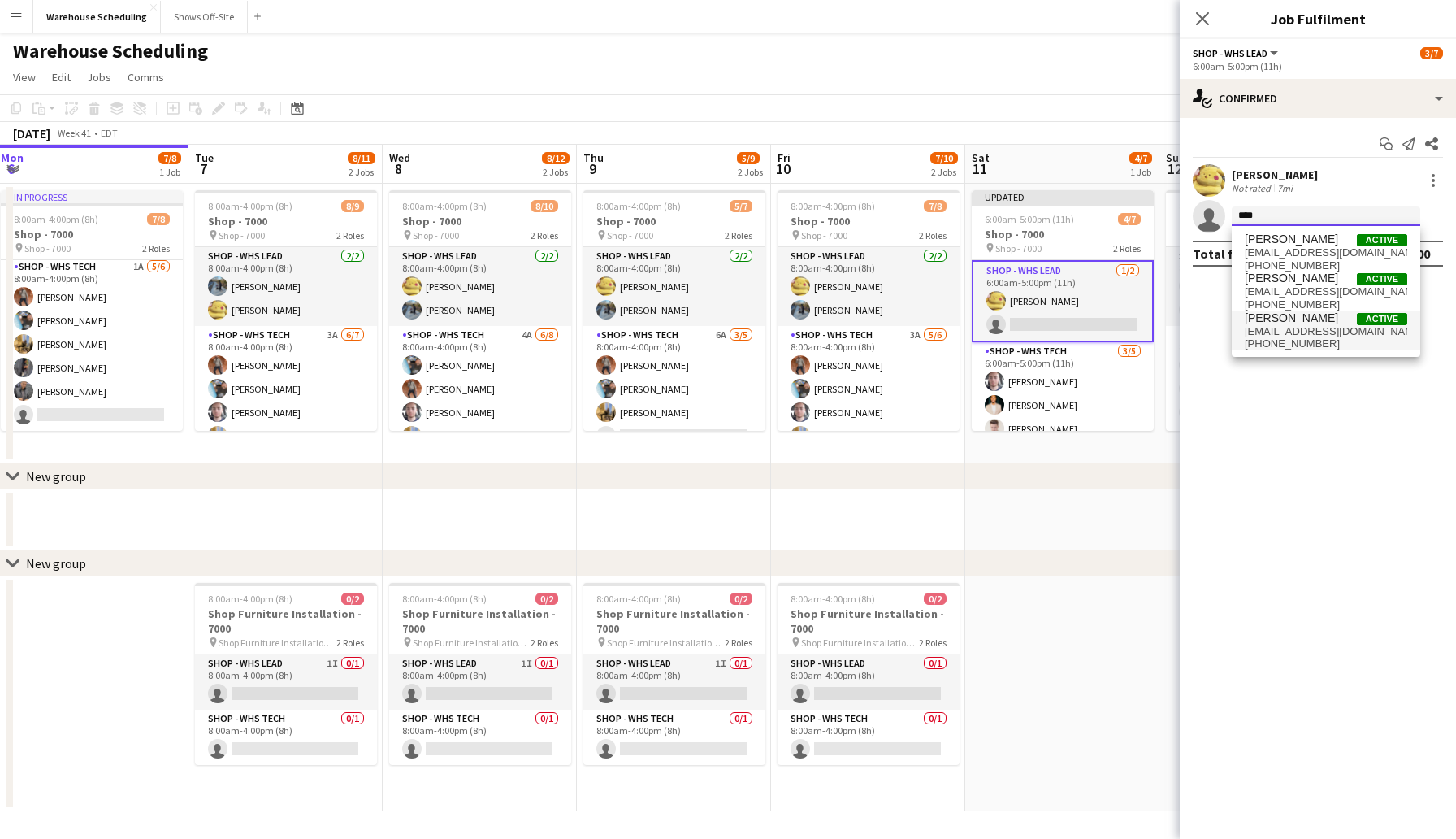
type input "****"
click at [1315, 333] on span "[EMAIL_ADDRESS][DOMAIN_NAME]" at bounding box center [1326, 332] width 163 height 13
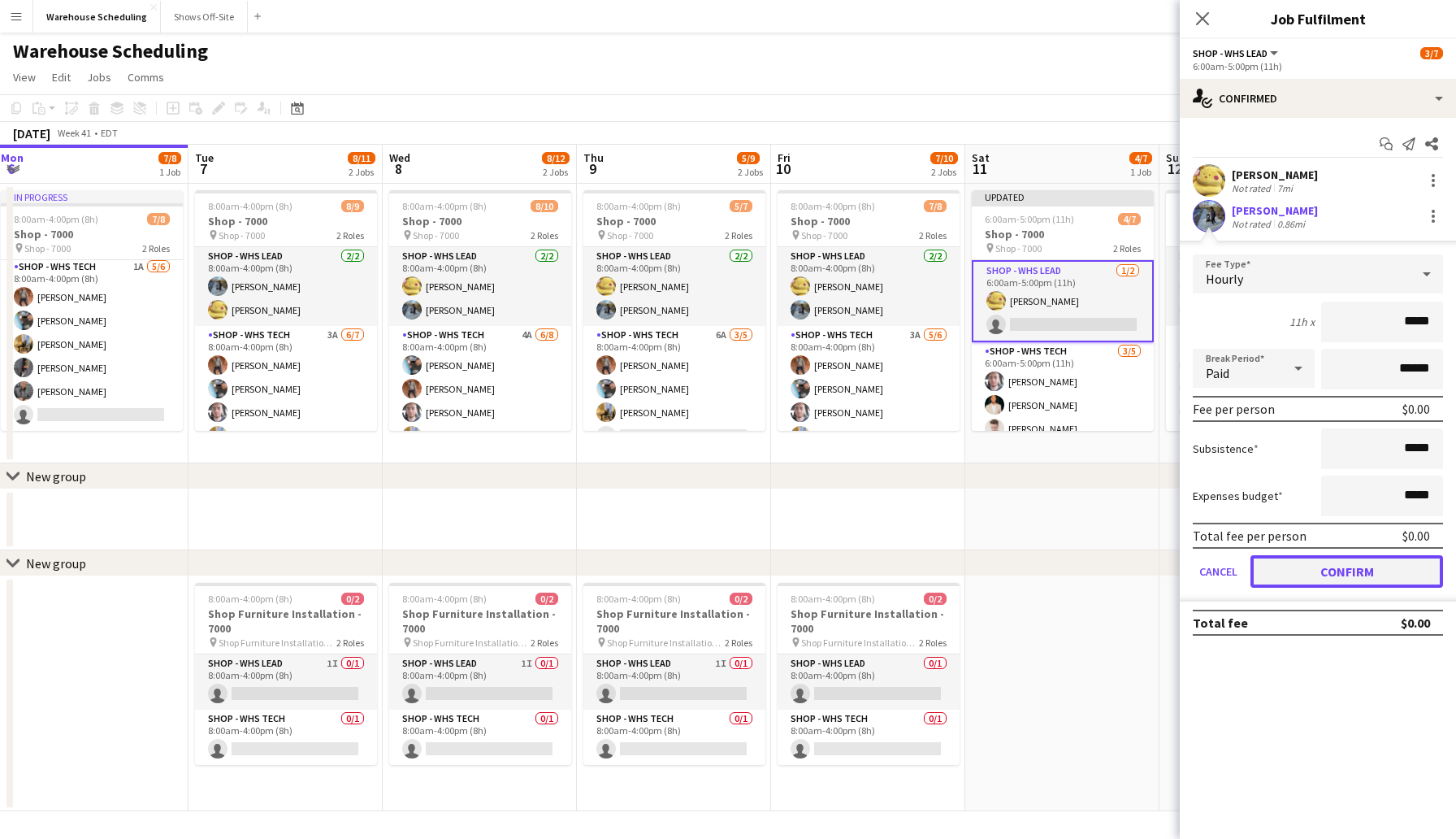
click at [1365, 572] on button "Confirm" at bounding box center [1348, 571] width 193 height 32
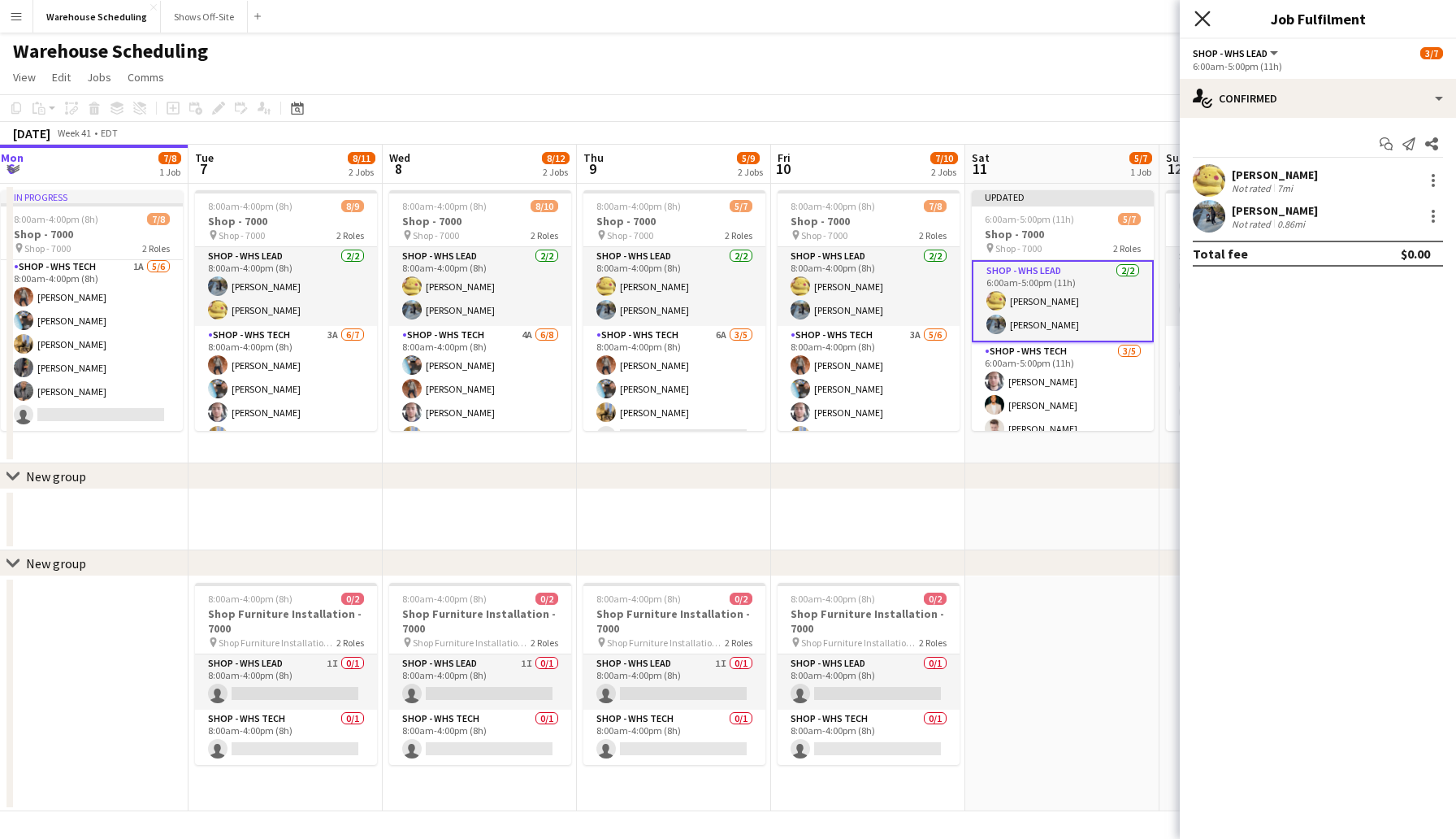
click at [1200, 15] on icon at bounding box center [1202, 17] width 16 height 16
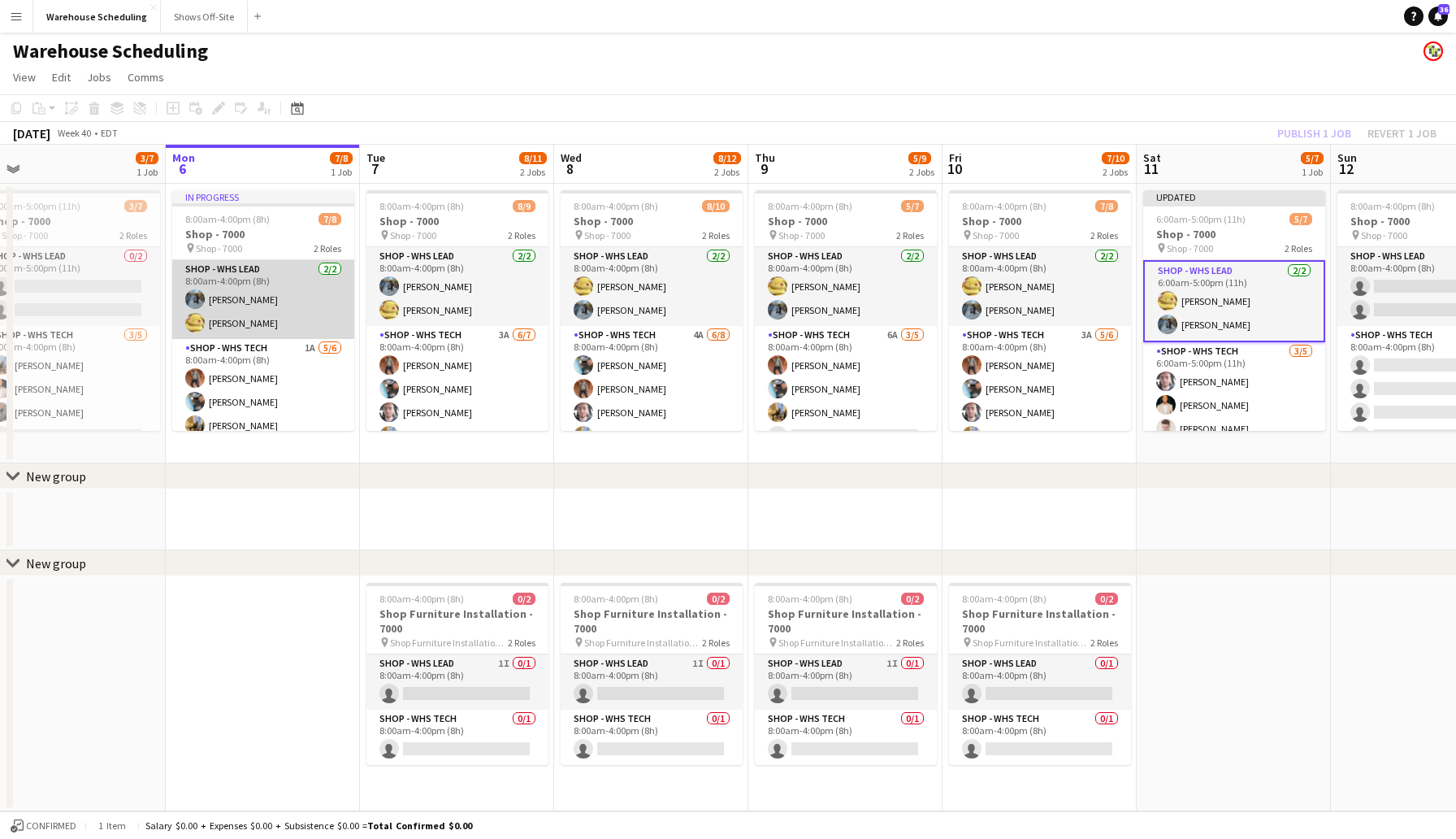
click at [195, 289] on app-user-avatar at bounding box center [195, 299] width 19 height 19
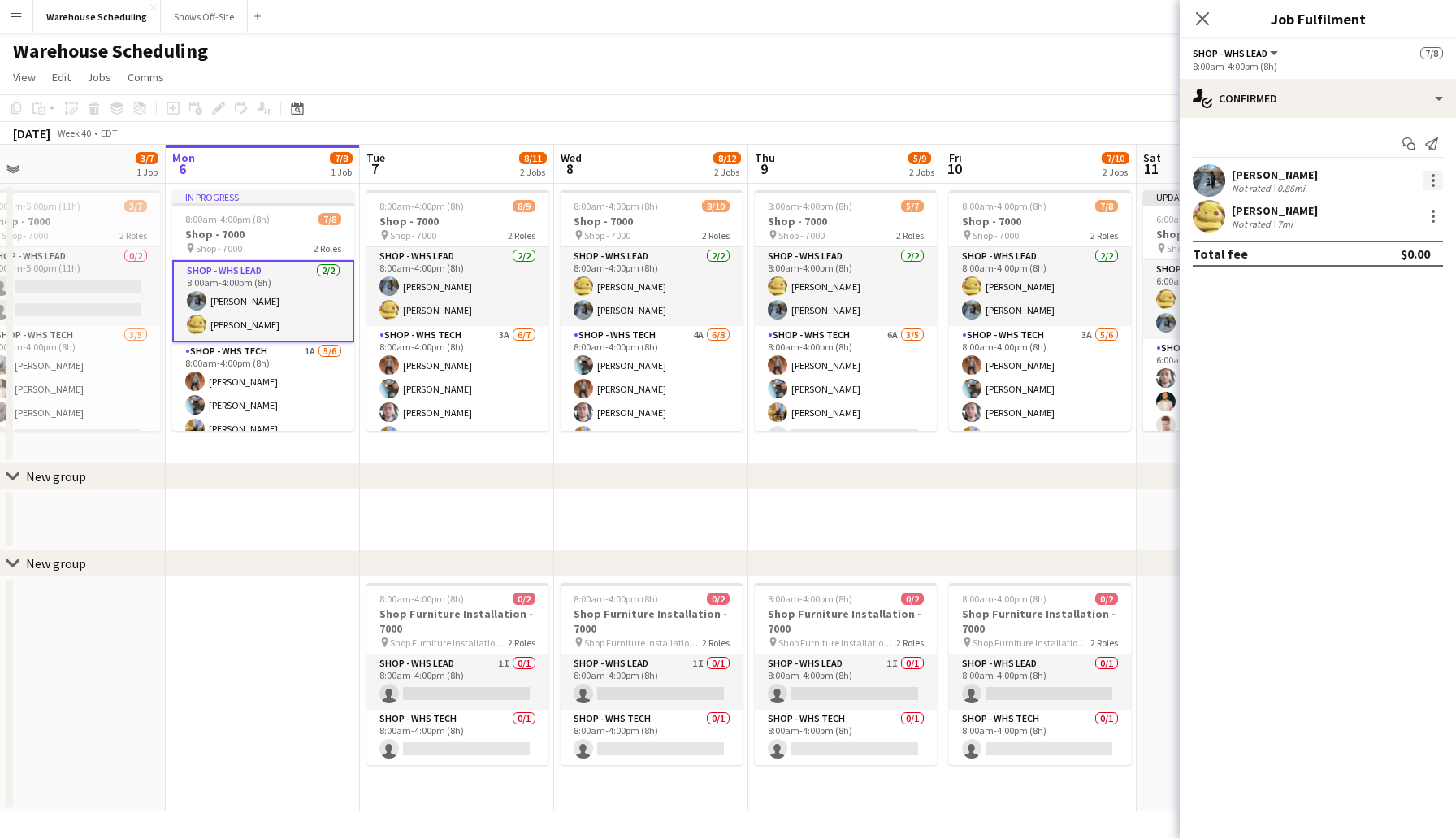
click at [1436, 175] on div at bounding box center [1433, 180] width 19 height 19
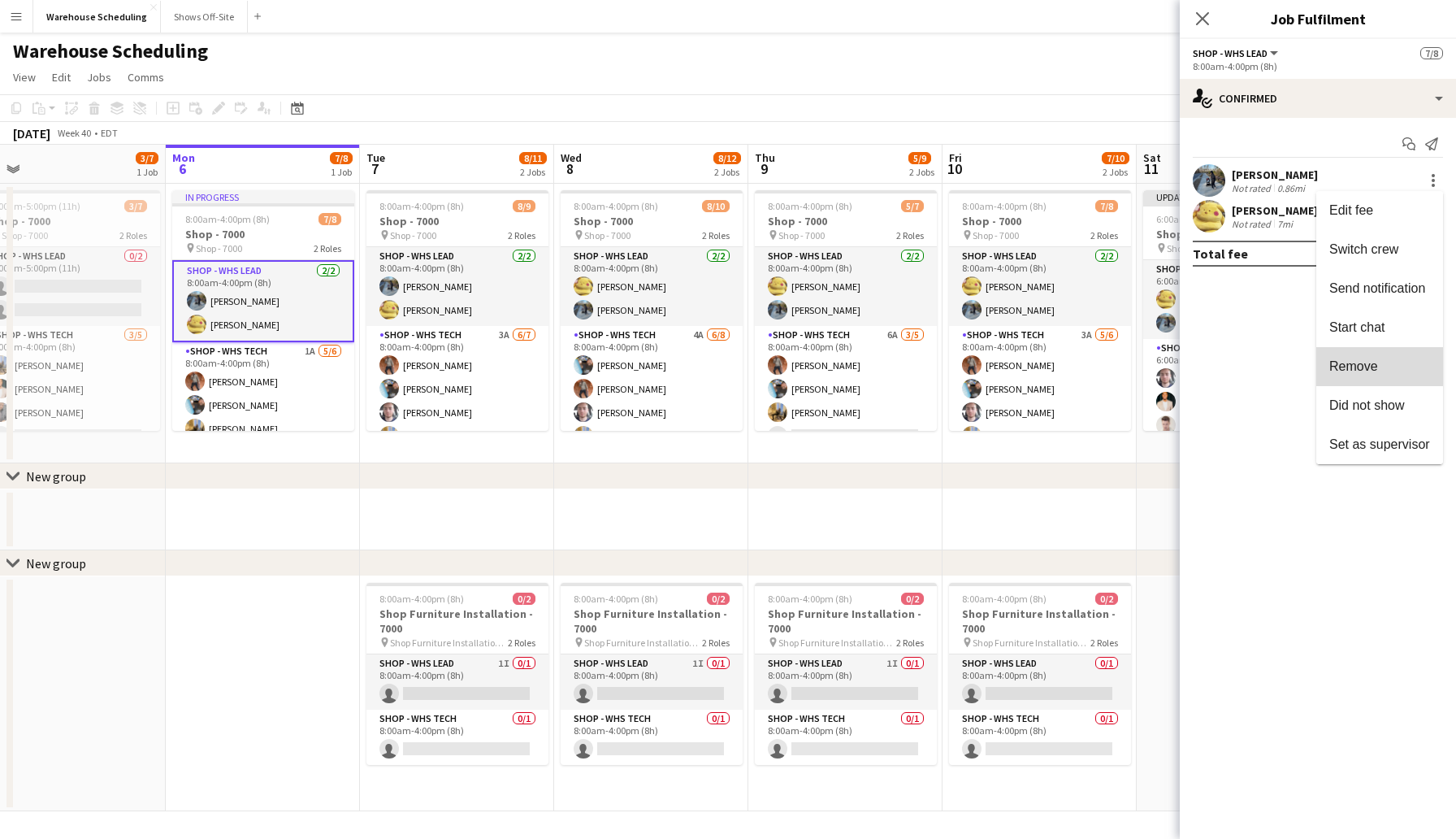
click at [1368, 363] on span "Remove" at bounding box center [1354, 366] width 49 height 14
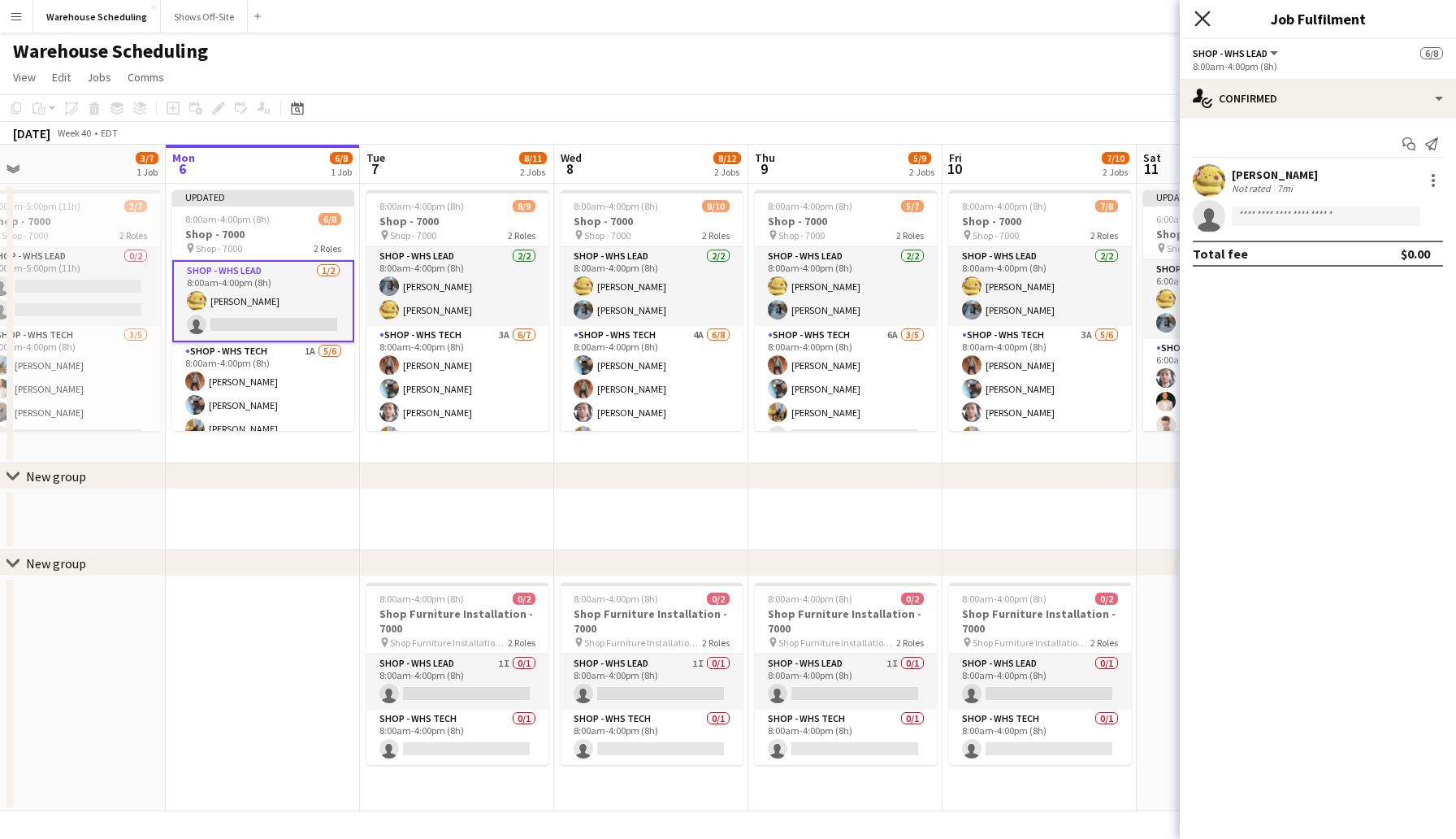
click at [1198, 17] on icon "Close pop-in" at bounding box center [1202, 17] width 16 height 16
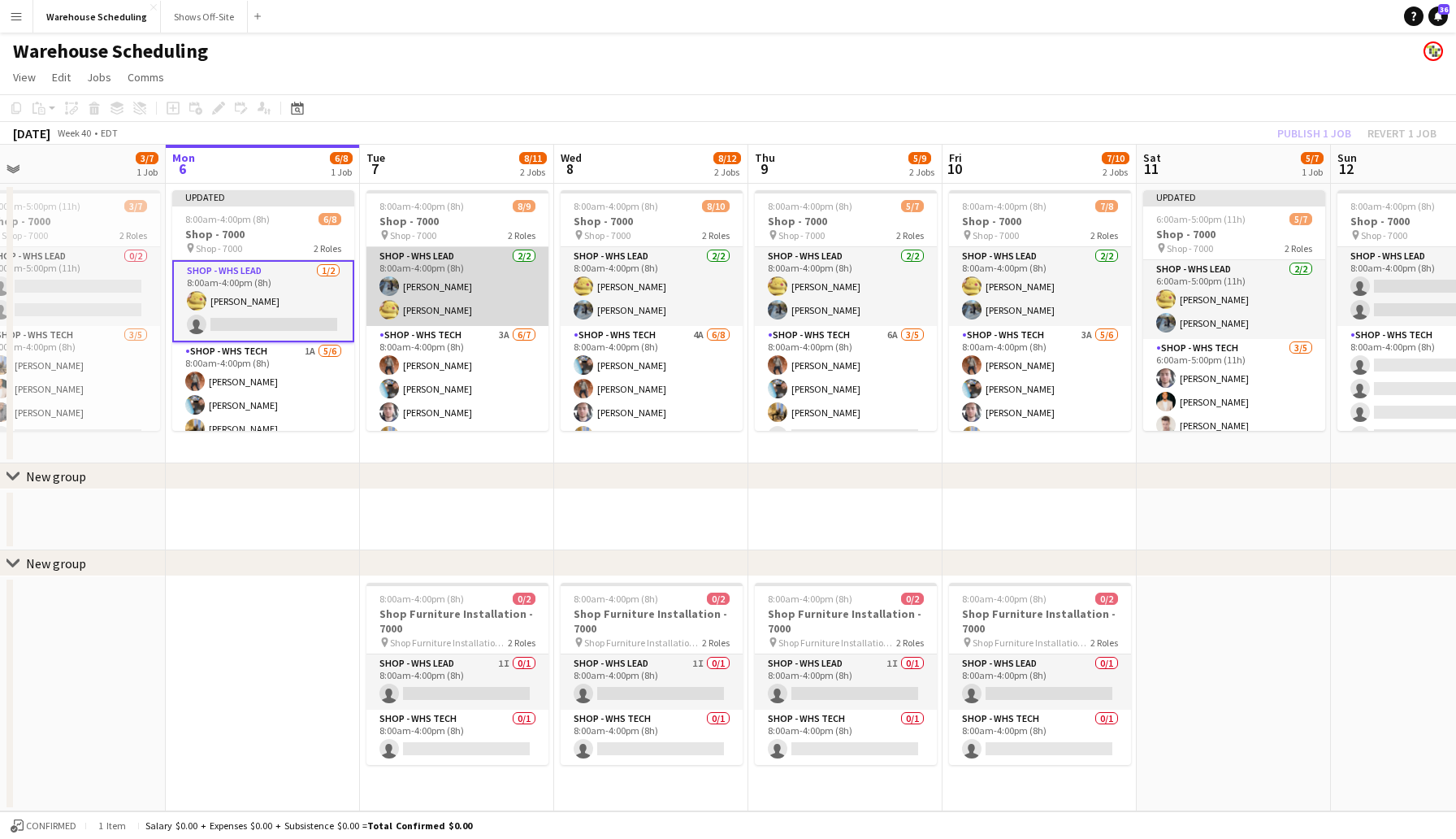
click at [417, 291] on app-card-role "Shop - WHS Lead [DATE] 8:00am-4:00pm (8h) [PERSON_NAME] [PERSON_NAME]" at bounding box center [458, 287] width 182 height 79
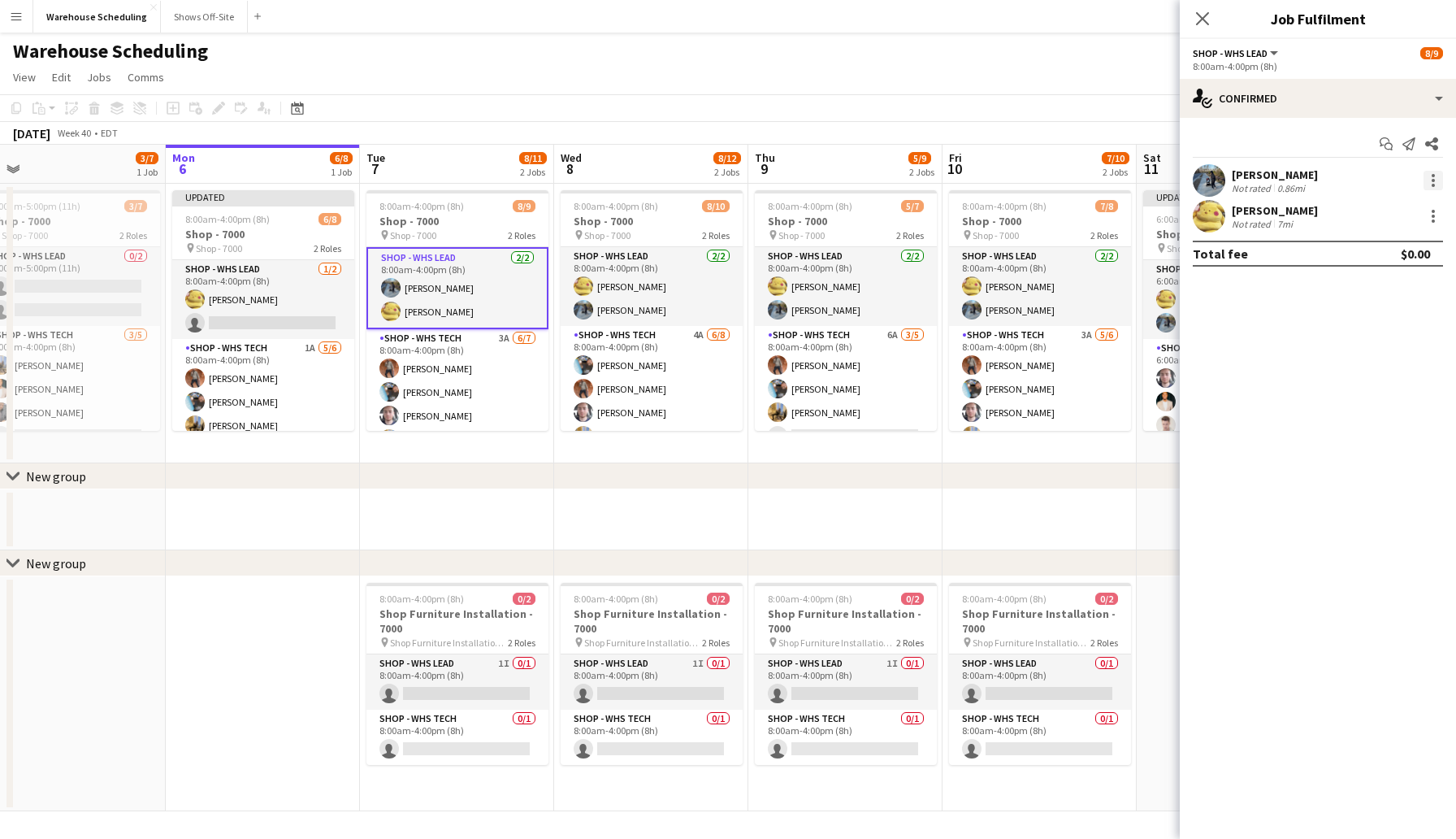
click at [1432, 177] on div at bounding box center [1433, 180] width 19 height 19
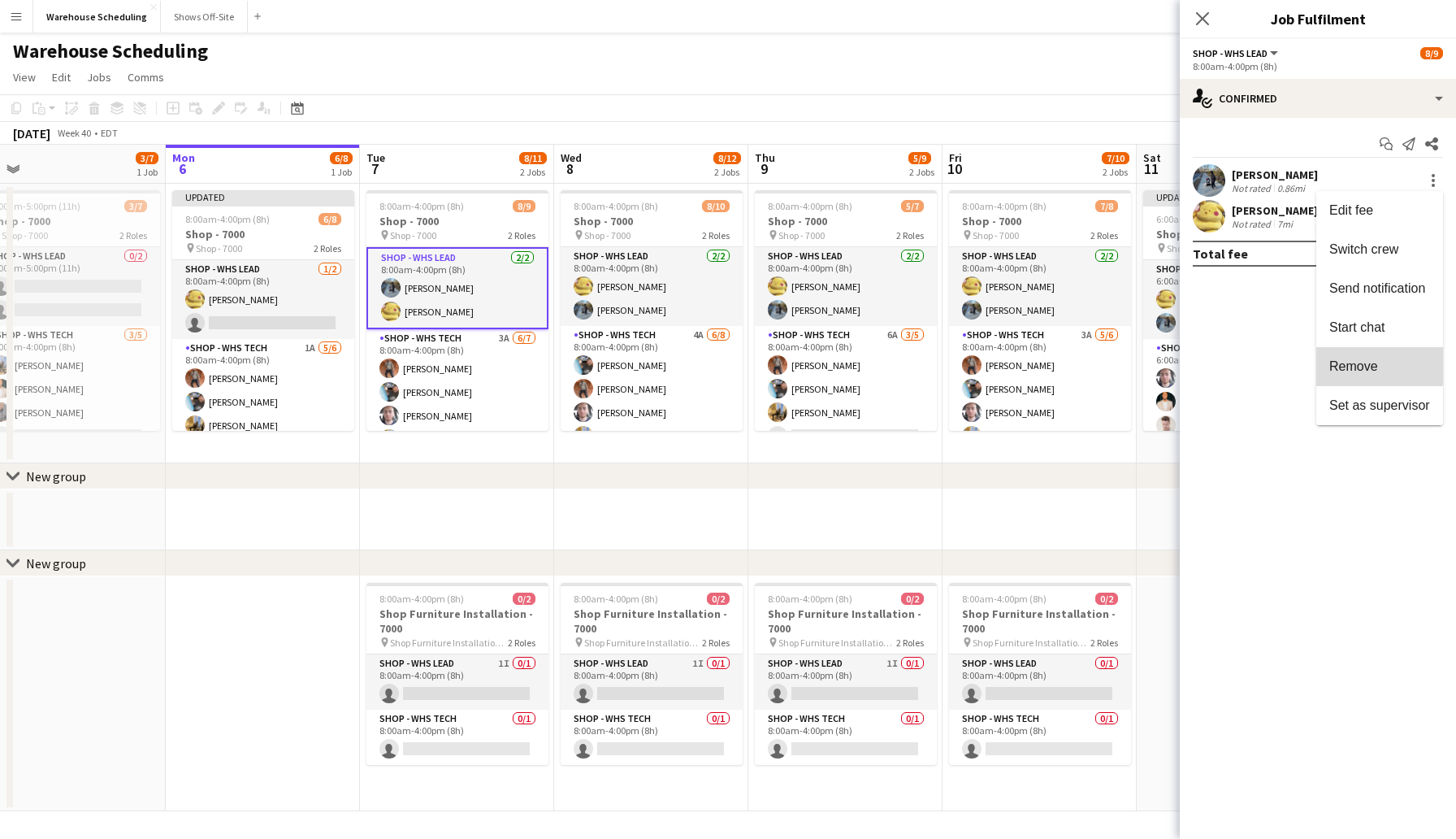
click at [1358, 361] on span "Remove" at bounding box center [1354, 366] width 49 height 14
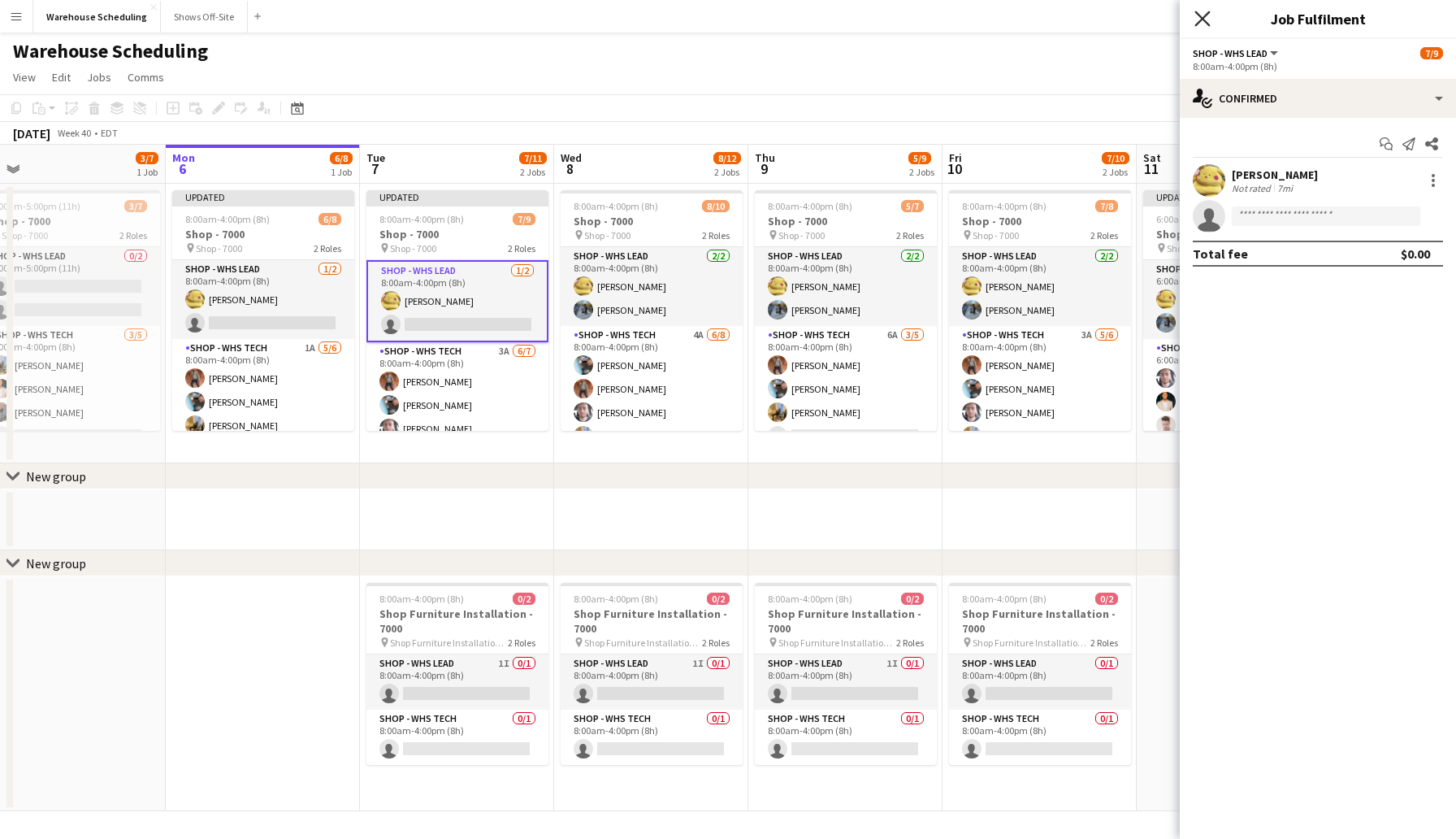
click at [1204, 17] on icon at bounding box center [1202, 17] width 16 height 16
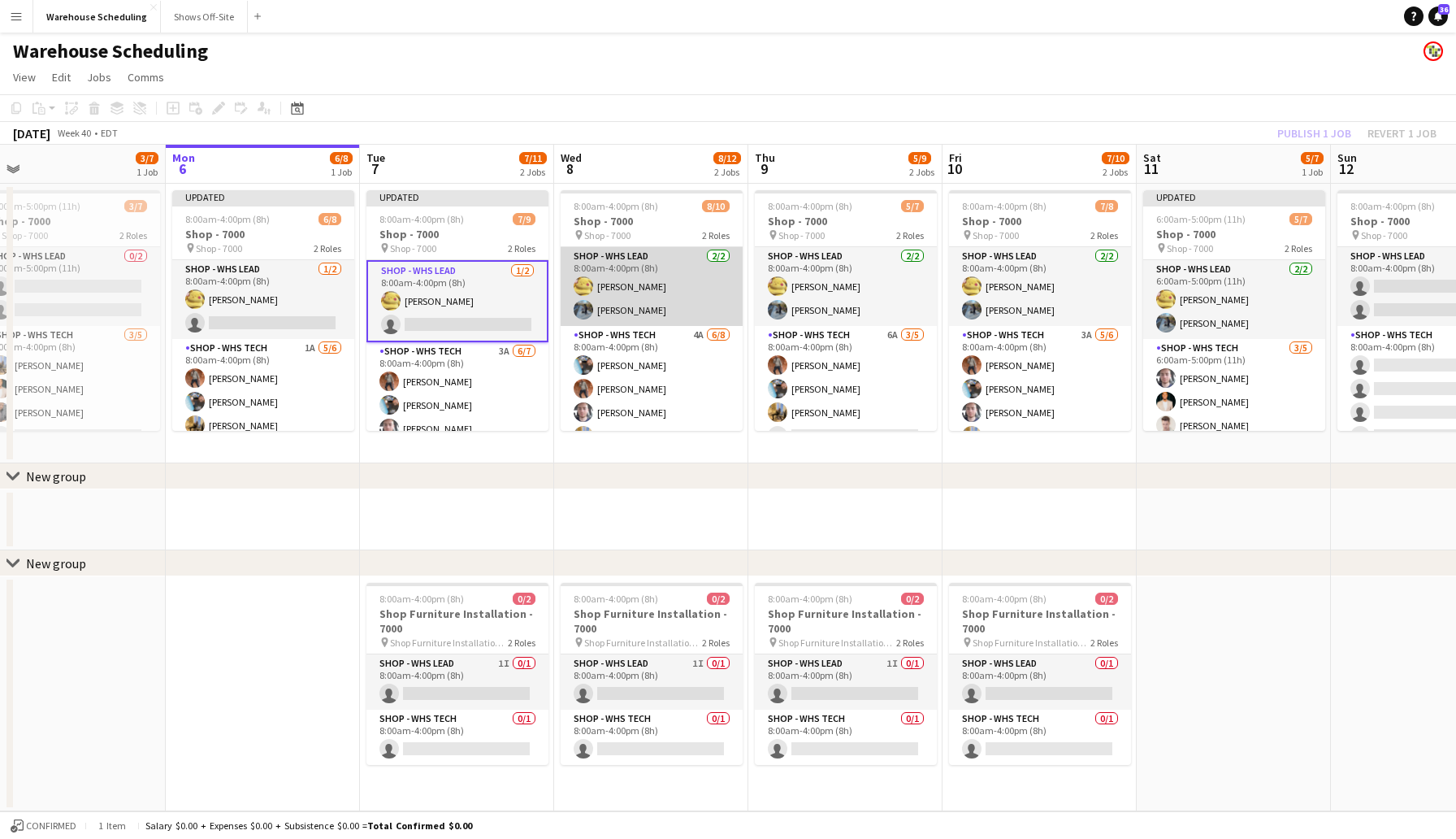
click at [624, 315] on app-card-role "Shop - WHS Lead [DATE] 8:00am-4:00pm (8h) [PERSON_NAME] [PERSON_NAME]" at bounding box center [652, 287] width 182 height 79
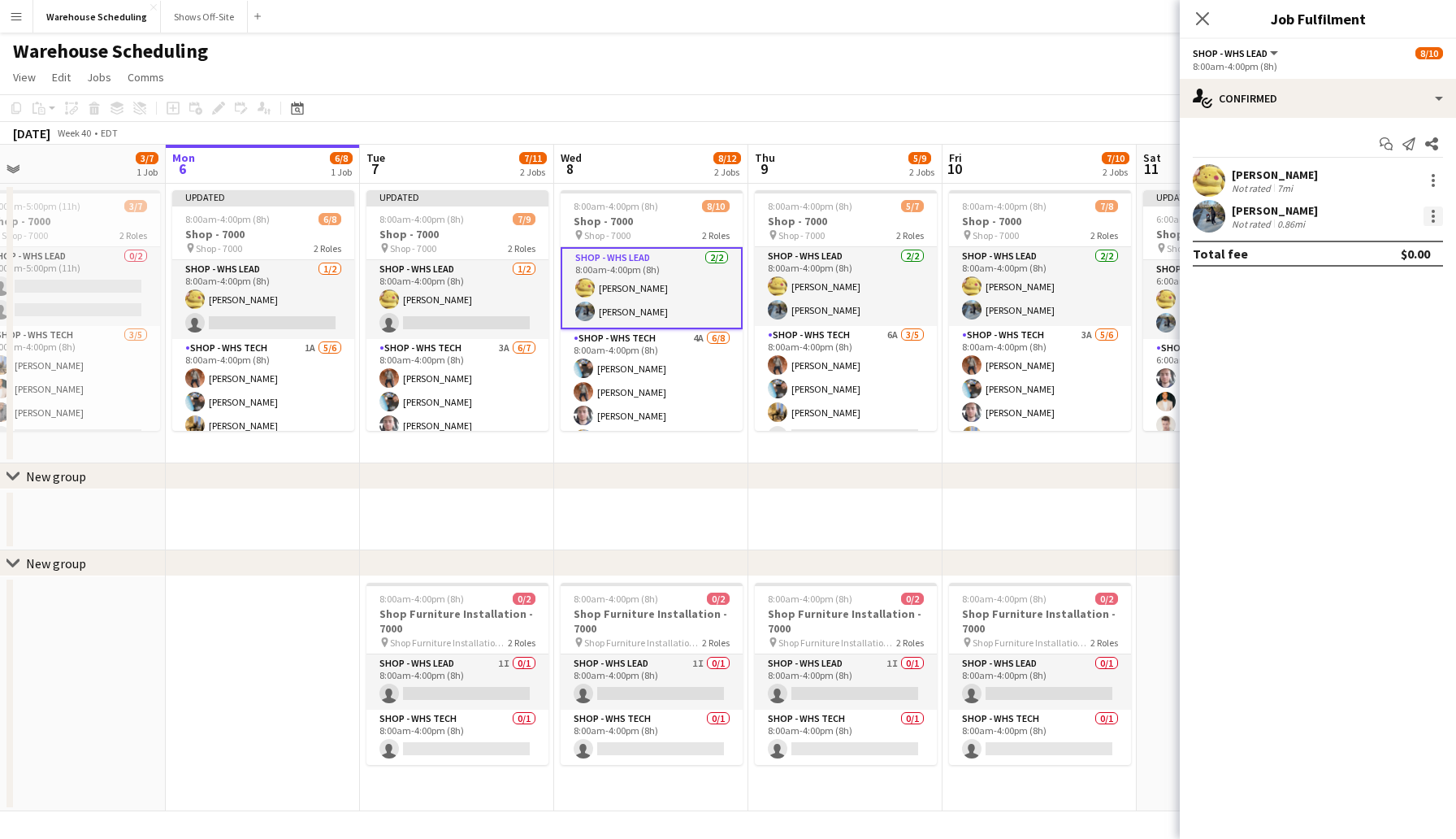
click at [1431, 217] on div at bounding box center [1433, 216] width 19 height 19
click at [1365, 403] on span "Remove" at bounding box center [1354, 402] width 49 height 14
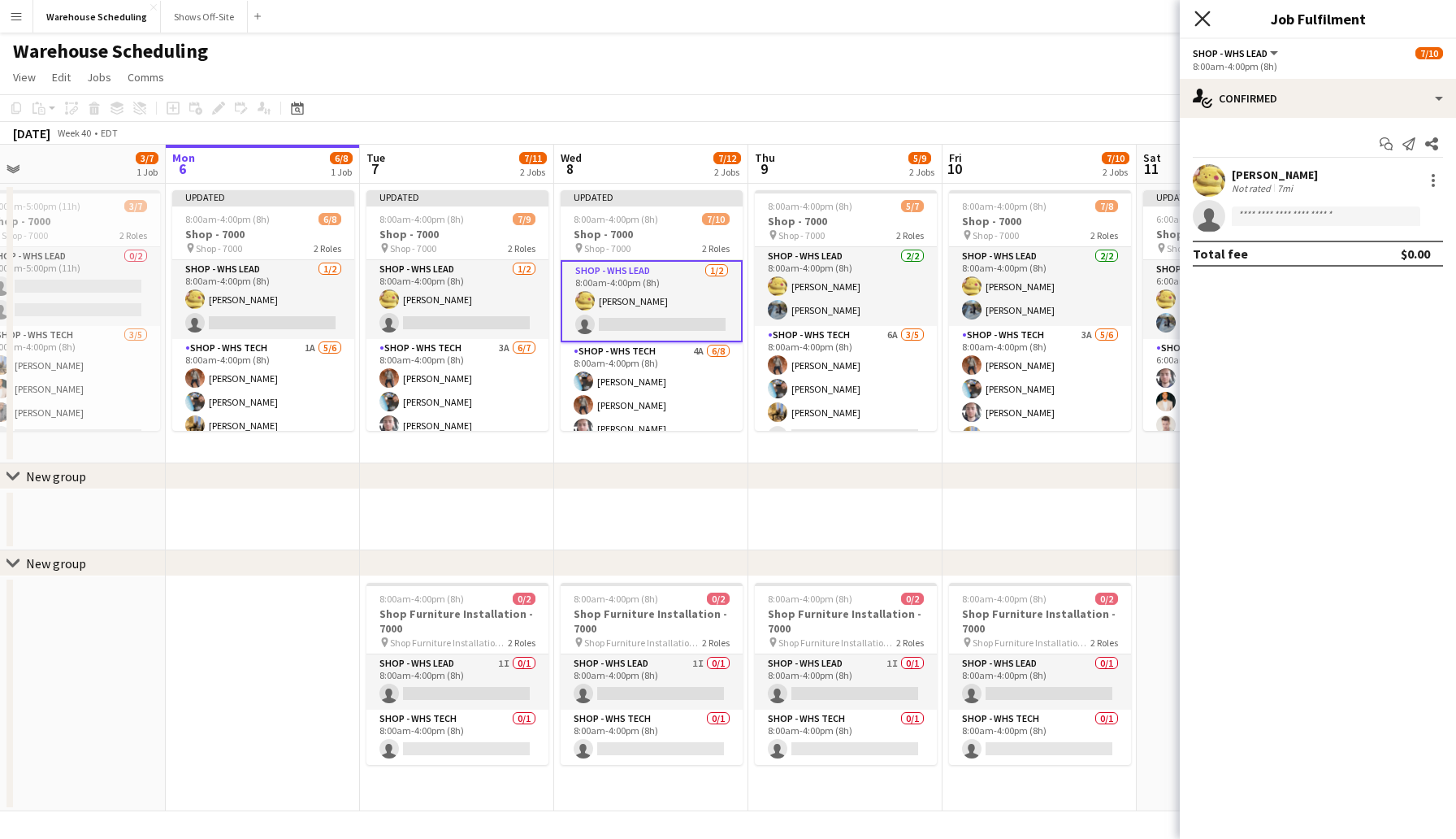
click at [1202, 14] on icon "Close pop-in" at bounding box center [1202, 17] width 16 height 16
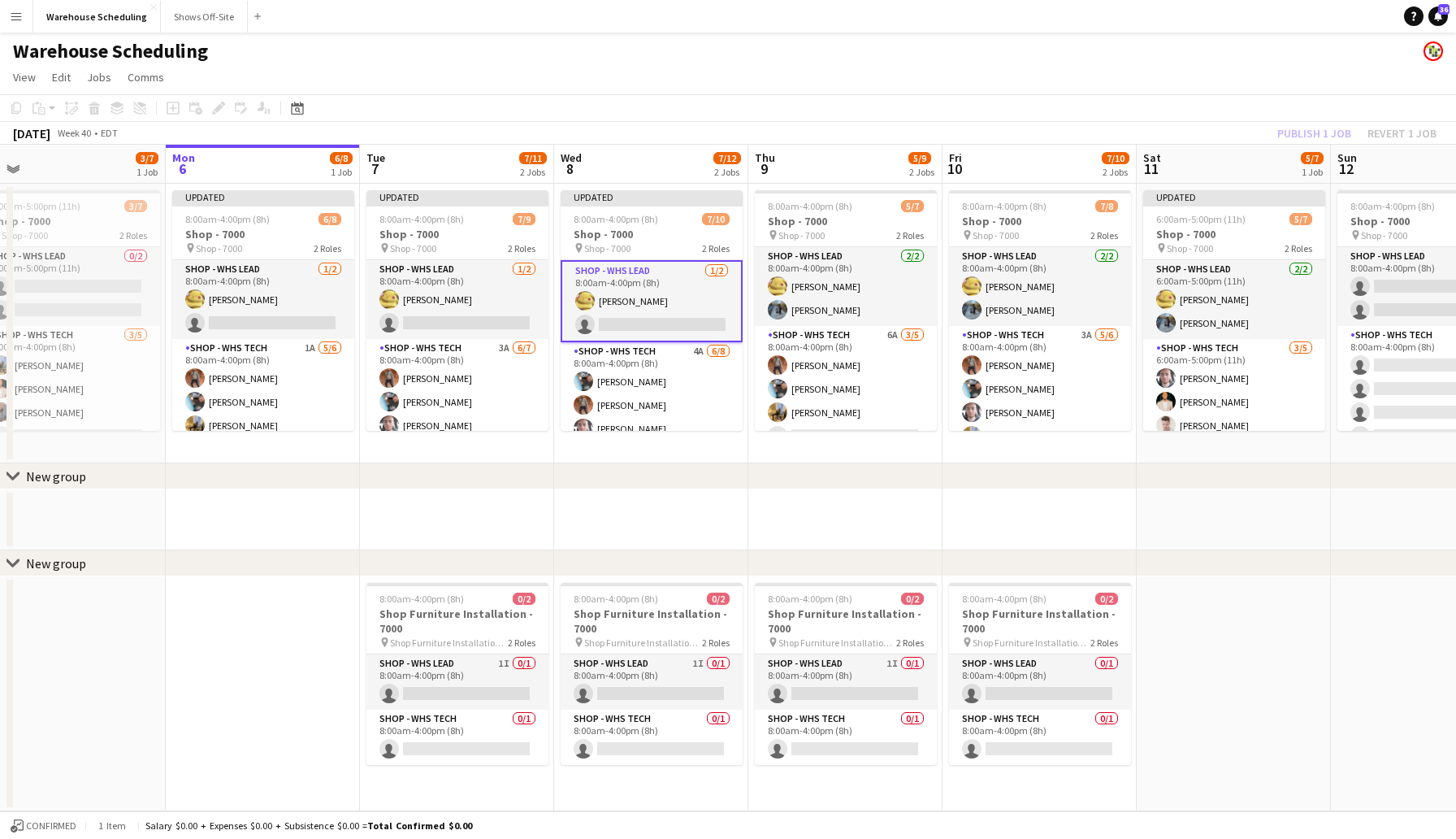
click at [1084, 84] on app-page-menu "View Day view expanded Day view collapsed Month view Date picker Jump to [DATE]…" at bounding box center [728, 79] width 1456 height 31
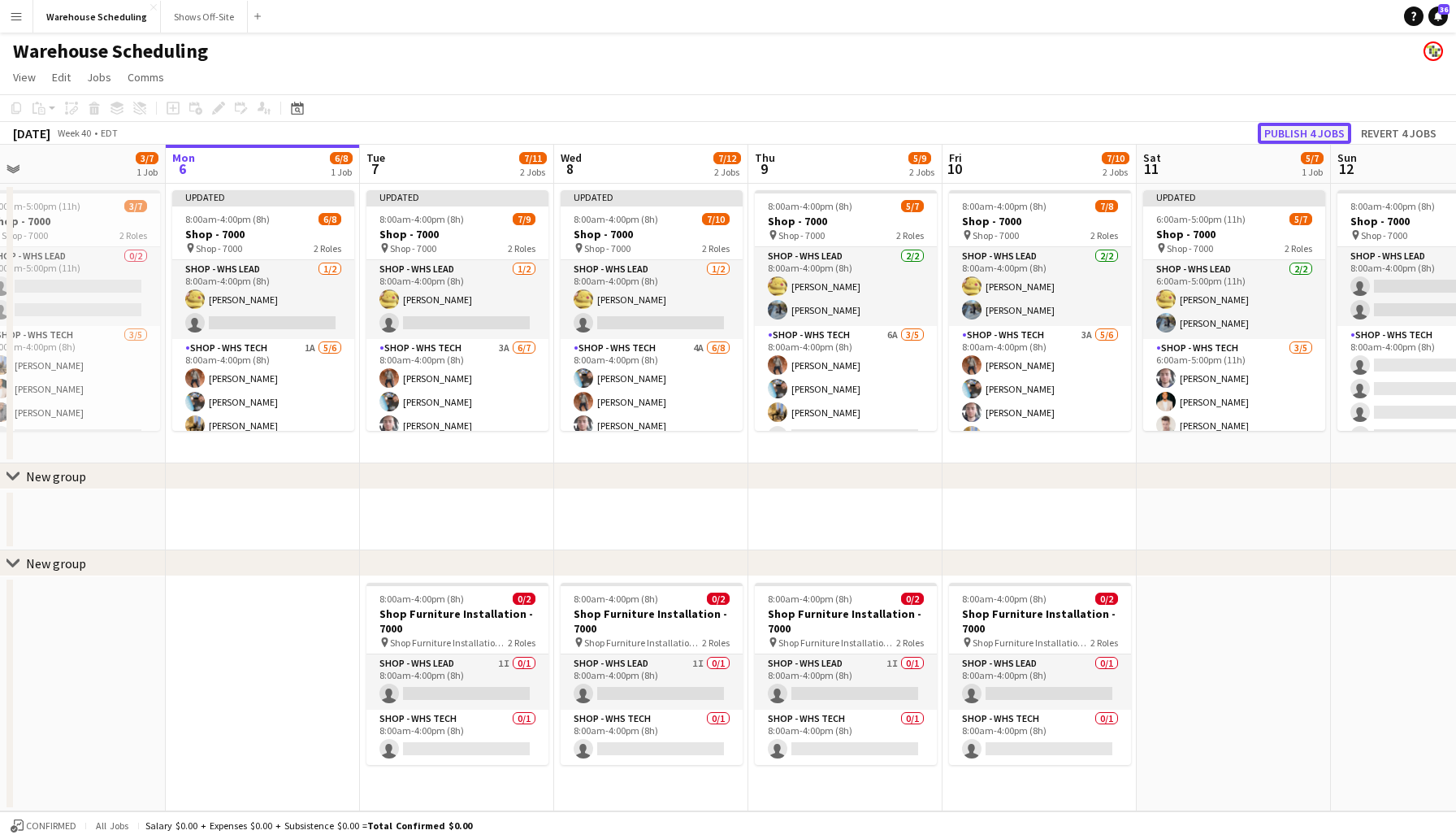
click at [1296, 130] on button "Publish 4 jobs" at bounding box center [1305, 133] width 94 height 21
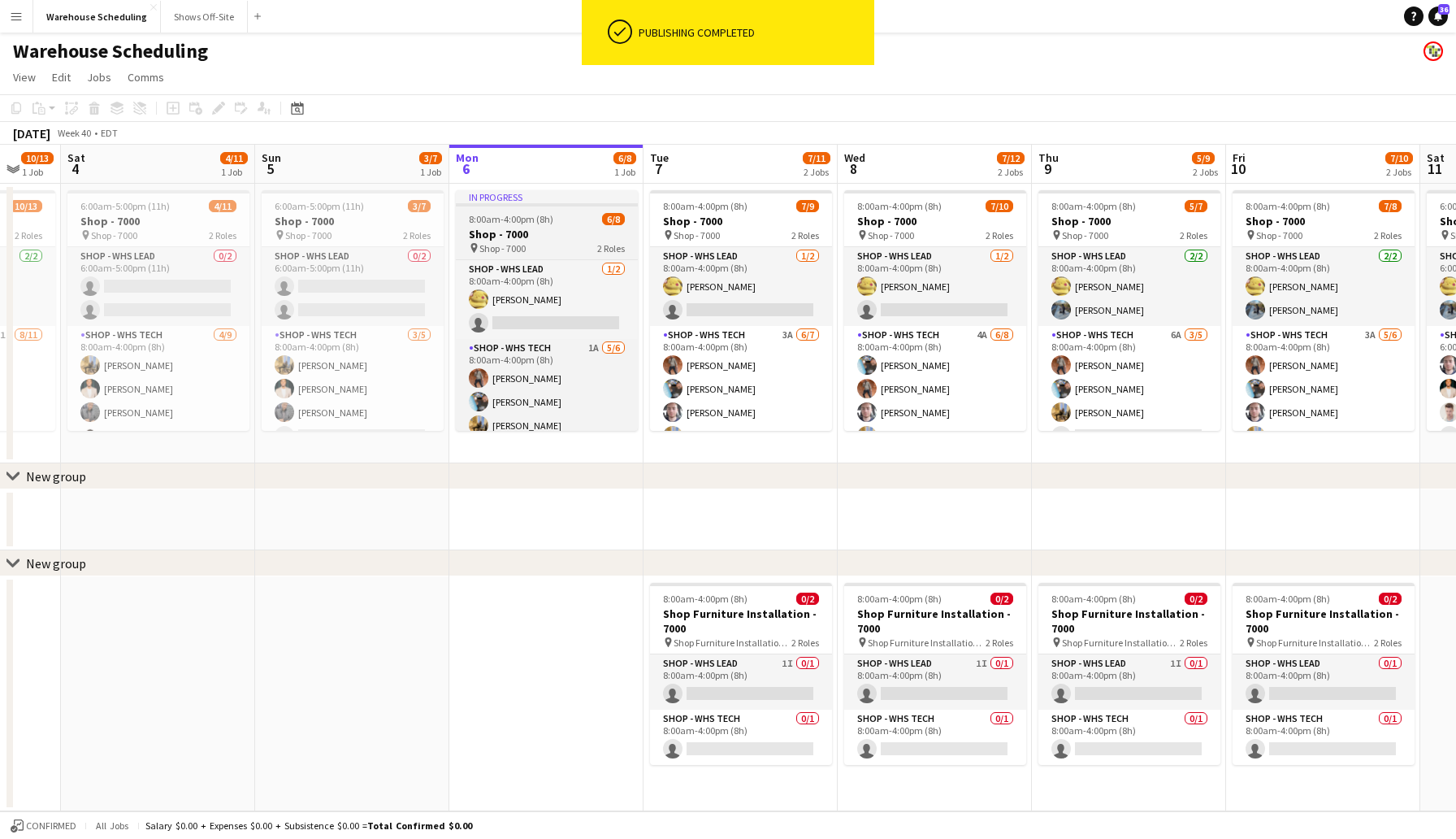
scroll to position [0, 507]
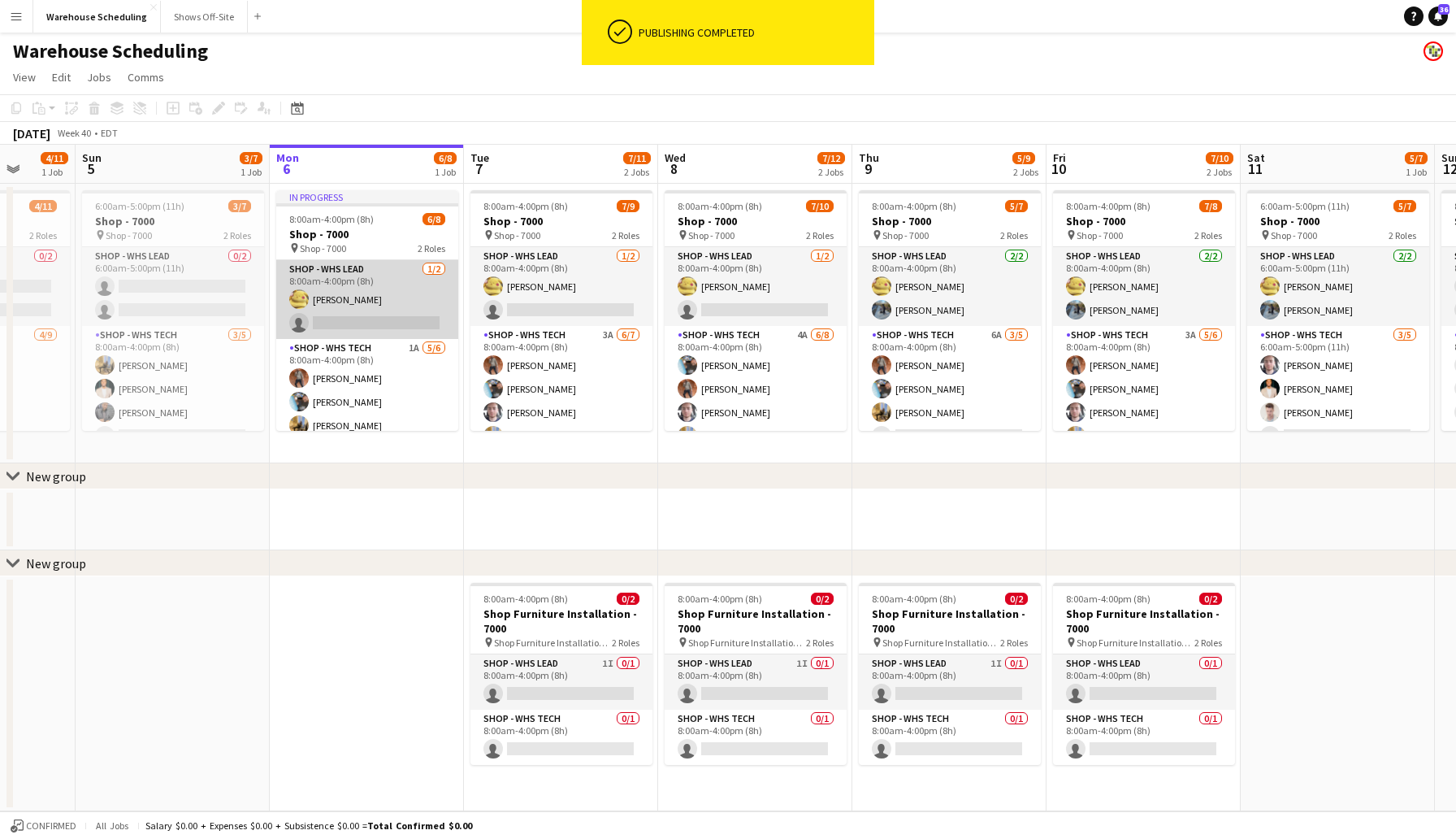
click at [355, 300] on app-card-role "Shop - WHS Lead [DATE] 8:00am-4:00pm (8h) [PERSON_NAME] single-neutral-actions" at bounding box center [368, 300] width 182 height 79
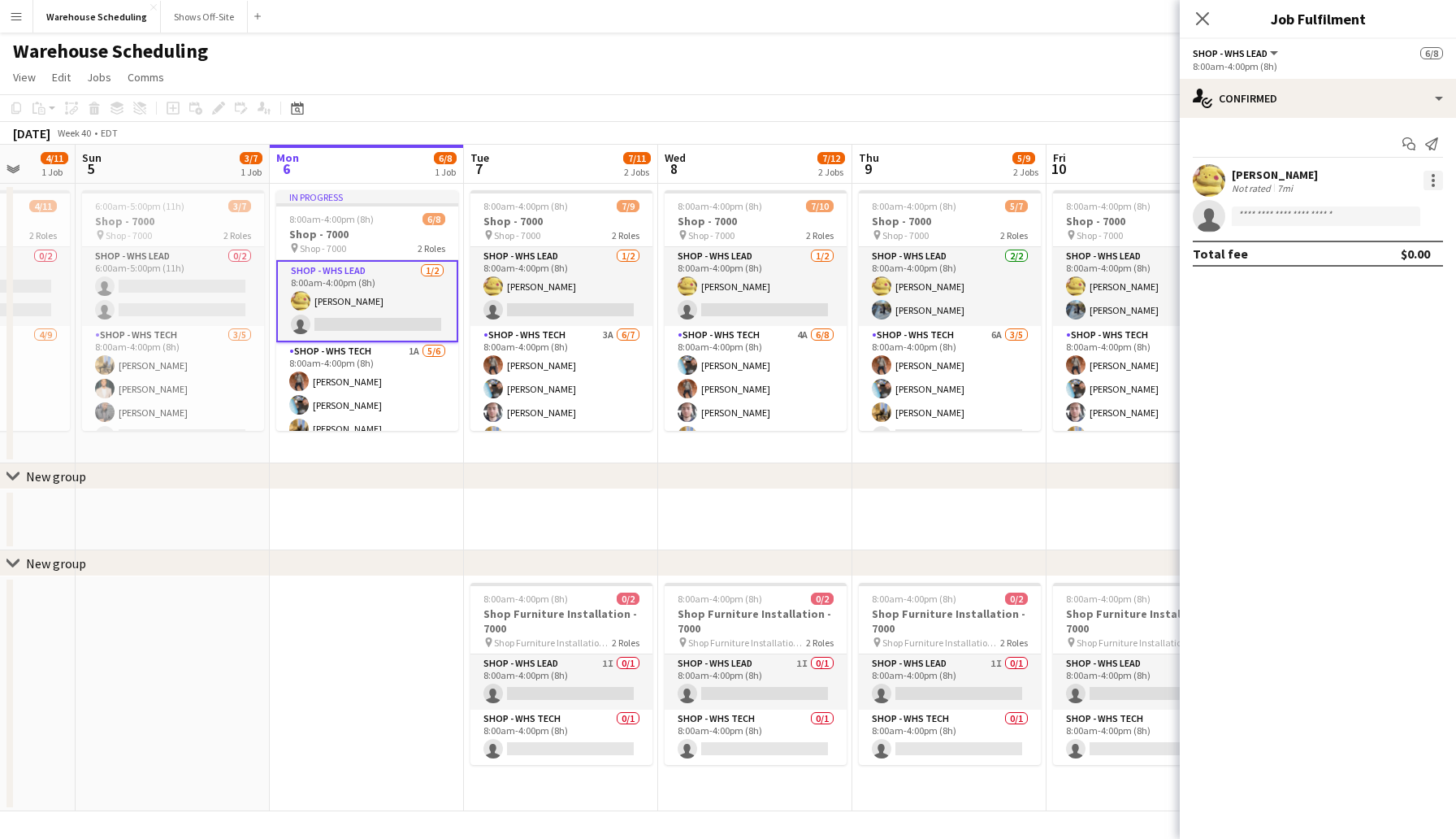
click at [1435, 179] on div at bounding box center [1434, 181] width 4 height 4
click at [1359, 374] on button "Remove" at bounding box center [1380, 367] width 127 height 39
click at [1201, 6] on div "Close pop-in" at bounding box center [1203, 18] width 46 height 38
click at [1201, 11] on icon "Close pop-in" at bounding box center [1202, 17] width 16 height 16
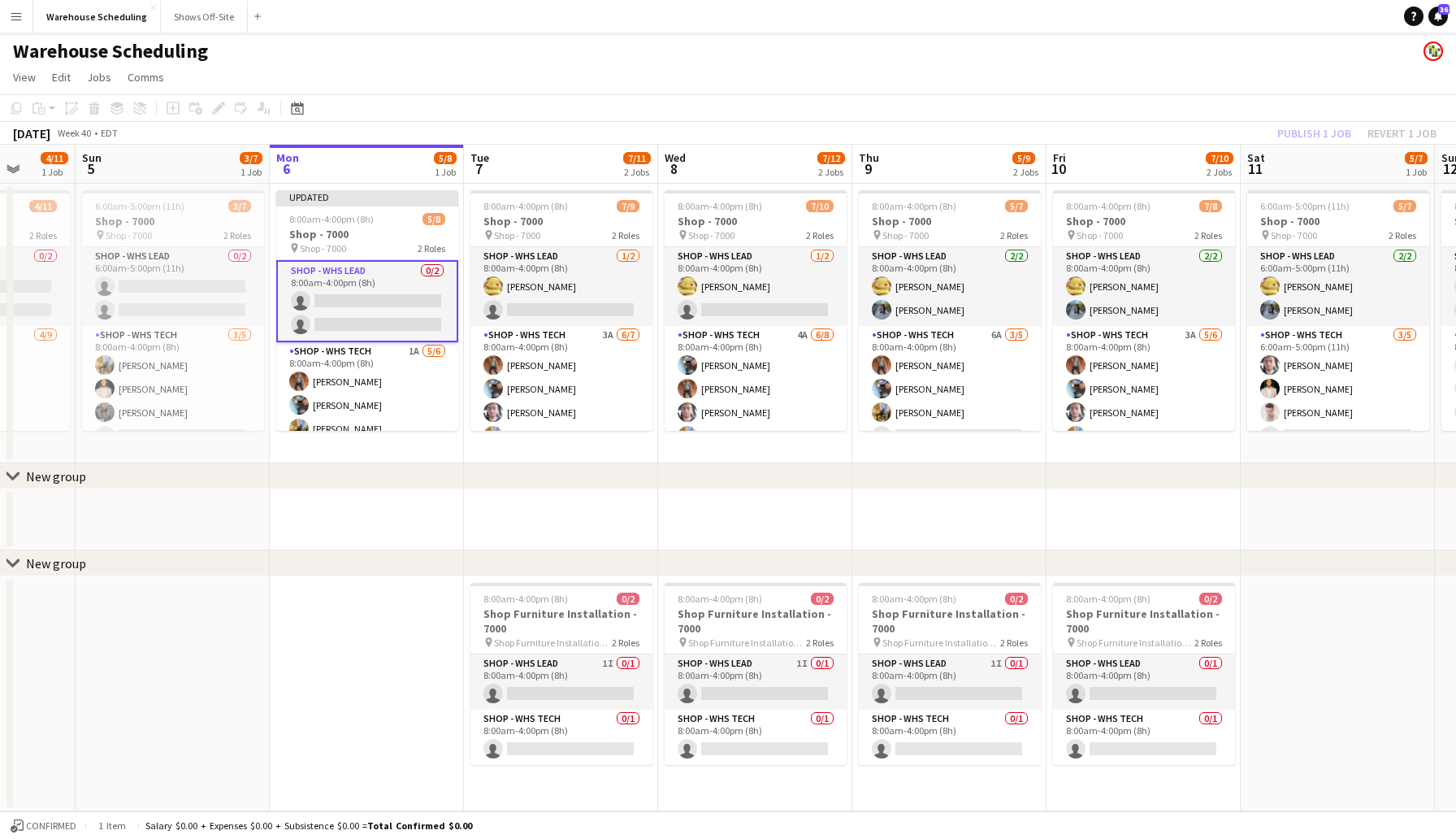
click at [1265, 108] on app-toolbar "Copy Paste Paste Command V Paste with crew Command Shift V Paste linked Job [GE…" at bounding box center [728, 108] width 1456 height 28
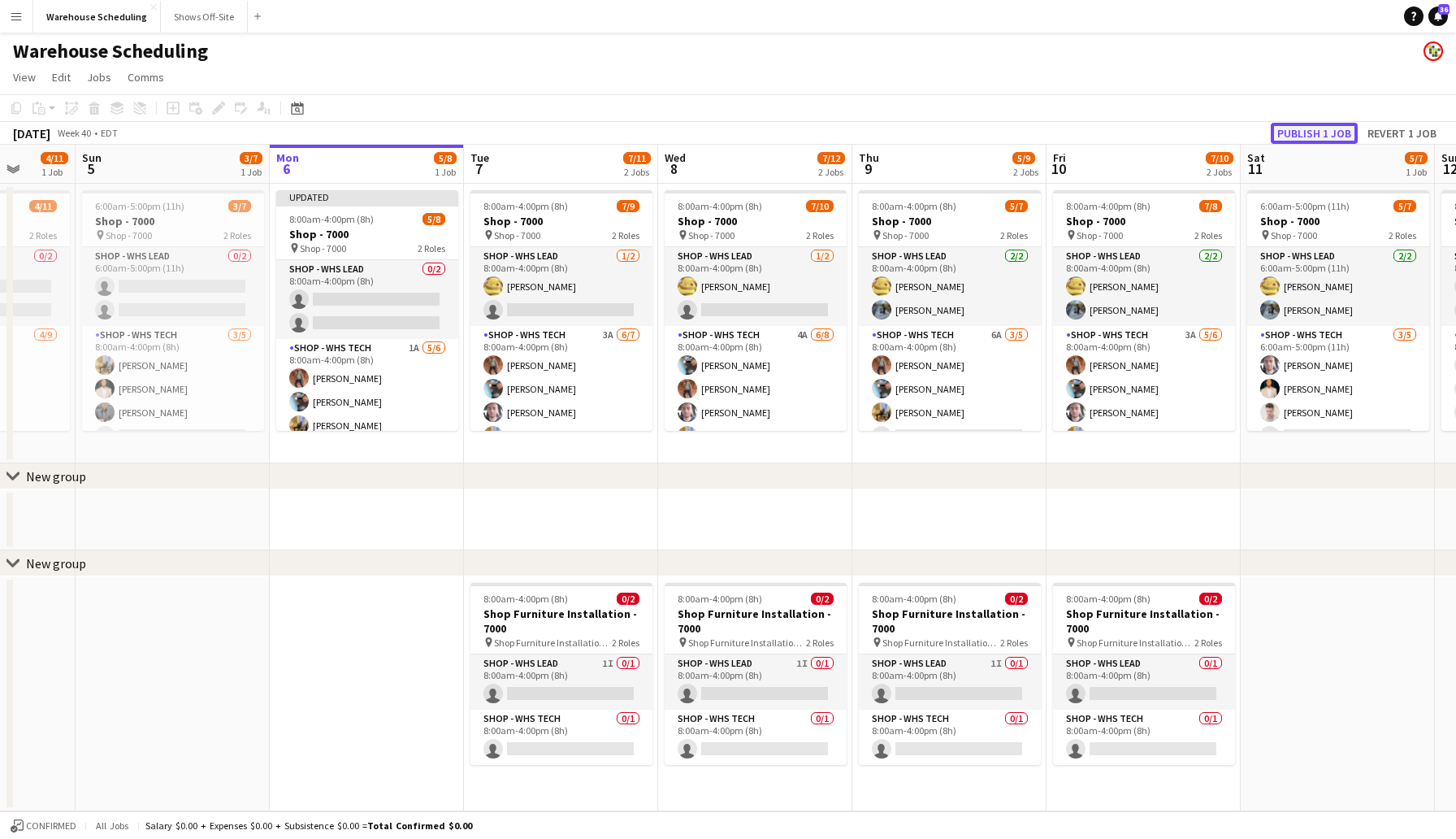
click at [1313, 134] on button "Publish 1 job" at bounding box center [1314, 133] width 87 height 21
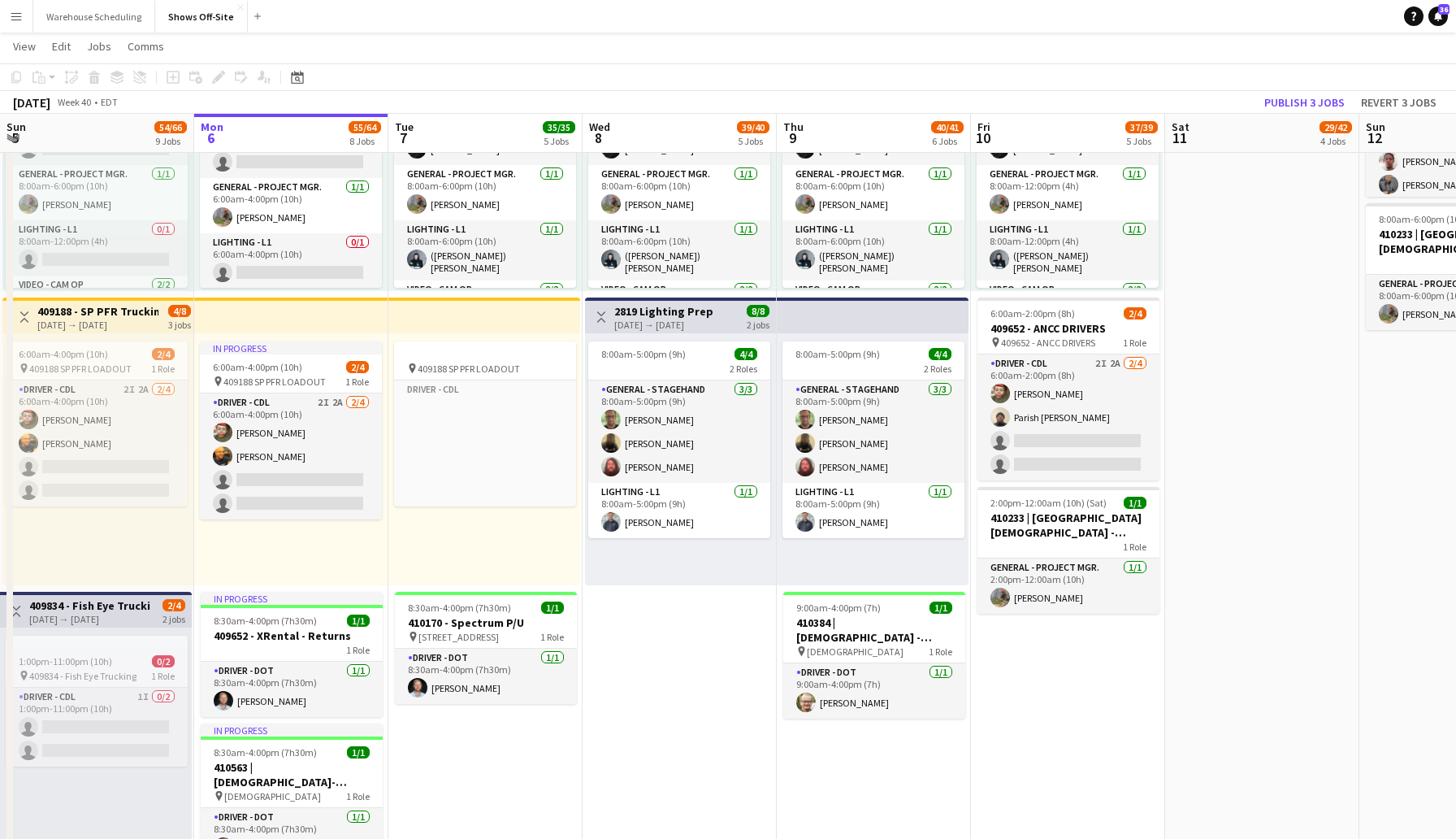
scroll to position [1071, 0]
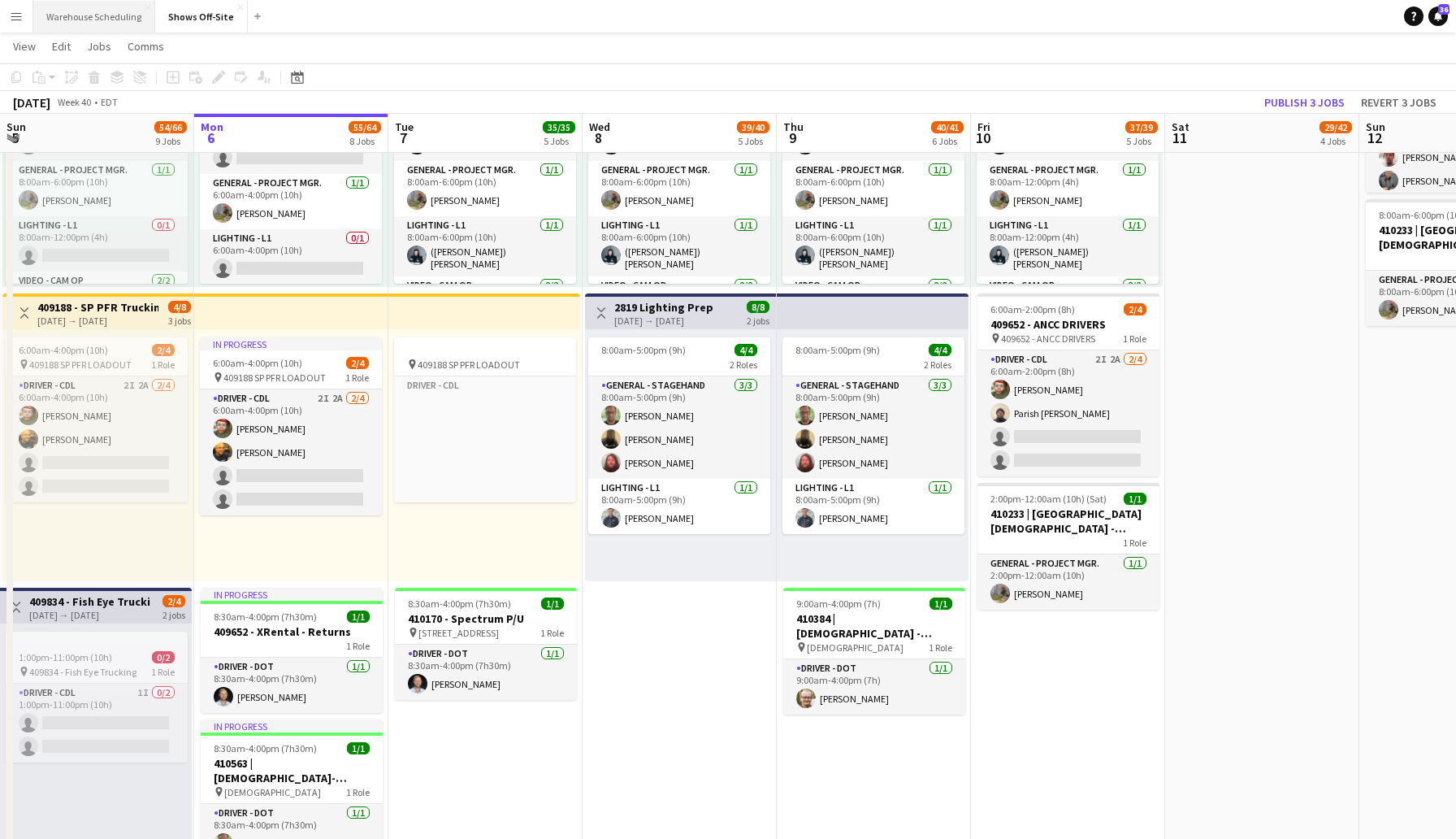
click at [76, 20] on button "Warehouse Scheduling Close" at bounding box center [94, 17] width 122 height 31
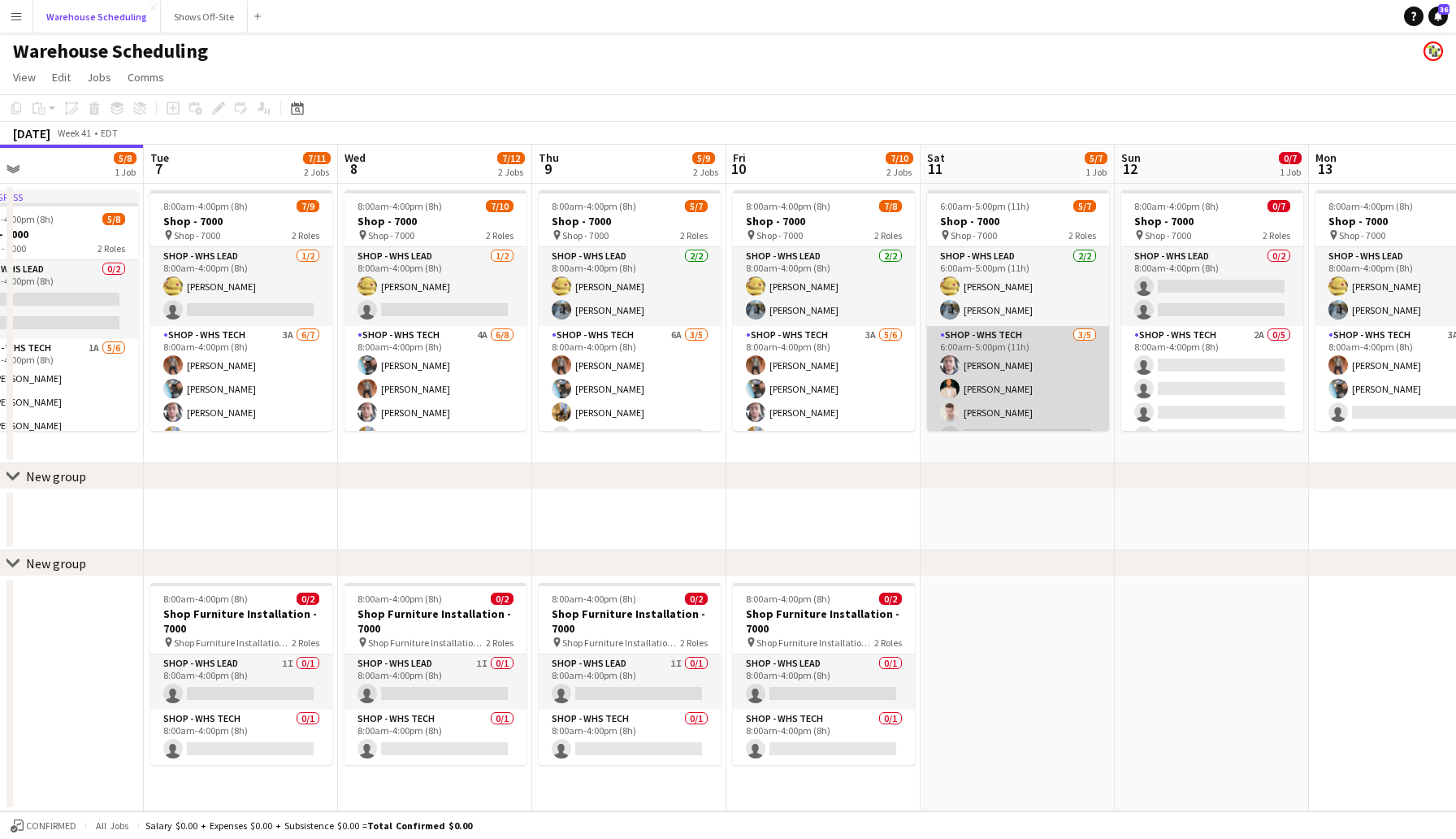
scroll to position [45, 0]
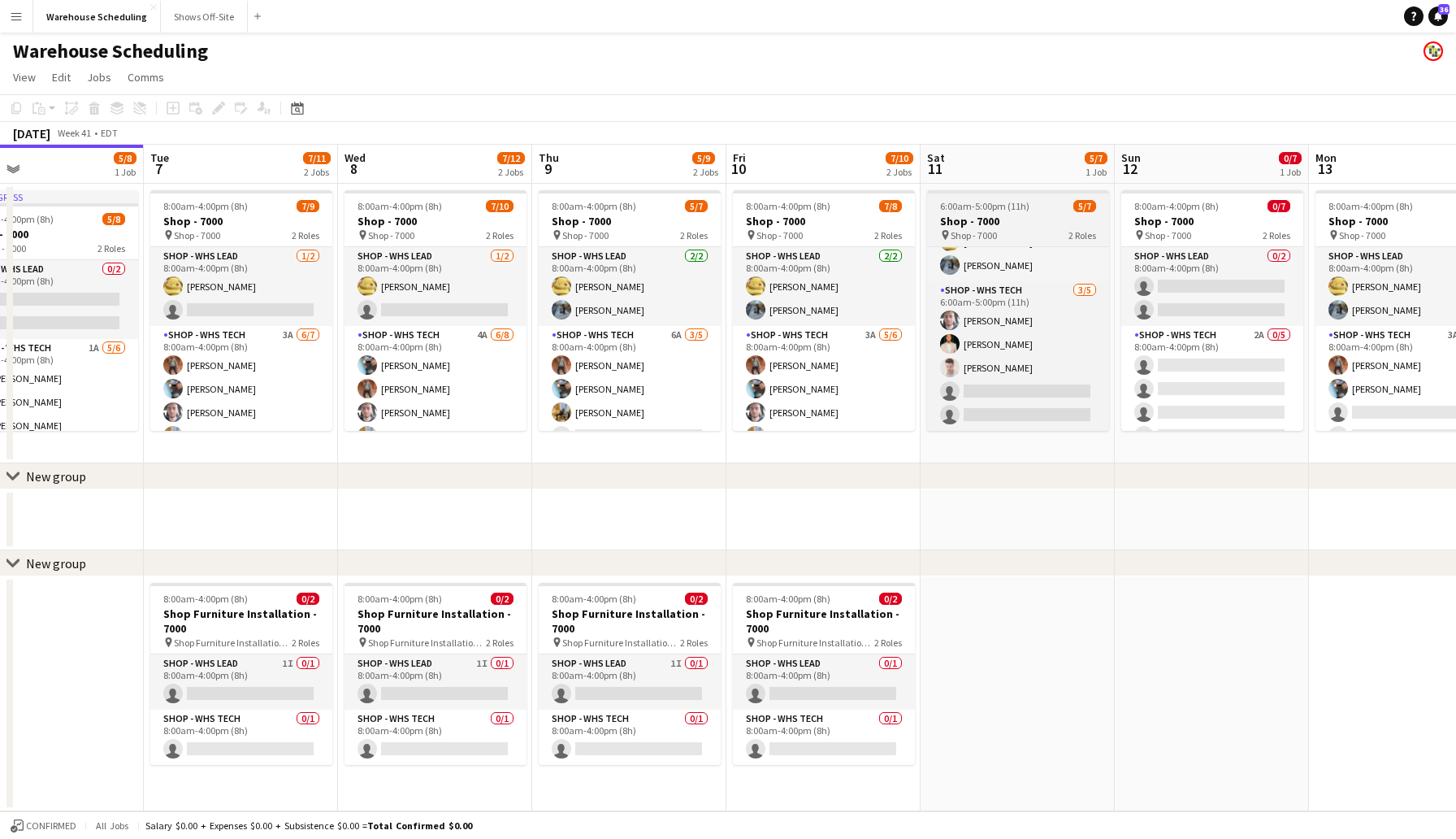
click at [979, 214] on h3 "Shop - 7000" at bounding box center [1018, 221] width 182 height 15
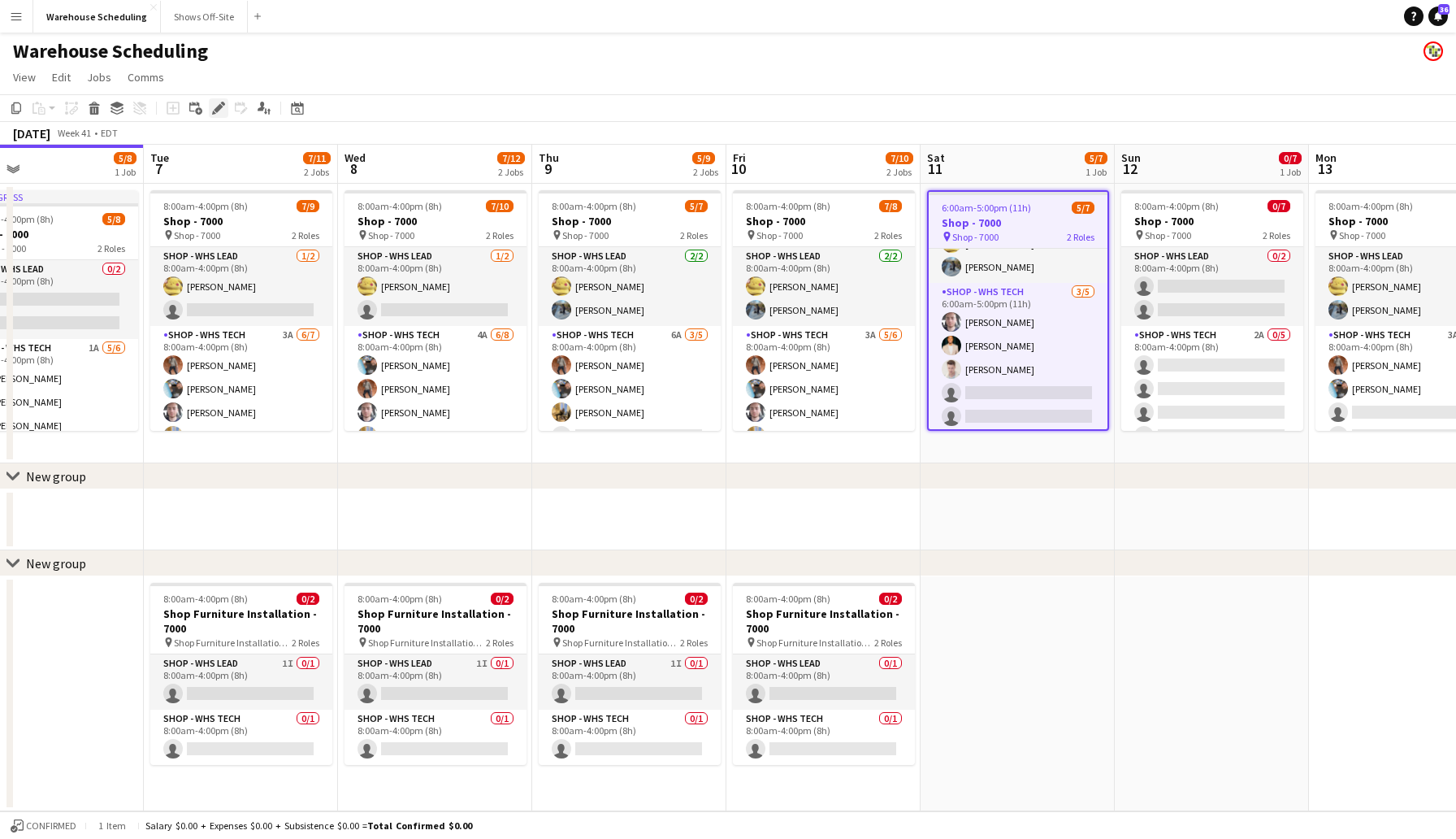
click at [222, 102] on icon at bounding box center [223, 104] width 4 height 4
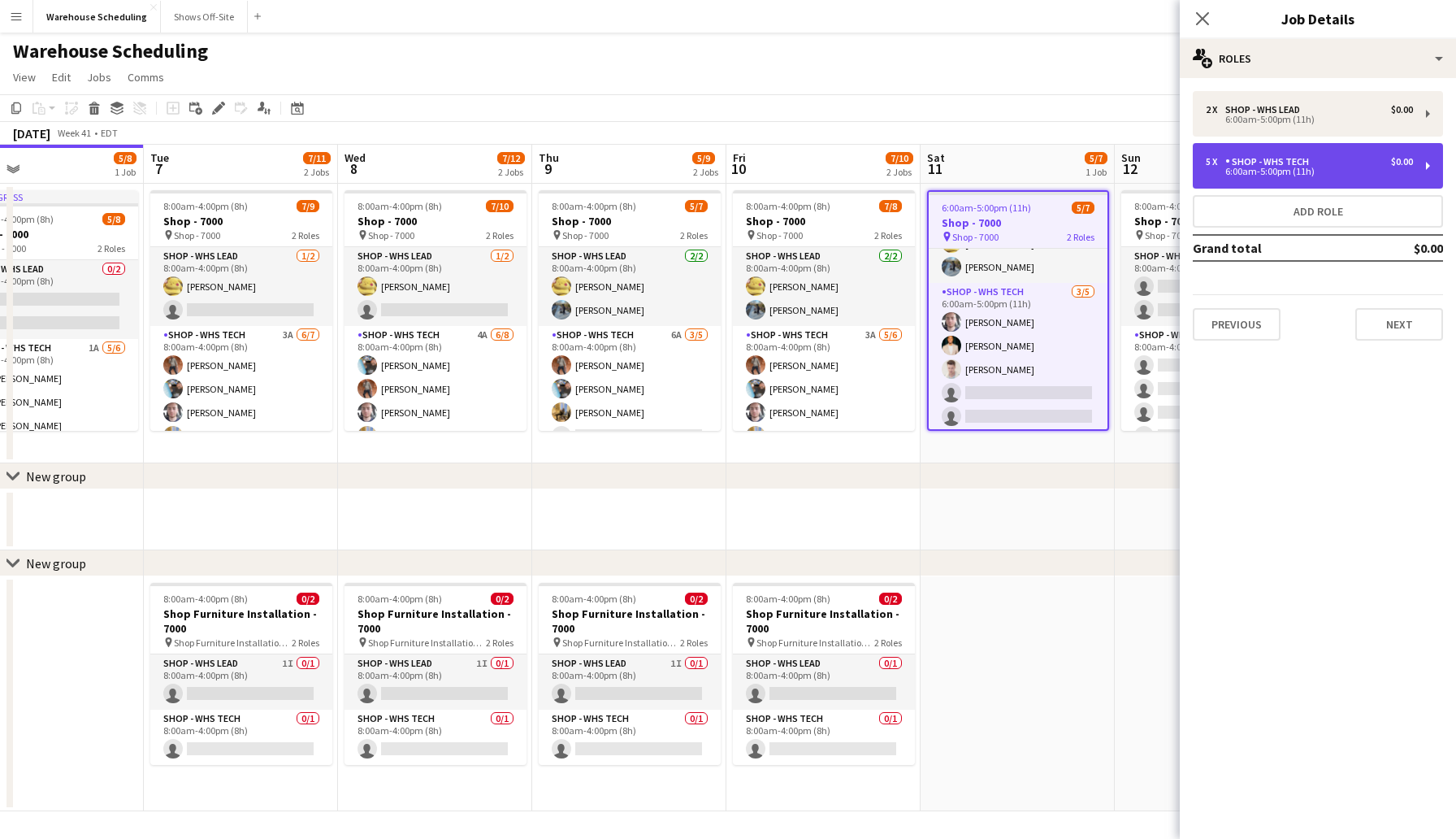
click at [1309, 160] on div "Shop - WHS Tech" at bounding box center [1270, 162] width 90 height 11
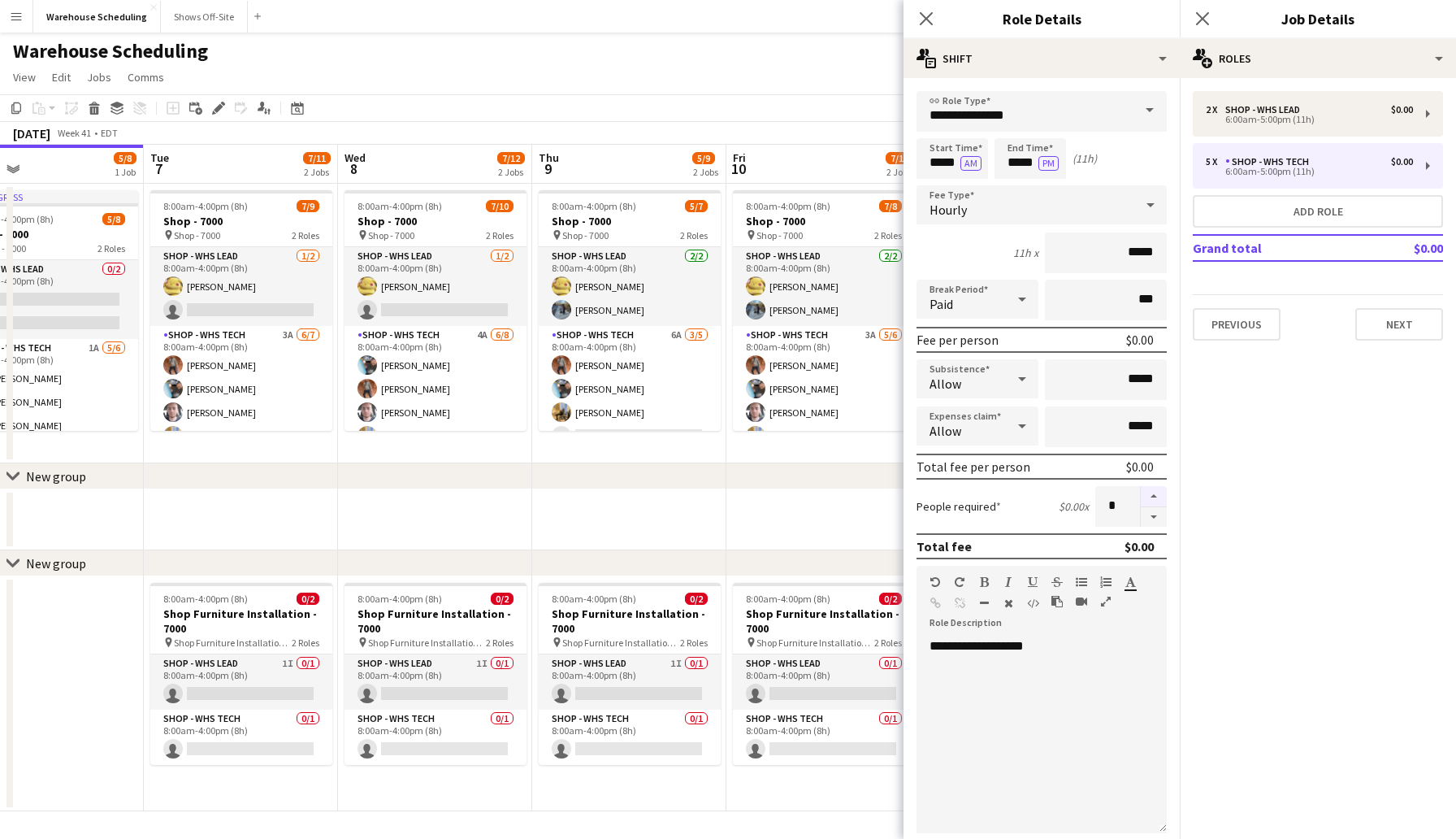
click at [1155, 500] on button "button" at bounding box center [1154, 496] width 26 height 21
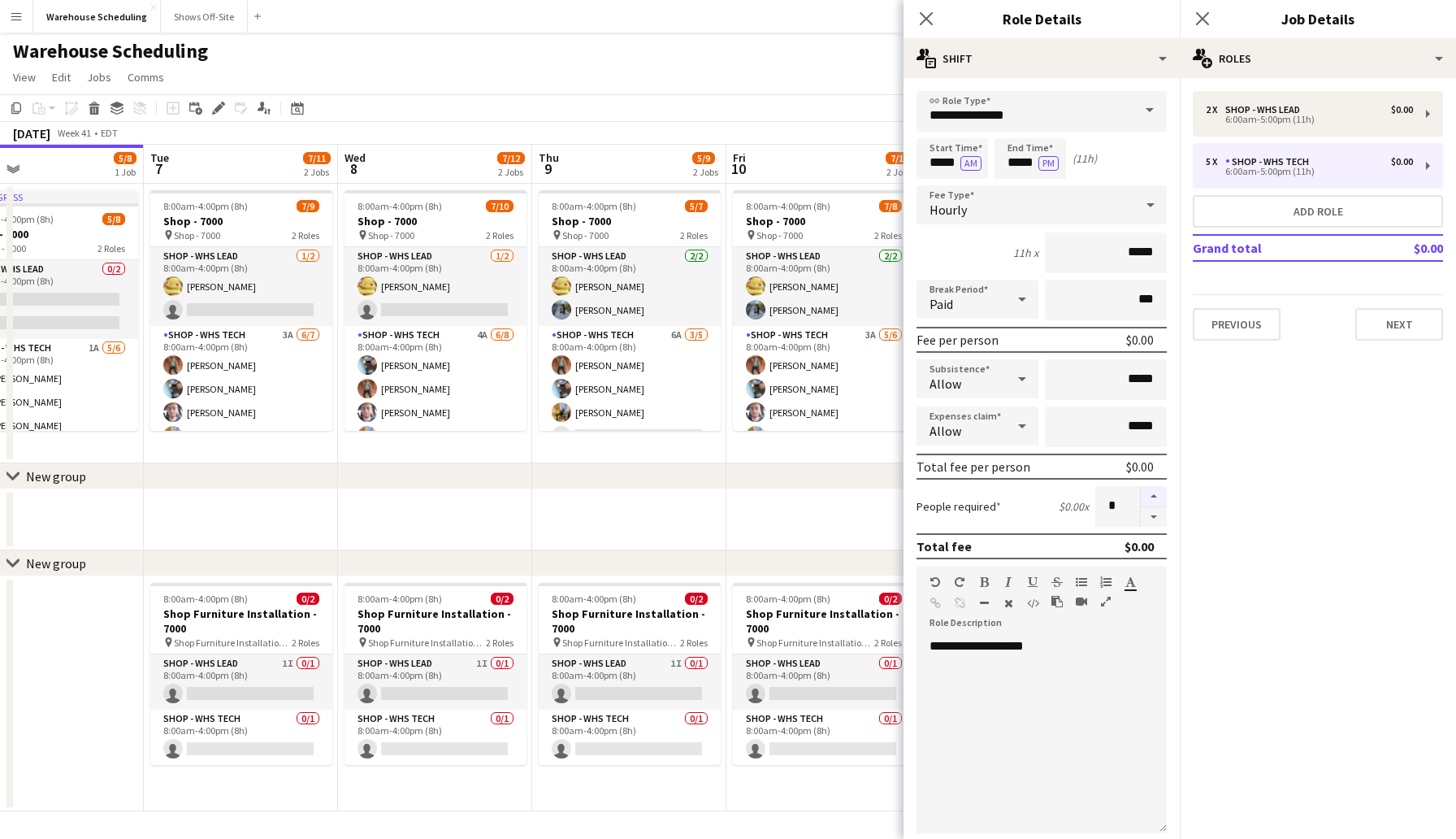
type input "**"
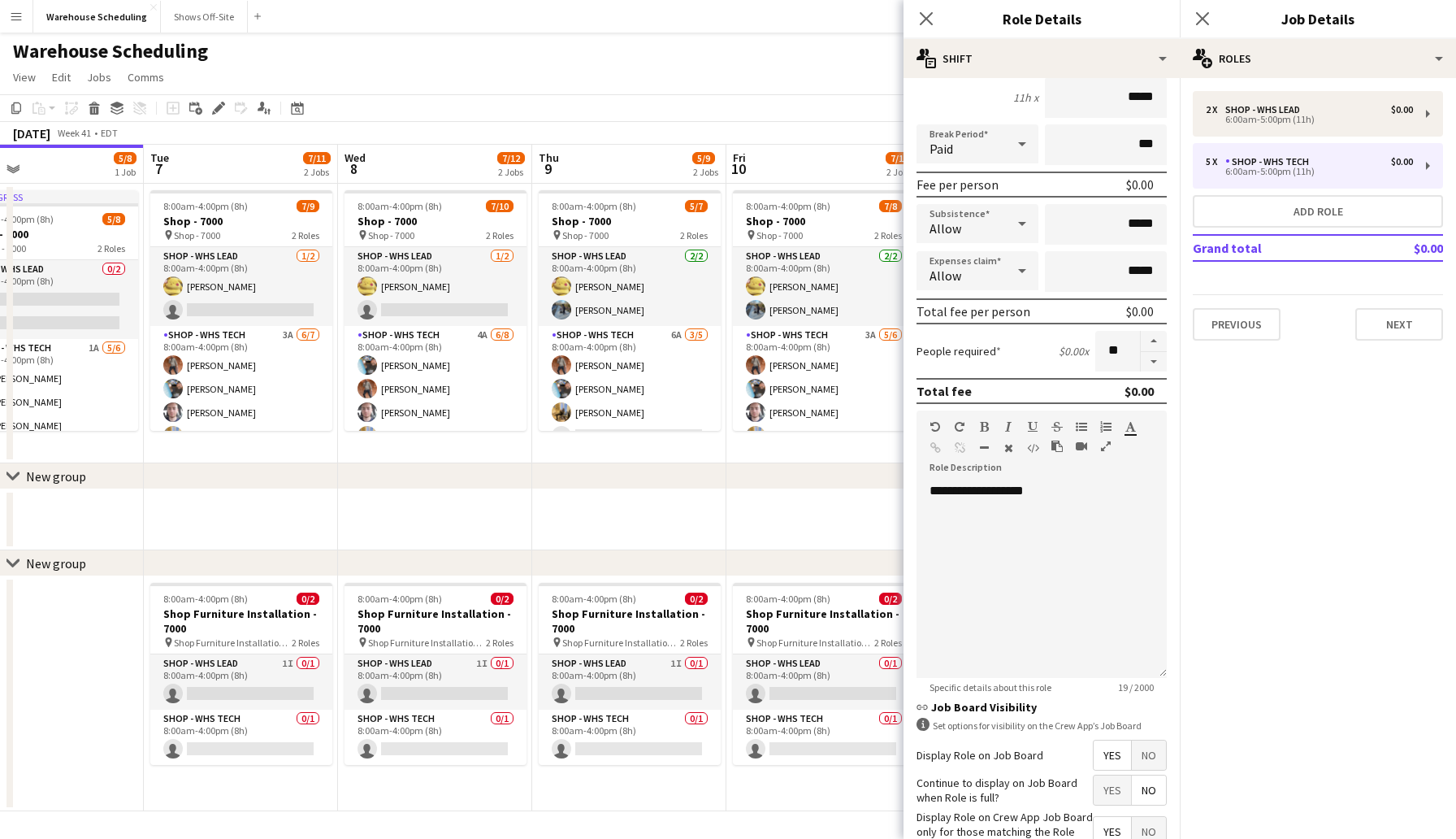
scroll to position [262, 0]
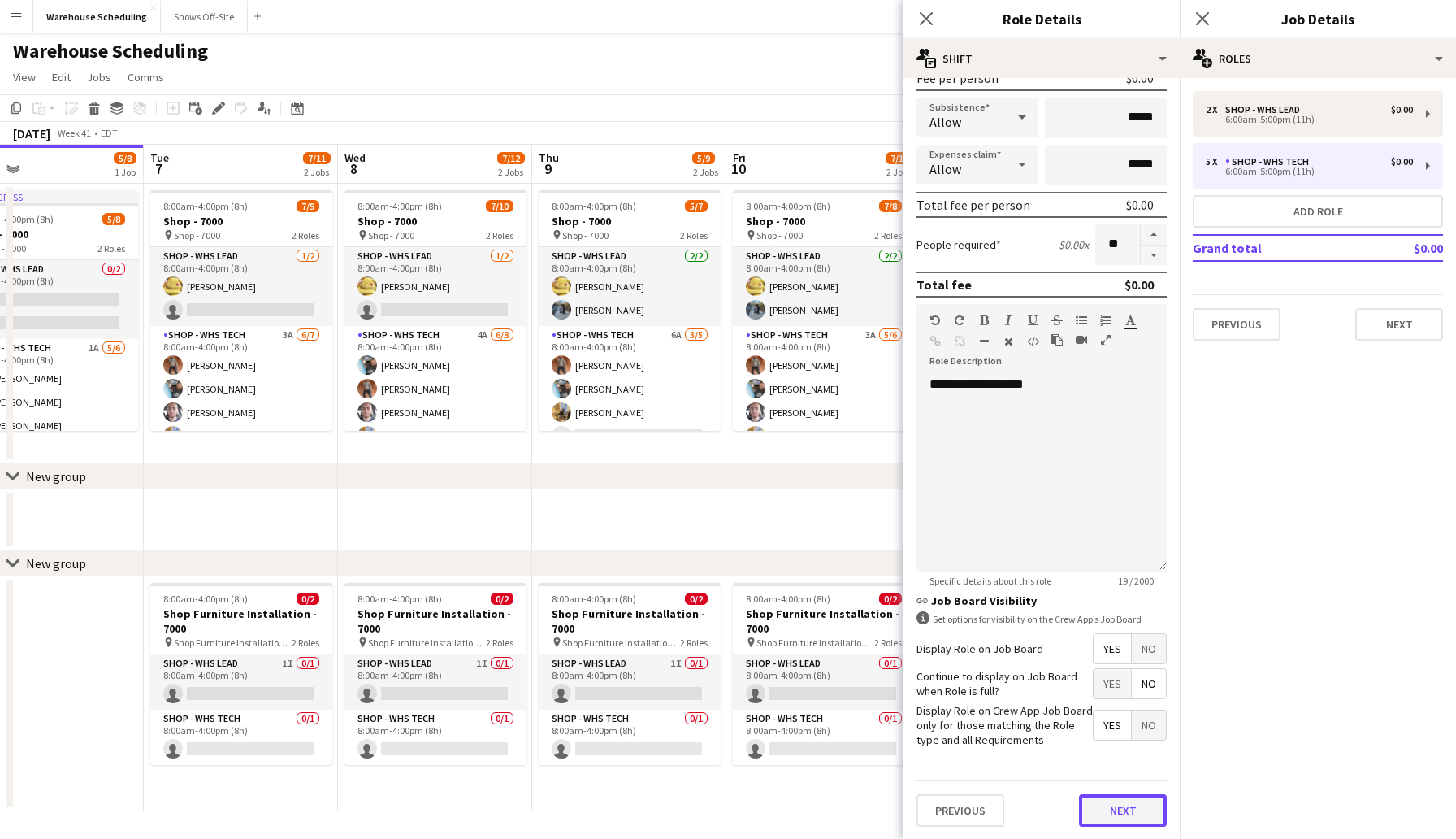
click at [1119, 815] on button "Next" at bounding box center [1122, 810] width 87 height 32
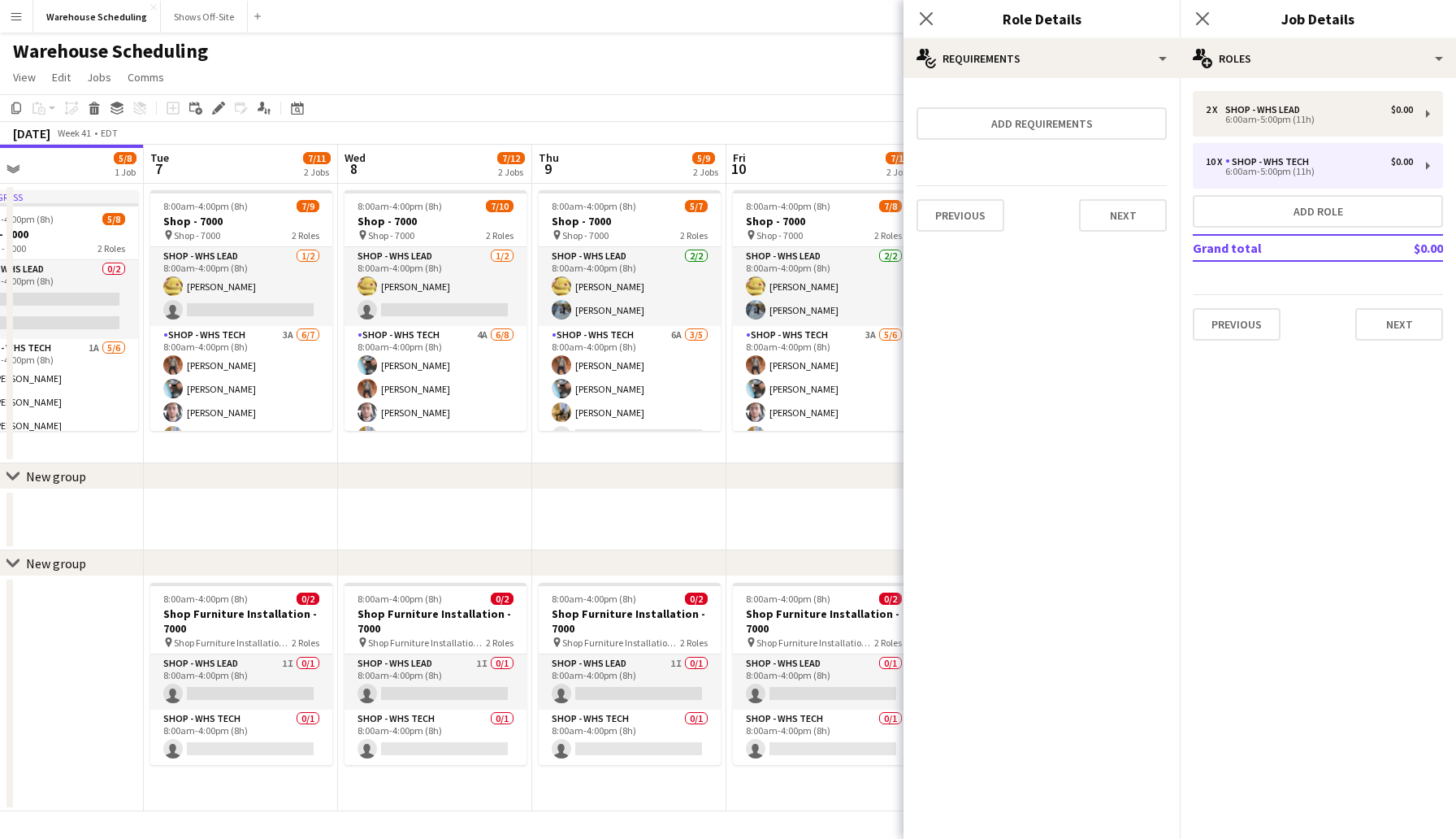
scroll to position [0, 0]
click at [1402, 322] on button "Next" at bounding box center [1399, 323] width 87 height 32
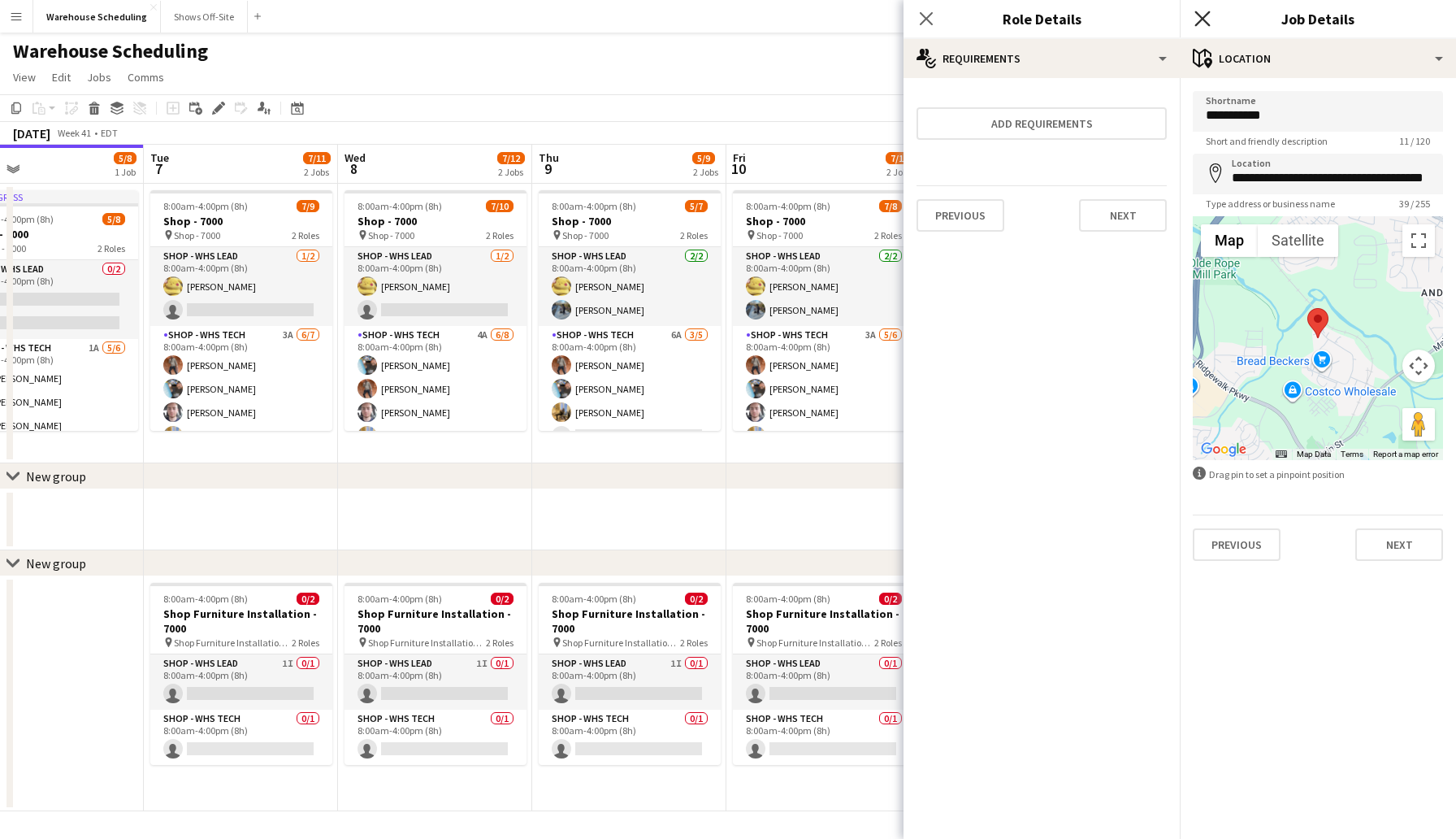
click at [1210, 12] on icon at bounding box center [1202, 17] width 16 height 16
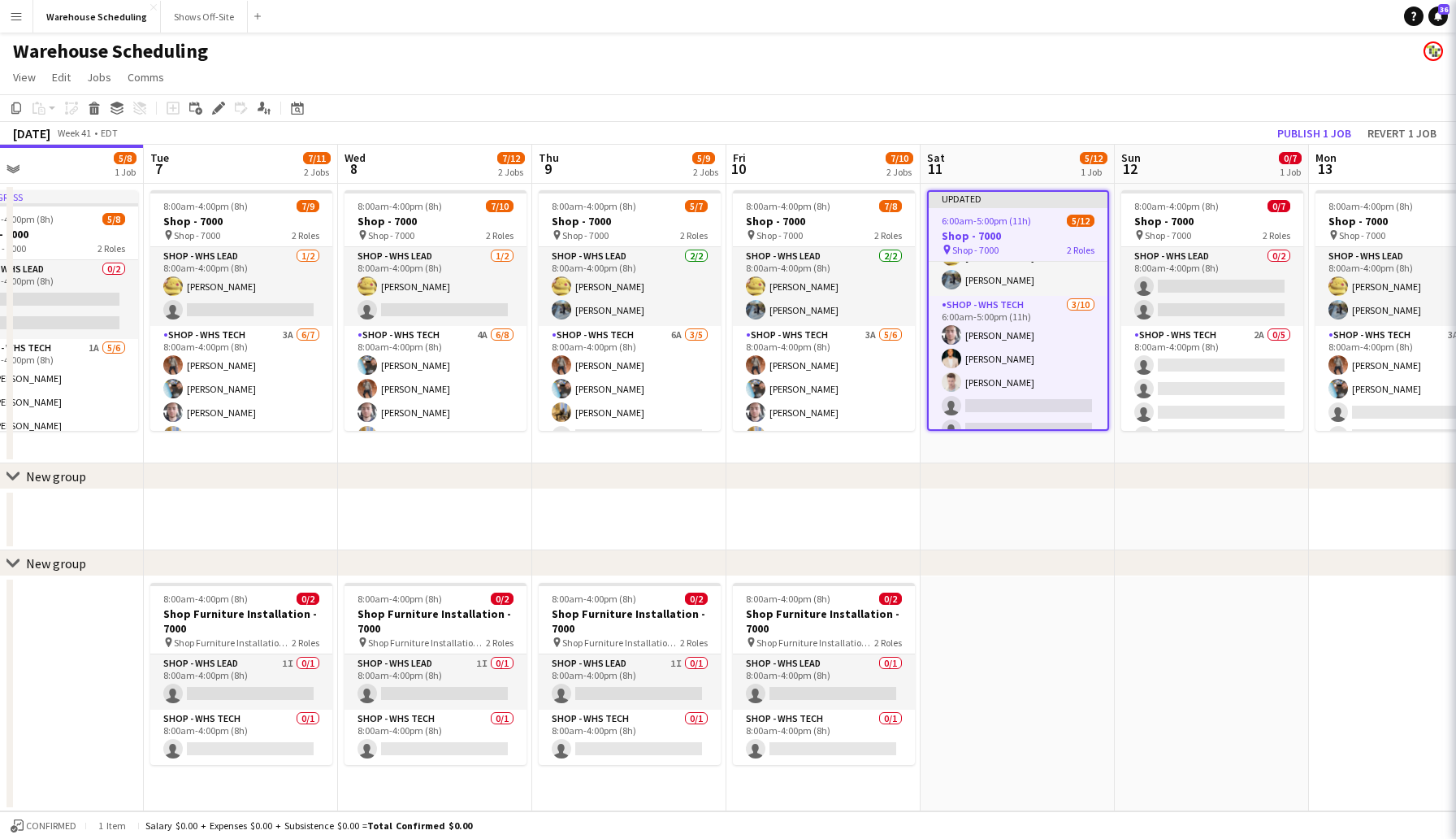
click at [1211, 75] on app-page-menu "View Day view expanded Day view collapsed Month view Date picker Jump to [DATE]…" at bounding box center [728, 79] width 1456 height 31
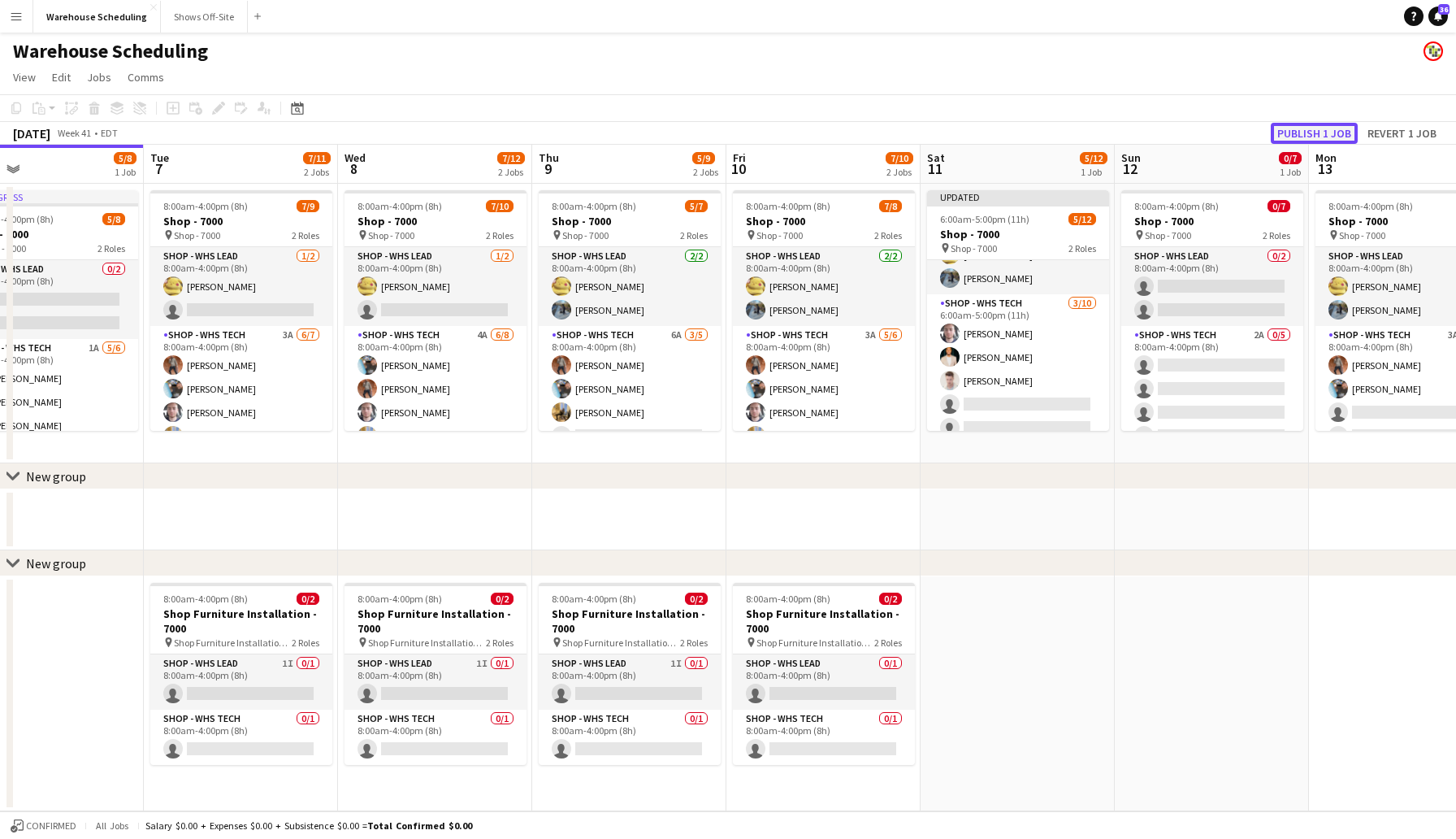
click at [1302, 132] on button "Publish 1 job" at bounding box center [1314, 133] width 87 height 21
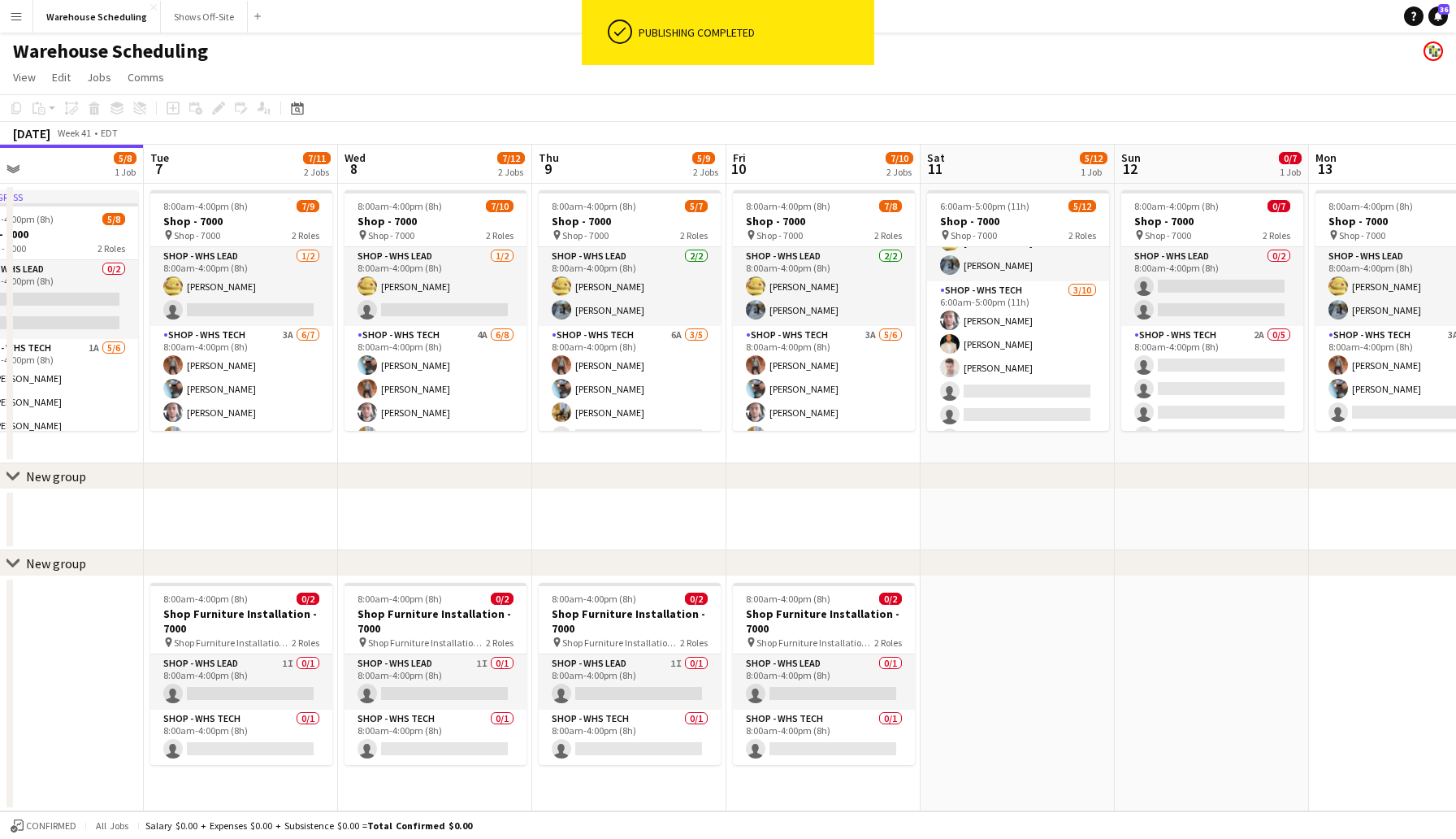
click at [800, 164] on app-board-header-date "Fri 10 7/10 2 Jobs" at bounding box center [823, 164] width 194 height 39
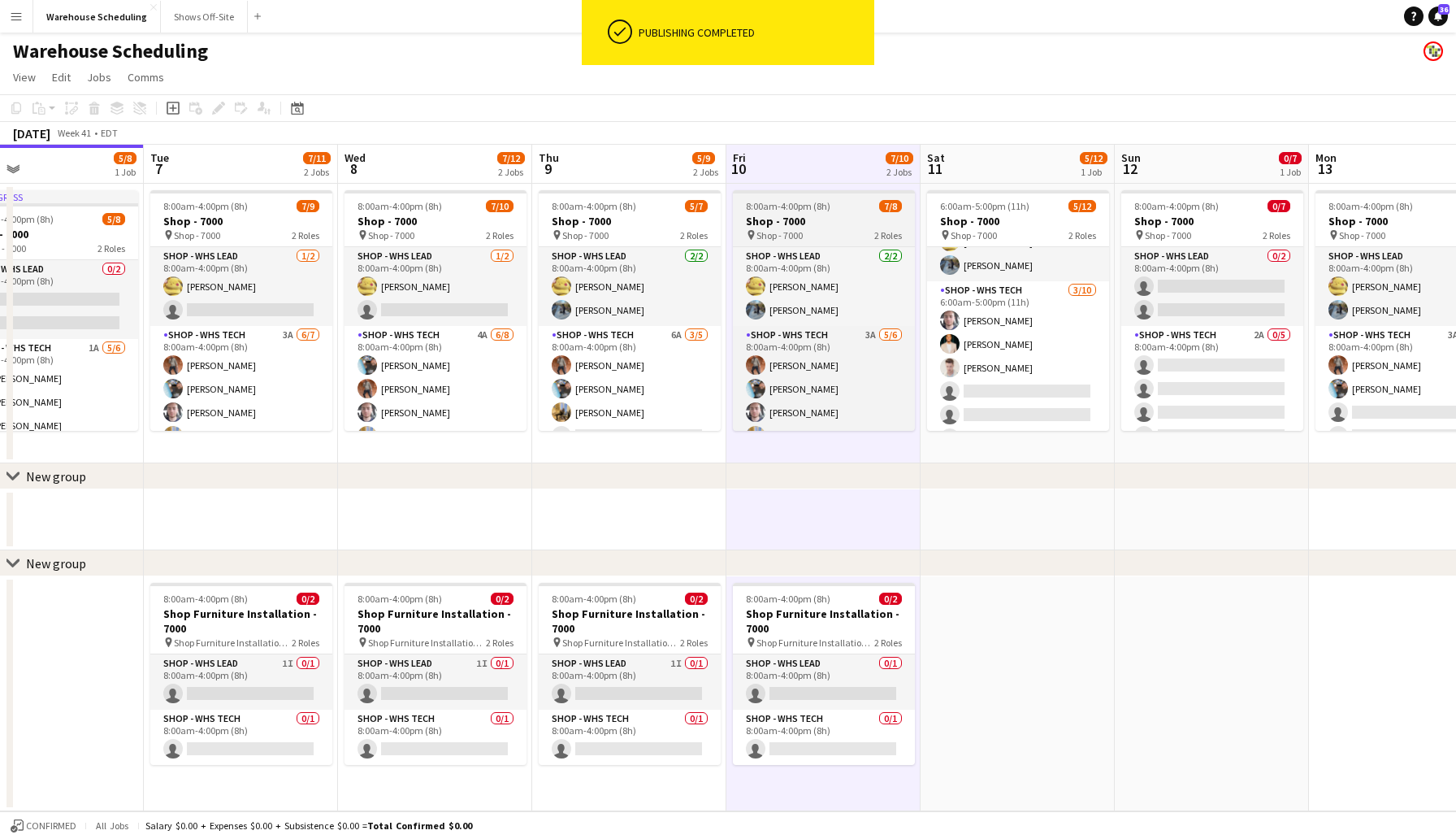
click at [788, 222] on h3 "Shop - 7000" at bounding box center [825, 221] width 182 height 15
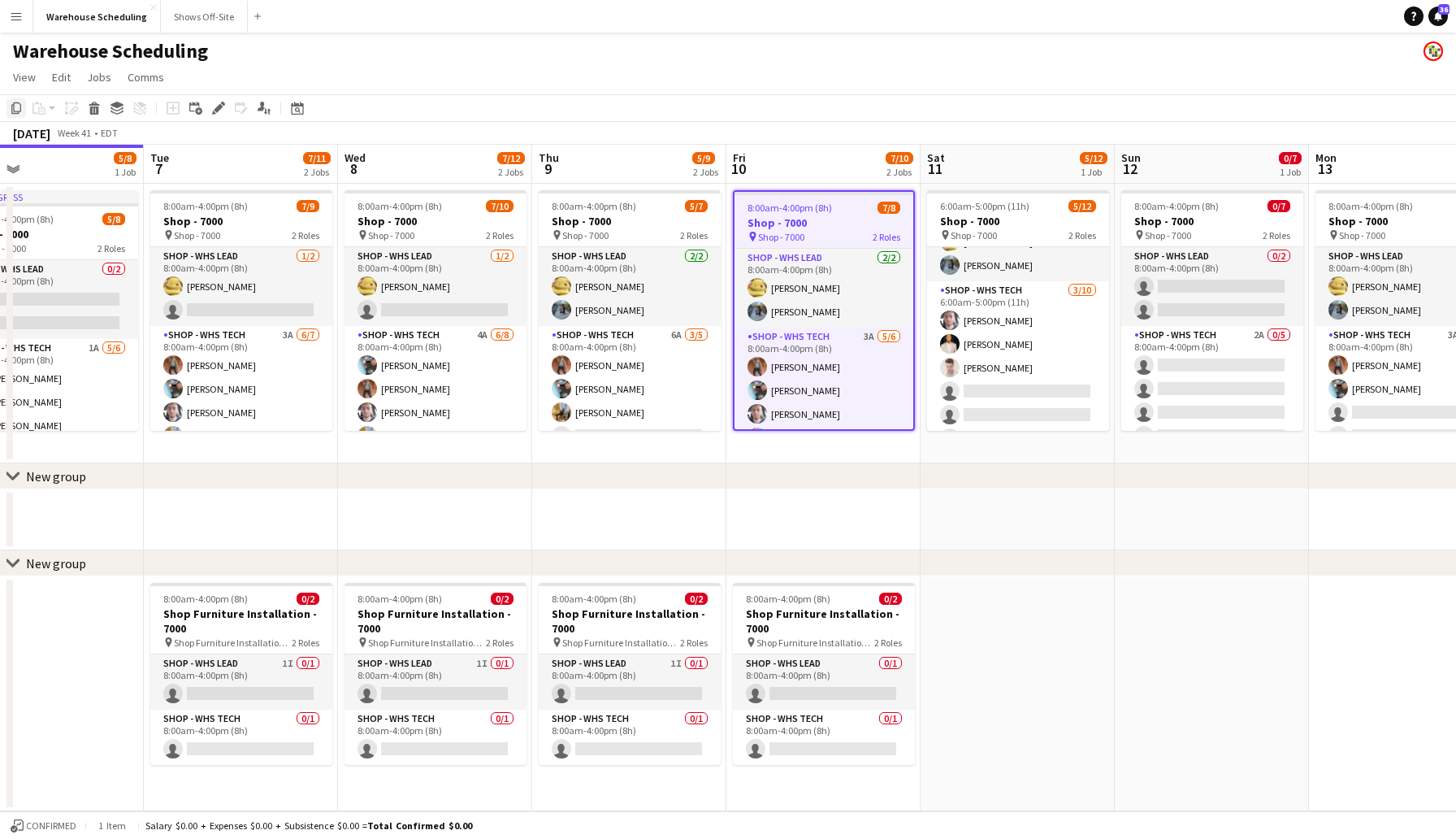
click at [16, 108] on icon "Copy" at bounding box center [17, 108] width 13 height 13
click at [825, 162] on app-board-header-date "Fri 10 7/10 2 Jobs" at bounding box center [823, 164] width 194 height 39
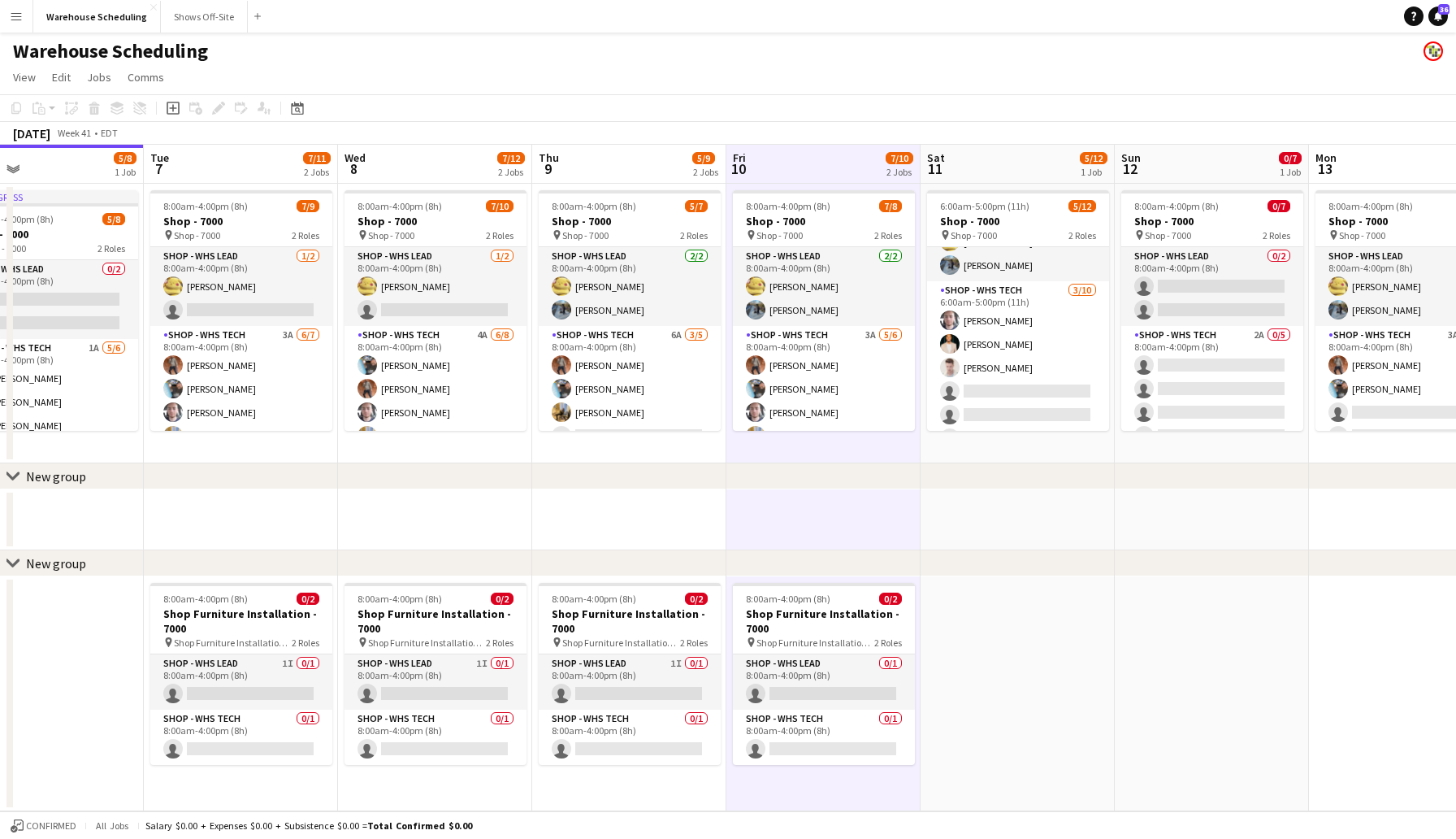
click at [779, 452] on app-date-cell "8:00am-4:00pm (8h) 7/8 Shop - 7000 pin Shop - 7000 2 Roles Shop - WHS Lead [DAT…" at bounding box center [823, 323] width 194 height 279
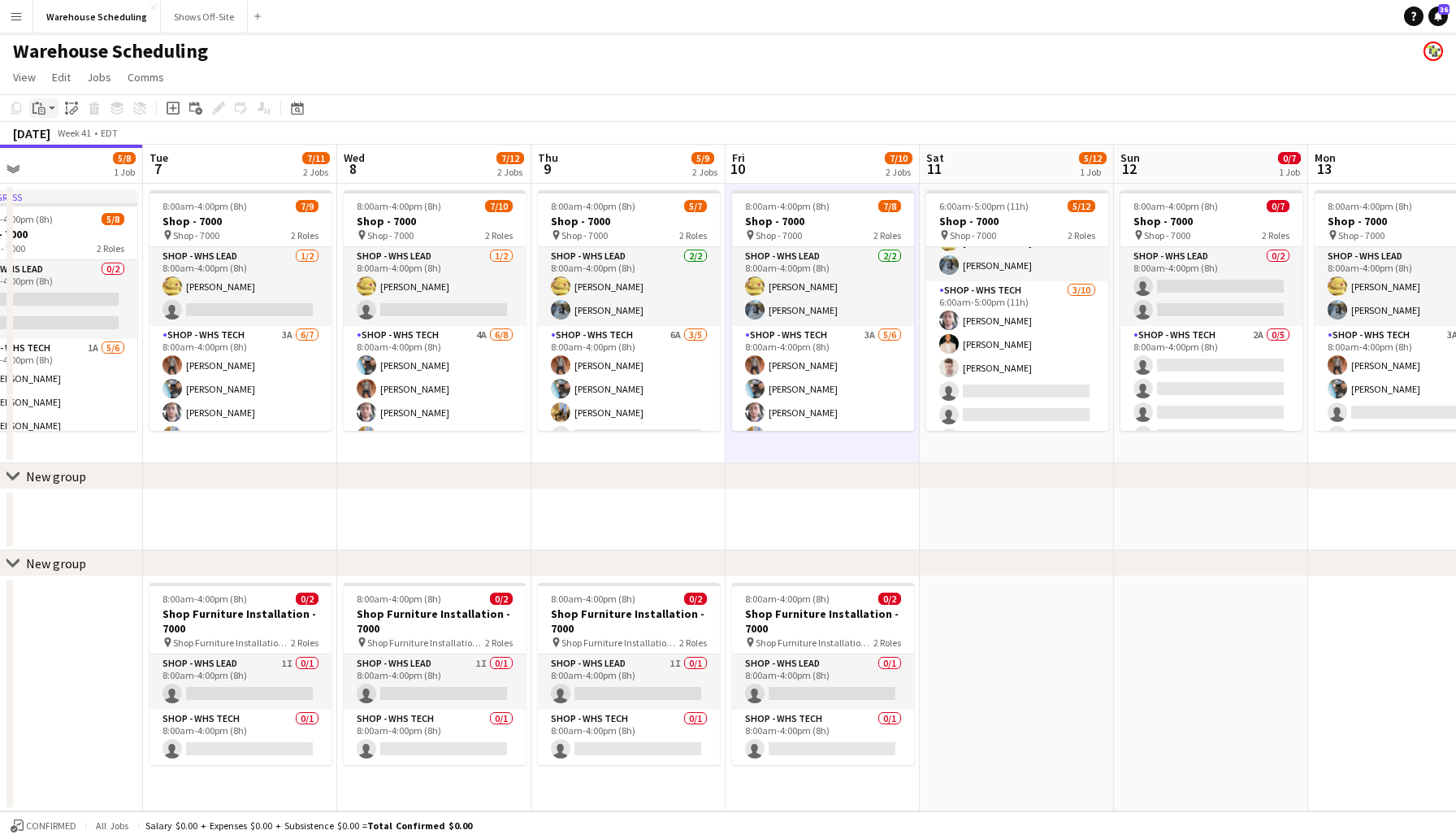
click at [46, 108] on div "Paste" at bounding box center [39, 108] width 19 height 19
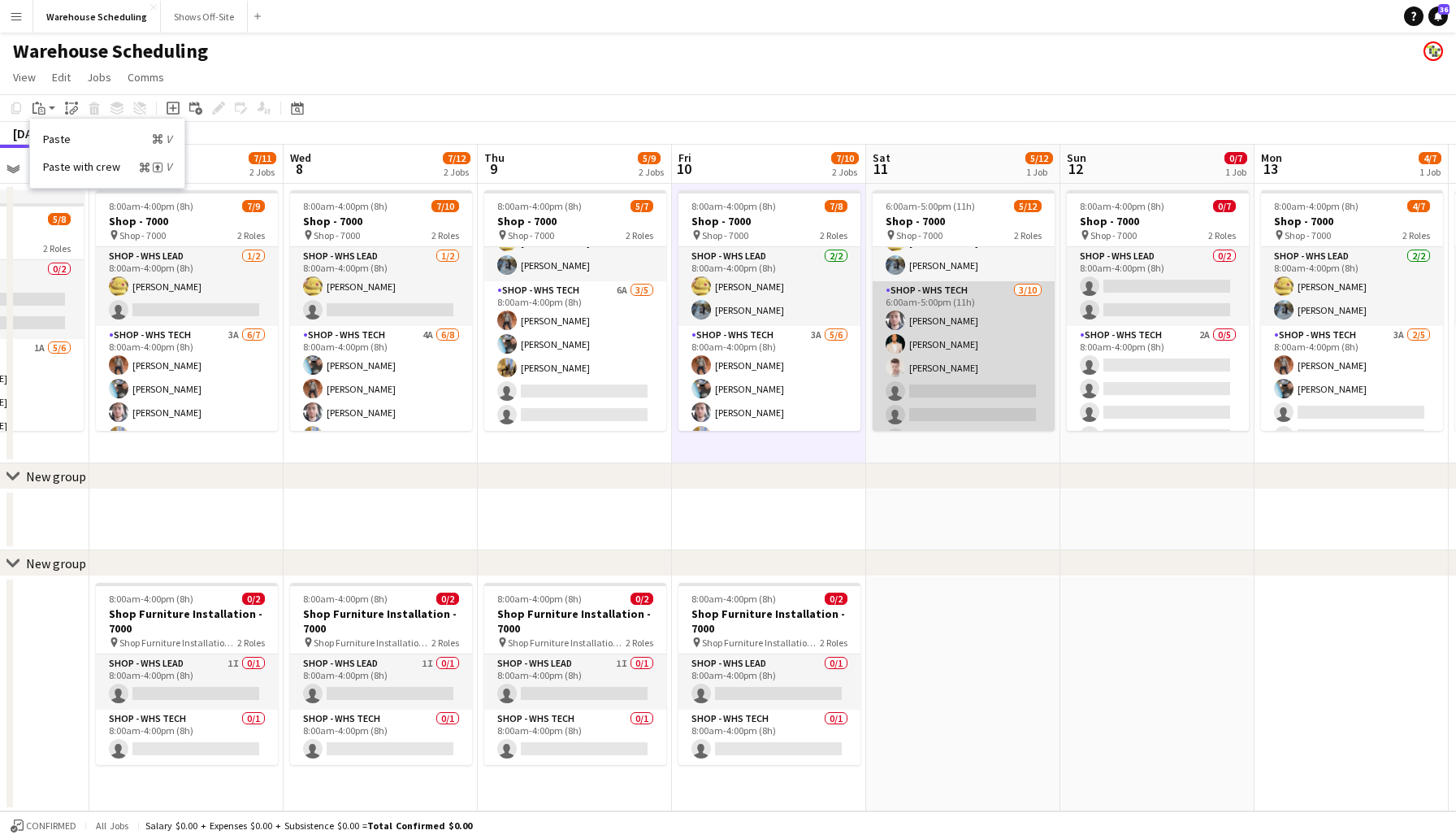
scroll to position [0, 0]
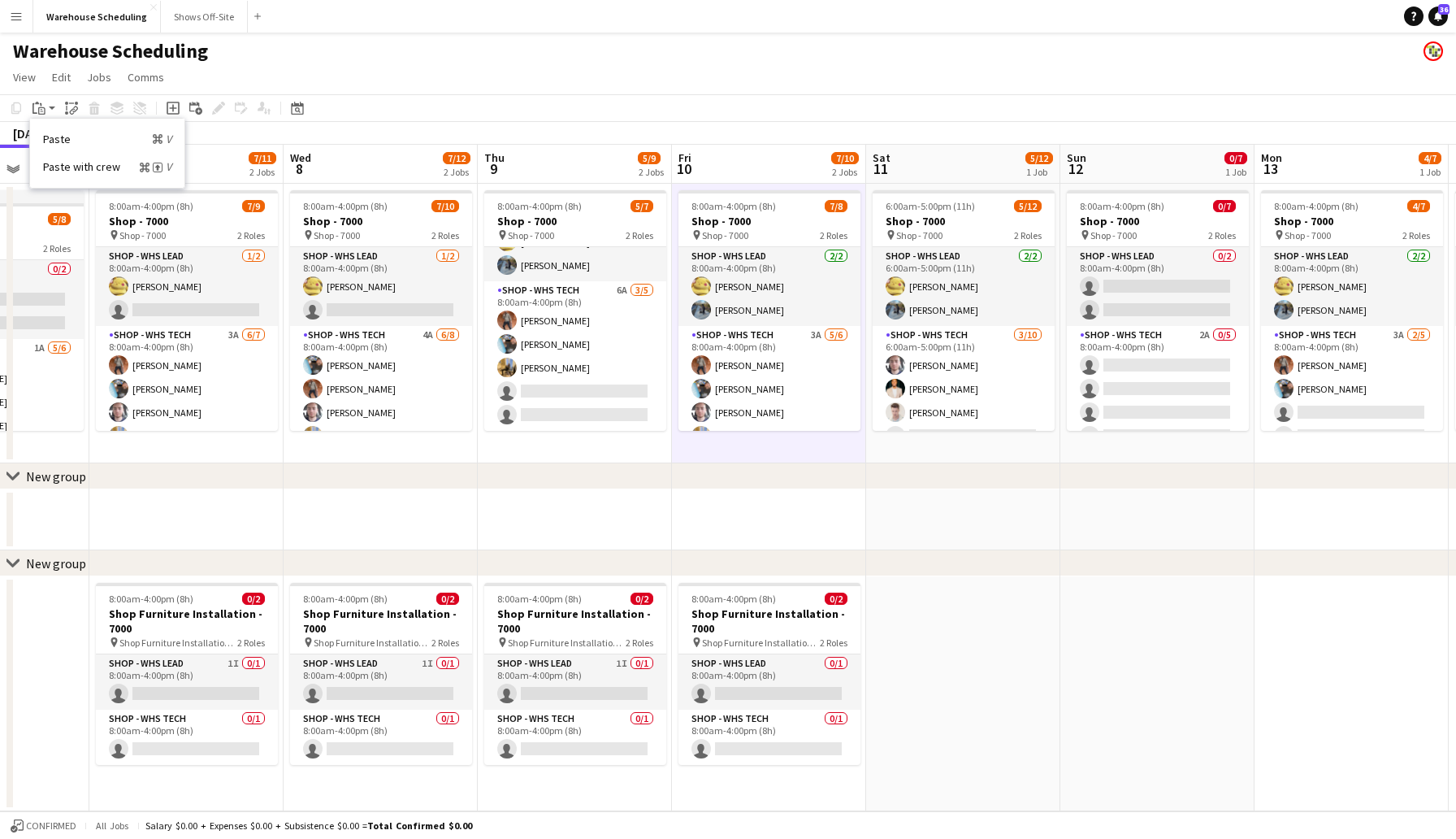
click at [912, 125] on div "[DATE] Week 41 • EDT" at bounding box center [728, 133] width 1456 height 23
click at [367, 75] on app-page-menu "View Day view expanded Day view collapsed Month view Date picker Jump to [DATE]…" at bounding box center [728, 79] width 1456 height 31
click at [200, 13] on button "Shows Off-Site Close" at bounding box center [204, 17] width 87 height 31
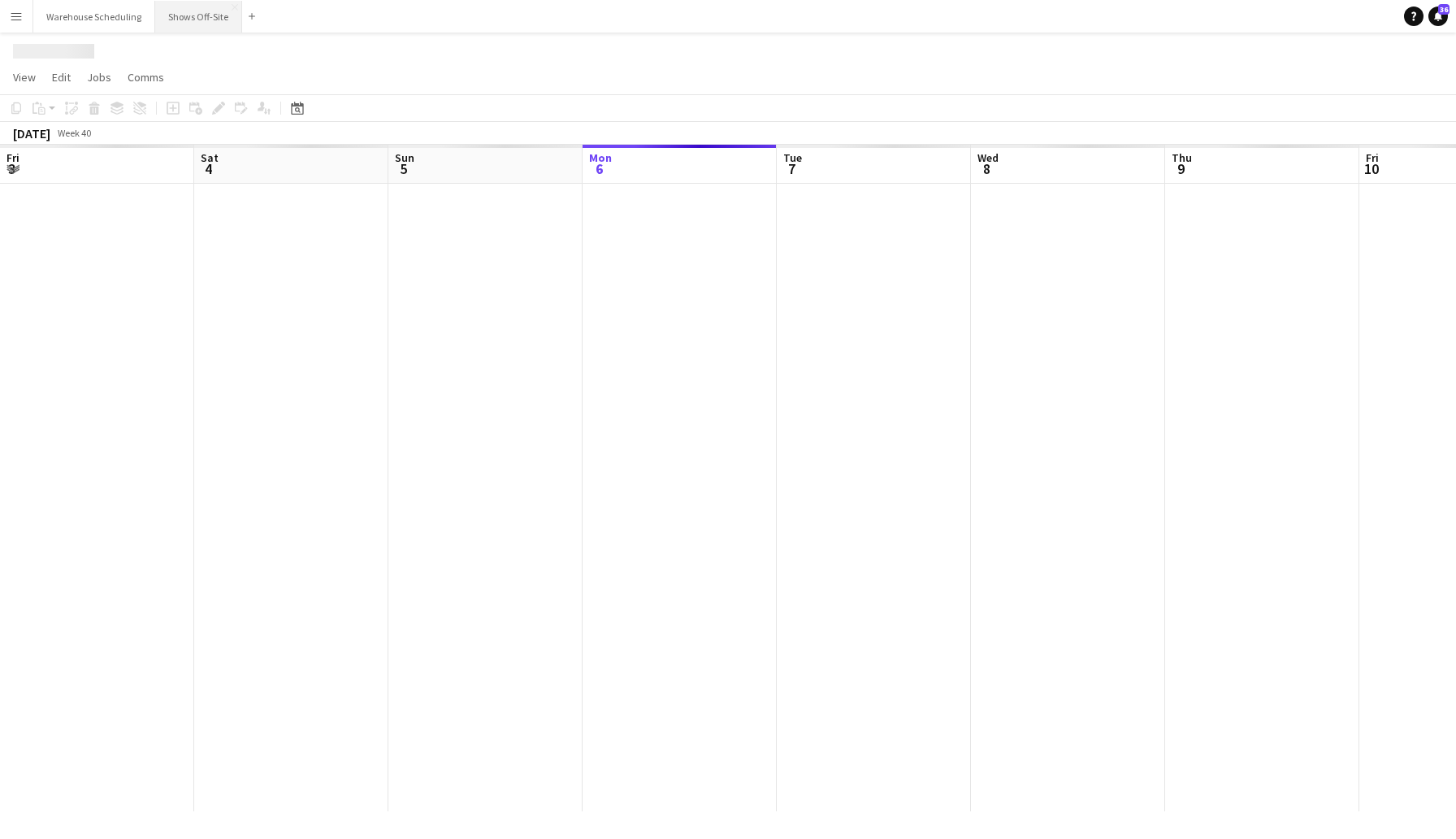
scroll to position [0, 389]
